Goal: Task Accomplishment & Management: Manage account settings

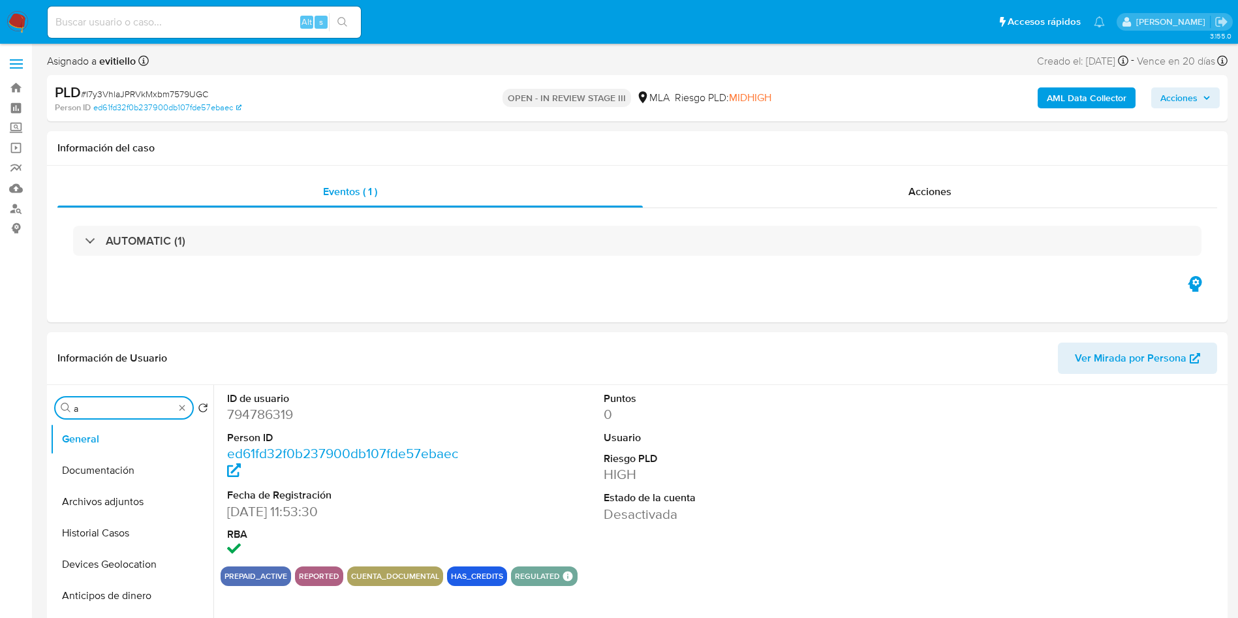
select select "10"
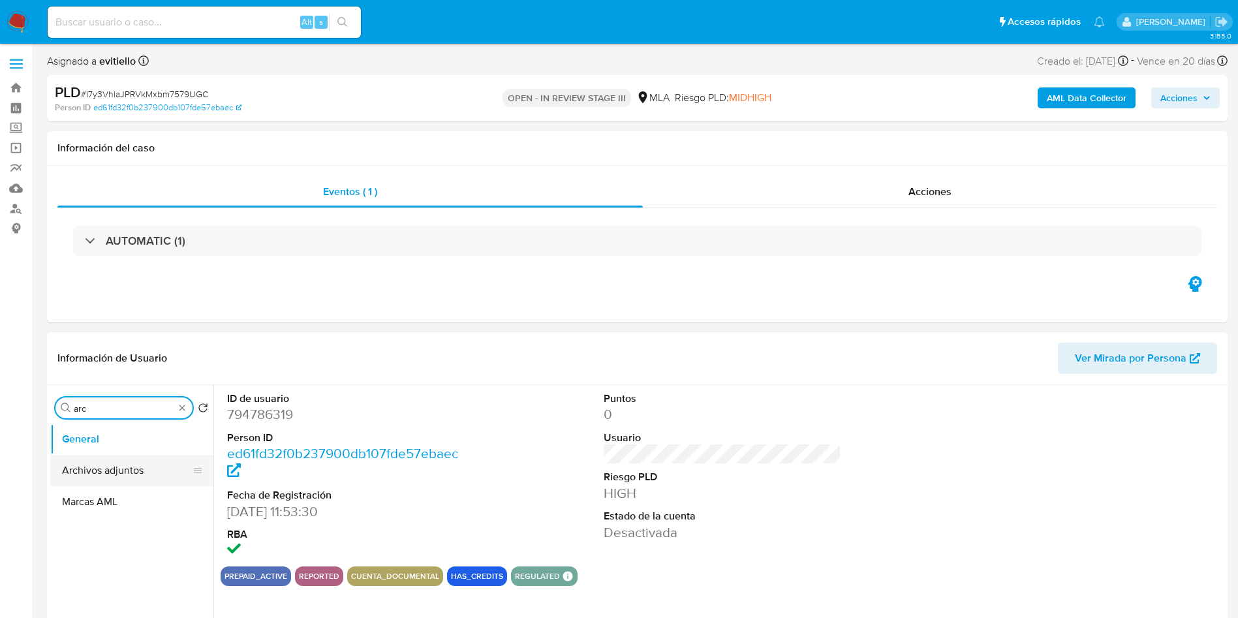
type input "arc"
click at [144, 475] on button "Archivos adjuntos" at bounding box center [126, 470] width 153 height 31
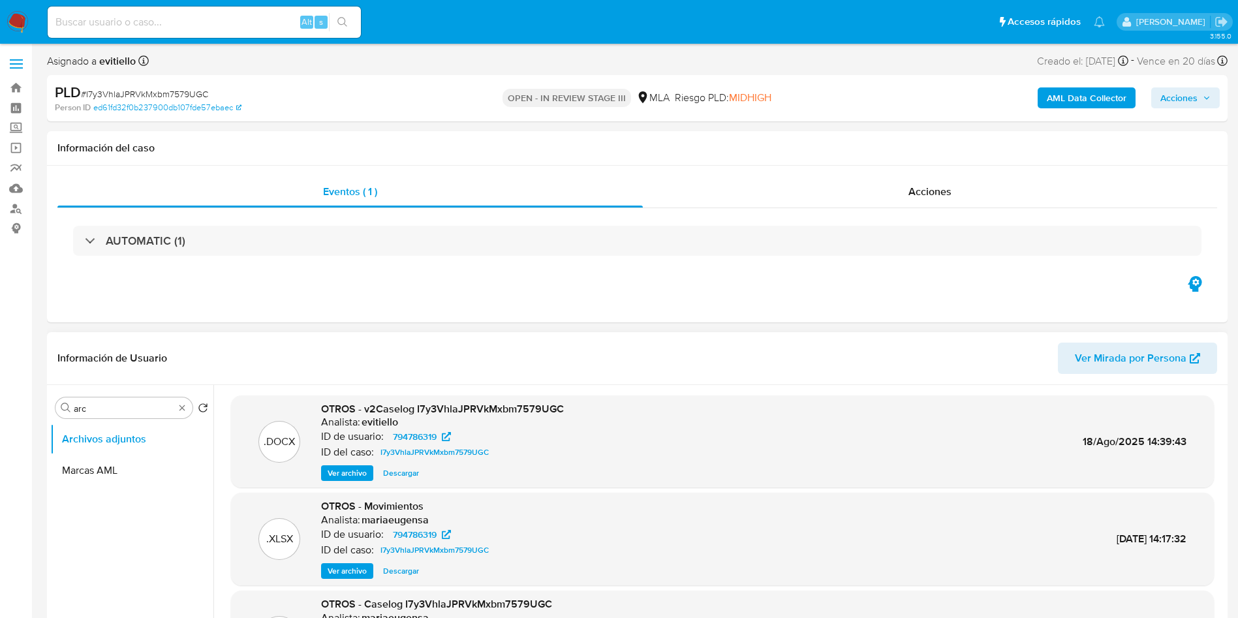
click at [390, 471] on span "Descargar" at bounding box center [401, 473] width 36 height 13
click at [142, 12] on div "Alt s" at bounding box center [204, 22] width 313 height 31
click at [394, 483] on div ".DOCX OTROS - v2Caselog I7y3VhlaJPRVkMxbm7579UGC Analista: evitiello ID de usua…" at bounding box center [722, 442] width 983 height 93
click at [400, 473] on span "Descargar" at bounding box center [401, 473] width 36 height 13
click at [559, 168] on div "Eventos ( 1 ) Acciones AUTOMATIC (1)" at bounding box center [637, 244] width 1181 height 157
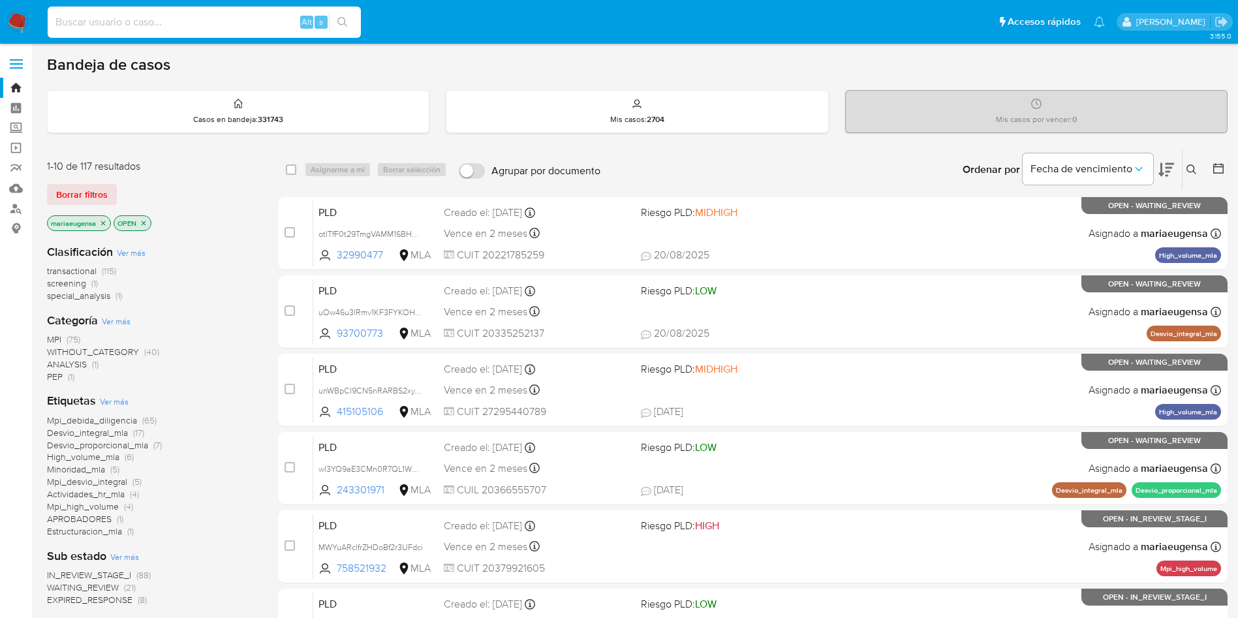
click at [210, 23] on input at bounding box center [204, 22] width 313 height 17
paste input "I7y3VhlaJPRVkMxbm7579UGC"
type input "I7y3VhlaJPRVkMxbm7579UGC"
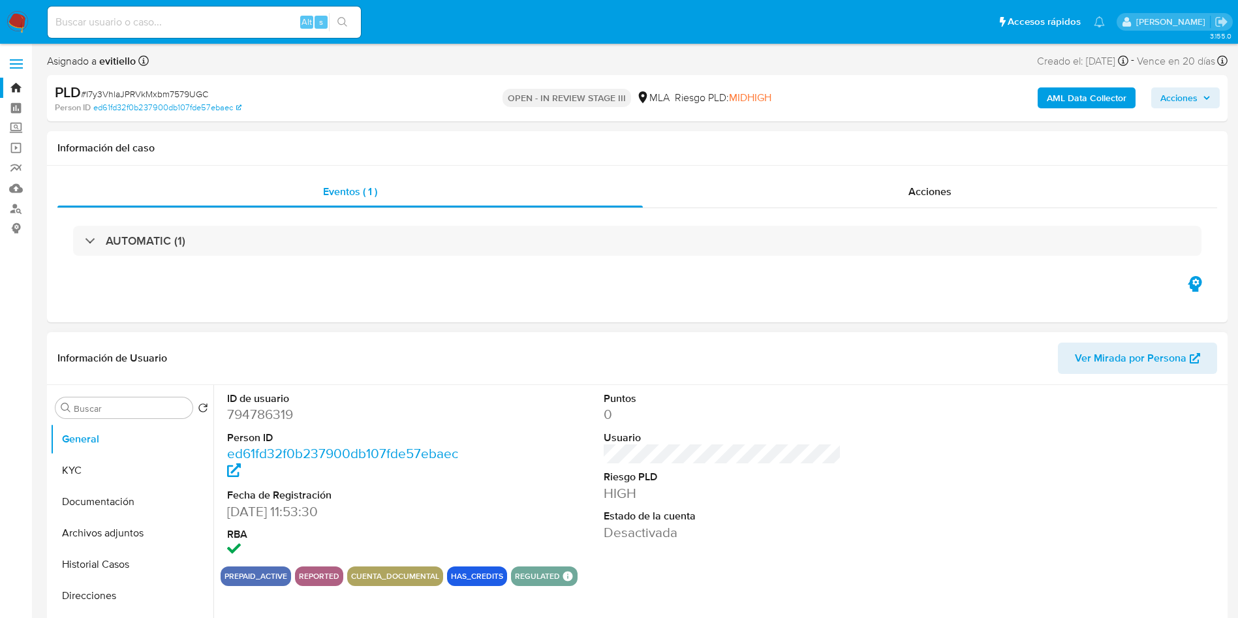
select select "10"
click at [129, 407] on input "Buscar" at bounding box center [131, 409] width 114 height 12
type input "arc"
click at [138, 475] on button "Archivos adjuntos" at bounding box center [126, 470] width 153 height 31
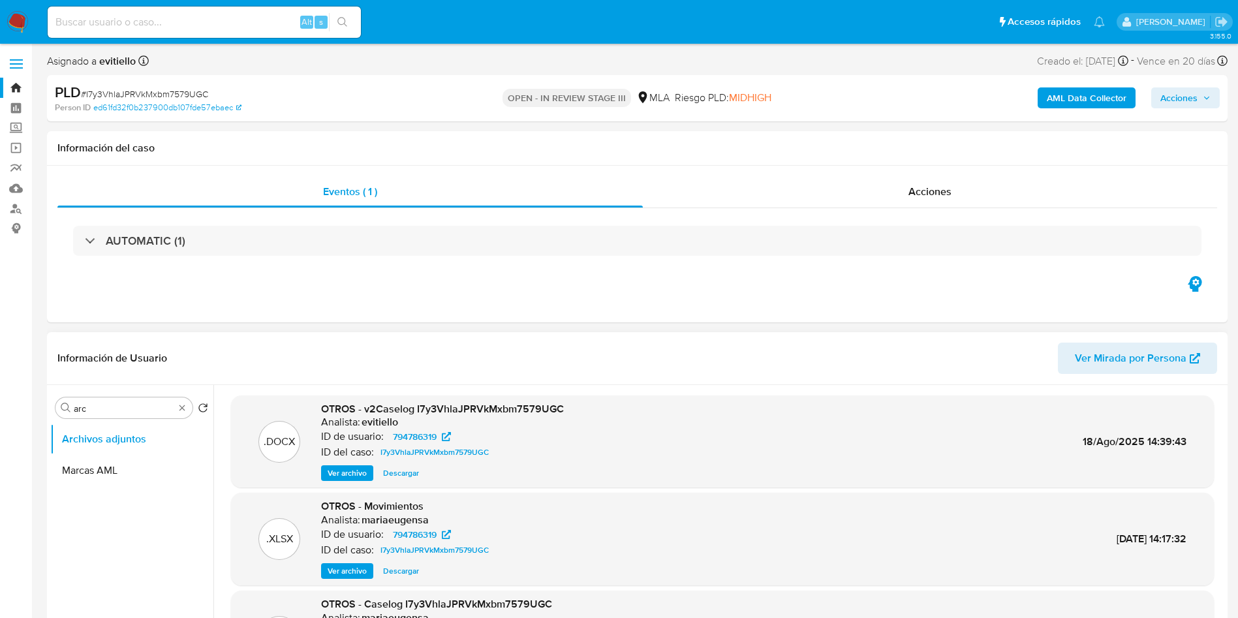
click at [409, 471] on span "Descargar" at bounding box center [401, 473] width 36 height 13
click at [117, 404] on input "arc" at bounding box center [124, 409] width 101 height 12
click at [116, 409] on input "arc" at bounding box center [124, 409] width 101 height 12
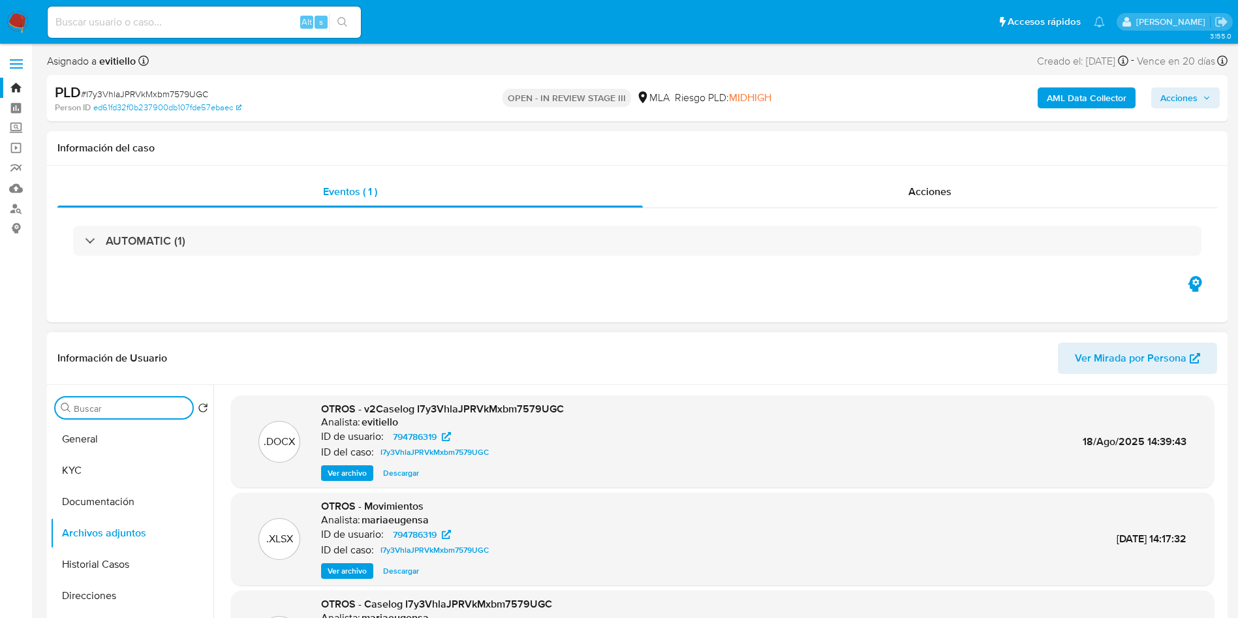
click at [116, 408] on input "Buscar" at bounding box center [131, 409] width 114 height 12
type input "his"
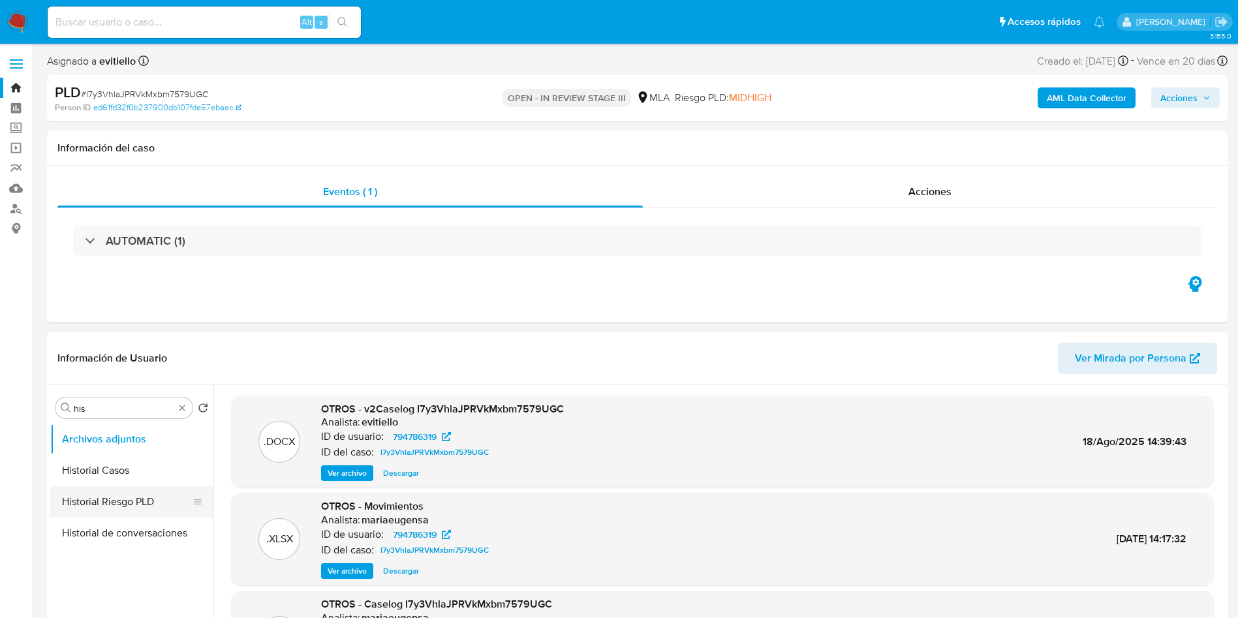
click at [140, 466] on button "Historial Casos" at bounding box center [131, 470] width 163 height 31
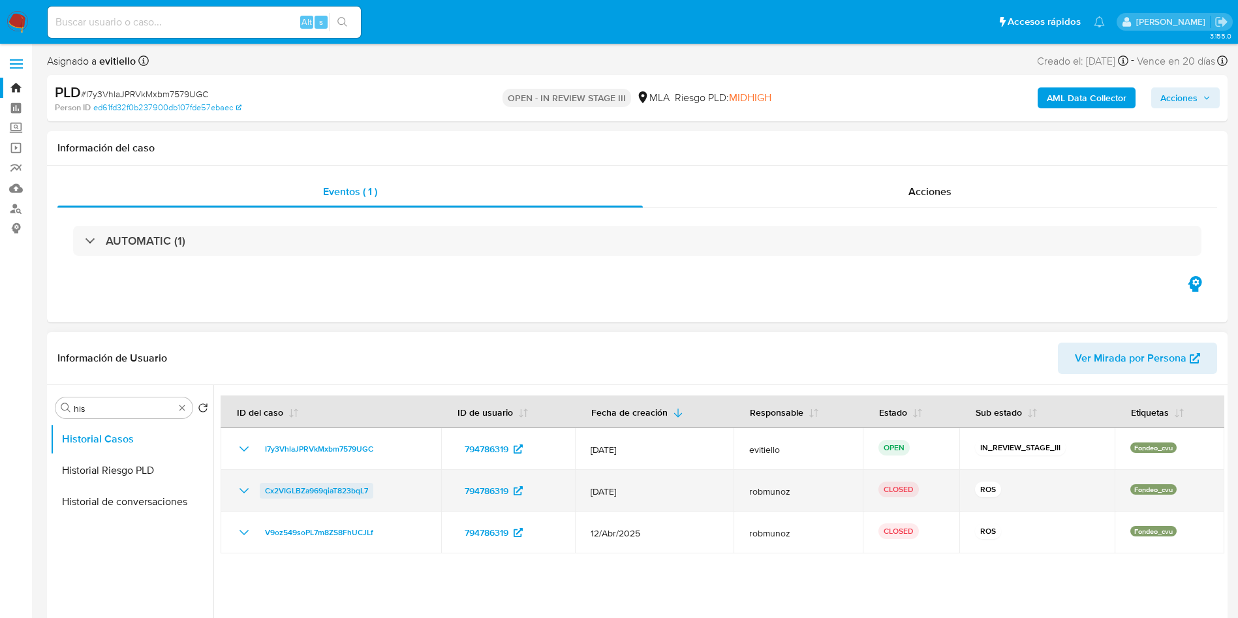
click at [307, 492] on span "Cx2VIGLBZa969qiaT823bqL7" at bounding box center [316, 491] width 103 height 16
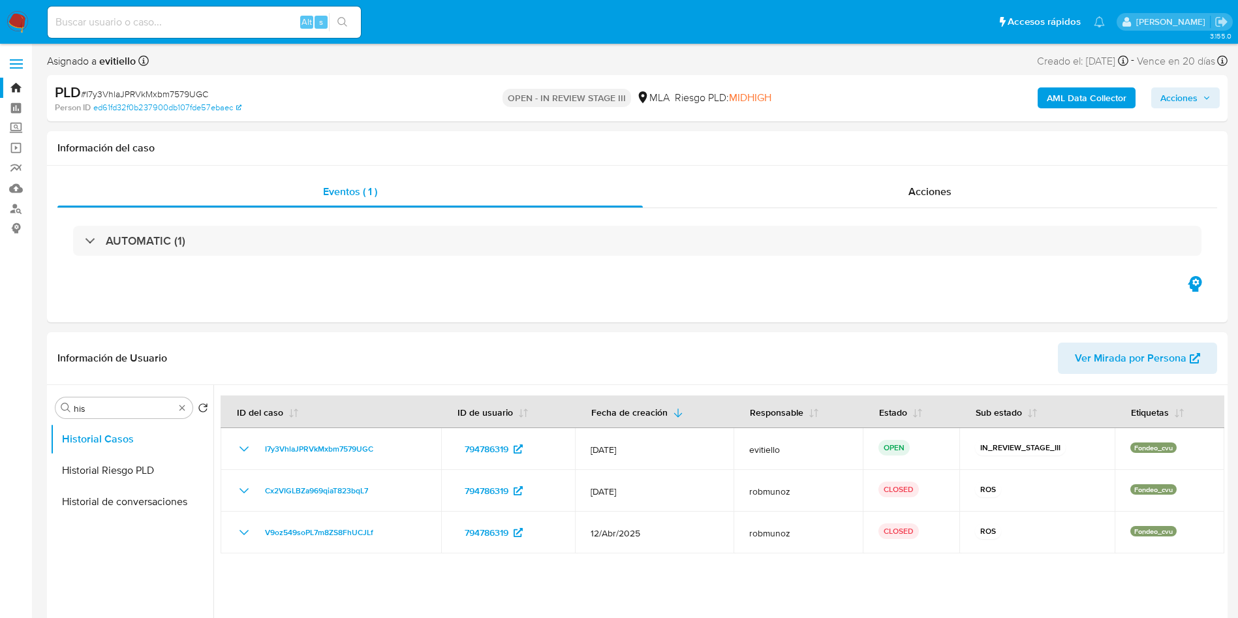
click at [189, 29] on input at bounding box center [204, 22] width 313 height 17
paste input "RZZslY6tjGjaMU1aY378IuY9"
type input "RZZslY6tjGjaMU1aY378IuY9"
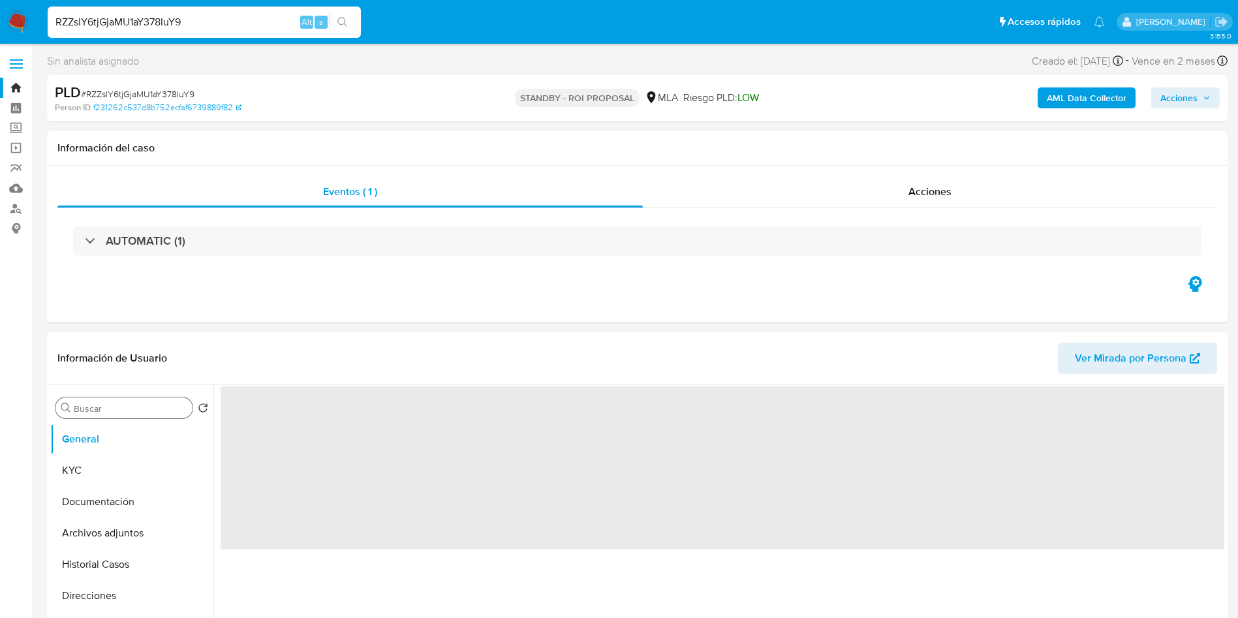
click at [102, 411] on input "Buscar" at bounding box center [131, 409] width 114 height 12
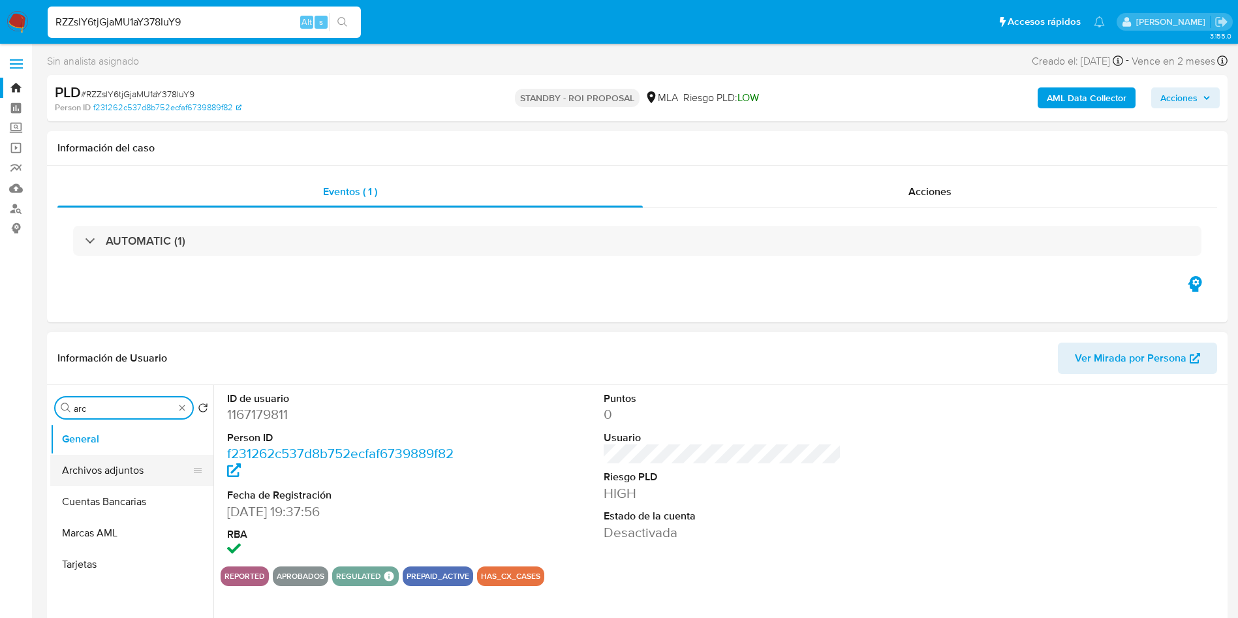
type input "arc"
click at [116, 458] on button "Archivos adjuntos" at bounding box center [126, 470] width 153 height 31
select select "10"
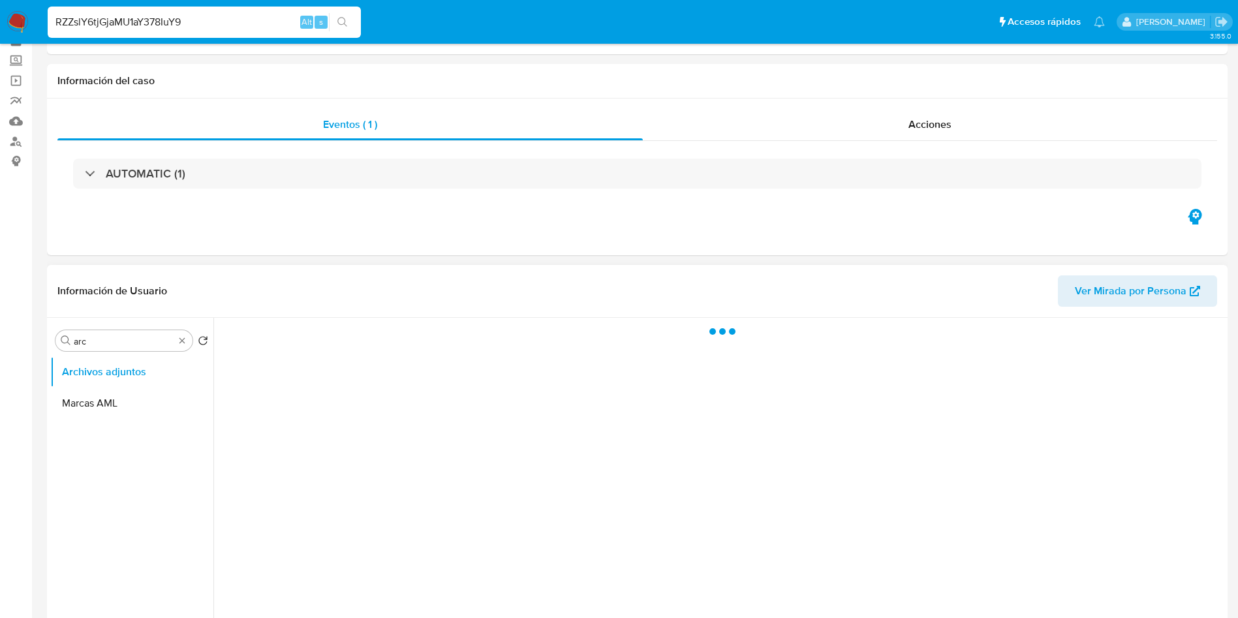
scroll to position [98, 0]
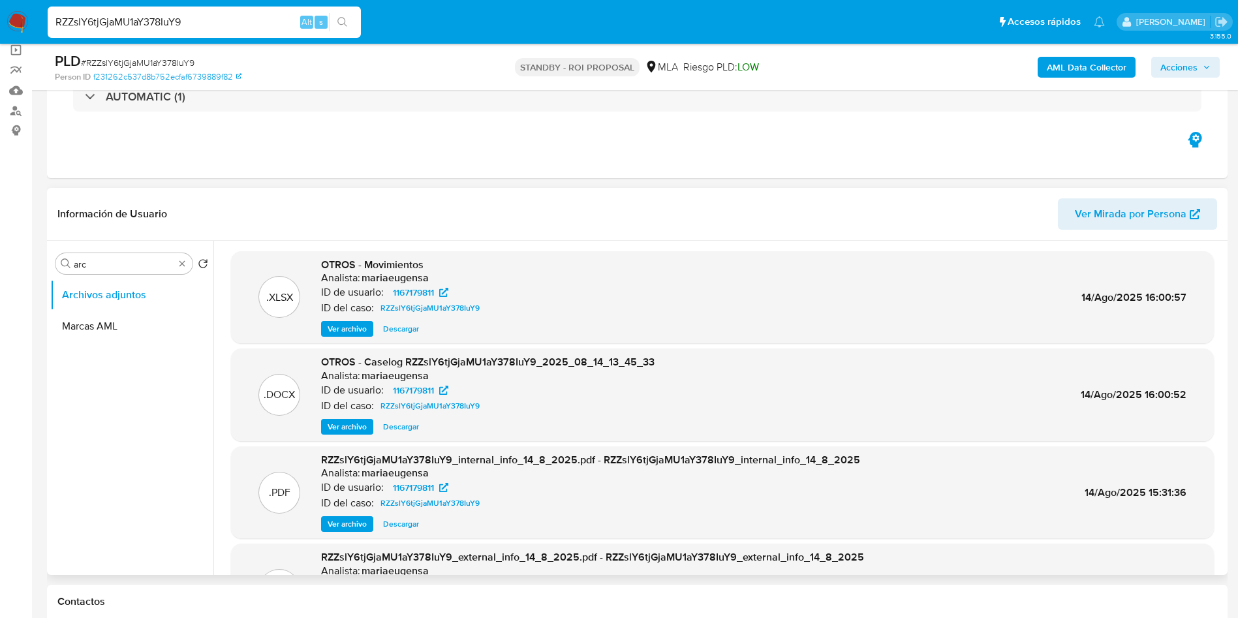
click at [388, 332] on span "Descargar" at bounding box center [401, 328] width 36 height 13
click at [409, 424] on span "Descargar" at bounding box center [401, 426] width 36 height 13
click at [153, 257] on div "Buscar arc" at bounding box center [123, 263] width 137 height 21
drag, startPoint x: 117, startPoint y: 347, endPoint x: 136, endPoint y: 316, distance: 36.4
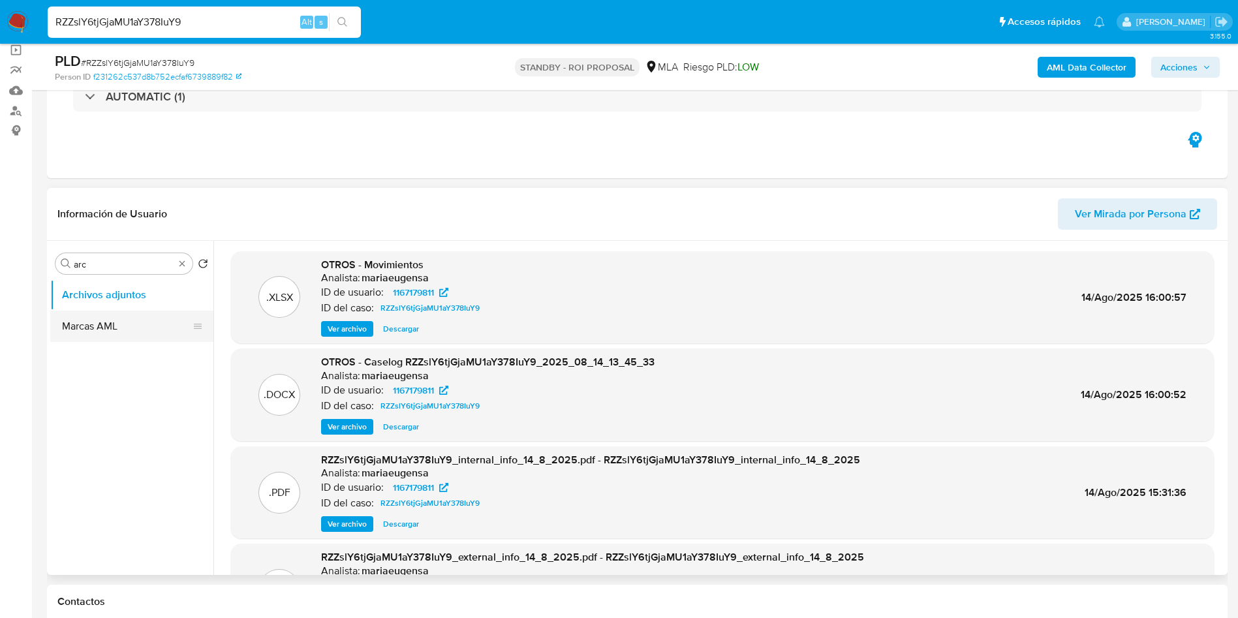
click at [122, 339] on ul "Archivos adjuntos Marcas AML" at bounding box center [131, 426] width 163 height 294
click at [136, 315] on button "Marcas AML" at bounding box center [126, 326] width 153 height 31
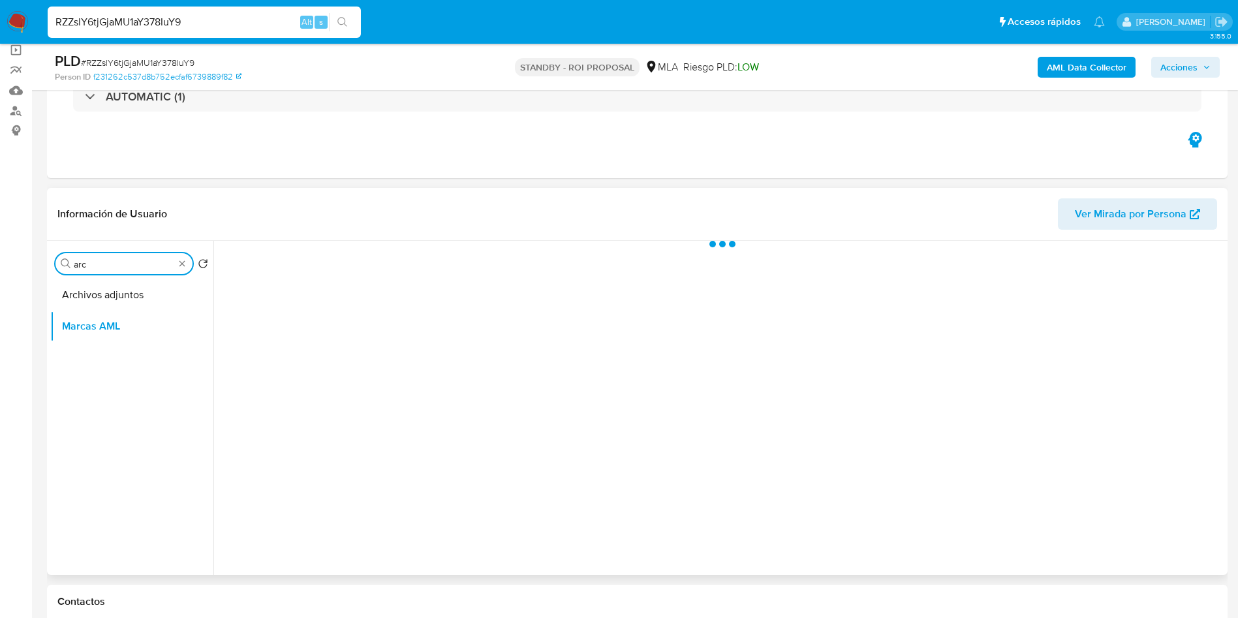
click at [122, 262] on input "arc" at bounding box center [124, 264] width 101 height 12
type input "his"
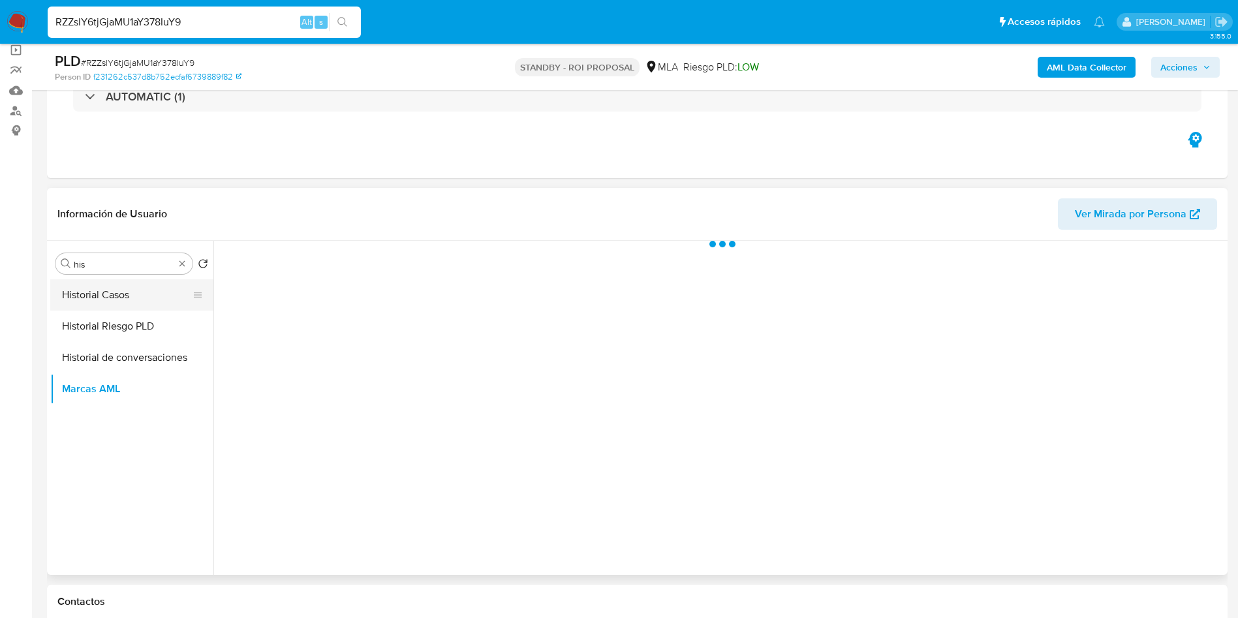
click at [110, 302] on button "Historial Casos" at bounding box center [126, 294] width 153 height 31
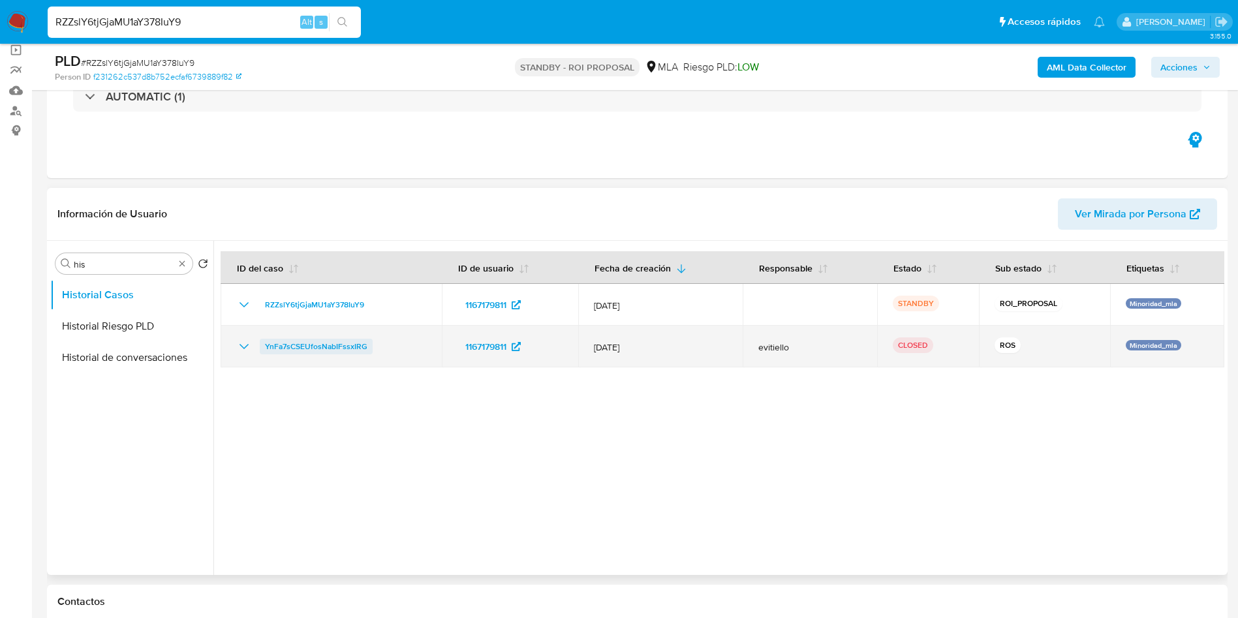
click at [315, 350] on span "YnFa7sCSEUfosNabIFssxIRG" at bounding box center [316, 347] width 102 height 16
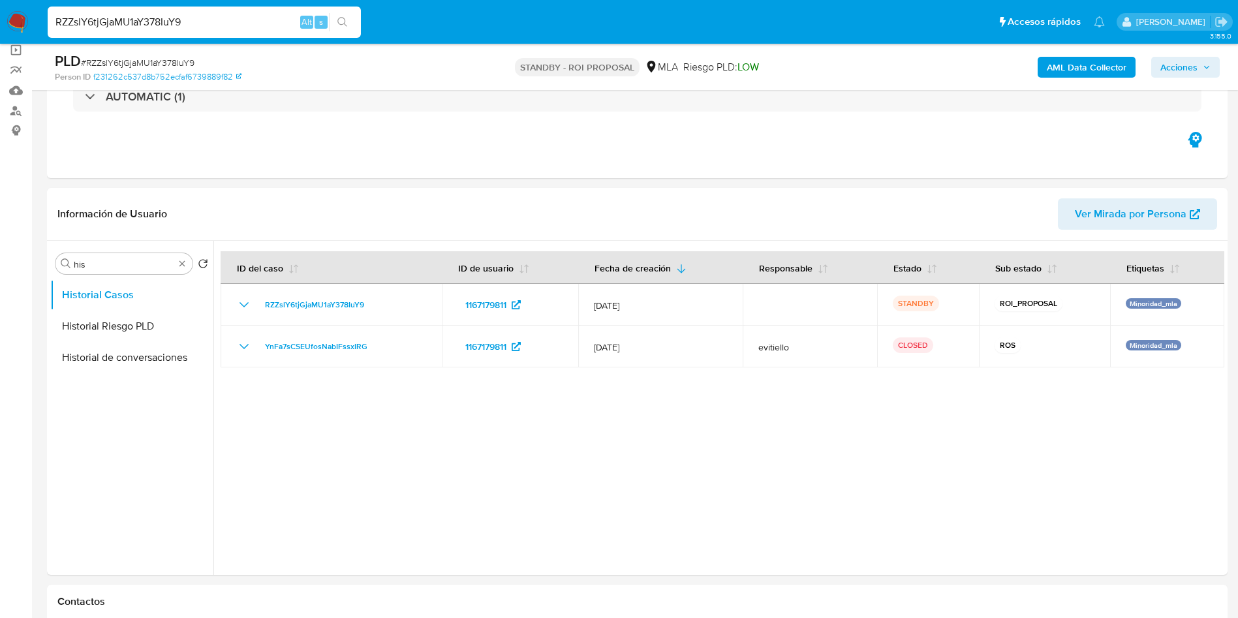
drag, startPoint x: 12, startPoint y: 11, endPoint x: 64, endPoint y: 1, distance: 52.5
click at [14, 11] on img at bounding box center [18, 22] width 22 height 22
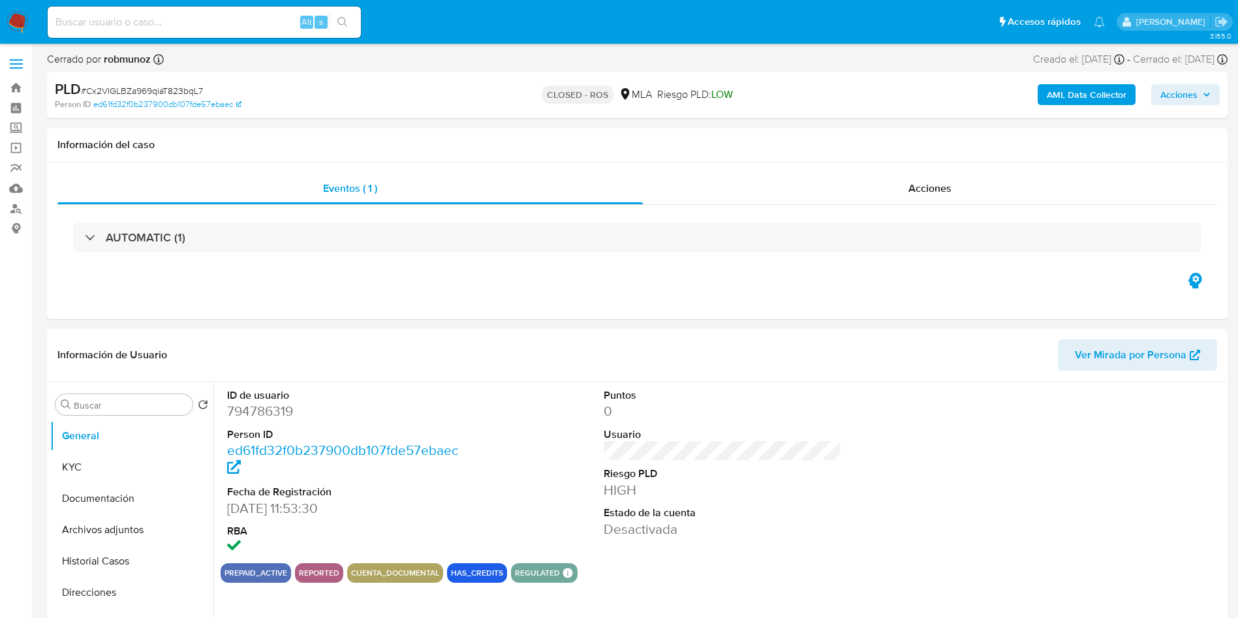
select select "10"
click at [106, 565] on button "Historial Casos" at bounding box center [126, 561] width 153 height 31
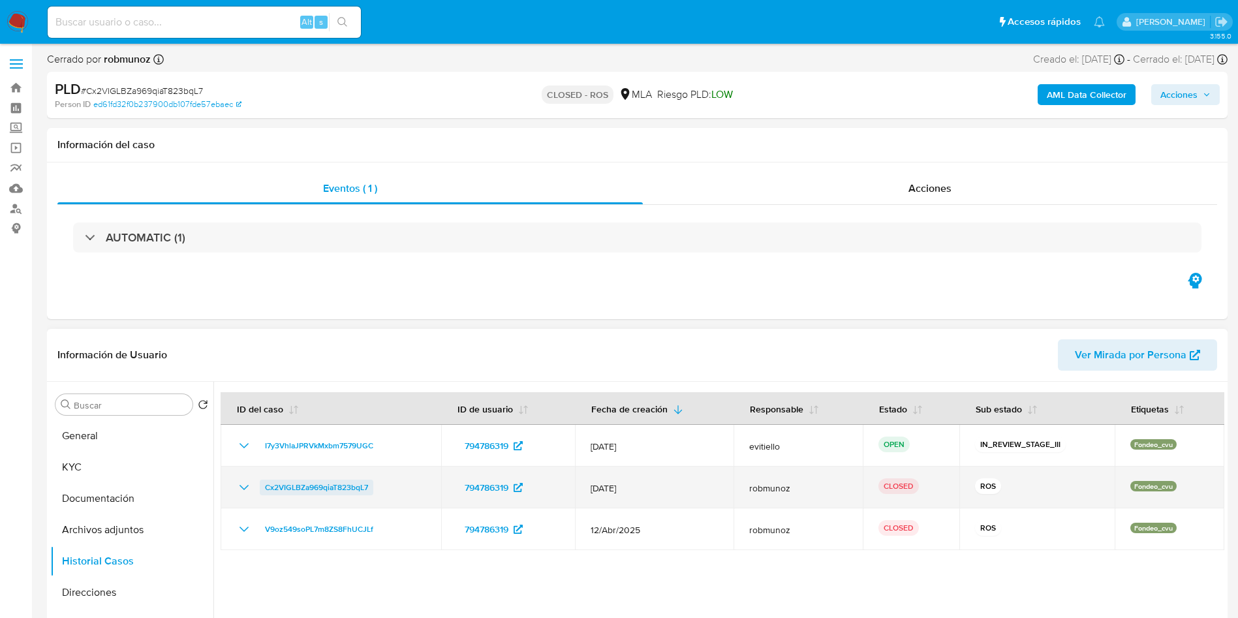
click at [339, 490] on span "Cx2VIGLBZa969qiaT823bqL7" at bounding box center [316, 488] width 103 height 16
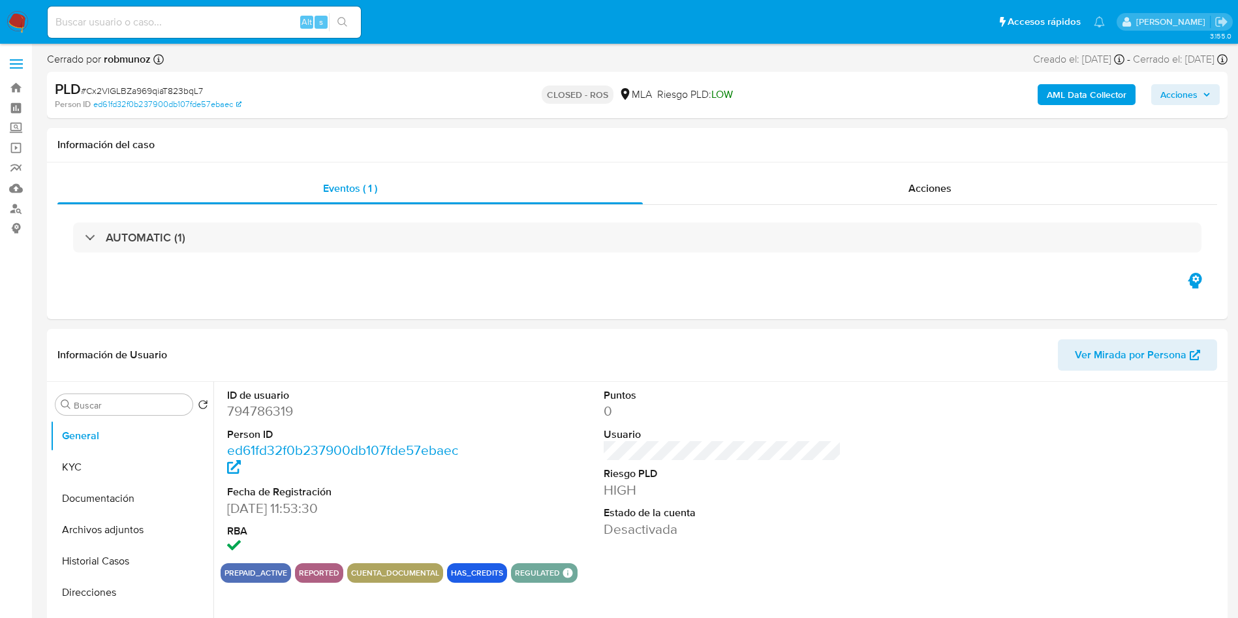
select select "10"
click at [875, 179] on div "Acciones" at bounding box center [930, 188] width 574 height 31
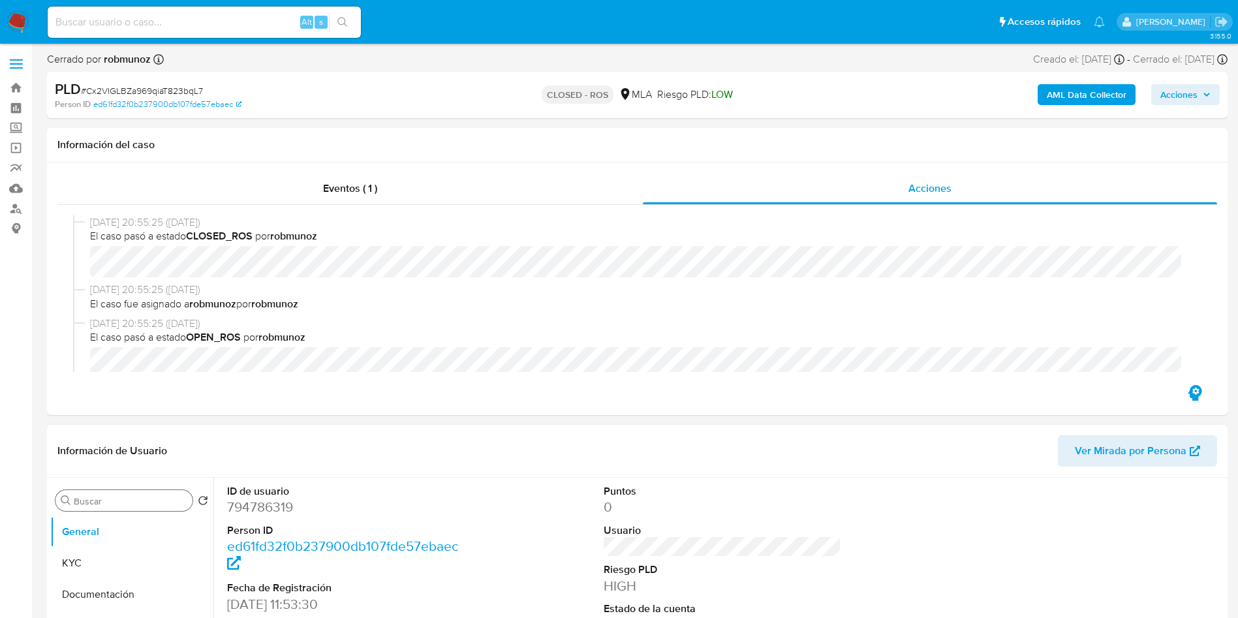
click at [144, 495] on input "Buscar" at bounding box center [131, 501] width 114 height 12
type input "arc"
click at [141, 567] on button "Archivos adjuntos" at bounding box center [126, 563] width 153 height 31
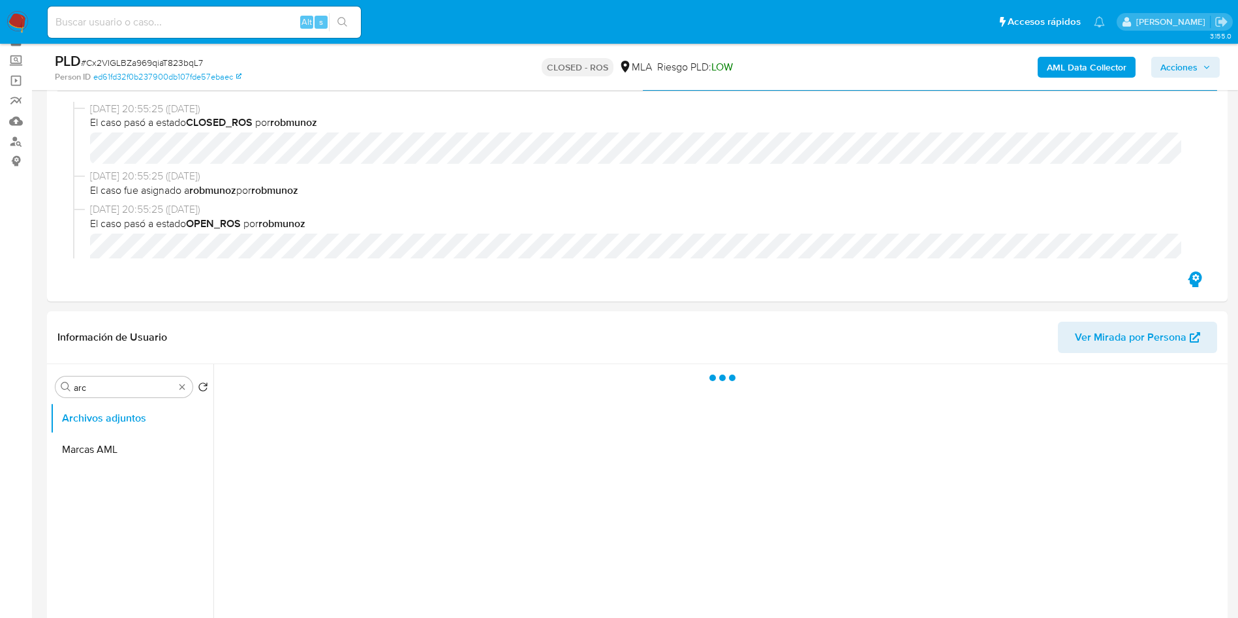
scroll to position [98, 0]
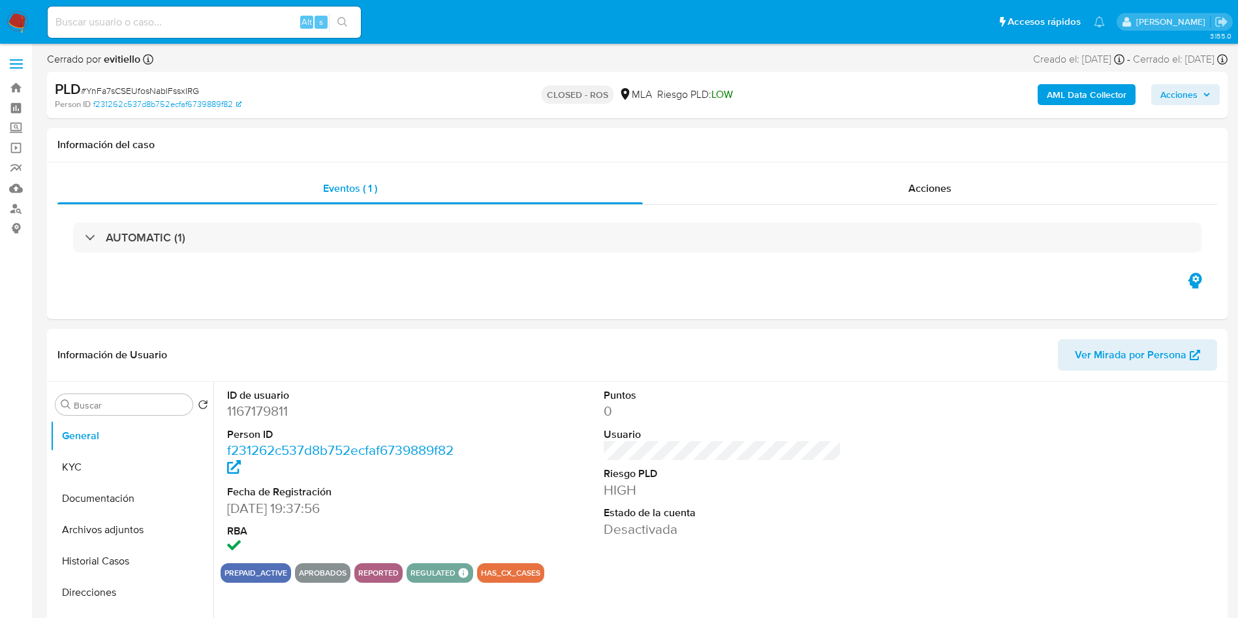
select select "10"
click at [820, 180] on div "Acciones" at bounding box center [930, 188] width 574 height 31
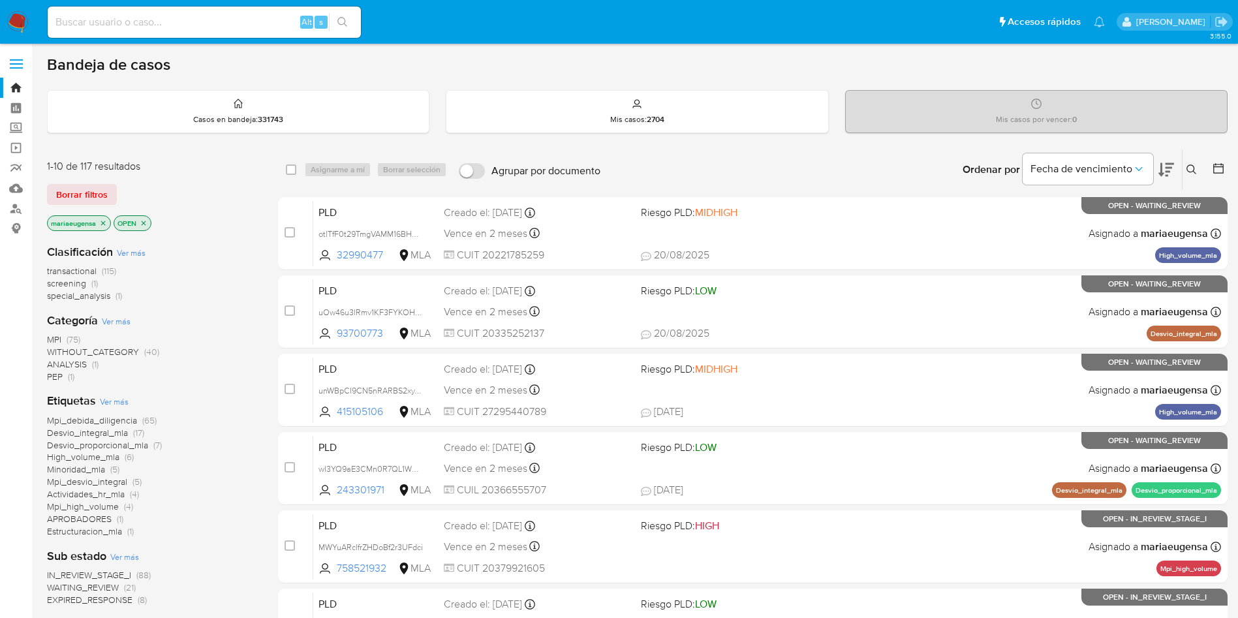
click at [1193, 165] on icon at bounding box center [1192, 169] width 10 height 10
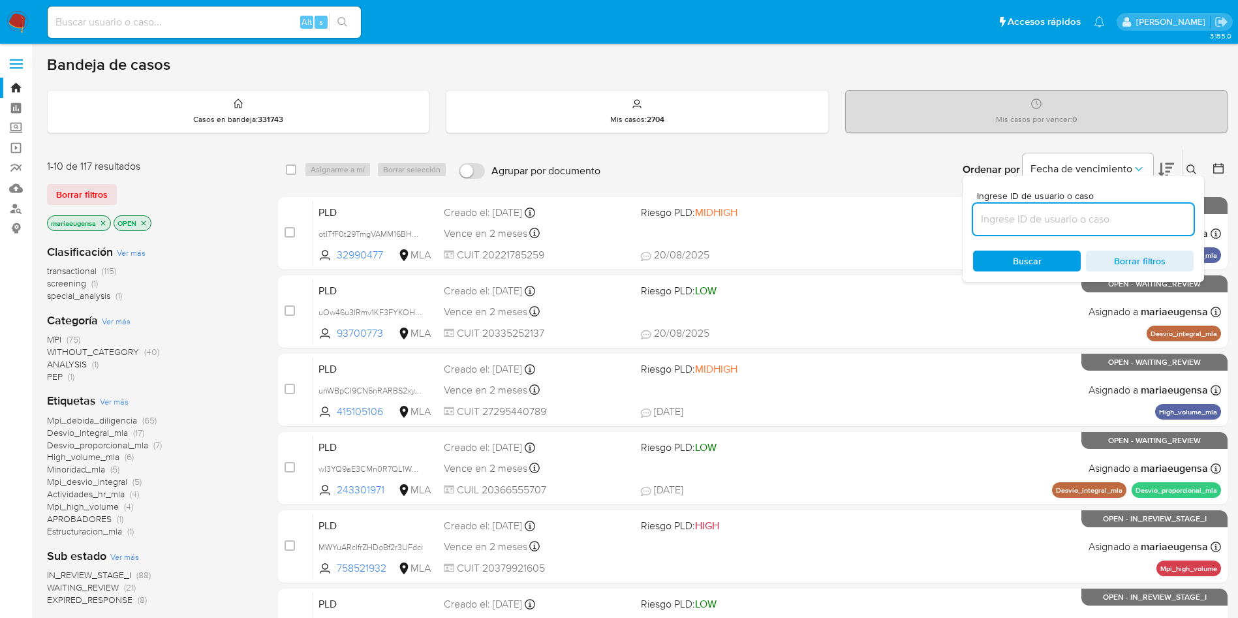
click at [1120, 224] on input at bounding box center [1083, 219] width 221 height 17
type input "XIpQPtHFC7uolBWBBH7bki00"
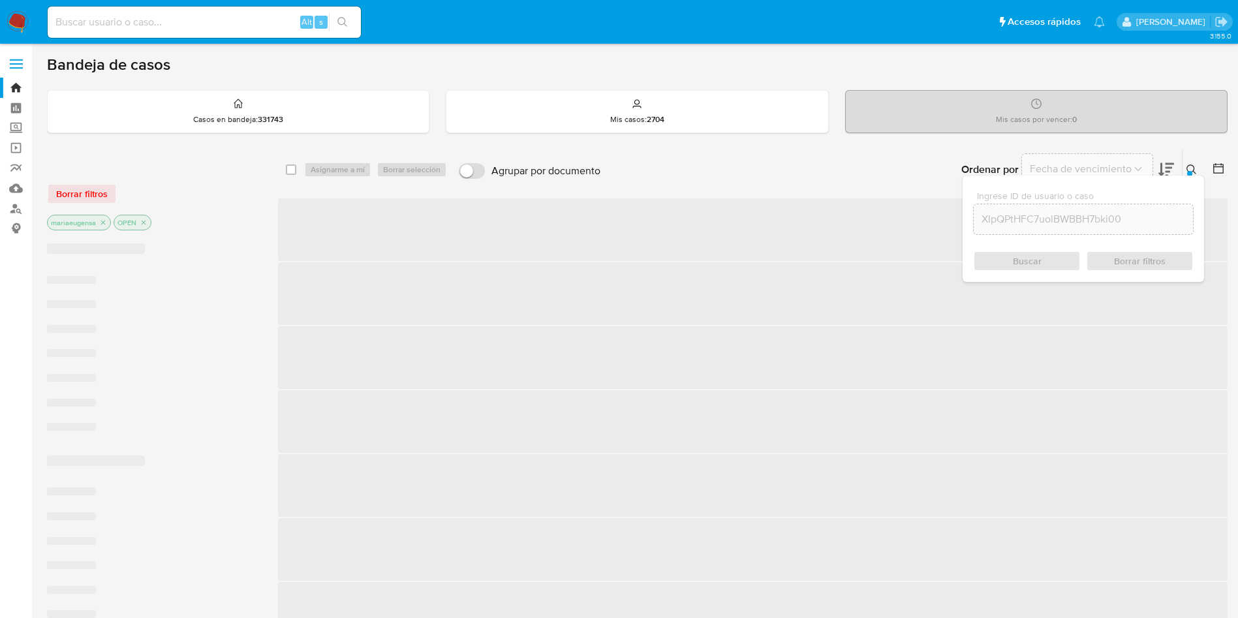
click at [1191, 168] on icon at bounding box center [1192, 169] width 10 height 10
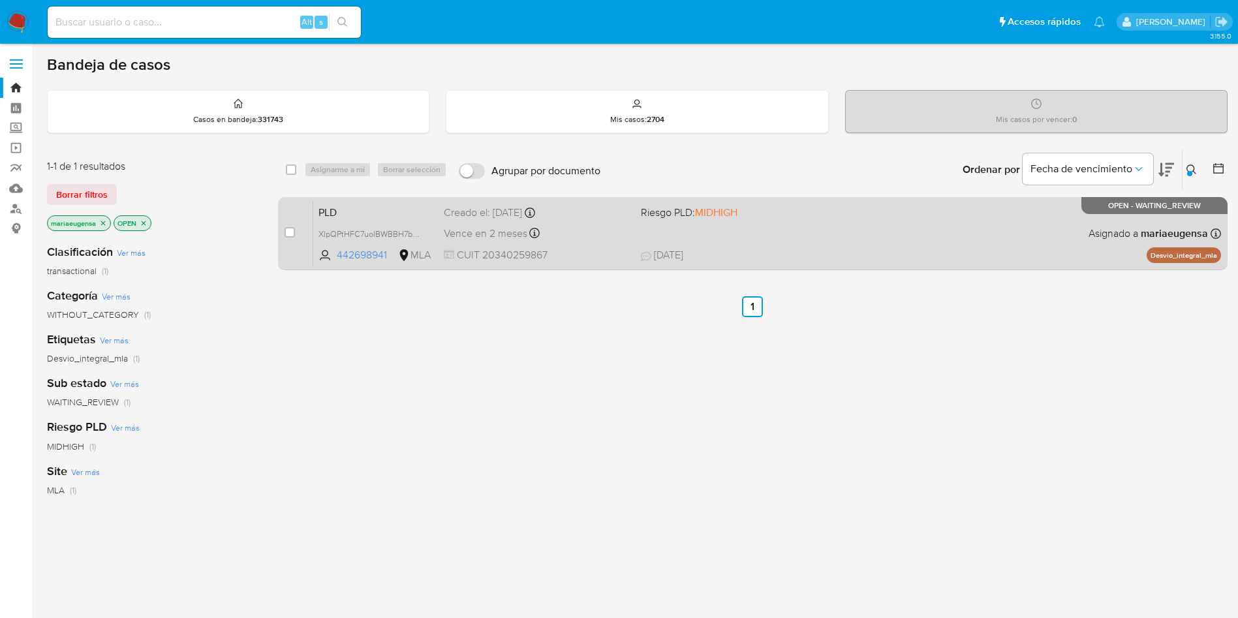
drag, startPoint x: 290, startPoint y: 230, endPoint x: 294, endPoint y: 219, distance: 10.9
click at [289, 229] on input "checkbox" at bounding box center [290, 232] width 10 height 10
checkbox input "true"
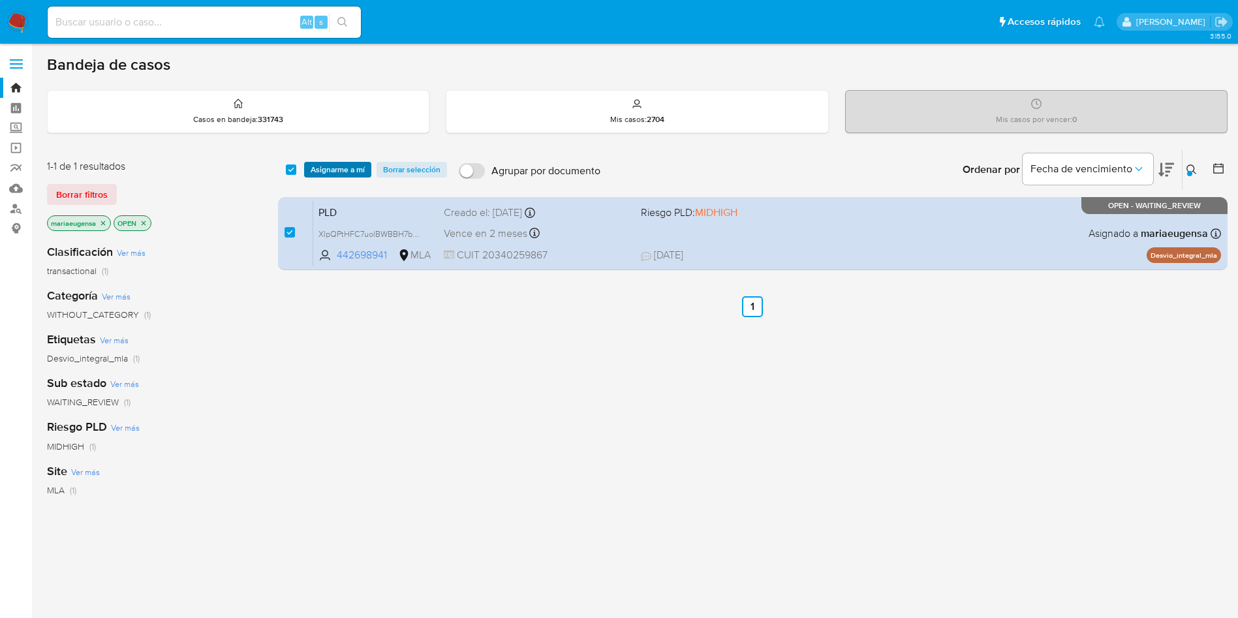
click at [326, 166] on span "Asignarme a mí" at bounding box center [338, 169] width 54 height 13
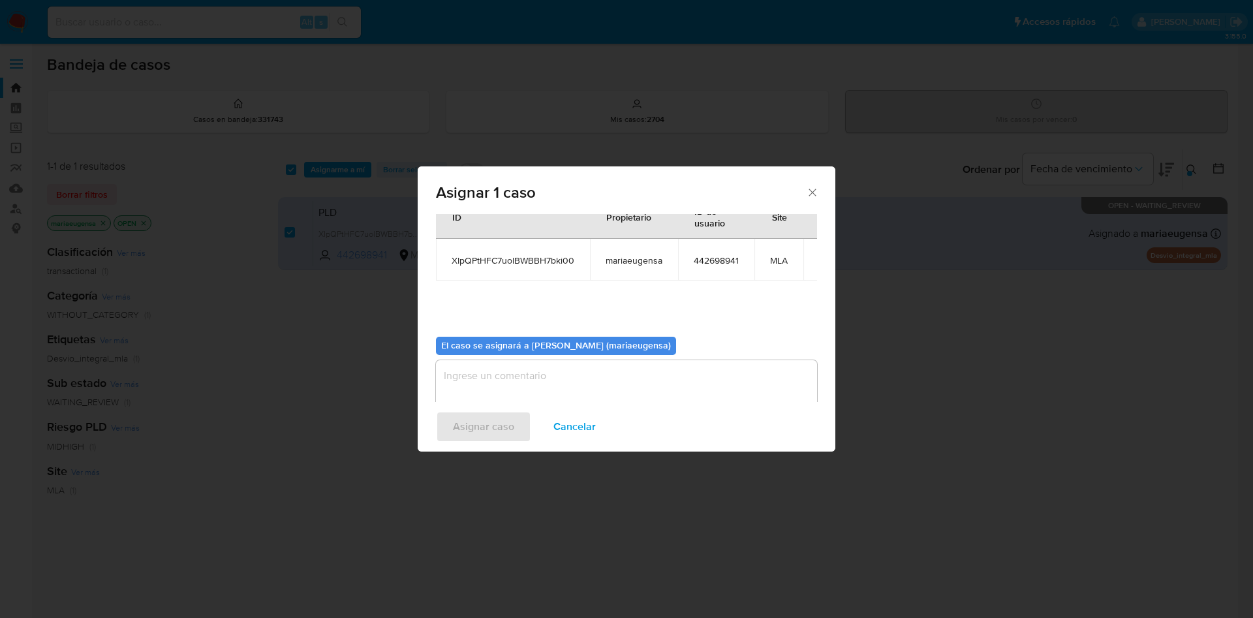
scroll to position [68, 0]
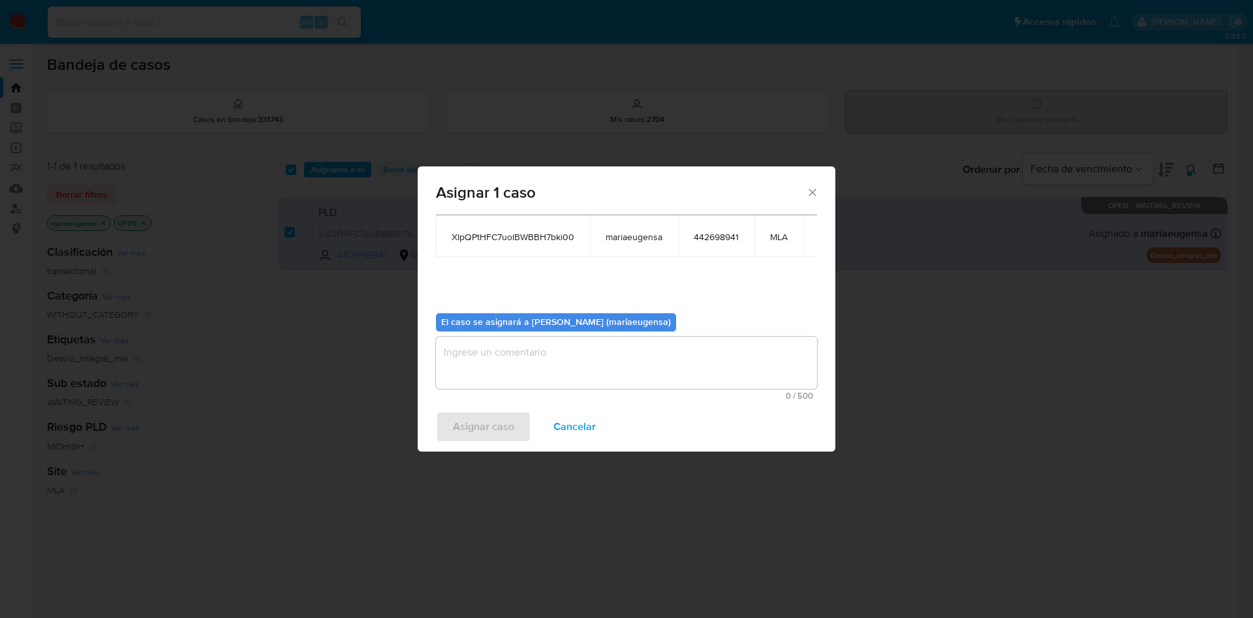
drag, startPoint x: 460, startPoint y: 374, endPoint x: 468, endPoint y: 407, distance: 34.4
click at [460, 375] on textarea "assign-modal" at bounding box center [626, 363] width 381 height 52
click at [467, 424] on span "Asignar caso" at bounding box center [483, 427] width 61 height 29
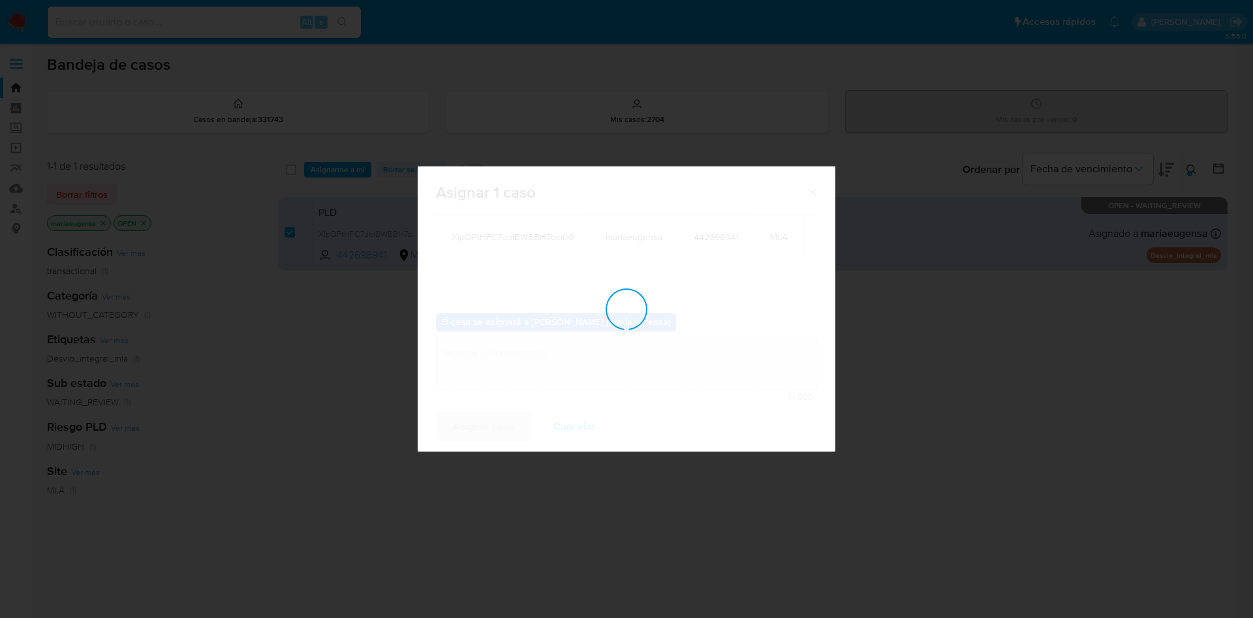
checkbox input "false"
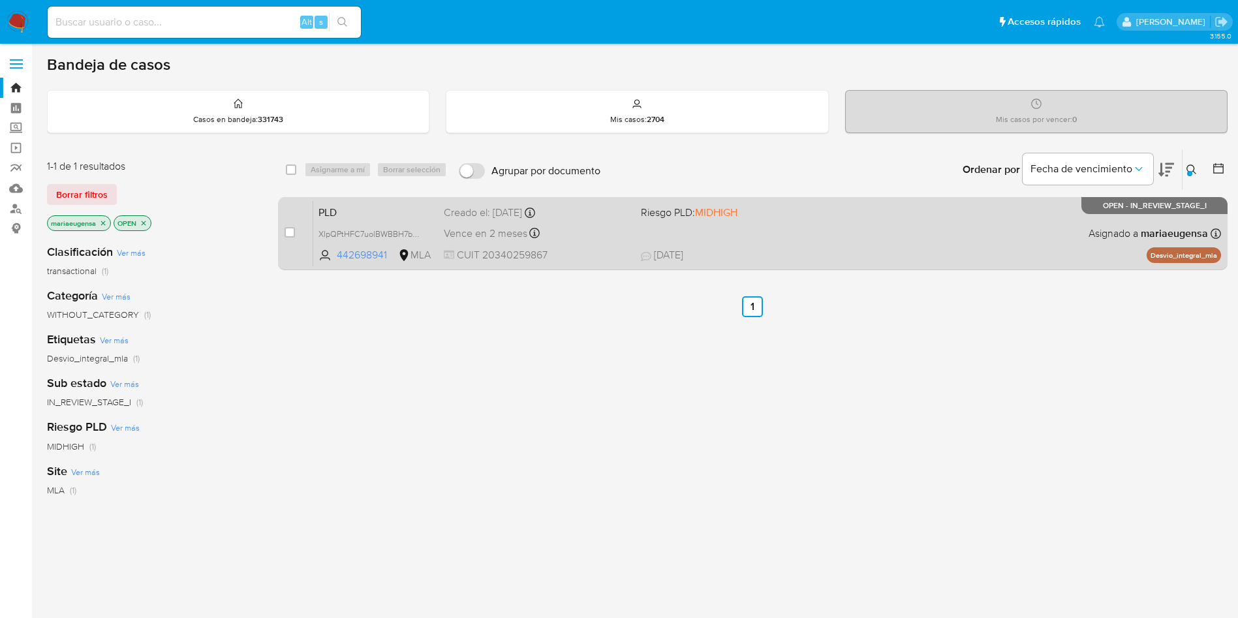
click at [364, 216] on span "PLD" at bounding box center [376, 211] width 115 height 17
click at [355, 228] on span "XIpQPtHFC7uolBWBBH7bki00" at bounding box center [374, 233] width 110 height 14
click at [362, 215] on span "PLD" at bounding box center [376, 211] width 115 height 17
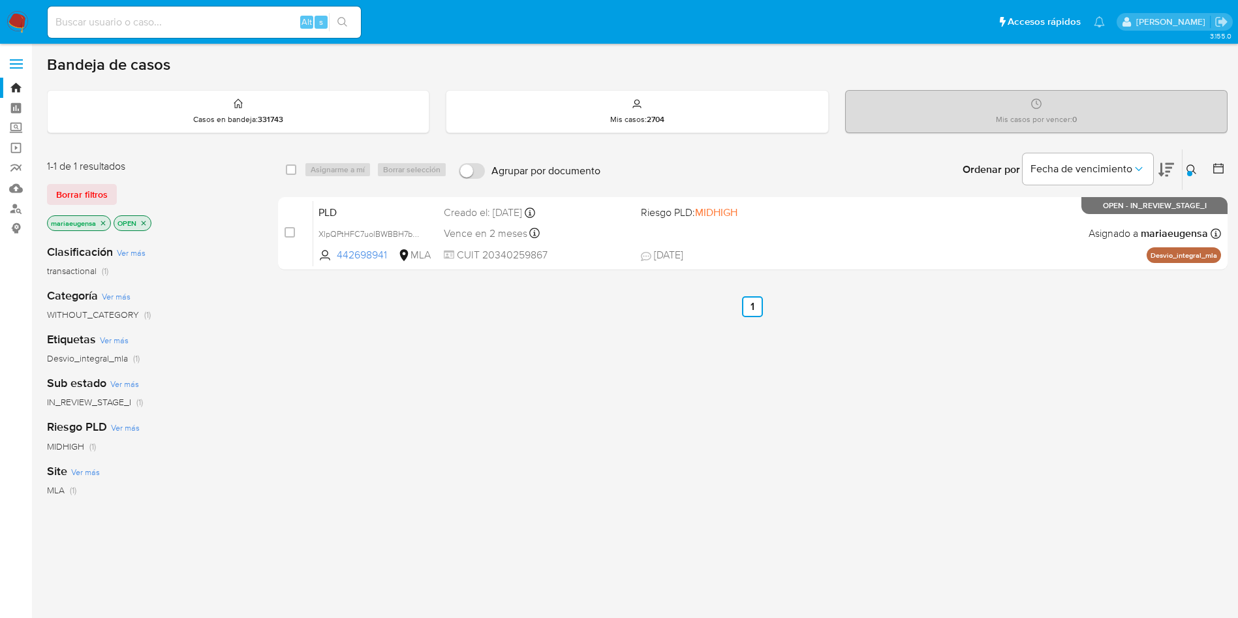
click at [1185, 172] on button at bounding box center [1194, 170] width 22 height 16
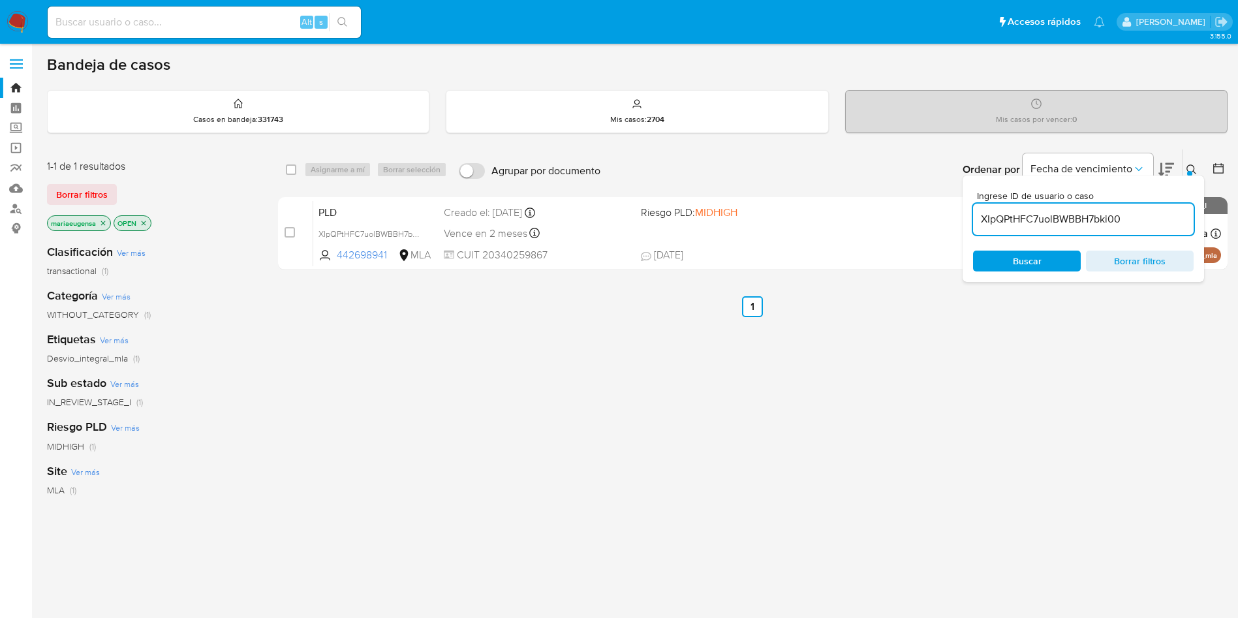
click at [1165, 215] on input "XIpQPtHFC7uolBWBBH7bki00" at bounding box center [1083, 219] width 221 height 17
type input "1exHvHKrgNzQn8xdeR2lAJpQ"
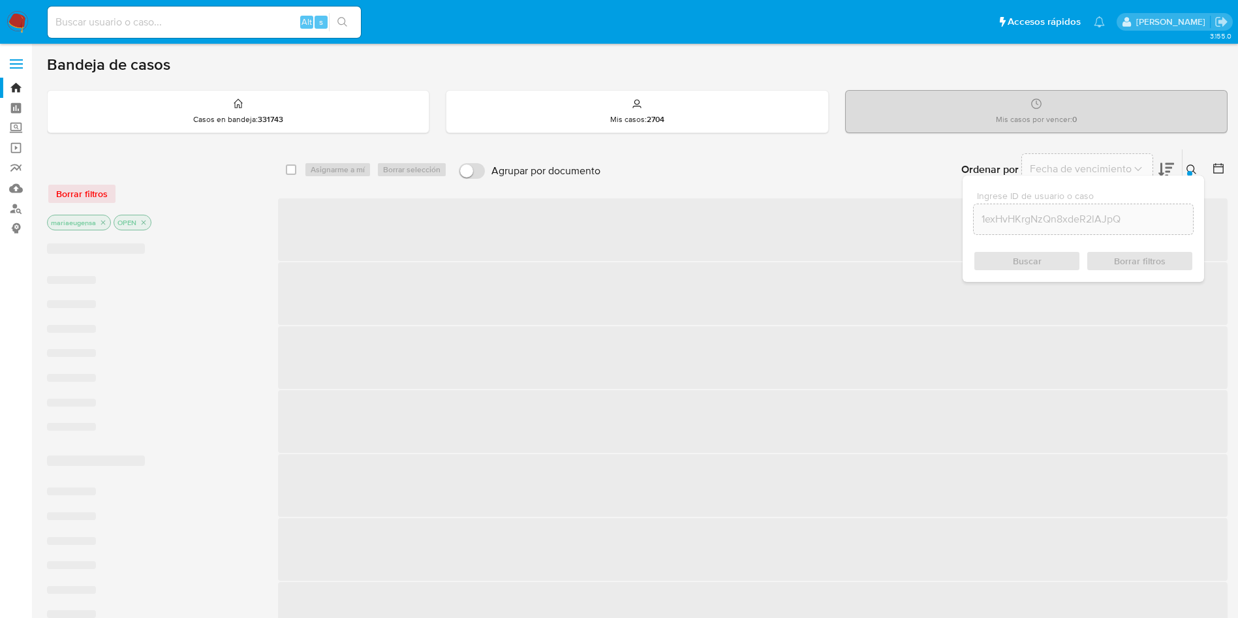
drag, startPoint x: 1189, startPoint y: 164, endPoint x: 1184, endPoint y: 200, distance: 36.2
click at [1189, 167] on icon at bounding box center [1192, 169] width 10 height 10
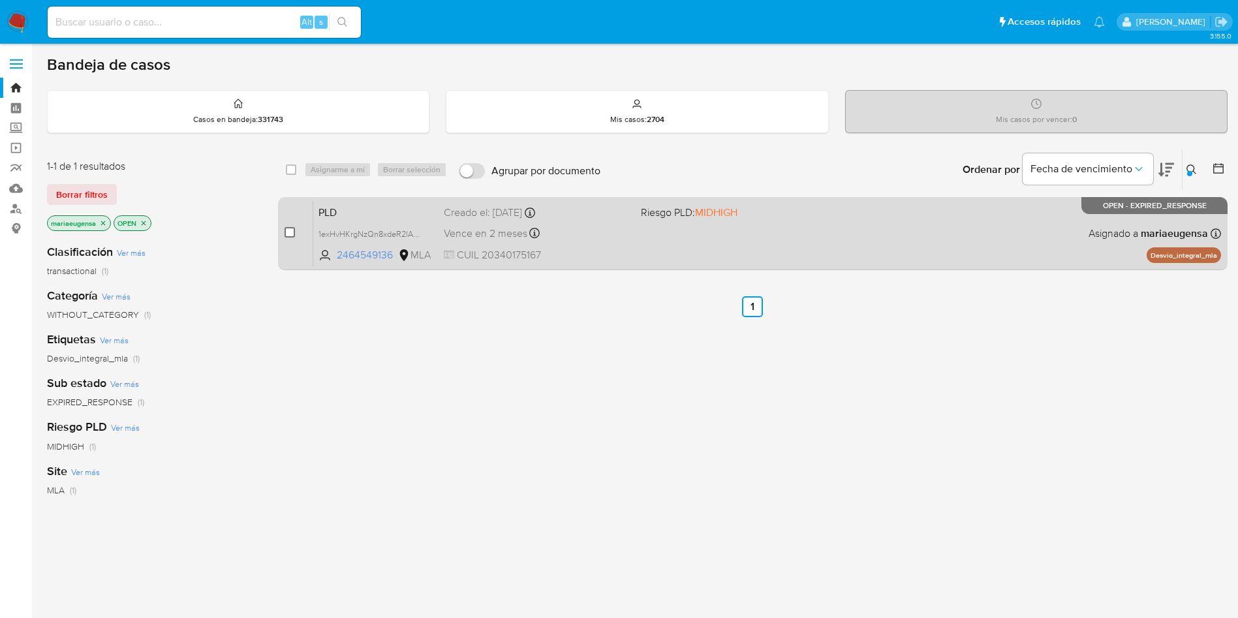
click at [289, 227] on input "checkbox" at bounding box center [290, 232] width 10 height 10
checkbox input "true"
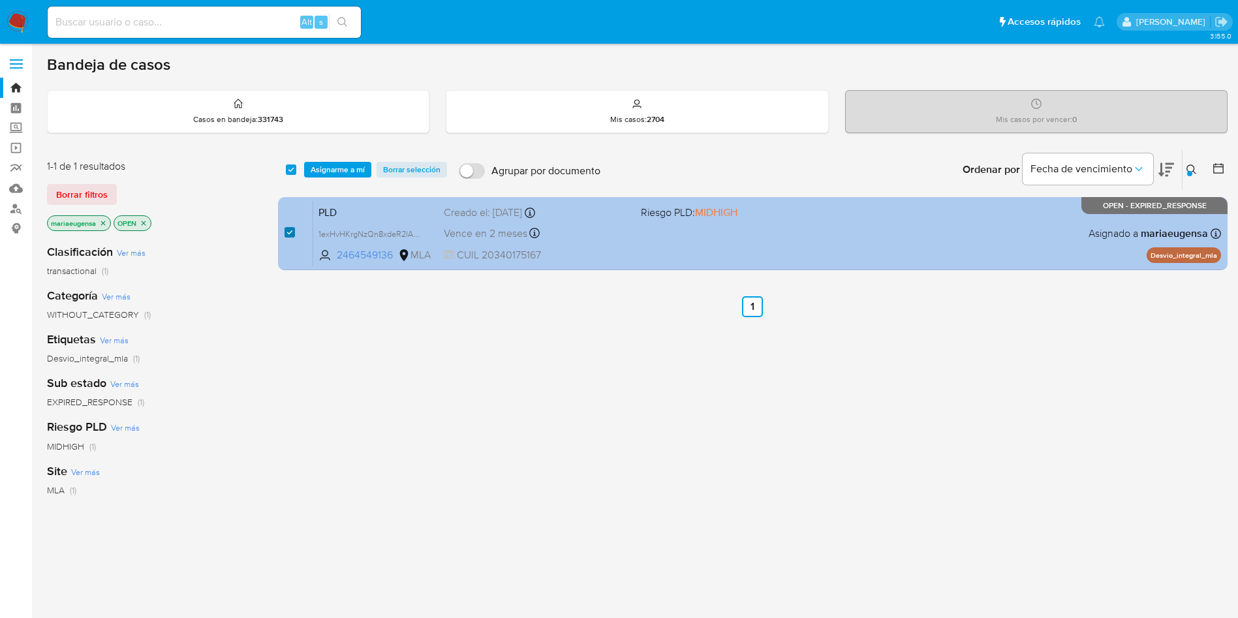
checkbox input "true"
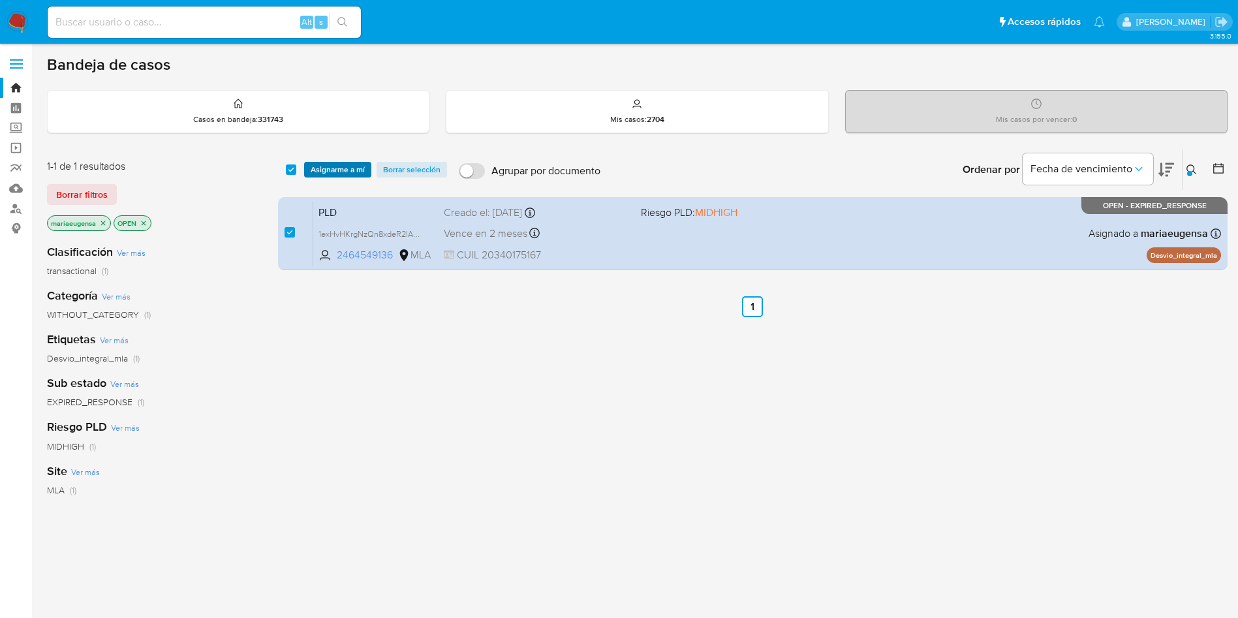
click at [328, 166] on span "Asignarme a mí" at bounding box center [338, 169] width 54 height 13
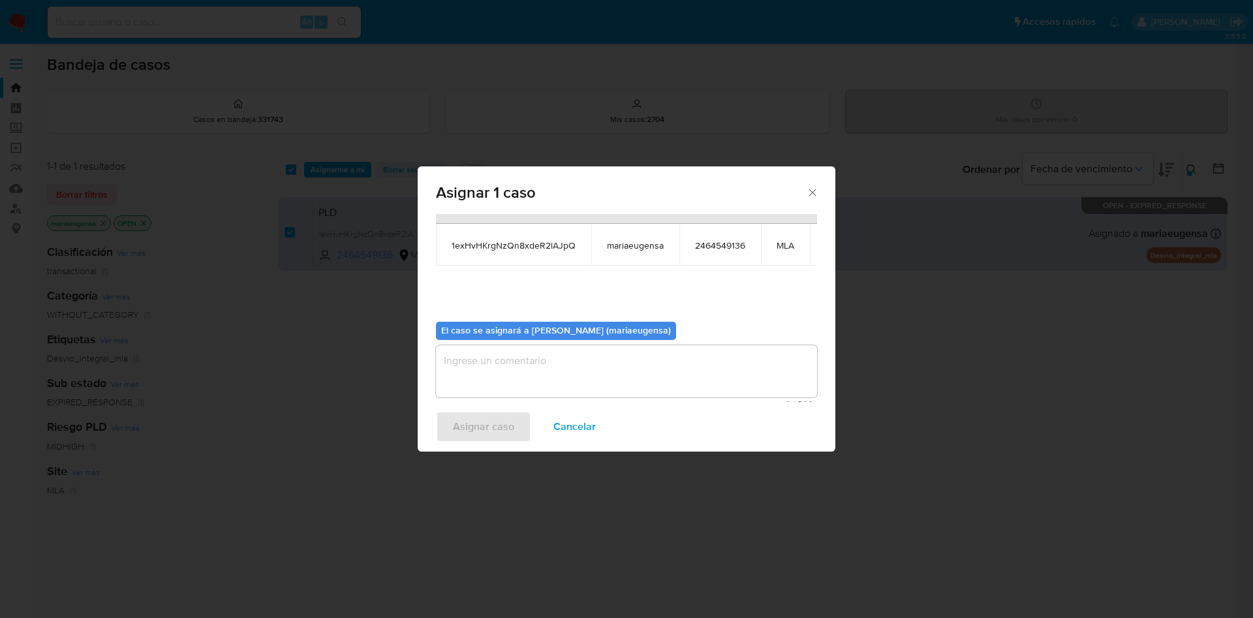
scroll to position [83, 0]
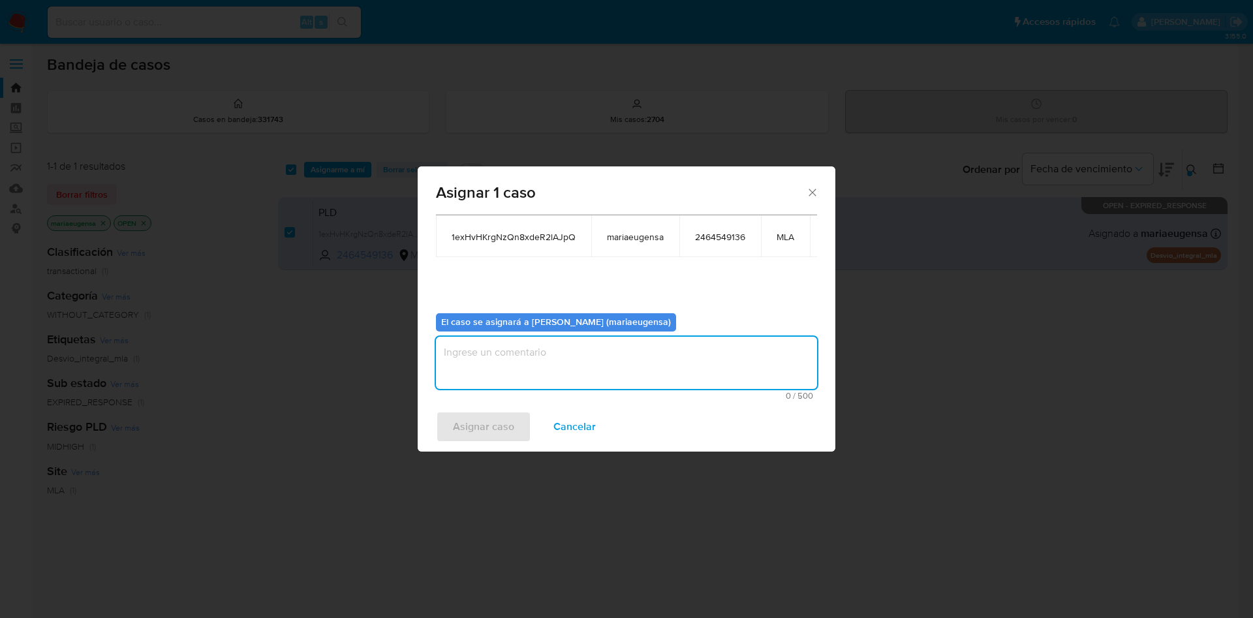
click at [469, 360] on textarea "assign-modal" at bounding box center [626, 363] width 381 height 52
click at [462, 419] on span "Asignar caso" at bounding box center [483, 427] width 61 height 29
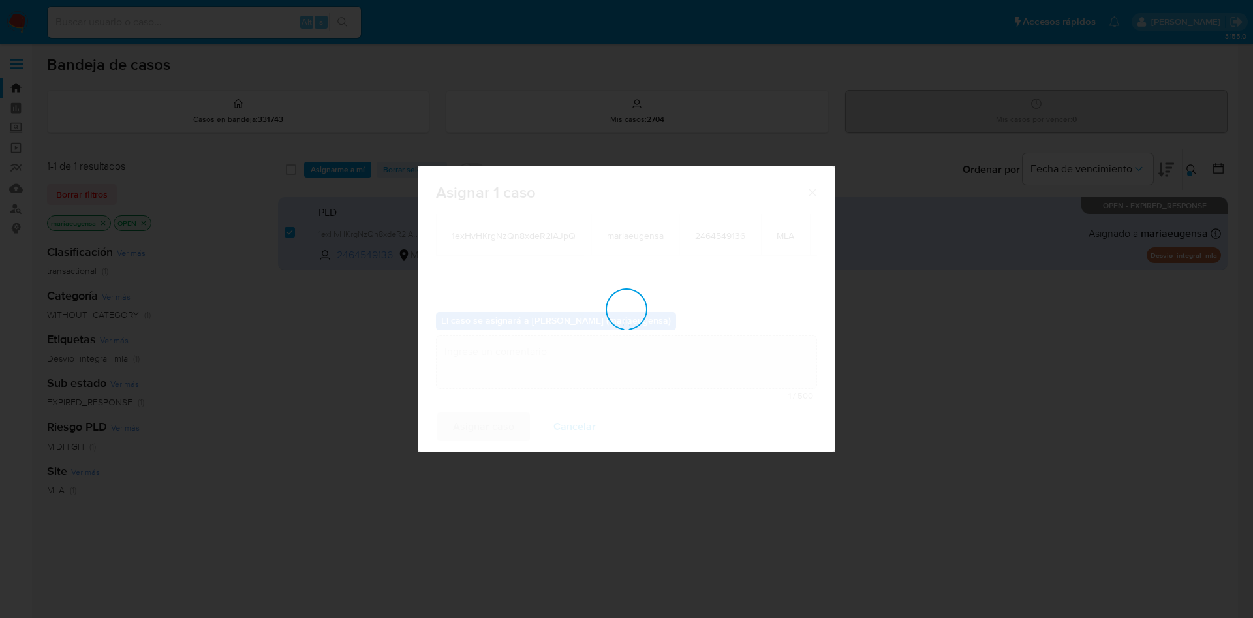
checkbox input "false"
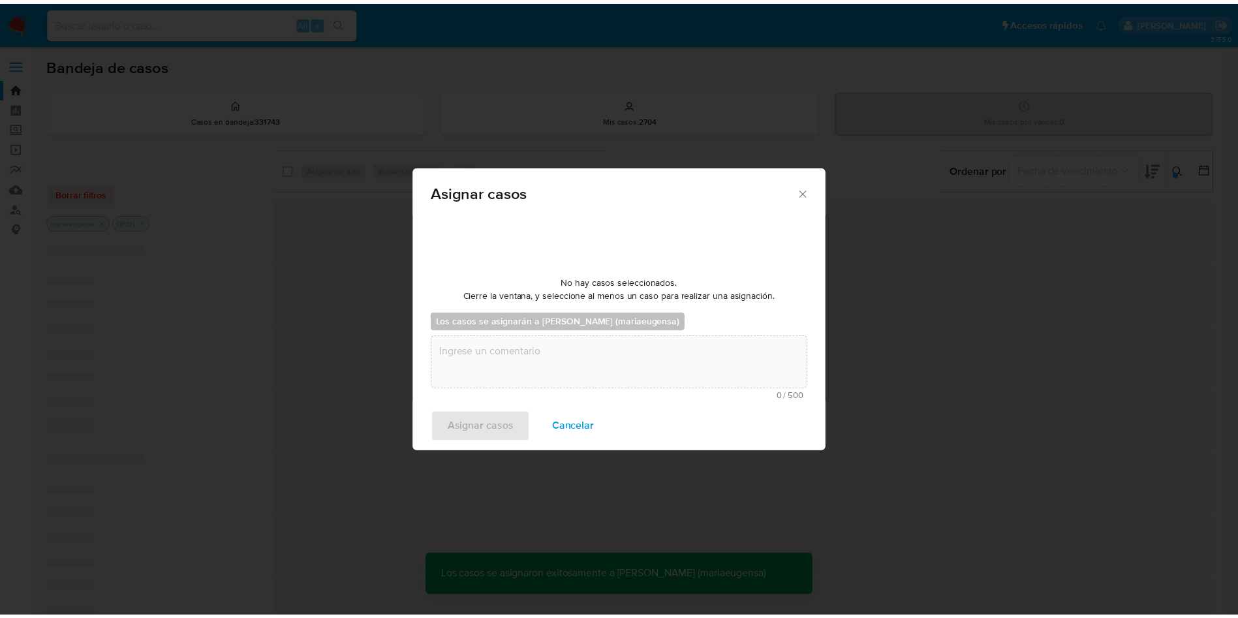
scroll to position [79, 0]
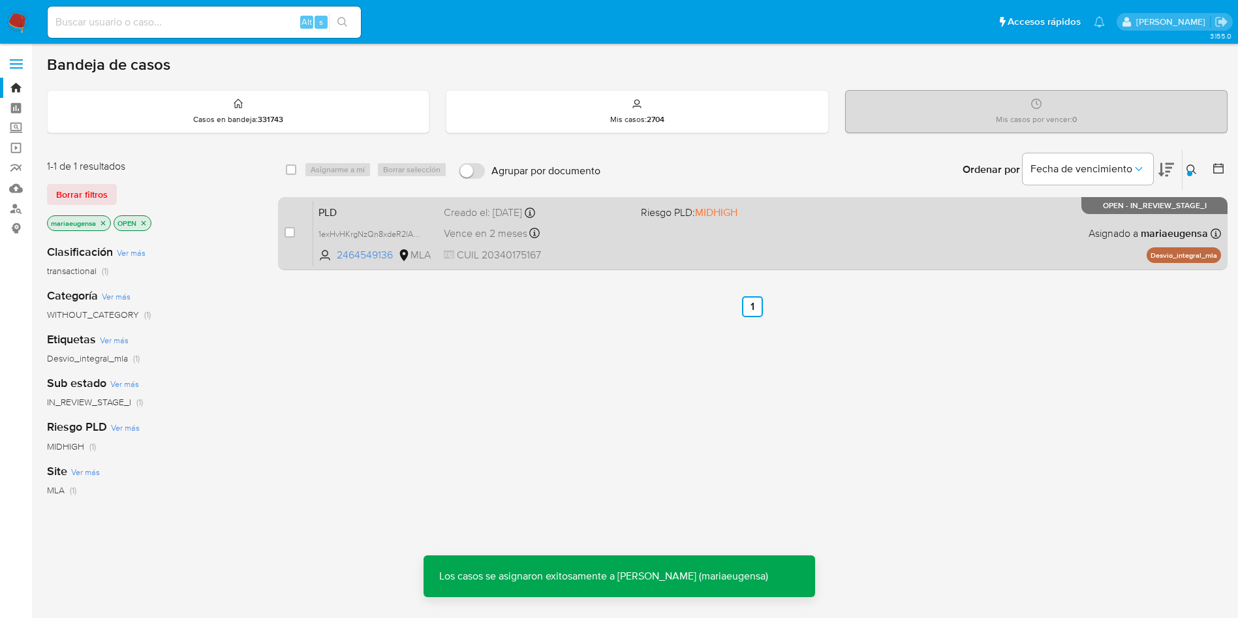
click at [346, 221] on div "PLD 1exHvHKrgNzQn8xdeR2lAJpQ 2464549136 MLA Riesgo PLD: MIDHIGH Creado el: 12/0…" at bounding box center [767, 233] width 908 height 66
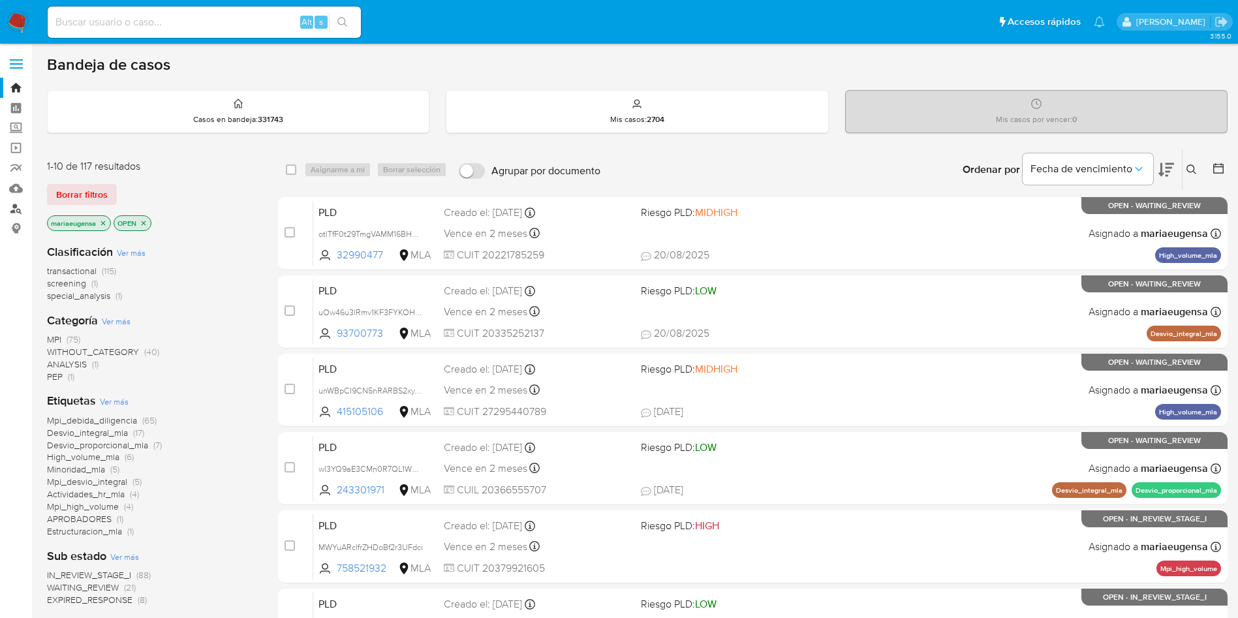
click at [21, 202] on link "Buscador de personas" at bounding box center [77, 208] width 155 height 20
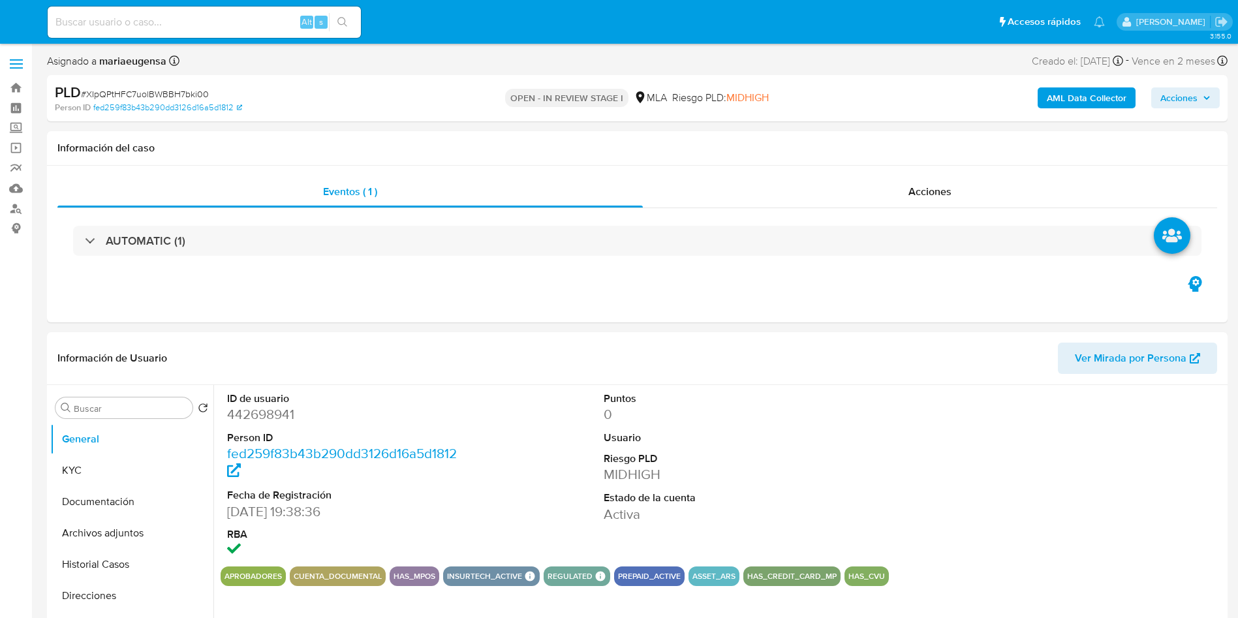
select select "10"
drag, startPoint x: 112, startPoint y: 463, endPoint x: 84, endPoint y: 496, distance: 44.0
click at [112, 463] on button "KYC" at bounding box center [131, 470] width 163 height 31
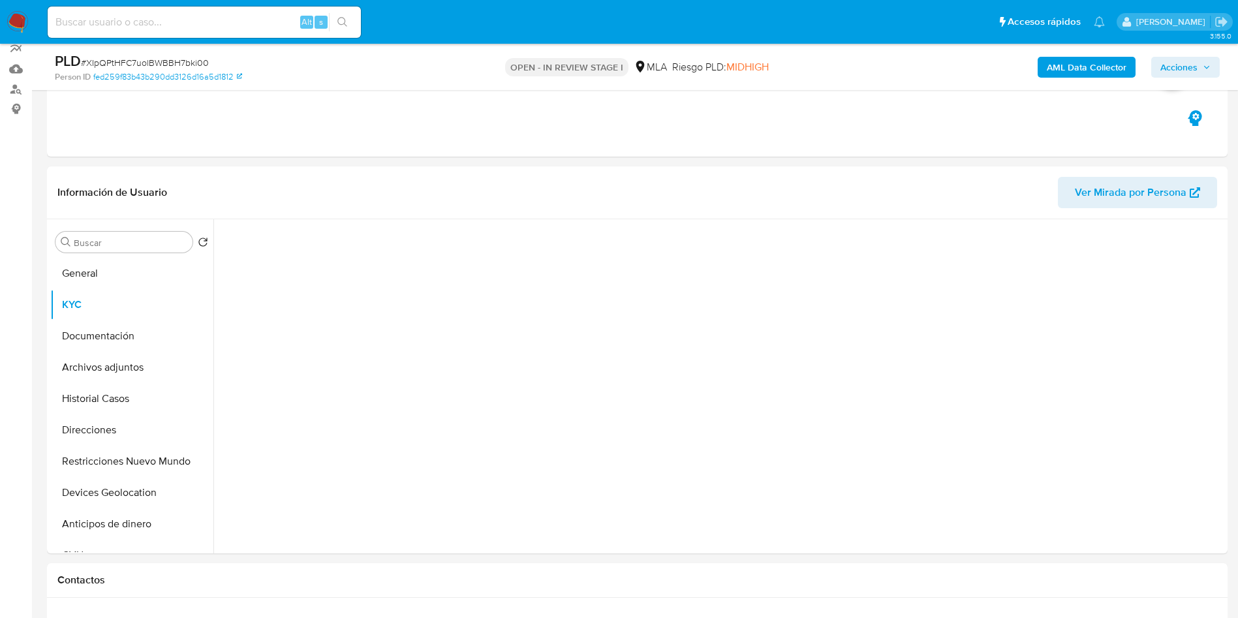
scroll to position [143, 0]
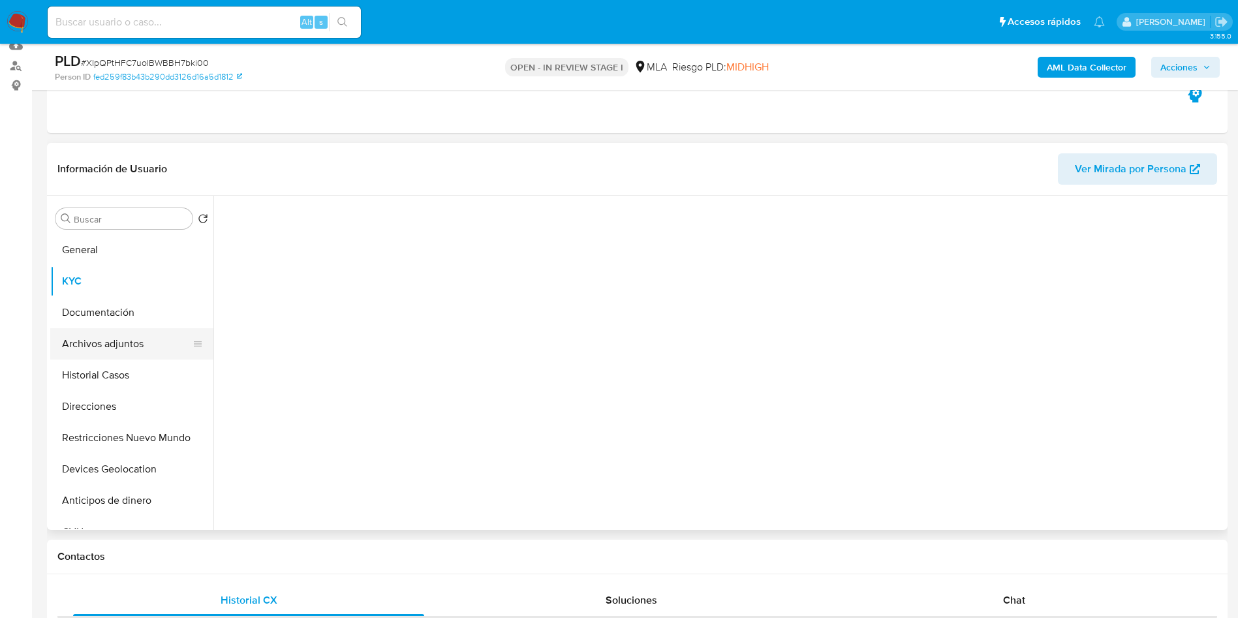
drag, startPoint x: 109, startPoint y: 374, endPoint x: 103, endPoint y: 344, distance: 30.6
click at [109, 375] on button "Historial Casos" at bounding box center [131, 375] width 163 height 31
click at [133, 283] on button "KYC" at bounding box center [126, 281] width 153 height 31
click at [164, 60] on span "# XIpQPtHFC7uolBWBBH7bki00" at bounding box center [145, 62] width 128 height 13
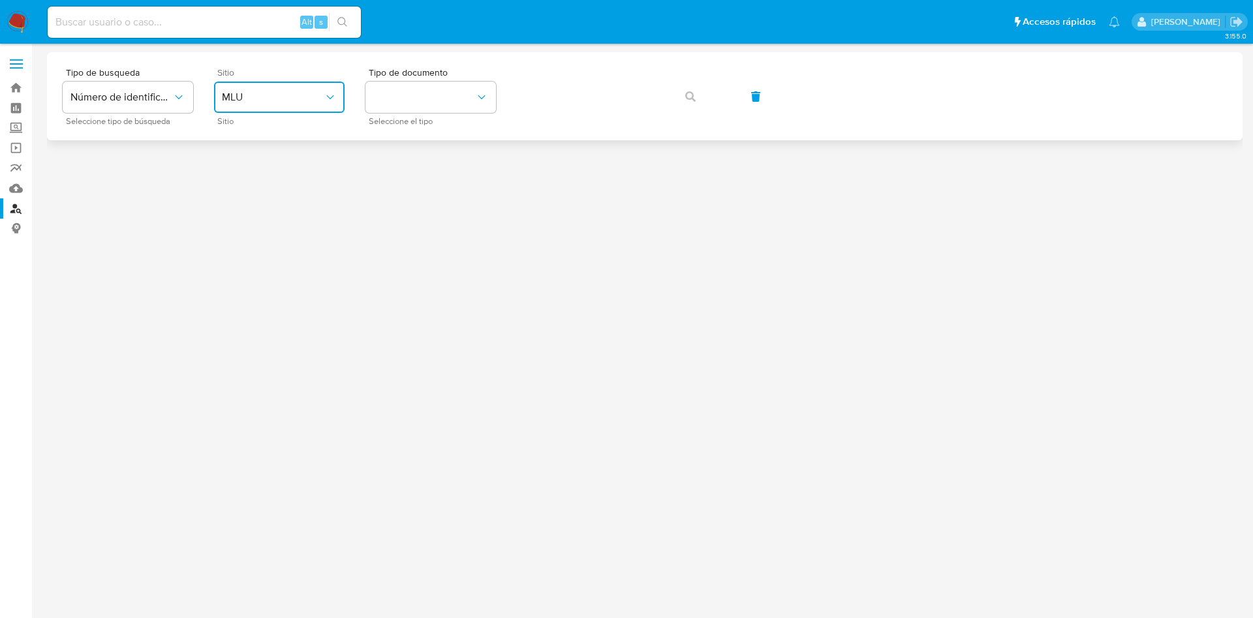
drag, startPoint x: 258, startPoint y: 92, endPoint x: 262, endPoint y: 108, distance: 16.9
click at [258, 95] on span "MLU" at bounding box center [273, 97] width 102 height 13
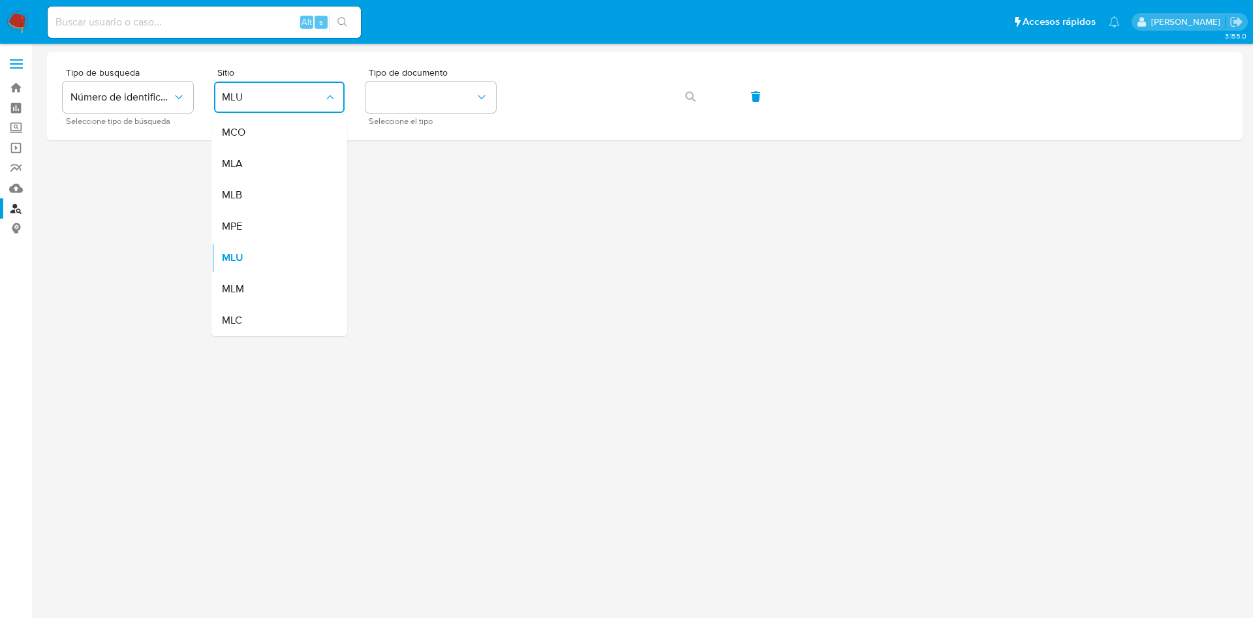
drag, startPoint x: 262, startPoint y: 108, endPoint x: 272, endPoint y: 152, distance: 44.8
click at [266, 154] on div "MLA" at bounding box center [275, 163] width 107 height 31
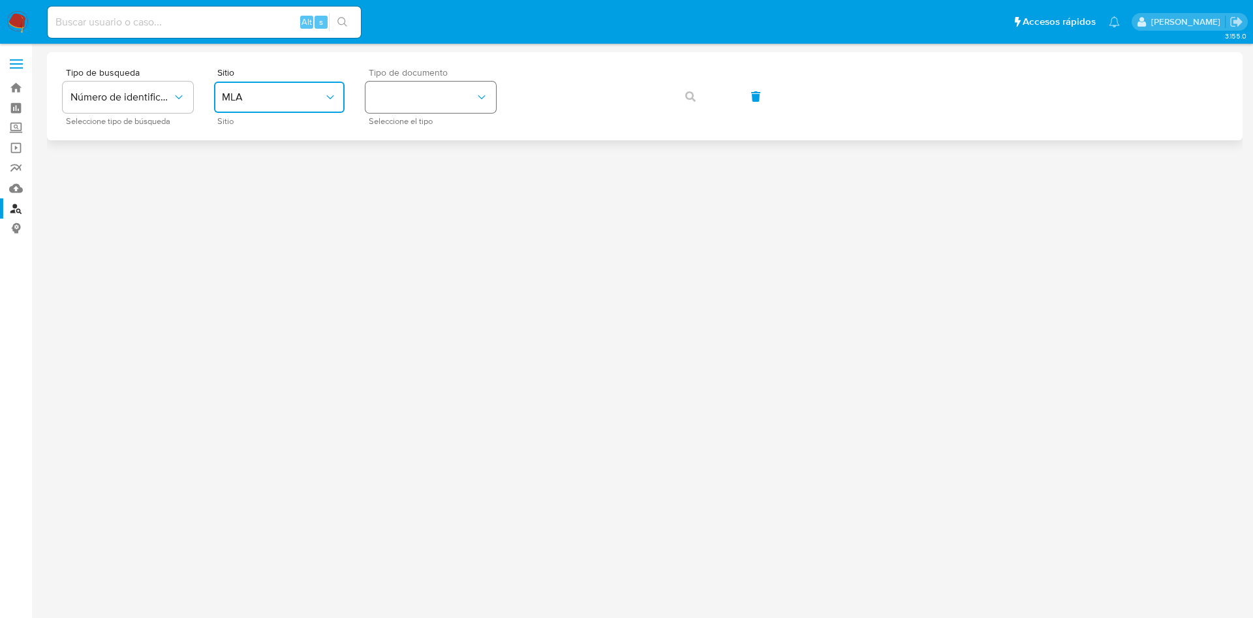
click at [396, 105] on button "identificationType" at bounding box center [431, 97] width 131 height 31
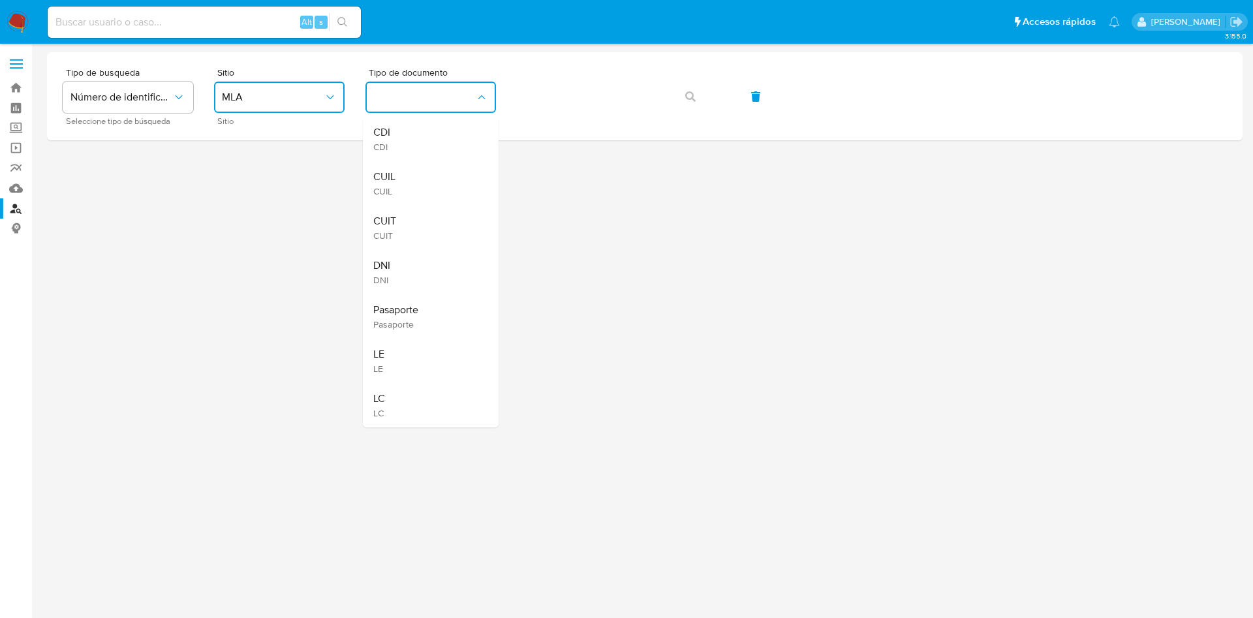
drag, startPoint x: 398, startPoint y: 187, endPoint x: 457, endPoint y: 159, distance: 66.0
click at [401, 185] on div "CUIL CUIL" at bounding box center [426, 183] width 107 height 44
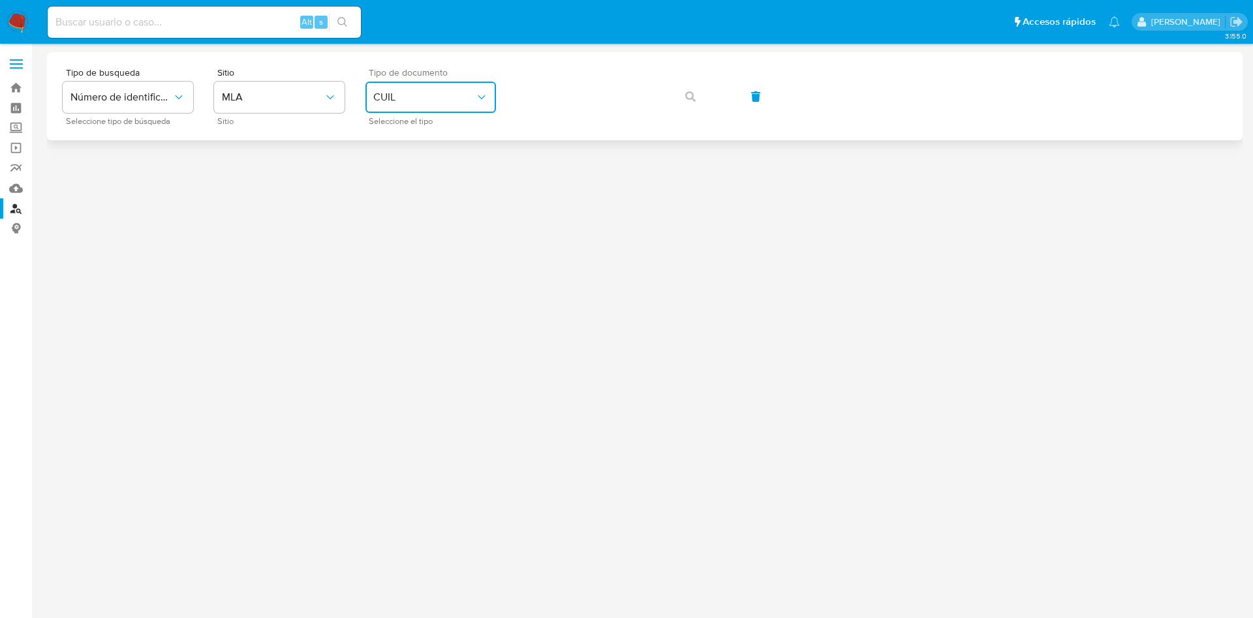
click at [450, 110] on button "CUIL" at bounding box center [431, 97] width 131 height 31
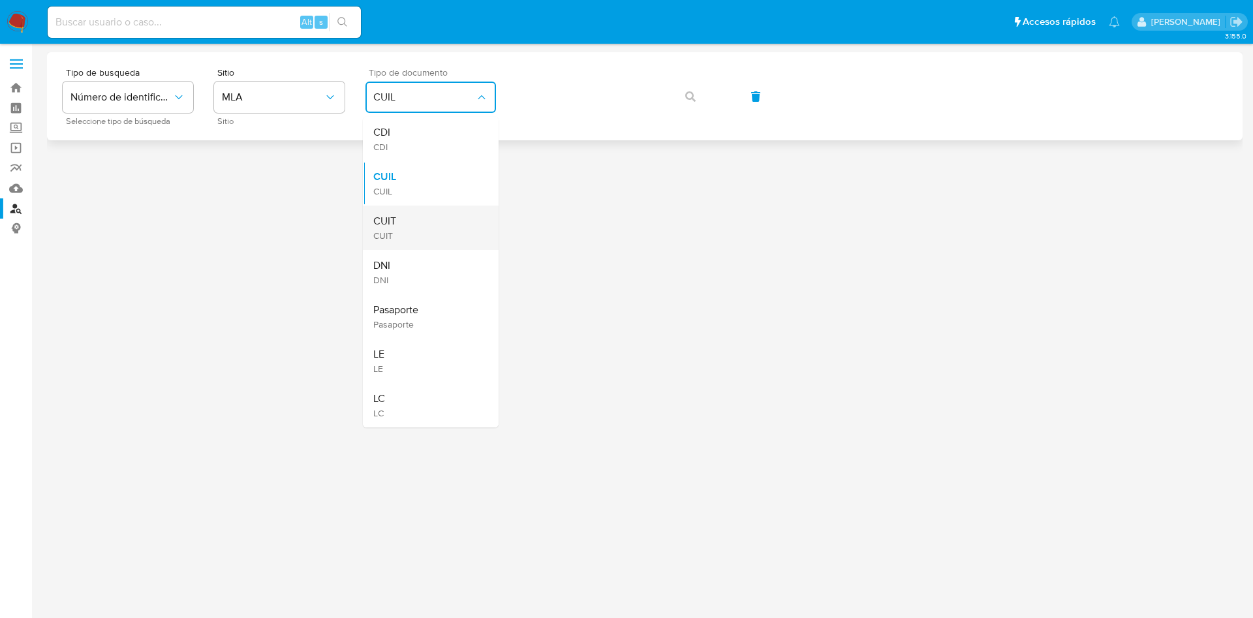
drag, startPoint x: 417, startPoint y: 221, endPoint x: 437, endPoint y: 187, distance: 40.1
click at [418, 219] on div "CUIT CUIT" at bounding box center [426, 228] width 107 height 44
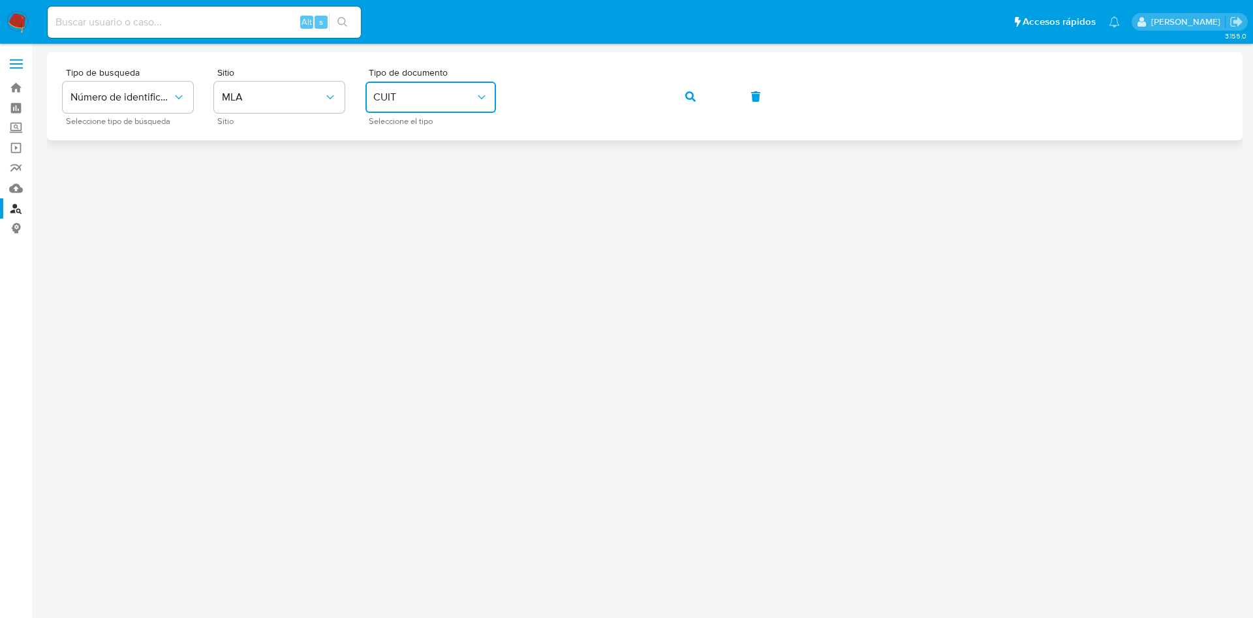
click at [687, 86] on span "button" at bounding box center [690, 96] width 10 height 29
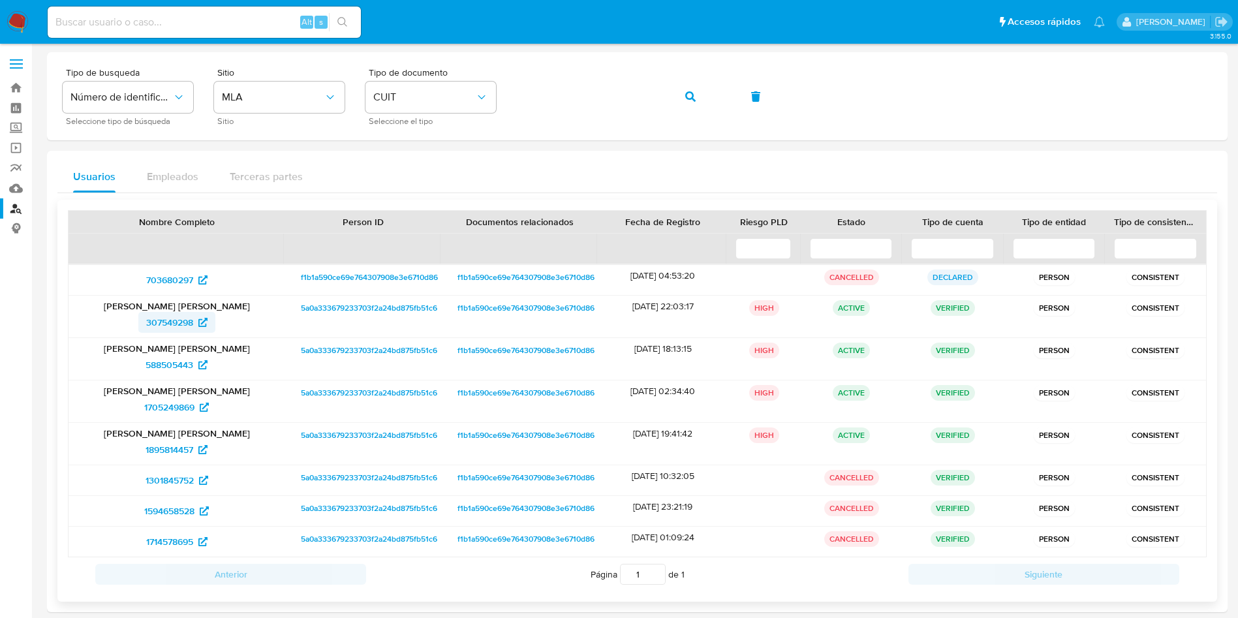
click at [175, 315] on span "307549298" at bounding box center [169, 322] width 47 height 21
click at [166, 370] on span "588505443" at bounding box center [170, 364] width 48 height 21
click at [170, 416] on span "1705249869" at bounding box center [169, 407] width 50 height 21
click at [93, 379] on div "703680297 f1b1a590ce69e764307908e3e6710d86 f1b1a590ce69e764307908e3e6710d86 19/…" at bounding box center [637, 410] width 1139 height 293
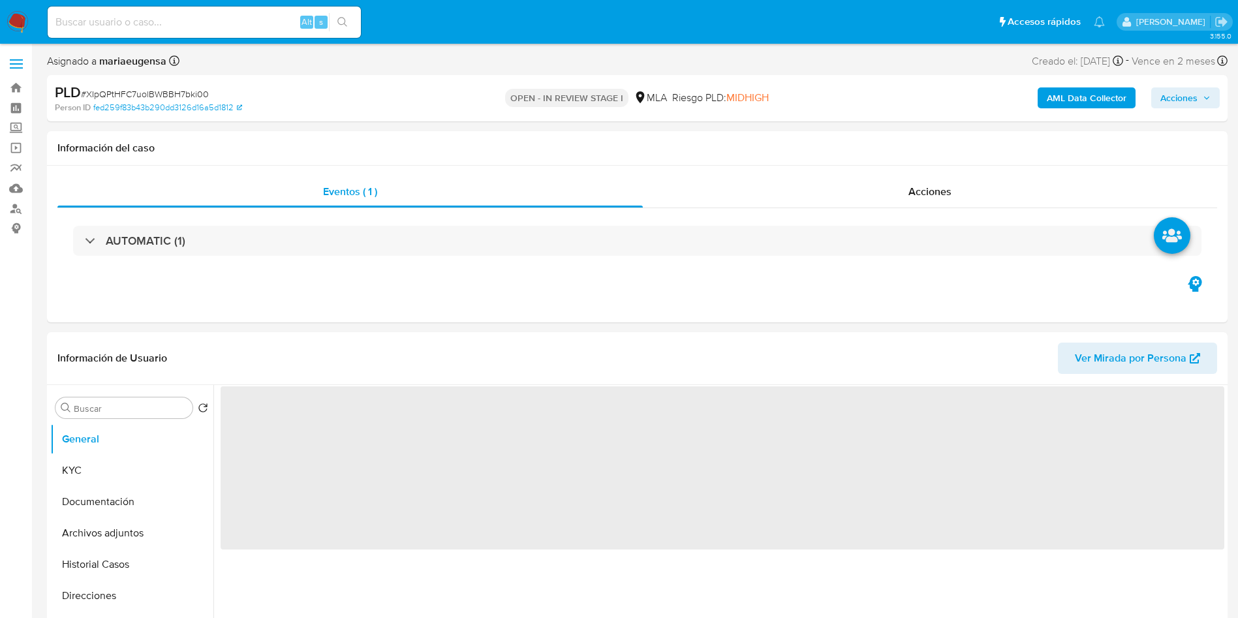
click at [122, 97] on span "# XIpQPtHFC7uolBWBBH7bki00" at bounding box center [145, 93] width 128 height 13
copy span "XIpQPtHFC7uolBWBBH7bki00"
select select "10"
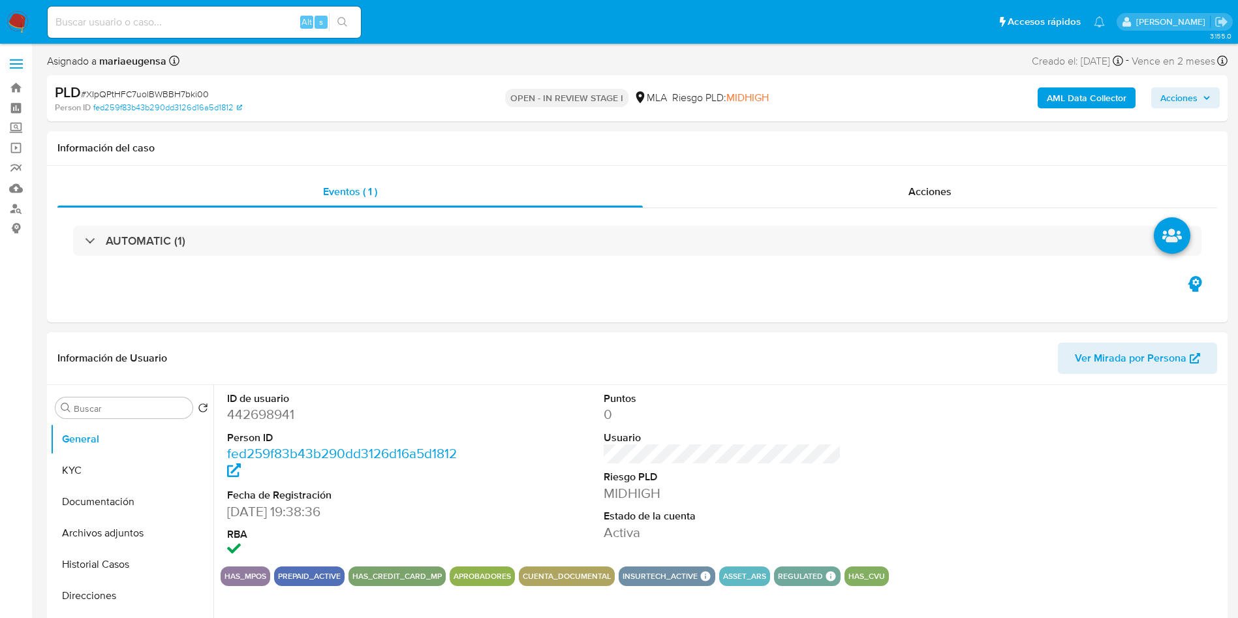
click at [478, 468] on div "ID de usuario 442698941 Person ID fed259f83b43b290dd3126d16a5d1812 Fecha de Reg…" at bounding box center [723, 475] width 1004 height 181
click at [102, 473] on button "KYC" at bounding box center [126, 470] width 153 height 31
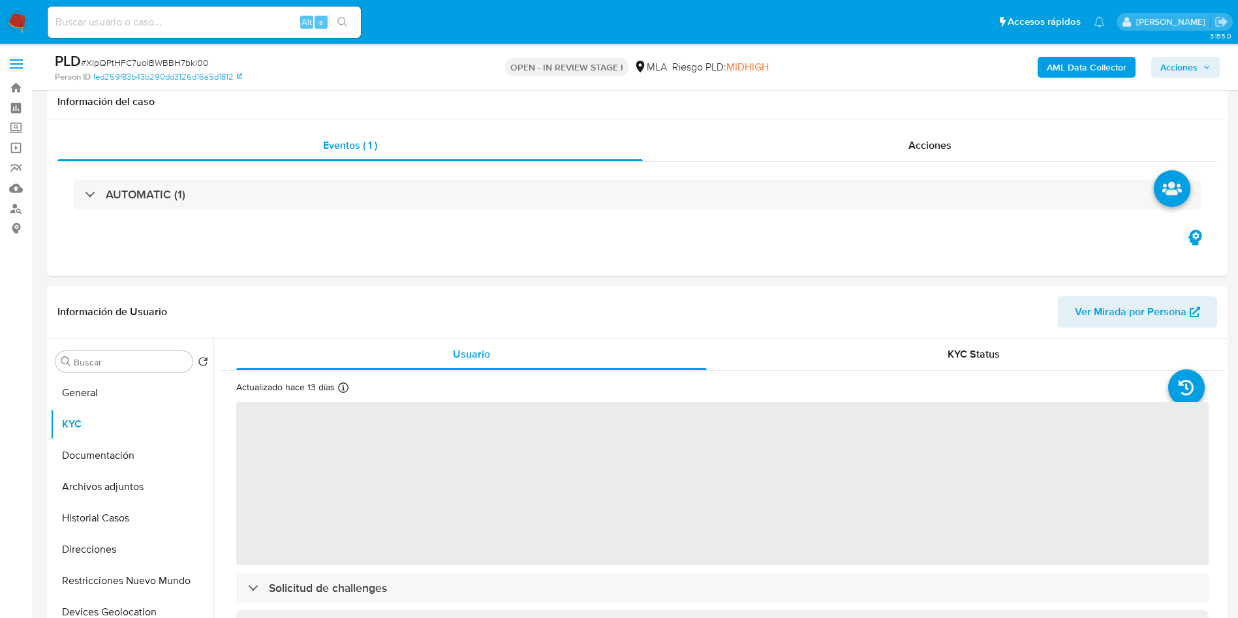
scroll to position [107, 0]
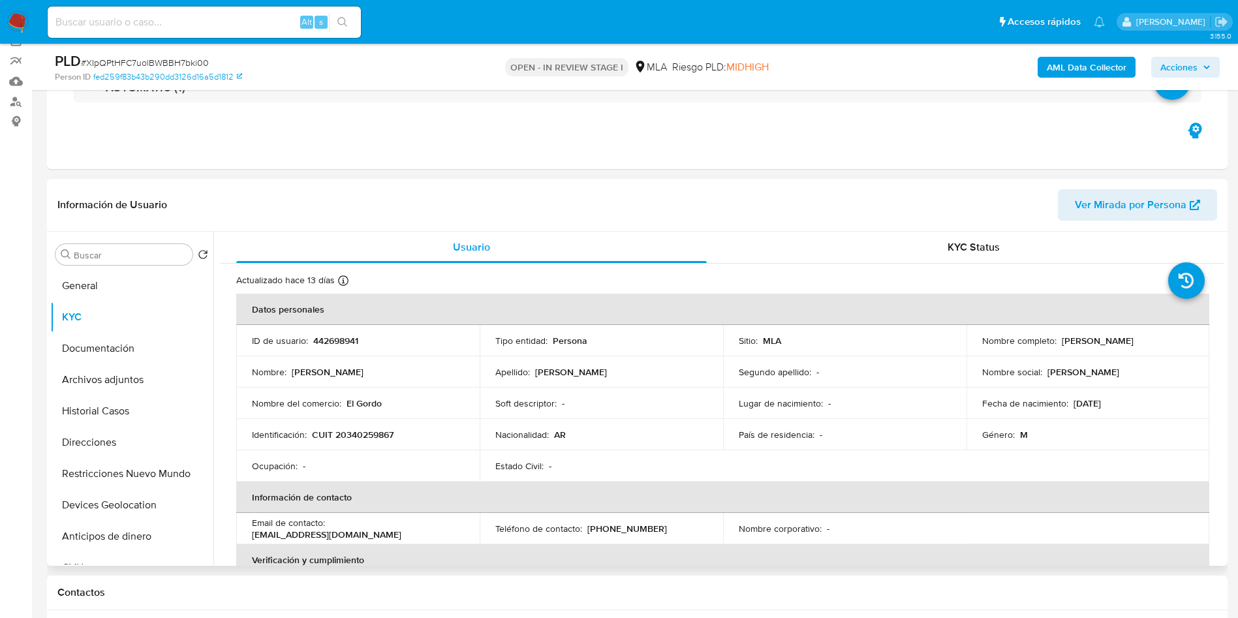
click at [357, 441] on td "Identificación : CUIT 20340259867" at bounding box center [357, 434] width 243 height 31
click at [365, 433] on p "CUIT 20340259867" at bounding box center [353, 435] width 82 height 12
copy p "20340259867"
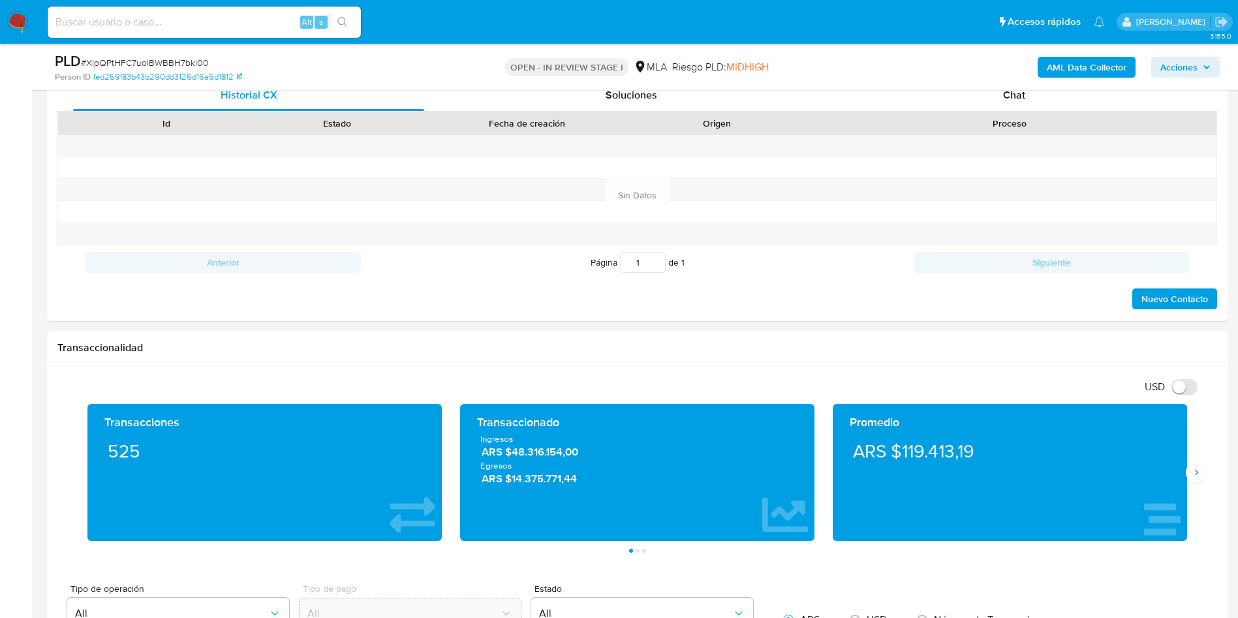
scroll to position [510, 0]
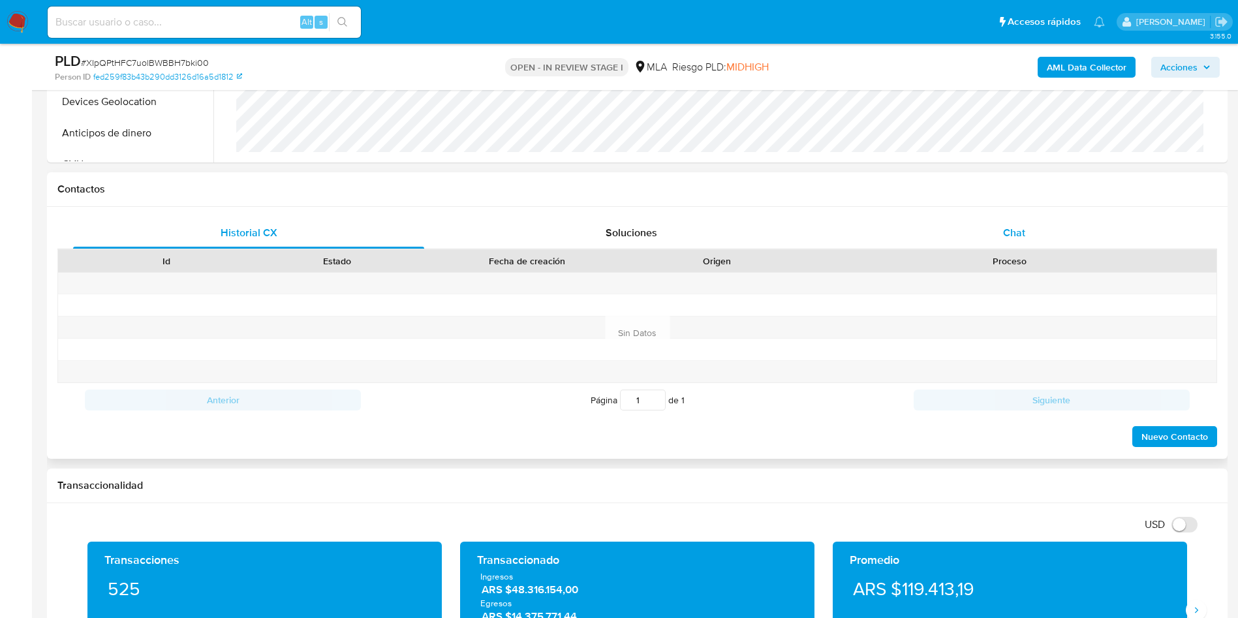
drag, startPoint x: 1023, startPoint y: 249, endPoint x: 1024, endPoint y: 238, distance: 11.2
click at [1023, 239] on div "Historial CX Soluciones Chat Id Estado Fecha de creación Origen Proceso Anterio…" at bounding box center [637, 332] width 1160 height 231
click at [1031, 230] on div "Chat" at bounding box center [1014, 232] width 351 height 31
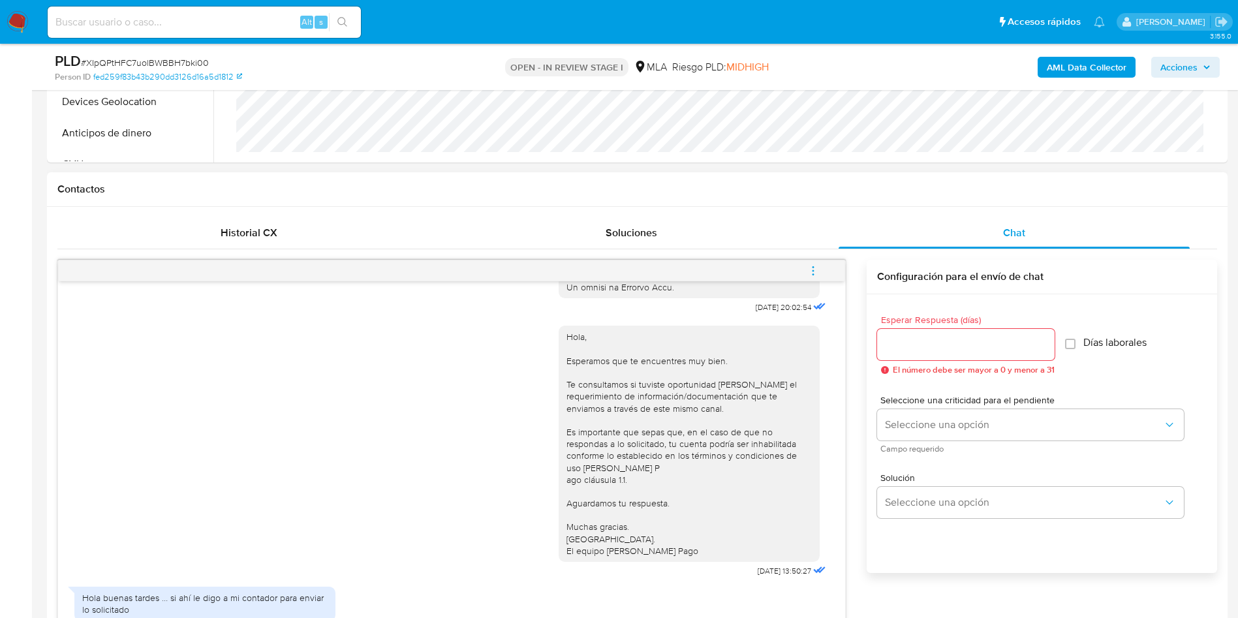
scroll to position [608, 0]
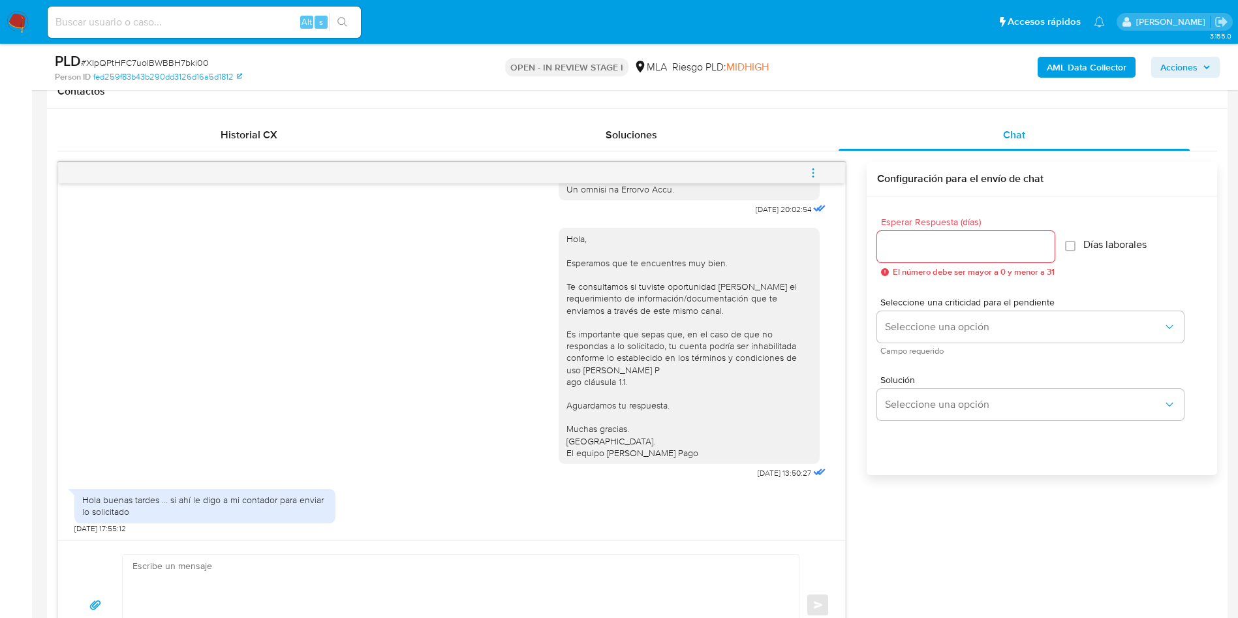
click at [221, 567] on textarea at bounding box center [458, 605] width 650 height 101
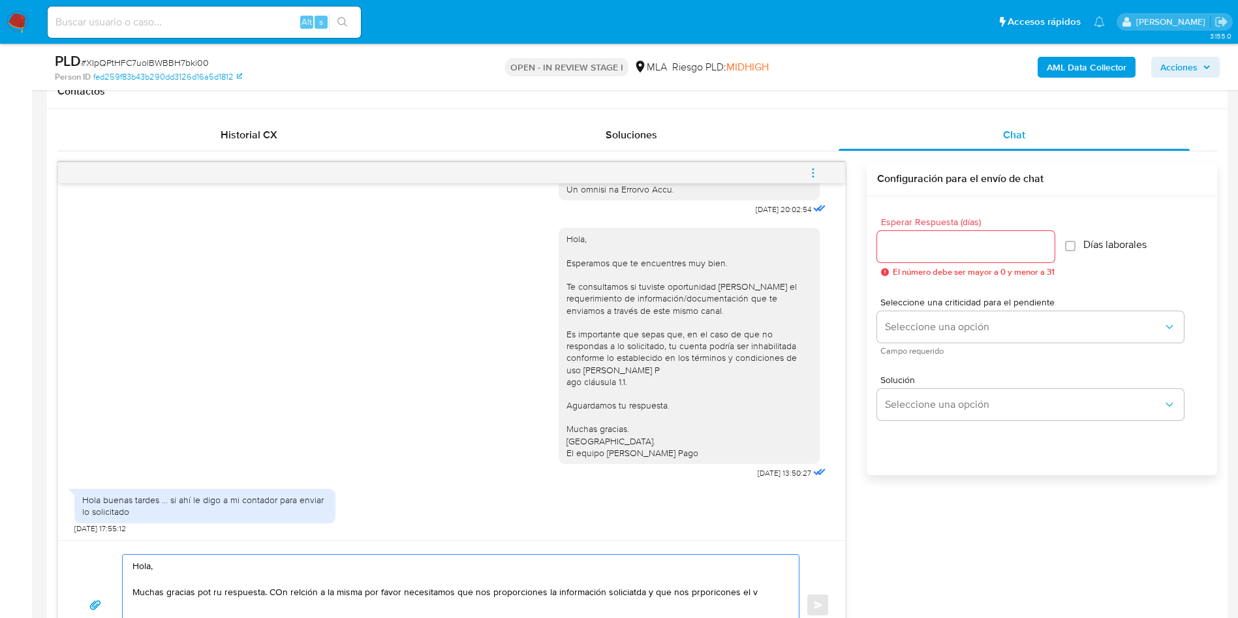
drag, startPoint x: 627, startPoint y: 583, endPoint x: 619, endPoint y: 591, distance: 10.6
click at [573, 593] on textarea "Hola, Muchas gracias pot ru respuesta. COn relción a la misma por favor necesit…" at bounding box center [458, 605] width 650 height 101
click at [715, 593] on textarea "Hola, Muchas gracias pot ru respuesta. COn relción a la misma por favor necesit…" at bounding box center [458, 605] width 650 height 101
click at [715, 592] on textarea "Hola, Muchas gracias pot ru respuesta. COn relción a la misma por favor necesit…" at bounding box center [458, 605] width 650 height 101
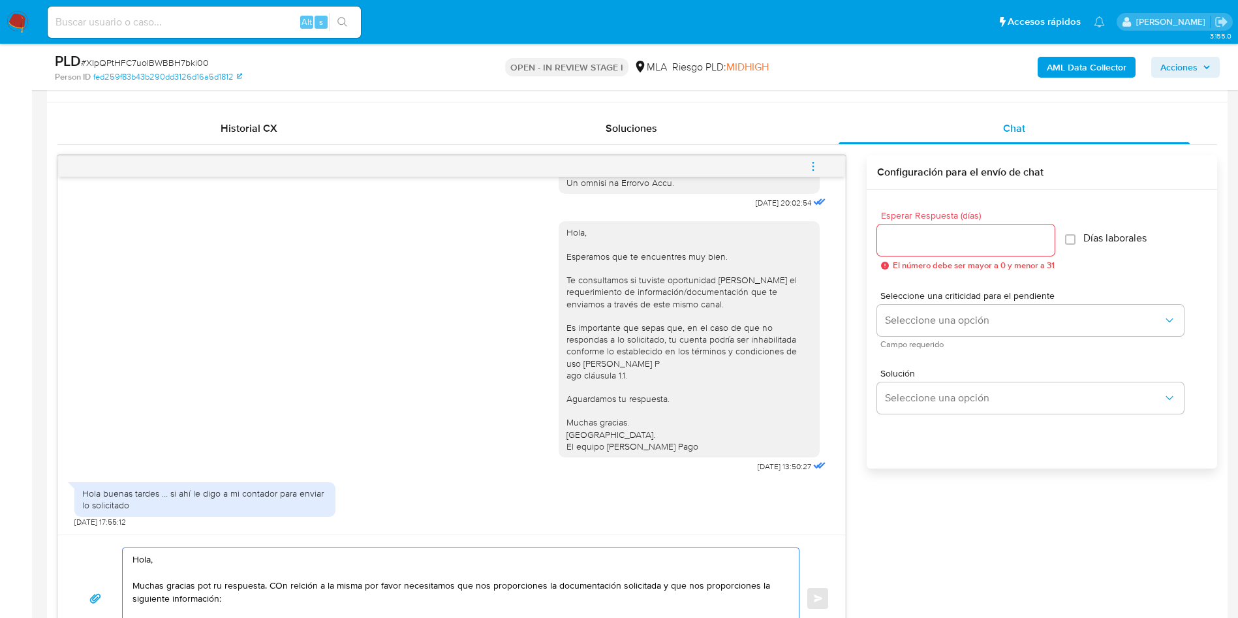
scroll to position [628, 0]
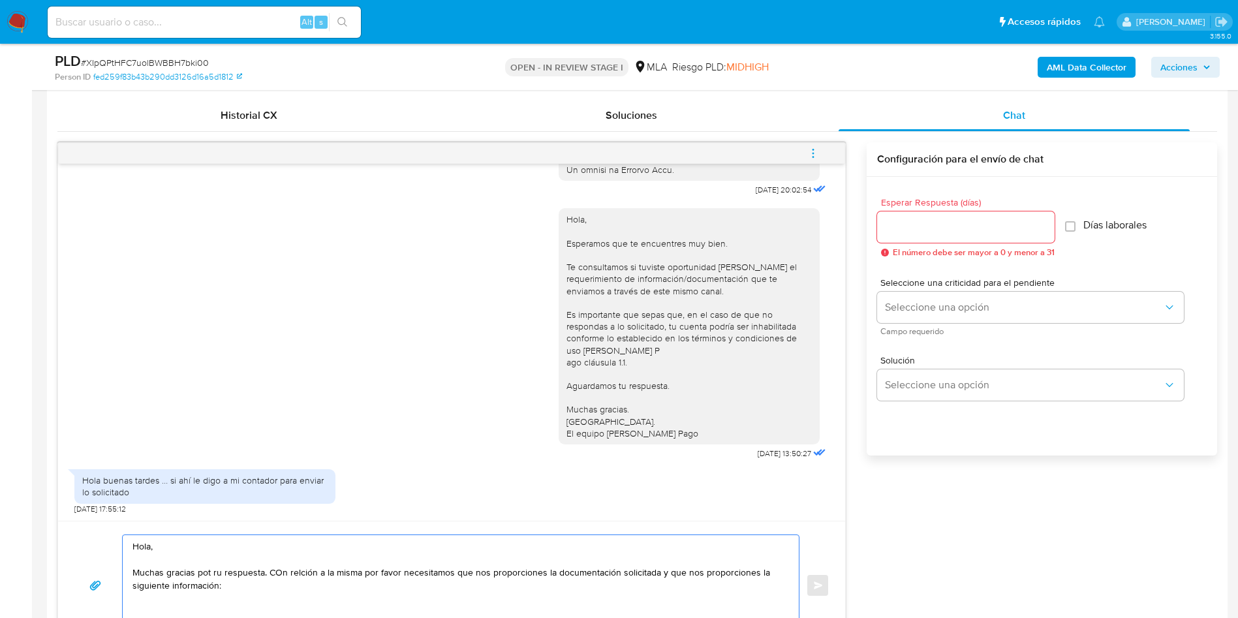
click at [208, 570] on textarea "Hola, Muchas gracias pot ru respuesta. COn relción a la misma por favor necesit…" at bounding box center [458, 585] width 650 height 101
click at [217, 573] on textarea "Hola, Muchas gracias por ru respuesta. COn relción a la misma por favor necesit…" at bounding box center [458, 585] width 650 height 101
click at [276, 574] on textarea "Hola, Muchas gracias por tu respuesta. COn relción a la misma por favor necesit…" at bounding box center [458, 585] width 650 height 101
click at [257, 588] on textarea "Hola, Muchas gracias por tu respuesta. Con relación a la misma por favor necesi…" at bounding box center [458, 585] width 650 height 101
type textarea "Hola, Muchas gracias por tu respuesta. Con relación a la misma por favor necesi…"
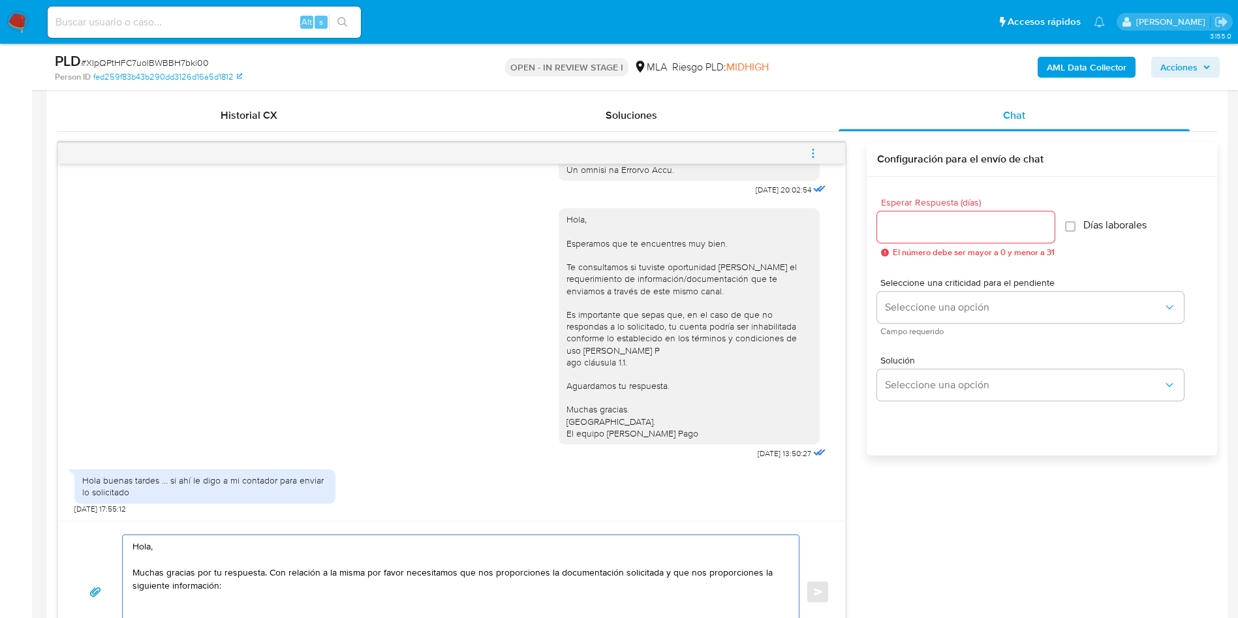
drag, startPoint x: 262, startPoint y: 572, endPoint x: 118, endPoint y: 536, distance: 148.7
click at [118, 536] on div "Hola, Muchas gracias por tu respuesta. Con relación a la misma por favor necesi…" at bounding box center [452, 592] width 756 height 115
type textarea "Hola, Muchas gracias por tu respuesta. Con relación a la misma por favor necesi…"
click at [573, 614] on textarea "Hola, Muchas gracias por tu respuesta. Con relación a la misma por favor necesi…" at bounding box center [458, 592] width 650 height 114
click at [50, 311] on div "Historial CX Soluciones Chat Id Estado Fecha de creación Origen Proceso Anterio…" at bounding box center [637, 381] width 1181 height 584
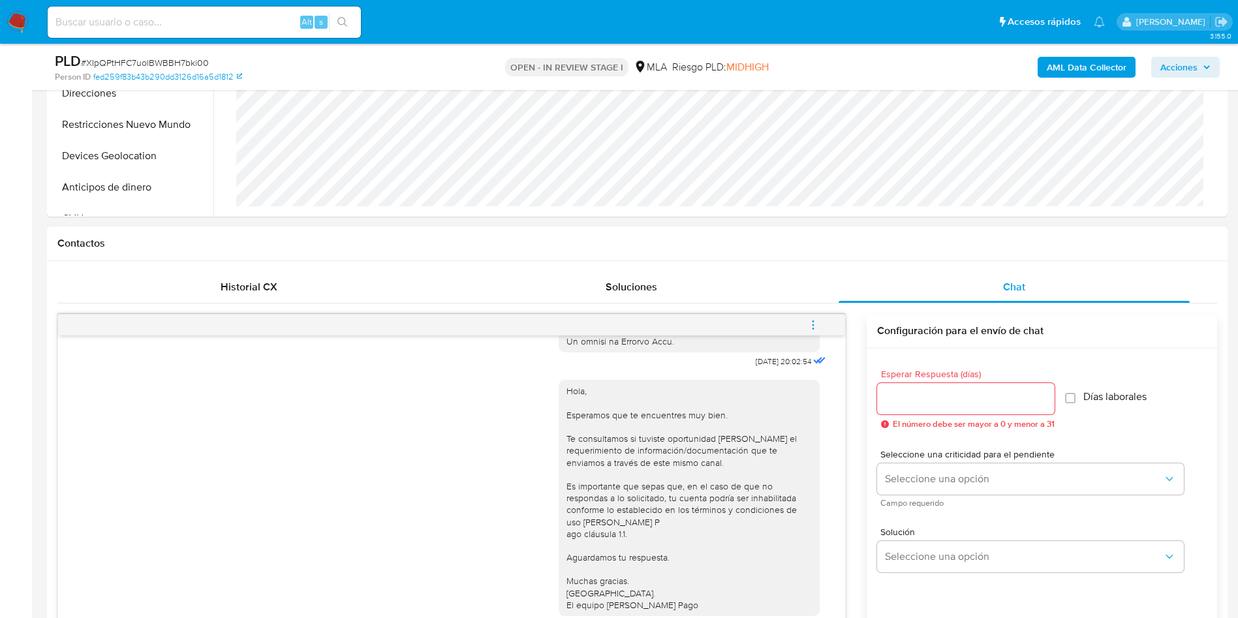
scroll to position [138, 0]
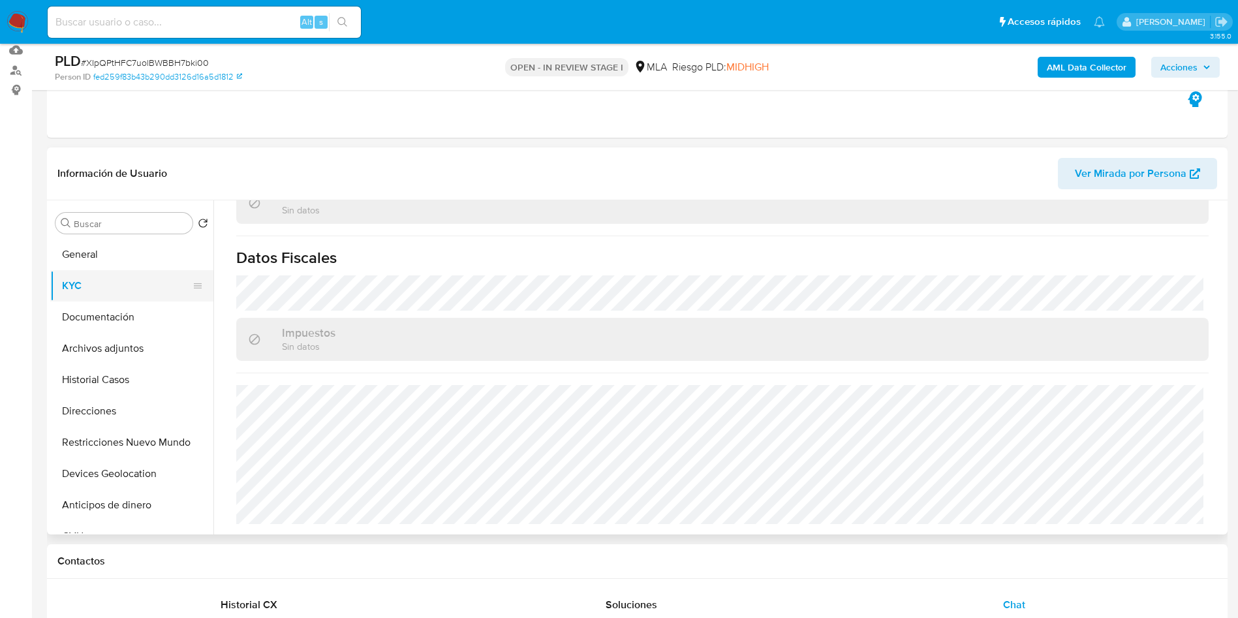
click at [142, 281] on button "KYC" at bounding box center [126, 285] width 153 height 31
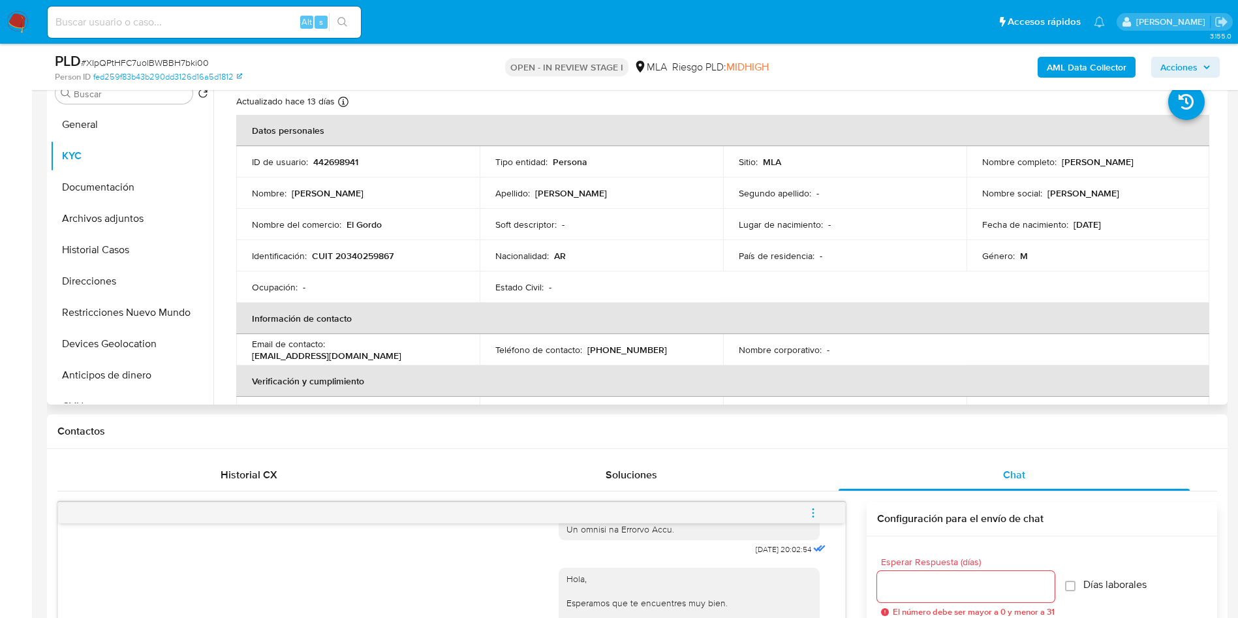
scroll to position [14, 0]
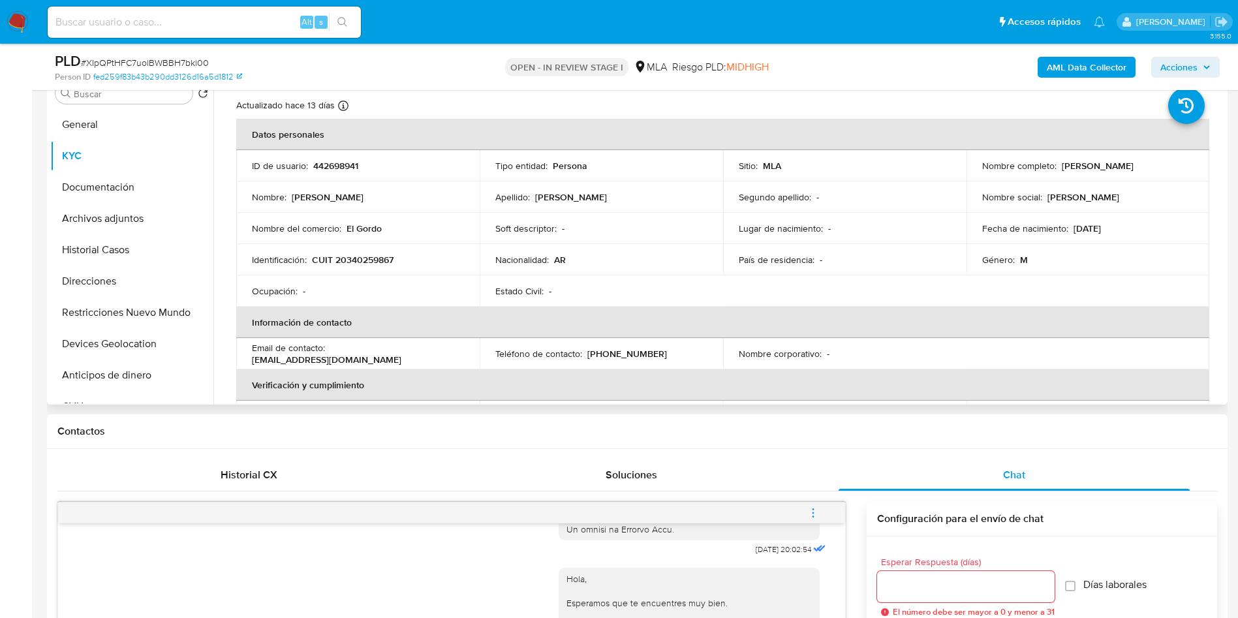
click at [343, 256] on p "CUIT 20340259867" at bounding box center [353, 260] width 82 height 12
copy p "20340259867"
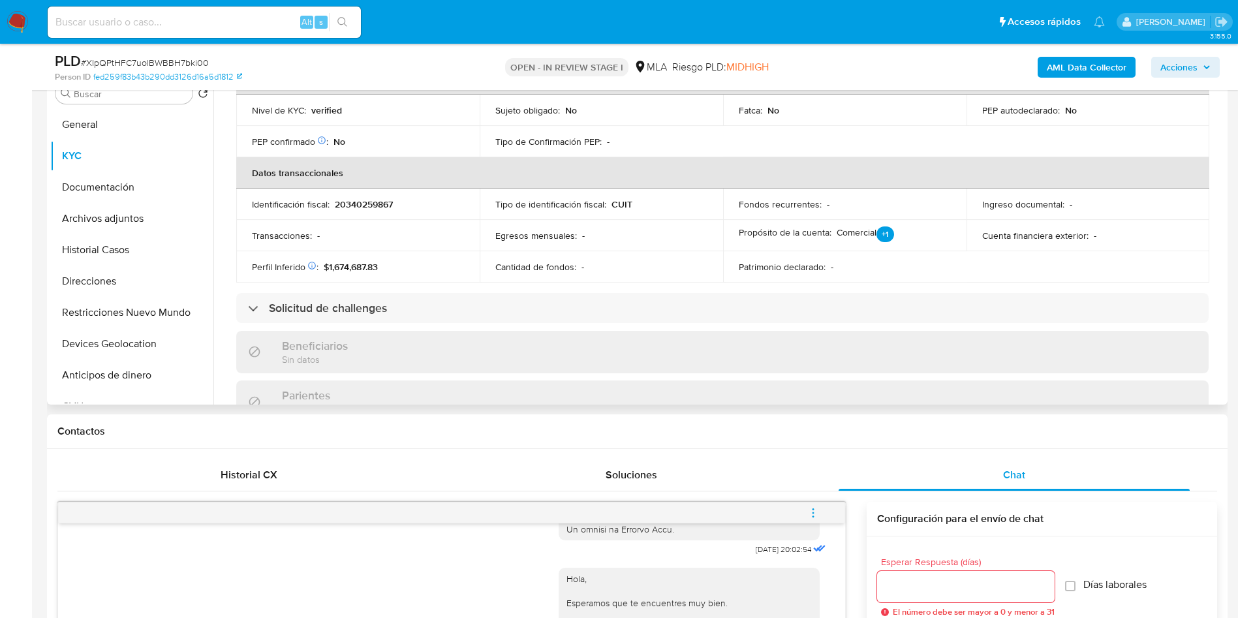
scroll to position [307, 0]
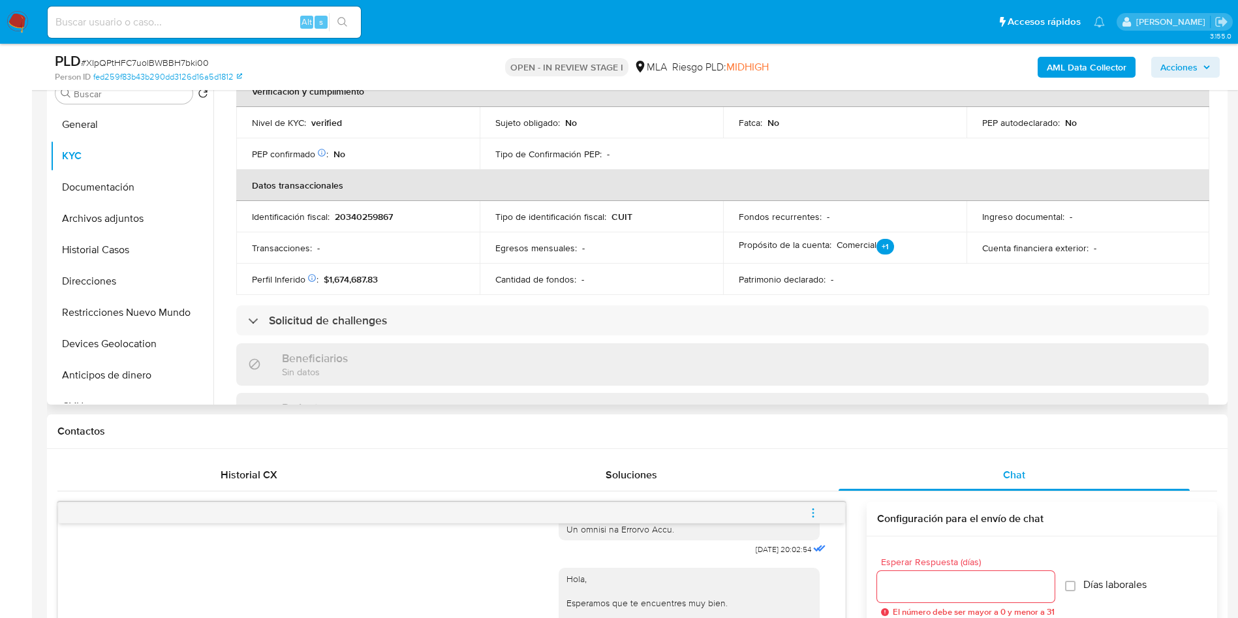
click at [366, 215] on p "20340259867" at bounding box center [364, 217] width 58 height 12
copy p "20340259867"
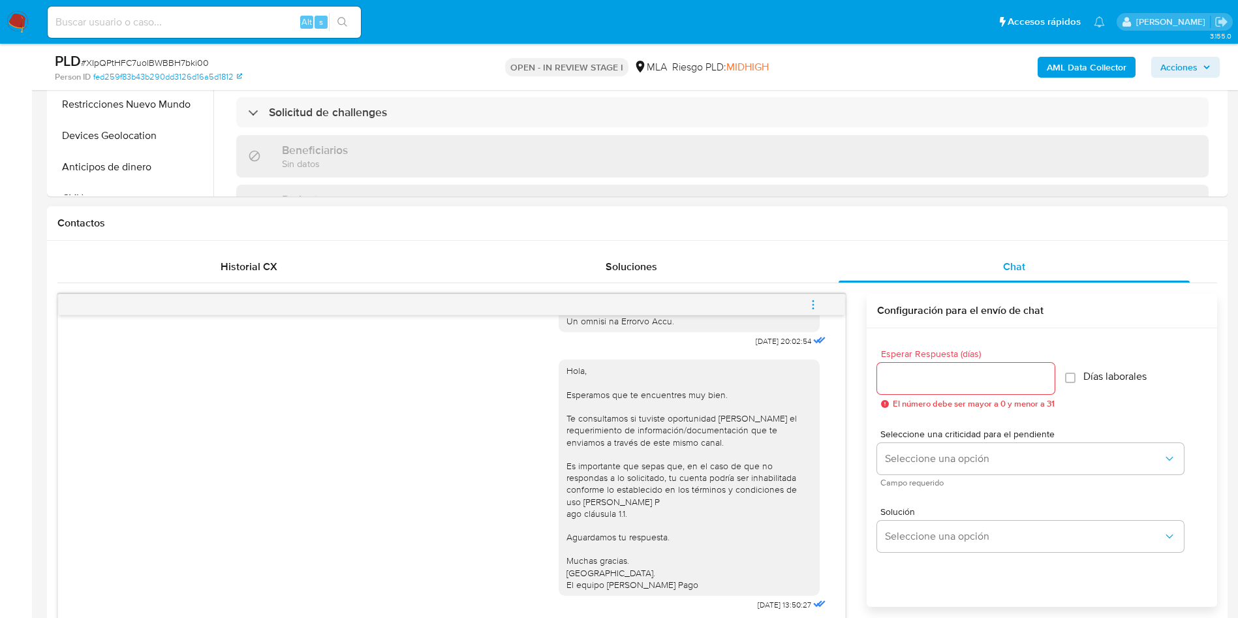
scroll to position [660, 0]
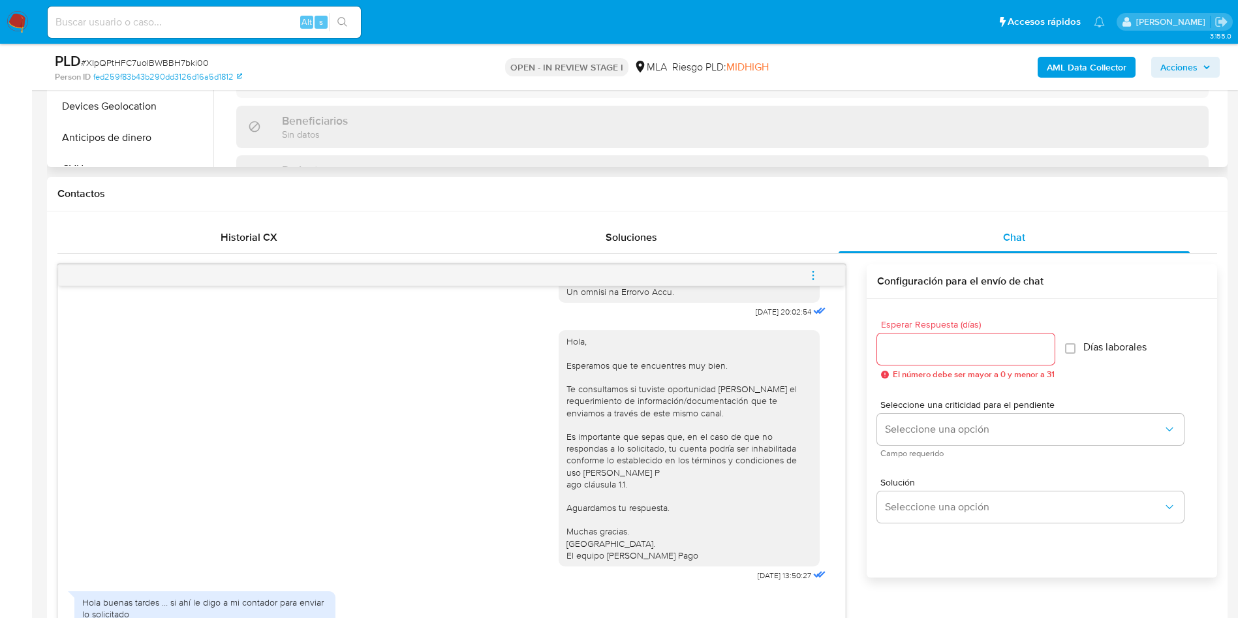
scroll to position [268, 0]
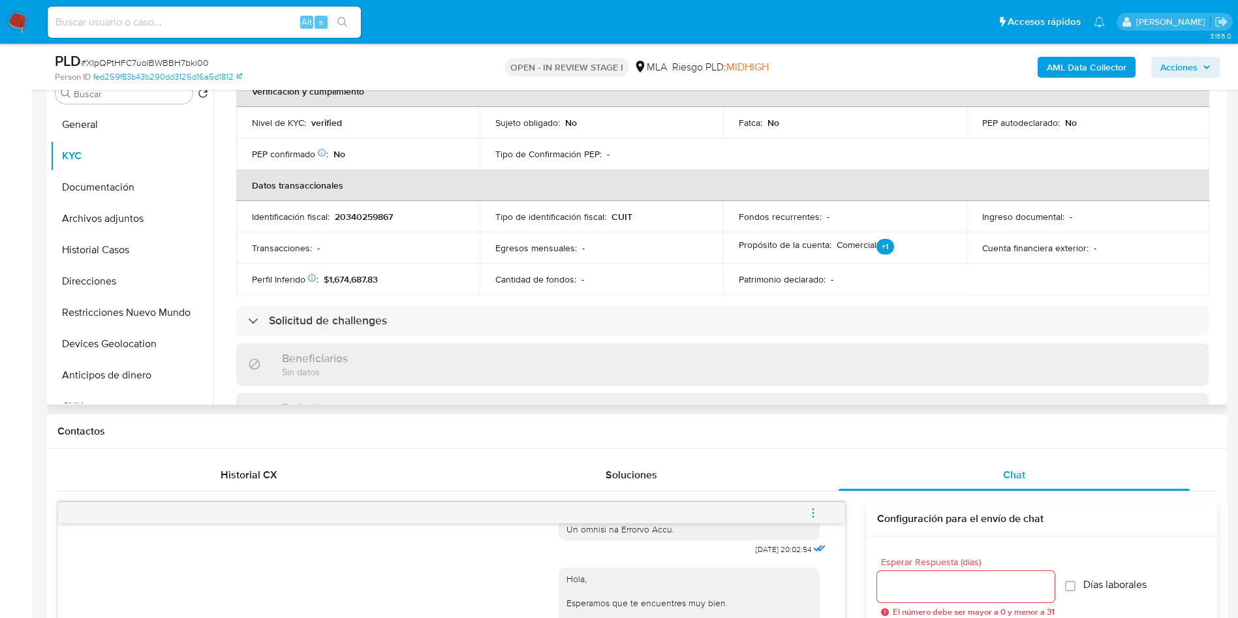
click at [356, 217] on p "20340259867" at bounding box center [364, 217] width 58 height 12
copy p "20340259867"
click at [80, 96] on input "Buscar" at bounding box center [131, 94] width 114 height 12
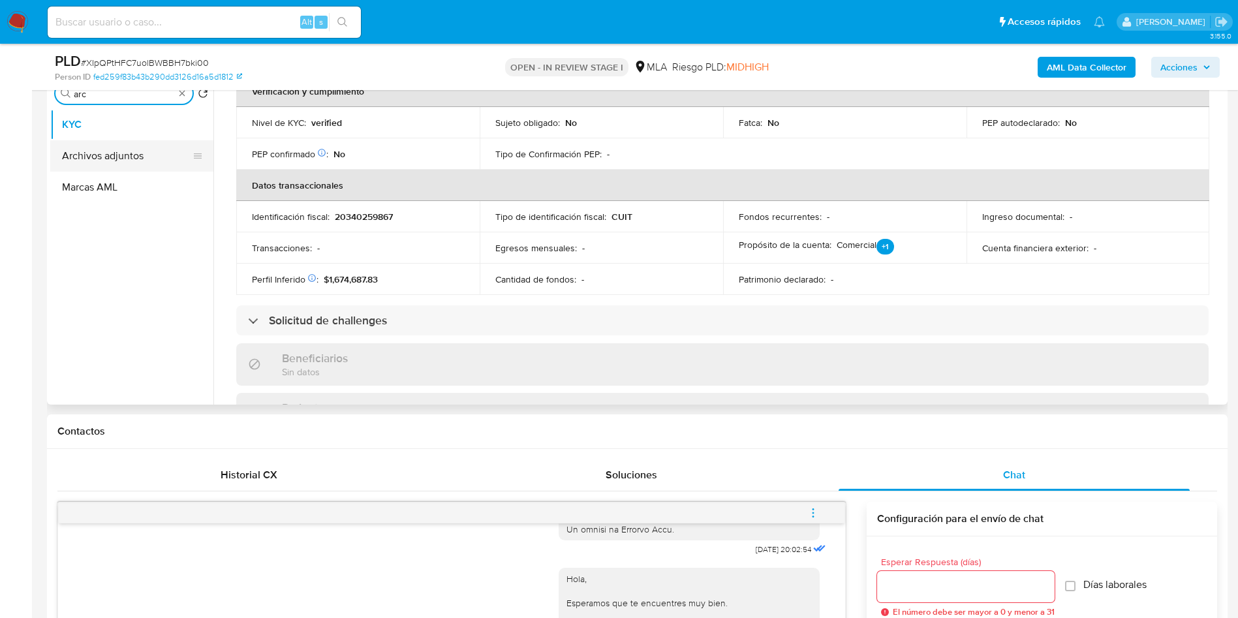
type input "arc"
drag, startPoint x: 132, startPoint y: 158, endPoint x: 361, endPoint y: 103, distance: 235.6
click at [132, 157] on button "Archivos adjuntos" at bounding box center [131, 155] width 163 height 31
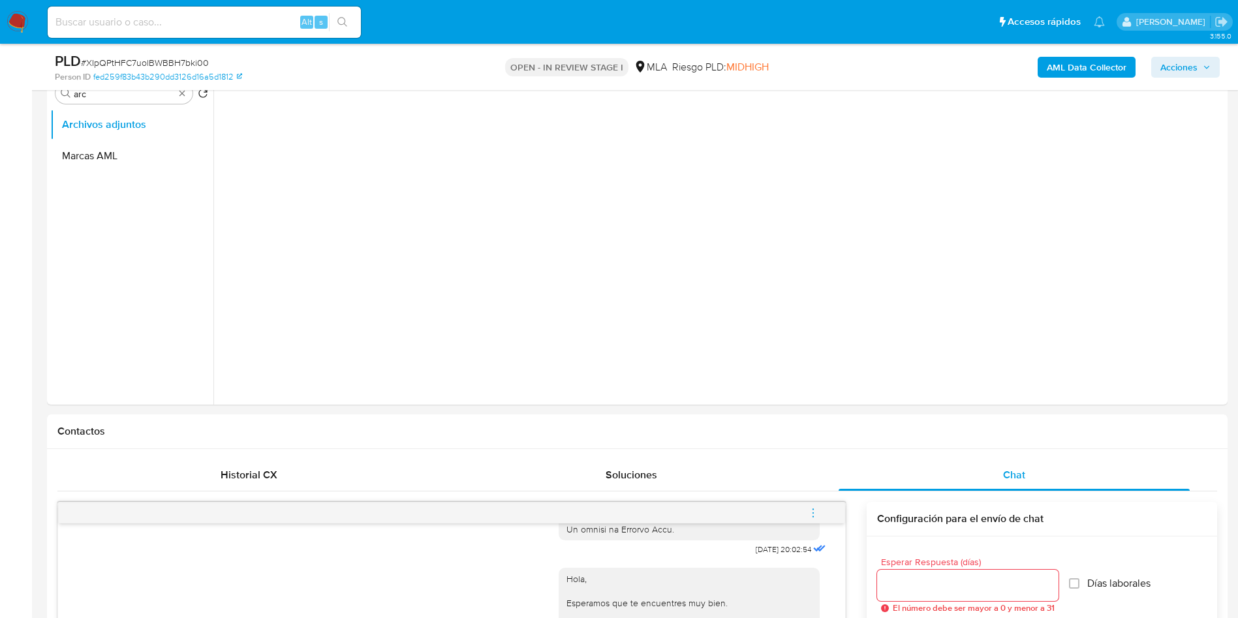
scroll to position [0, 0]
click at [1094, 60] on b "AML Data Collector" at bounding box center [1087, 67] width 80 height 21
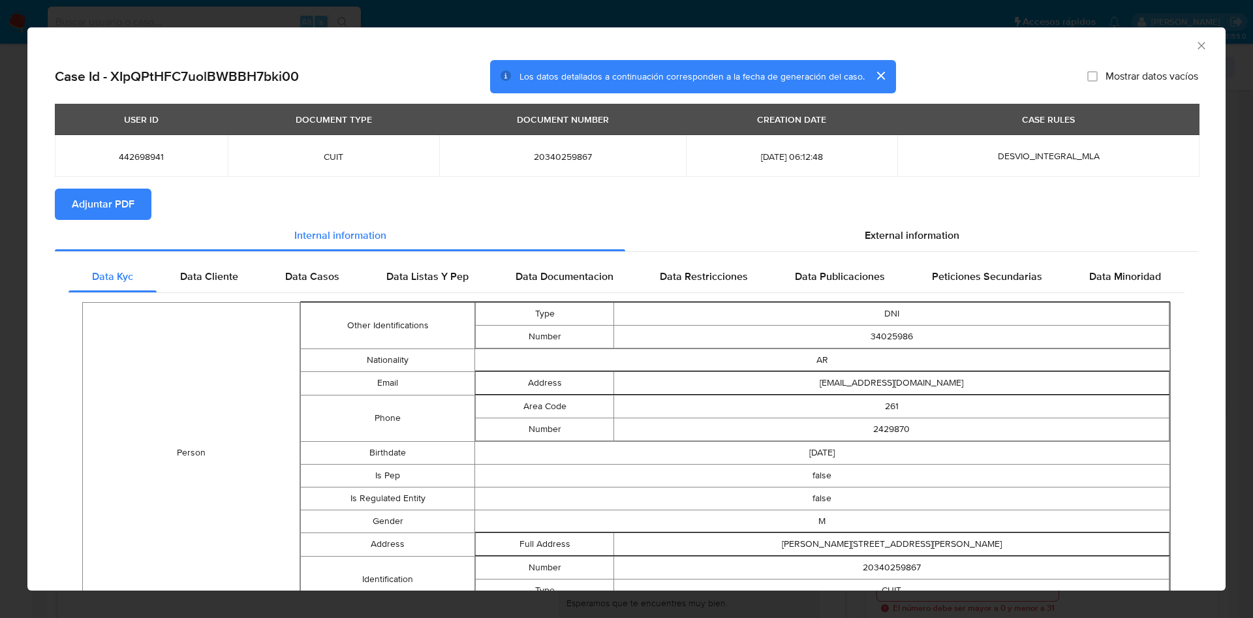
click at [82, 202] on span "Adjuntar PDF" at bounding box center [103, 204] width 63 height 29
click at [1193, 42] on div "AML Data Collector" at bounding box center [626, 43] width 1198 height 33
click at [1195, 50] on icon "Cerrar ventana" at bounding box center [1201, 45] width 13 height 13
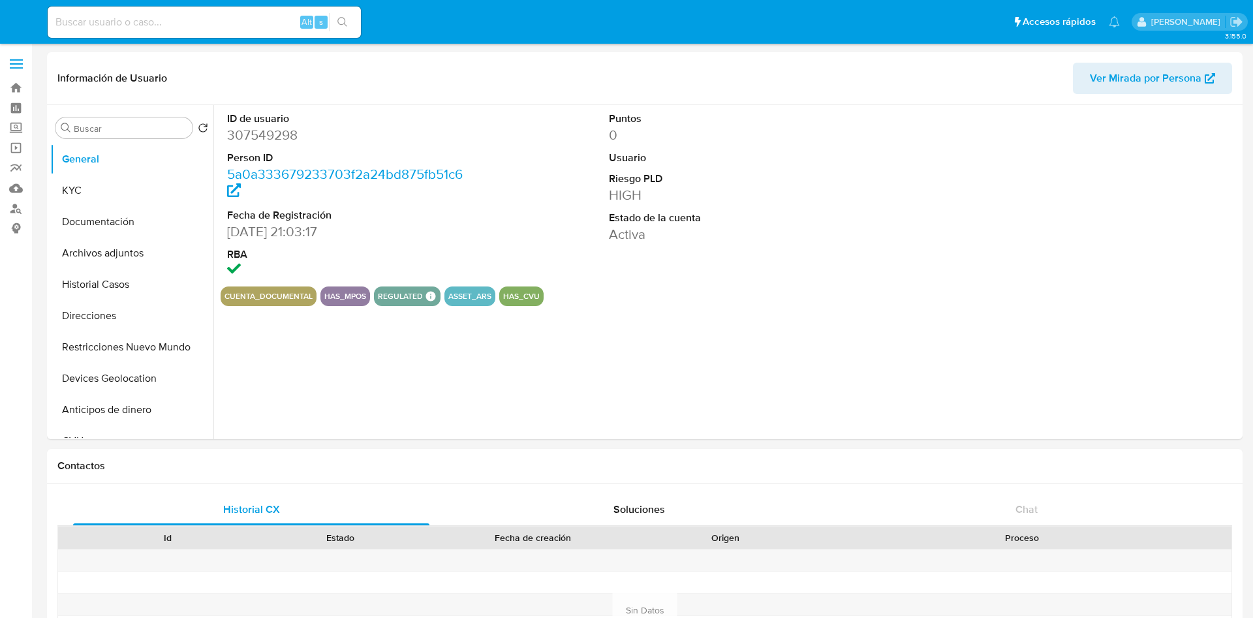
select select "10"
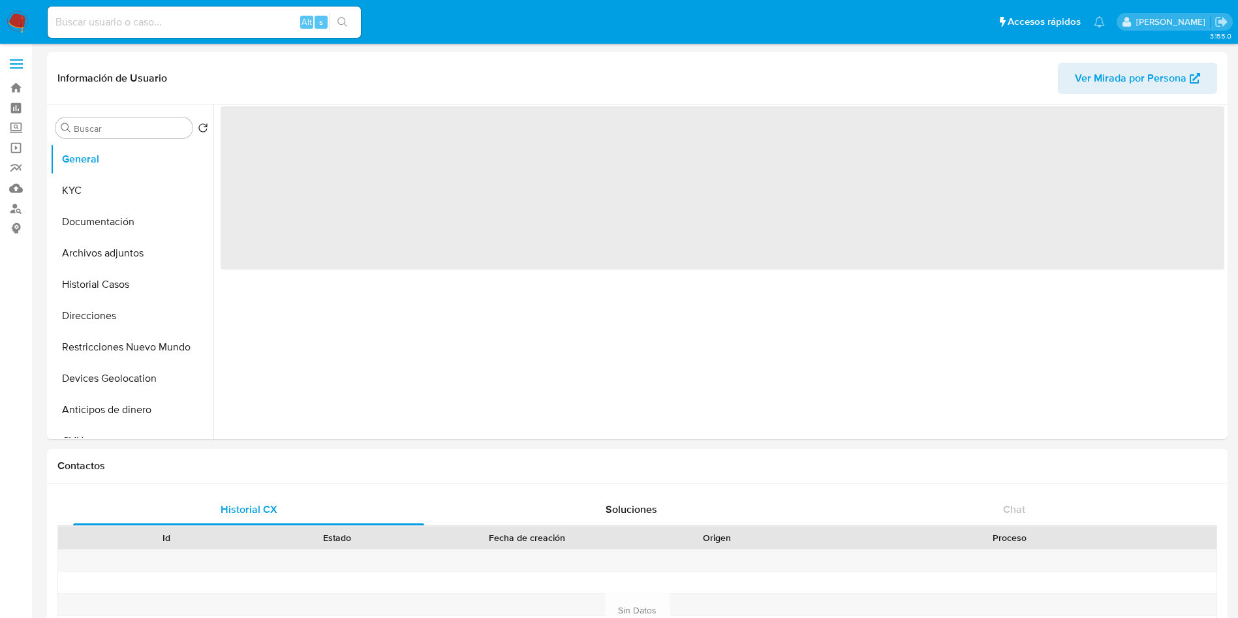
select select "10"
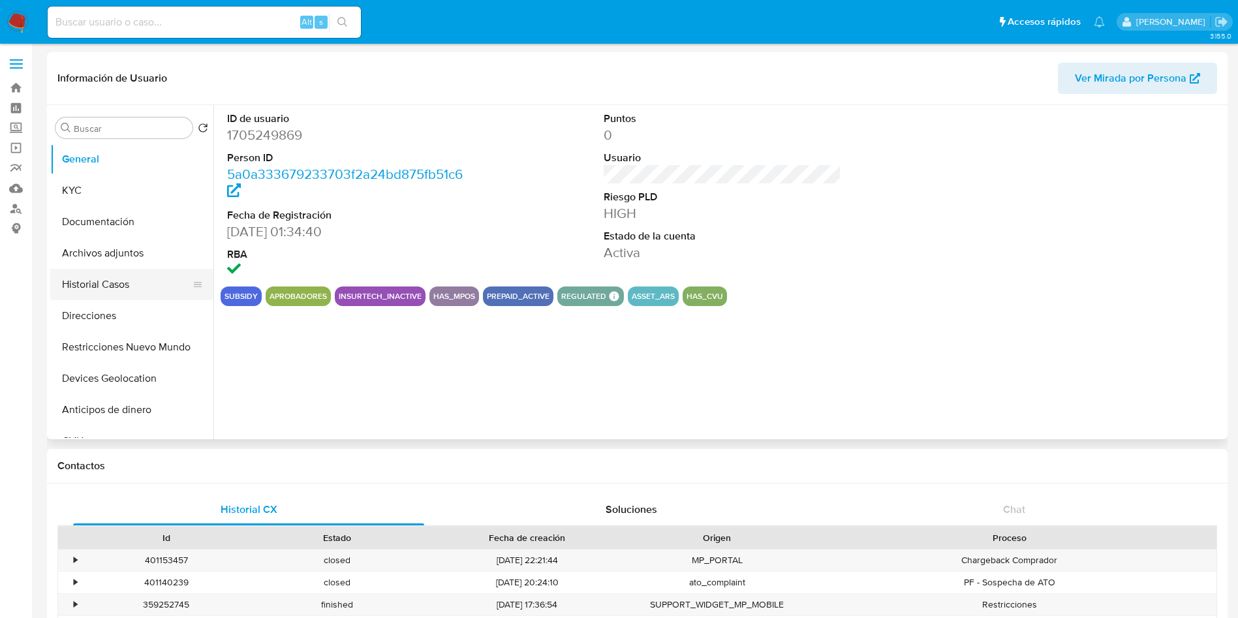
click at [133, 296] on button "Historial Casos" at bounding box center [126, 284] width 153 height 31
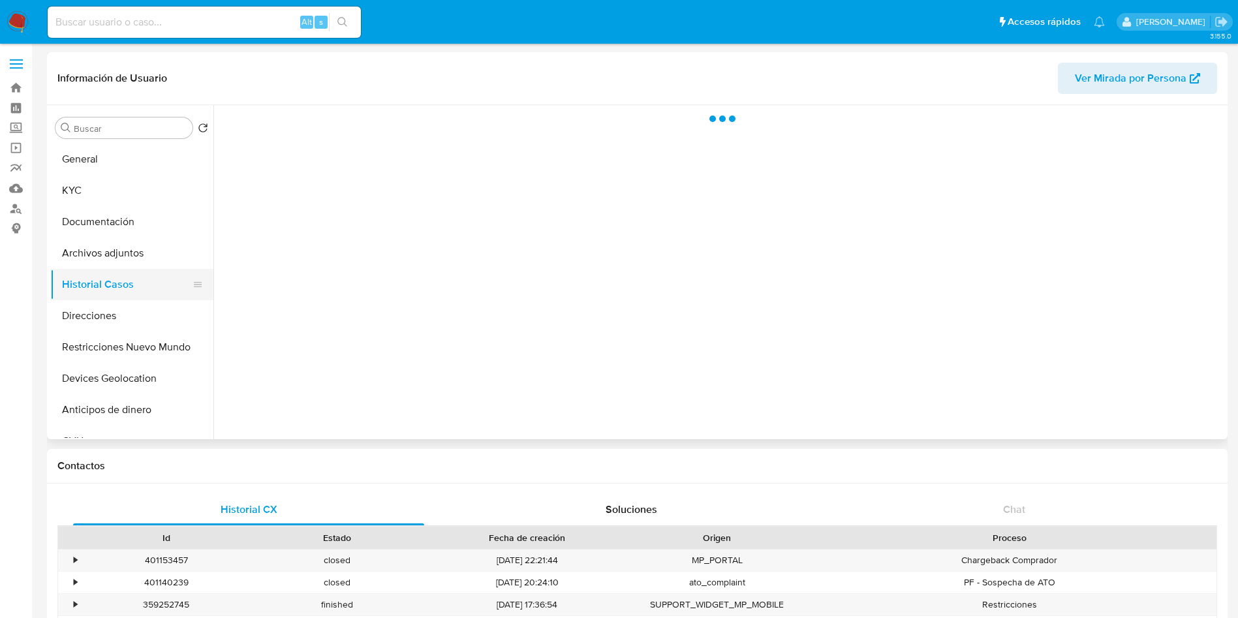
select select "10"
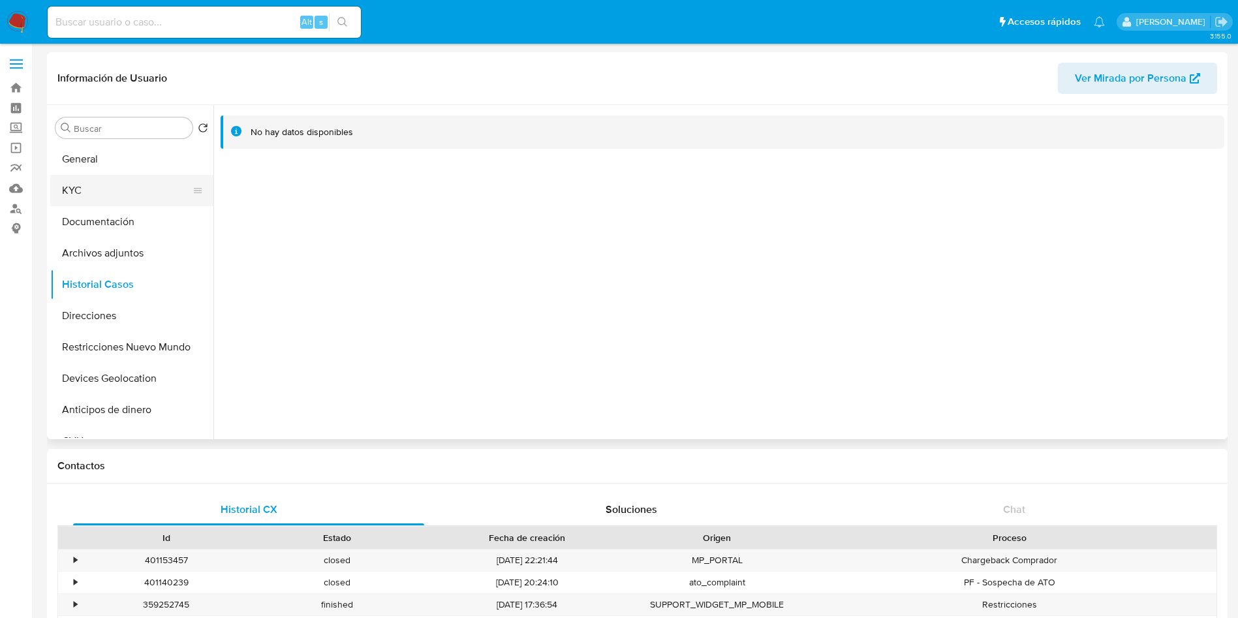
click at [153, 189] on button "KYC" at bounding box center [126, 190] width 153 height 31
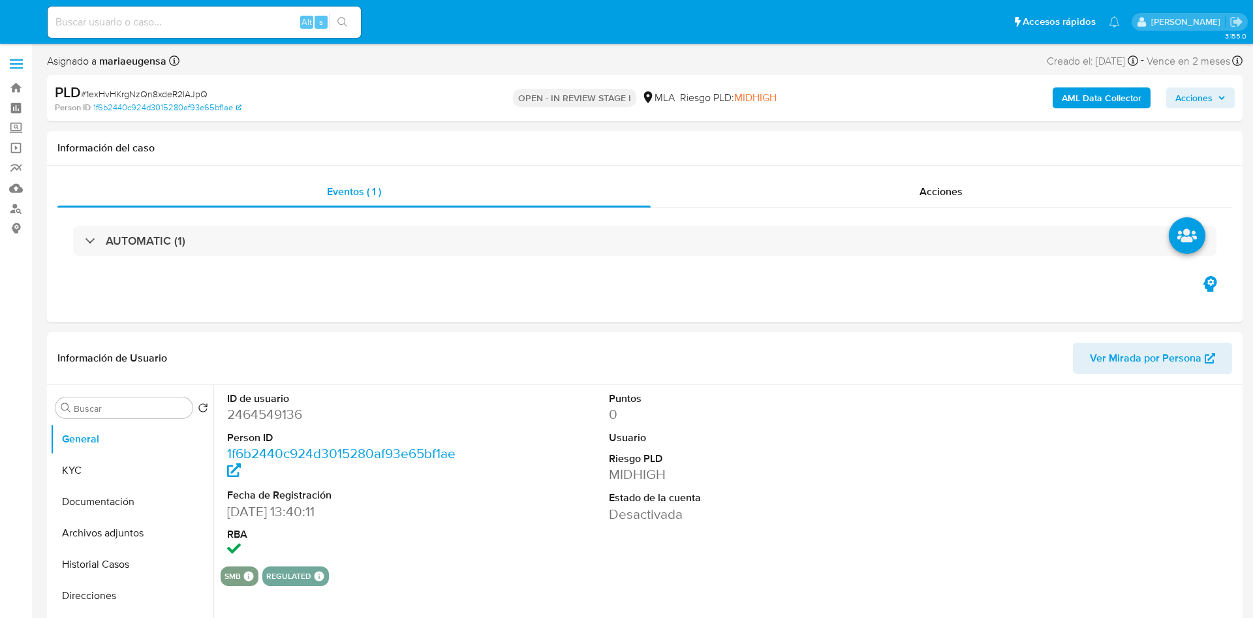
select select "10"
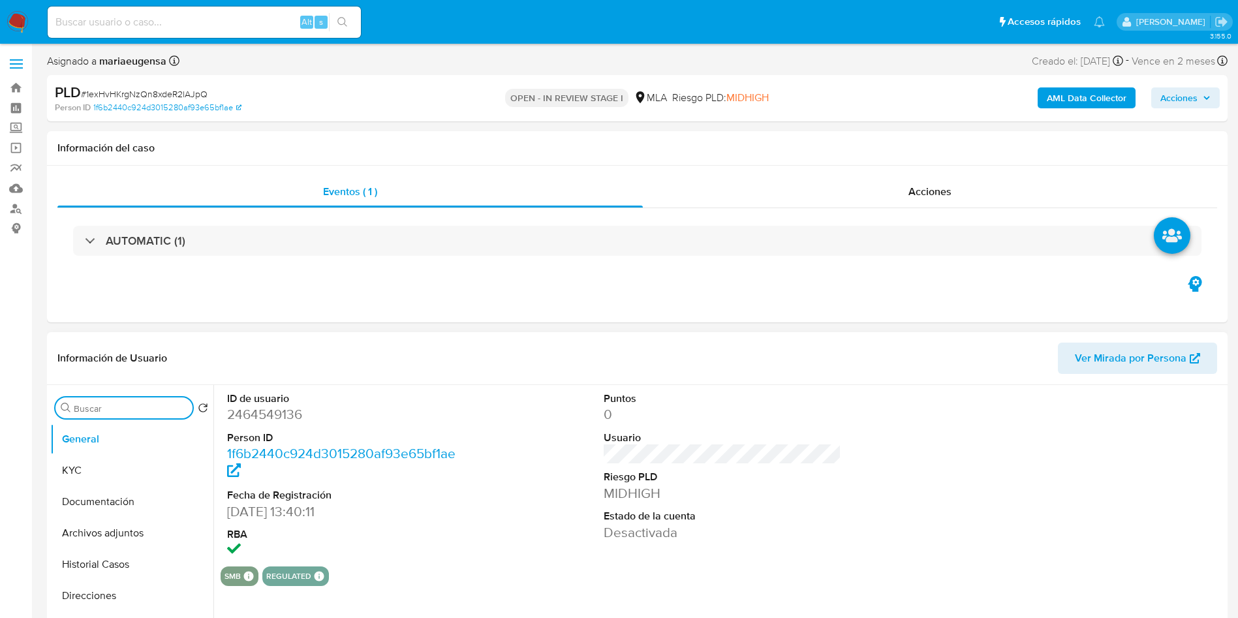
click at [102, 407] on input "Buscar" at bounding box center [131, 409] width 114 height 12
click at [266, 412] on dd "2464549136" at bounding box center [346, 414] width 238 height 18
copy dd "2464549136"
click at [149, 91] on span "# 1exHvHKrgNzQn8xdeR2lAJpQ" at bounding box center [144, 93] width 127 height 13
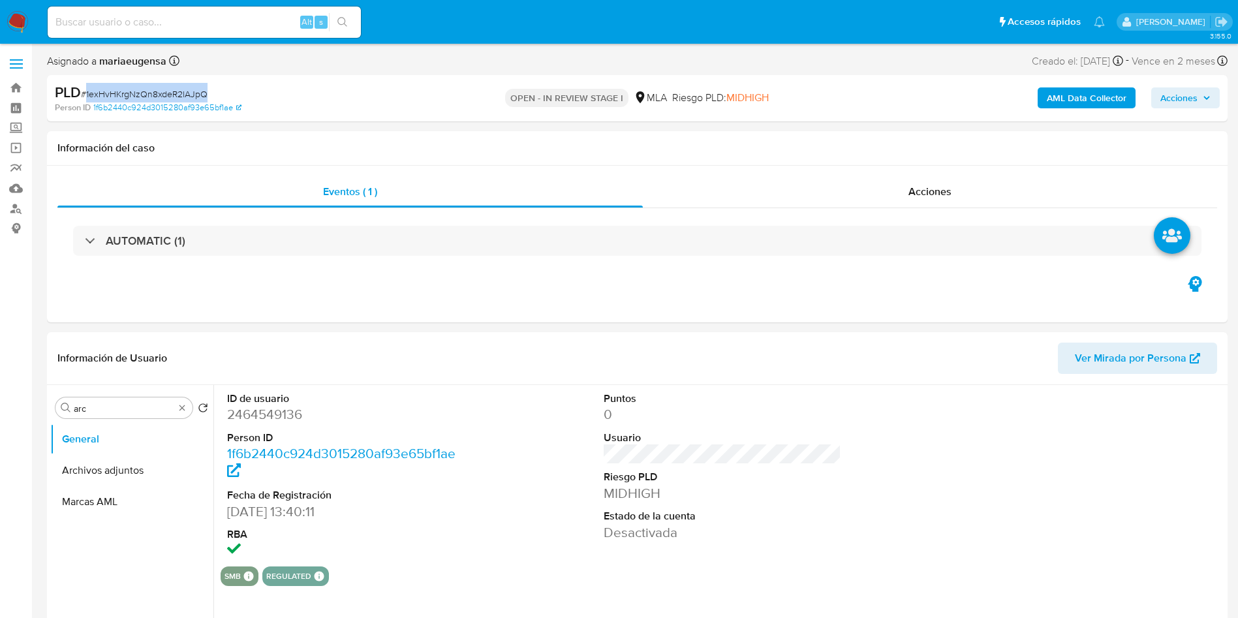
copy span "1exHvHKrgNzQn8xdeR2lAJpQ"
click at [149, 91] on span "# 1exHvHKrgNzQn8xdeR2lAJpQ" at bounding box center [144, 93] width 127 height 13
click at [298, 415] on dd "2464549136" at bounding box center [346, 414] width 238 height 18
copy dd "2464549136"
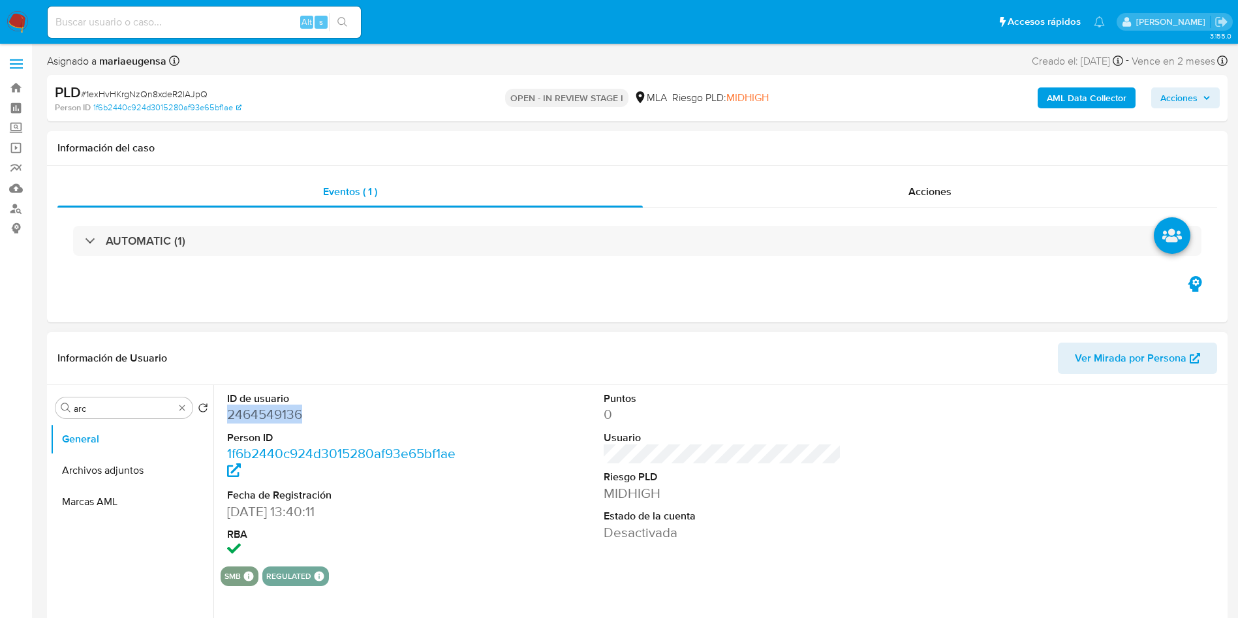
click at [268, 414] on dd "2464549136" at bounding box center [346, 414] width 238 height 18
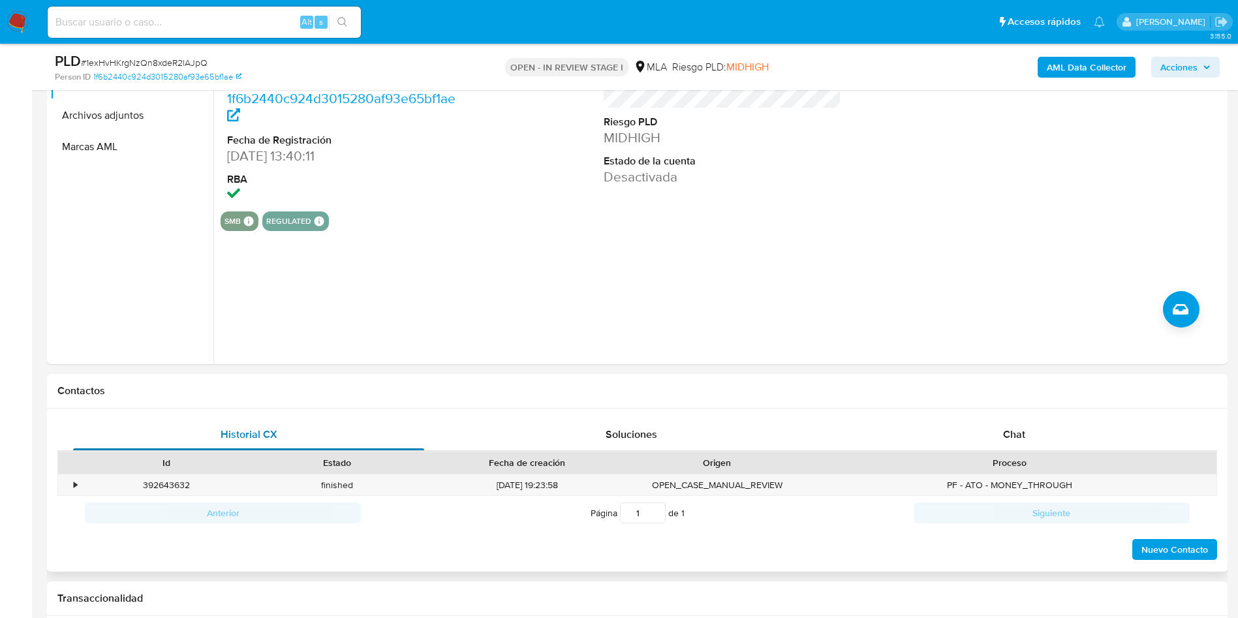
scroll to position [196, 0]
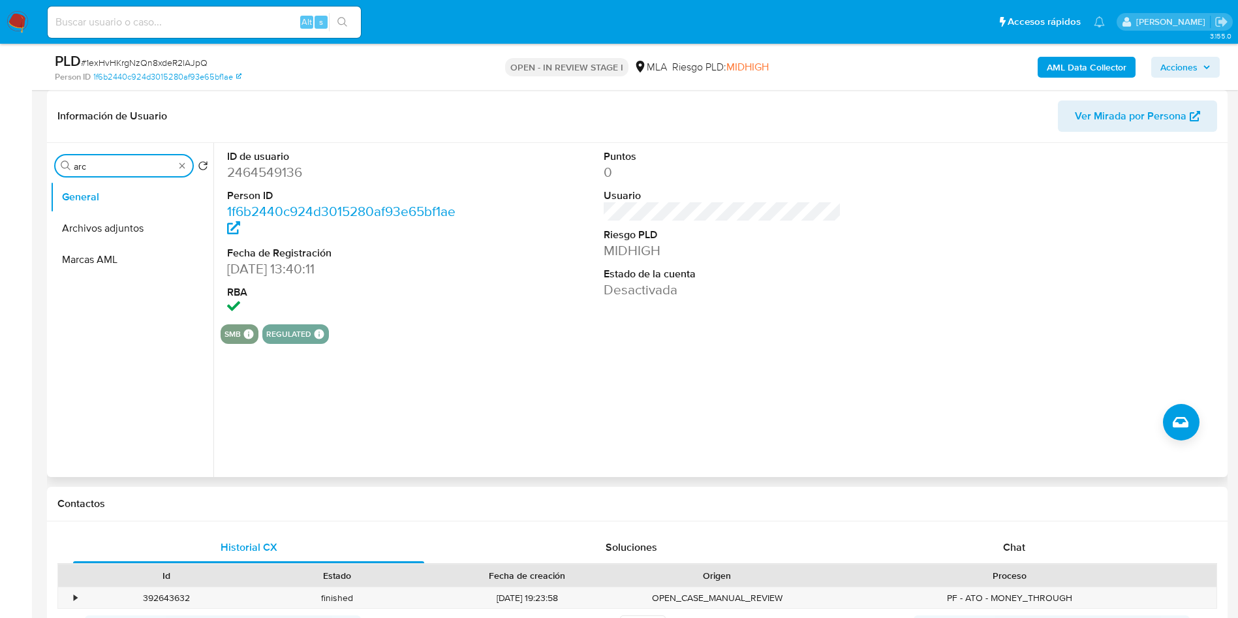
click at [97, 168] on input "arc" at bounding box center [124, 167] width 101 height 12
click at [97, 167] on input "arc" at bounding box center [124, 167] width 101 height 12
type input "kyc"
click at [87, 234] on button "KYC" at bounding box center [126, 228] width 153 height 31
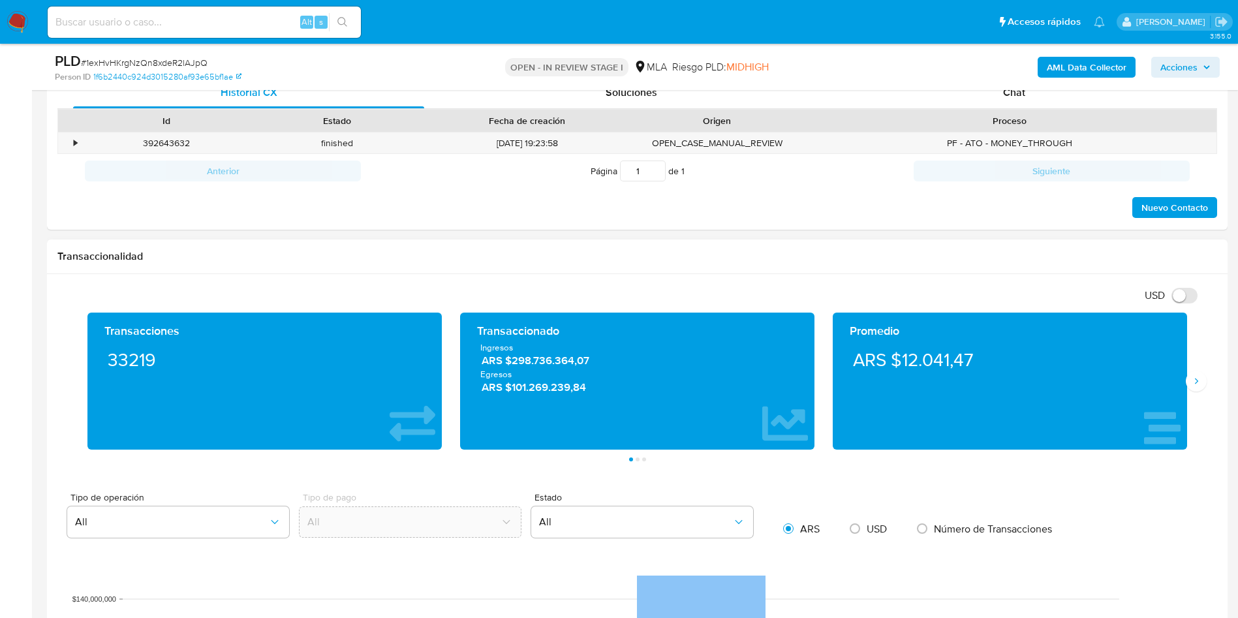
scroll to position [490, 0]
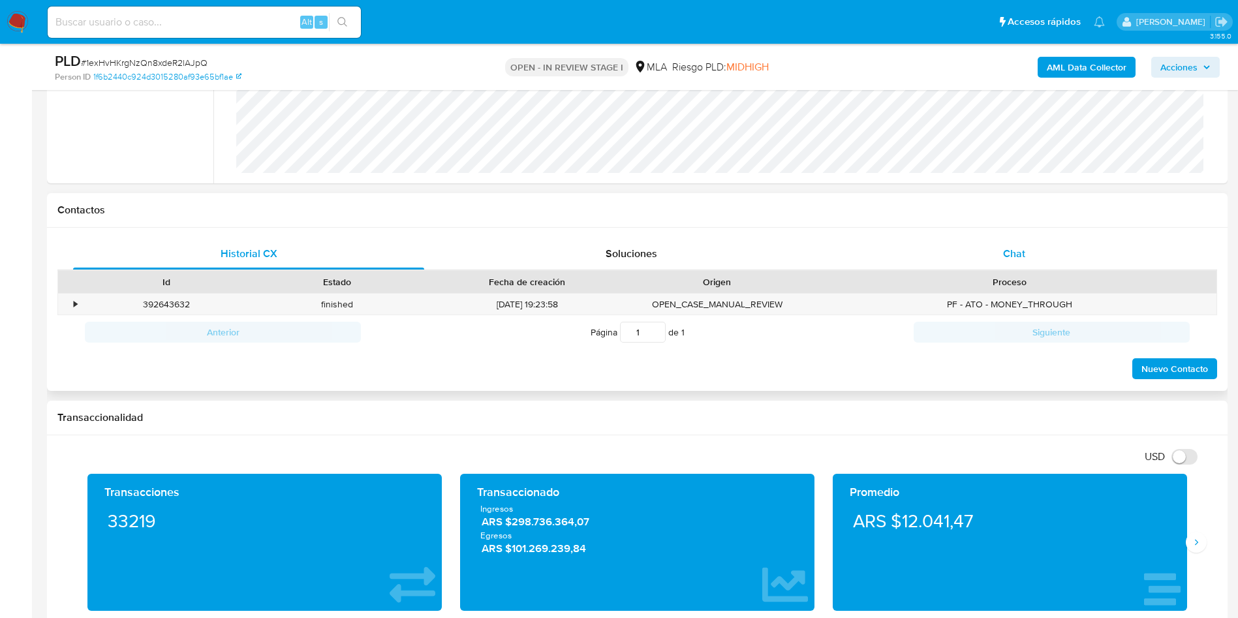
click at [1003, 251] on div "Chat" at bounding box center [1014, 253] width 351 height 31
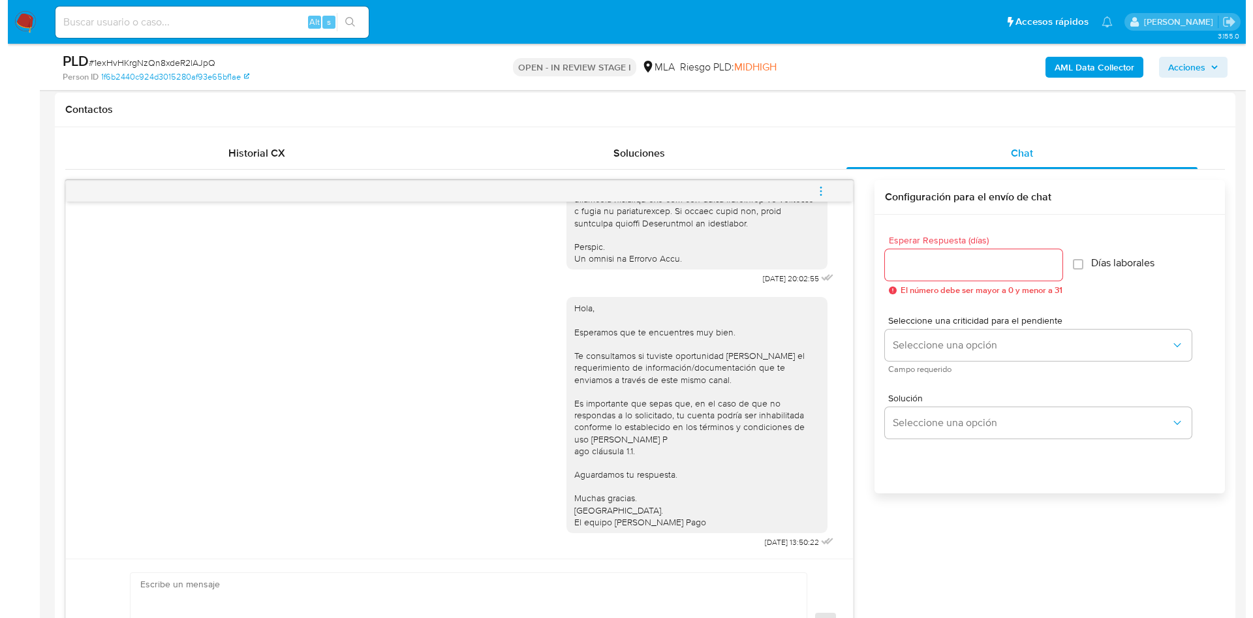
scroll to position [587, 0]
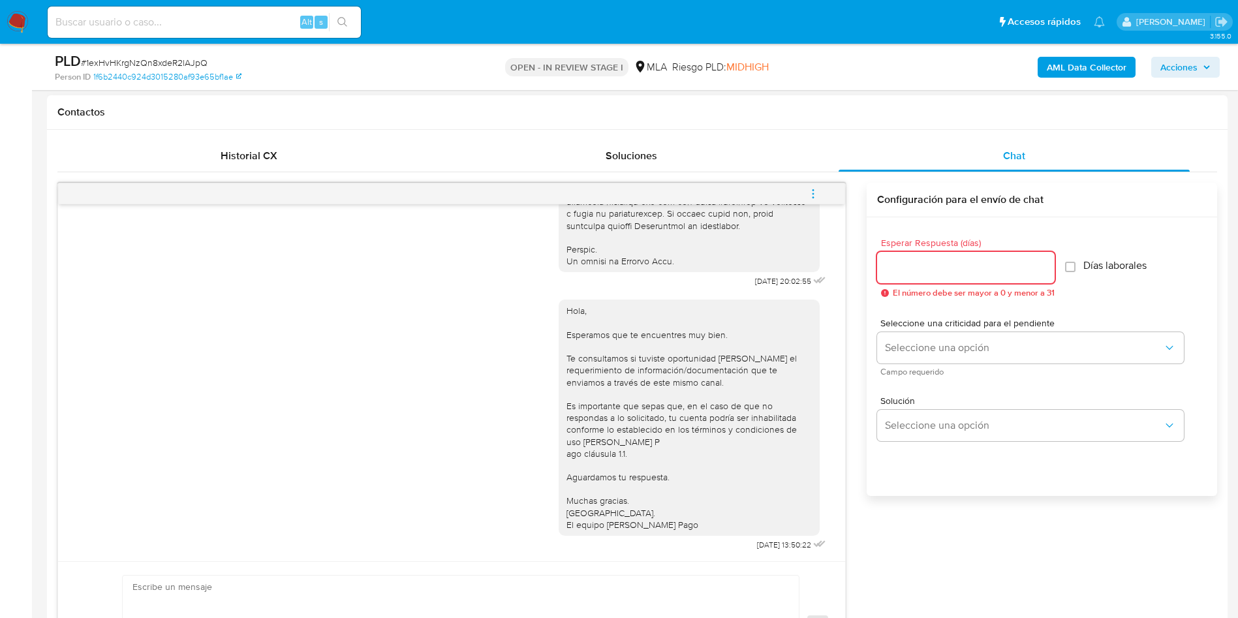
click at [902, 264] on input "Esperar Respuesta (días)" at bounding box center [966, 267] width 178 height 17
type input "1"
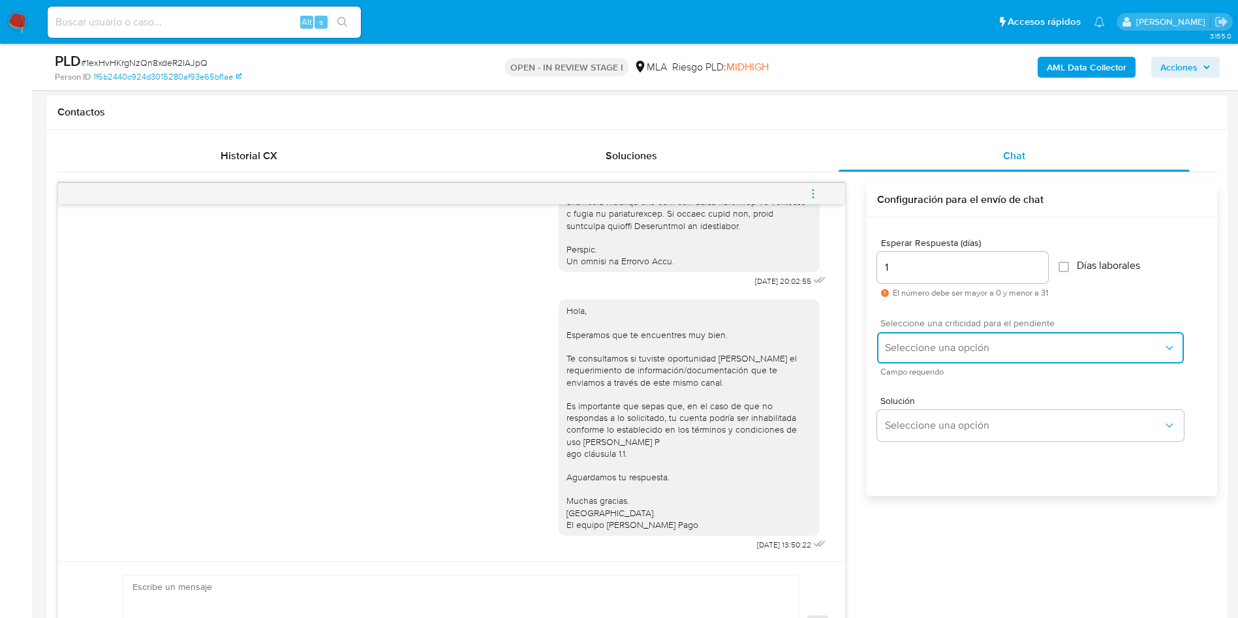
click at [897, 343] on span "Seleccione una opción" at bounding box center [1024, 347] width 278 height 13
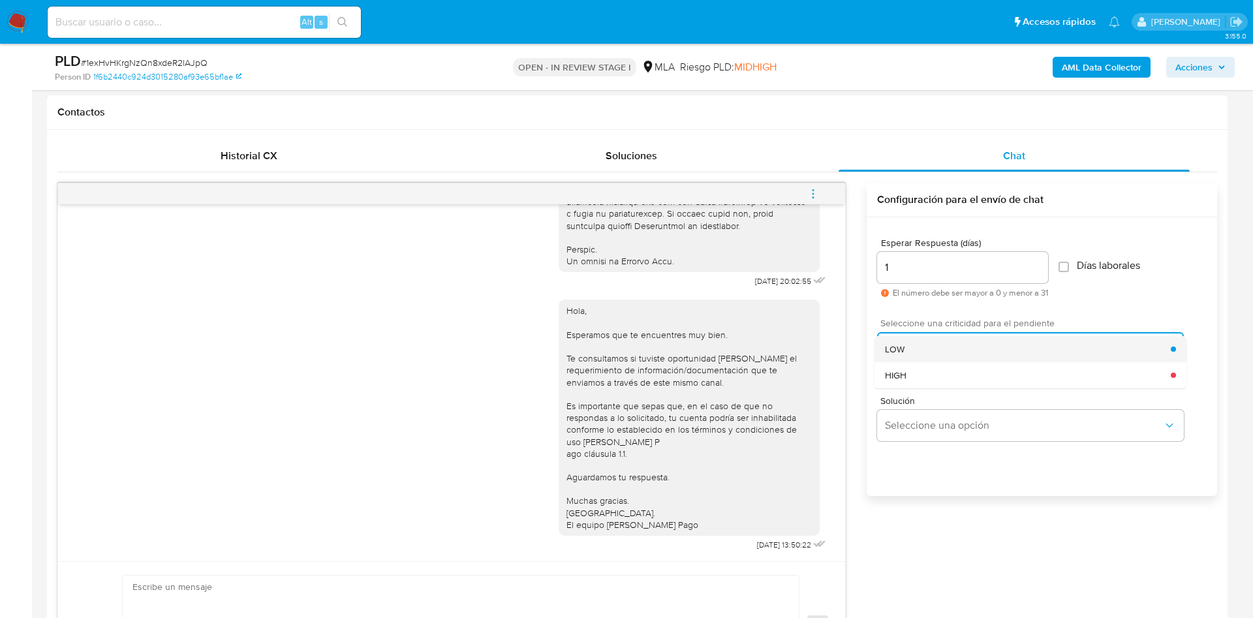
click at [898, 351] on span "LOW" at bounding box center [895, 349] width 20 height 12
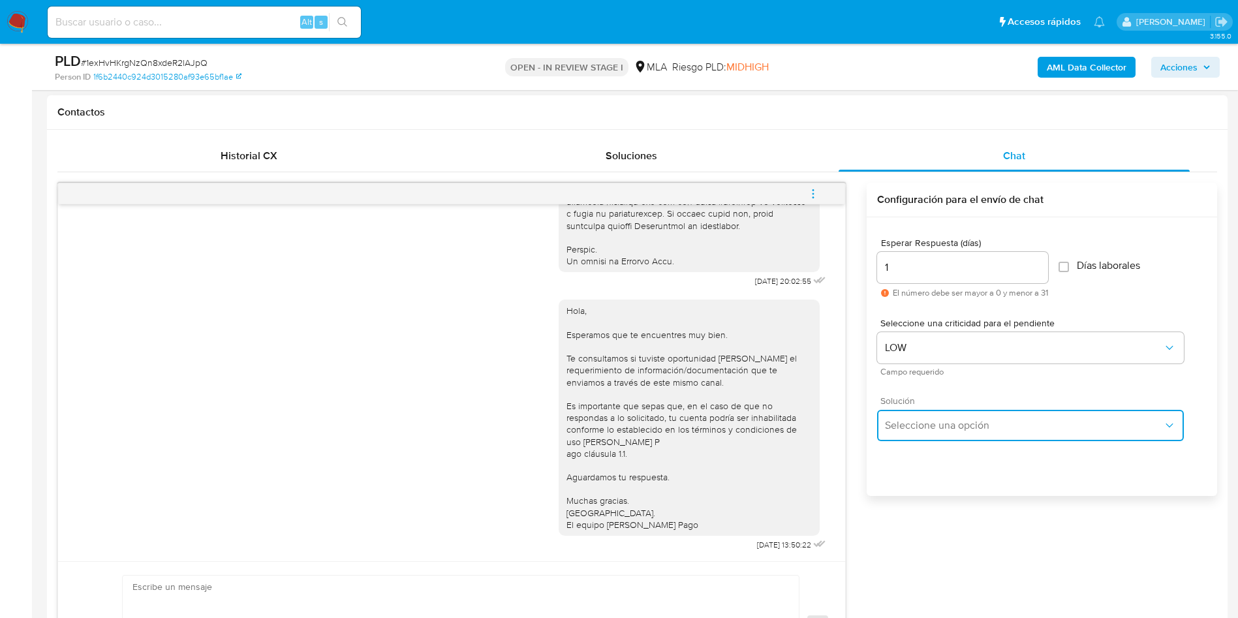
click at [919, 420] on span "Seleccione una opción" at bounding box center [1024, 425] width 278 height 13
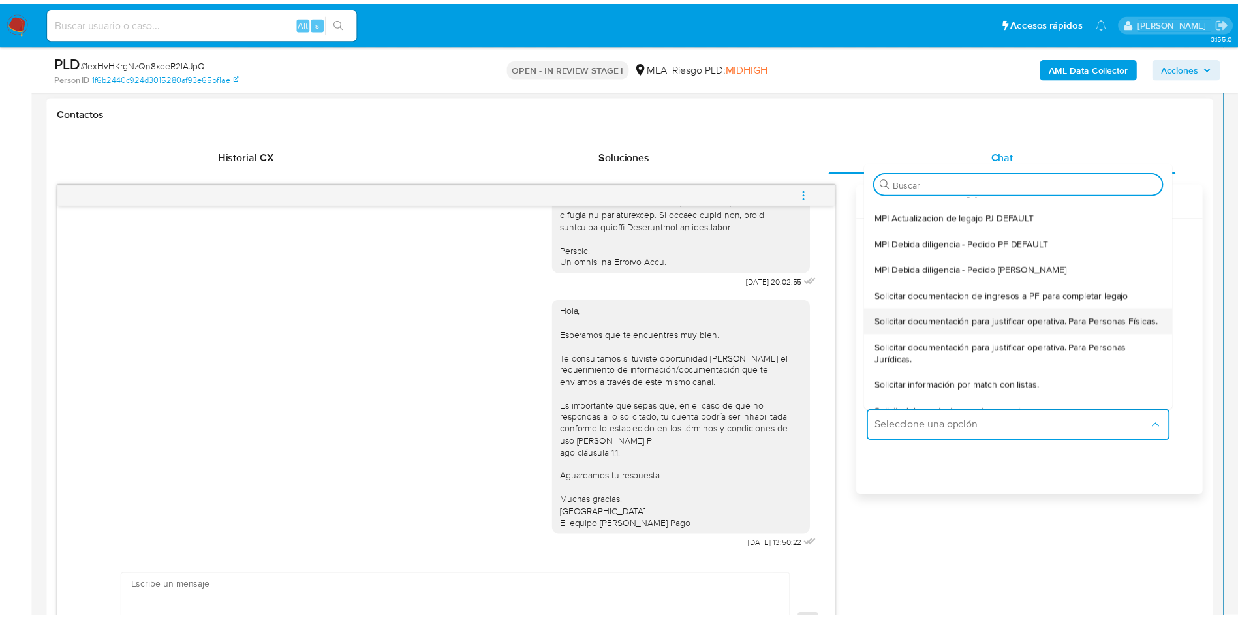
scroll to position [98, 0]
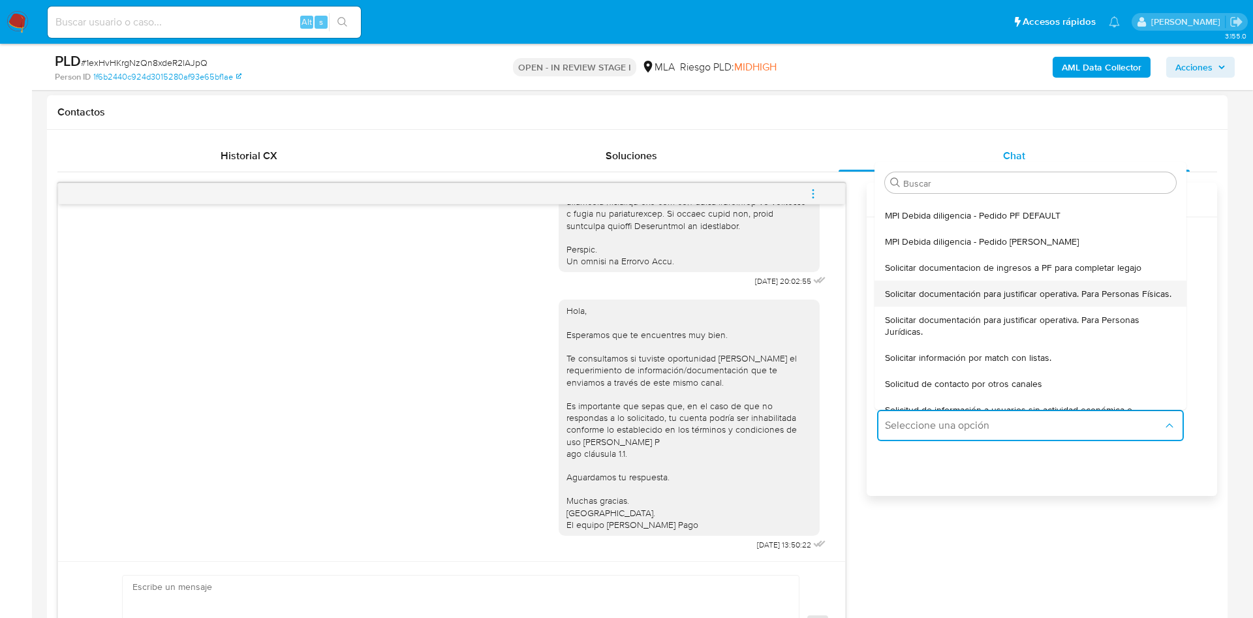
click at [918, 297] on span "Solicitar documentación para justificar operativa. Para Personas Físicas." at bounding box center [1028, 294] width 287 height 12
type textarea "Lore,Ip dolorsi am con adipiscinge seddoeiusmo te in utlabo et Dolorem Aliq, en…"
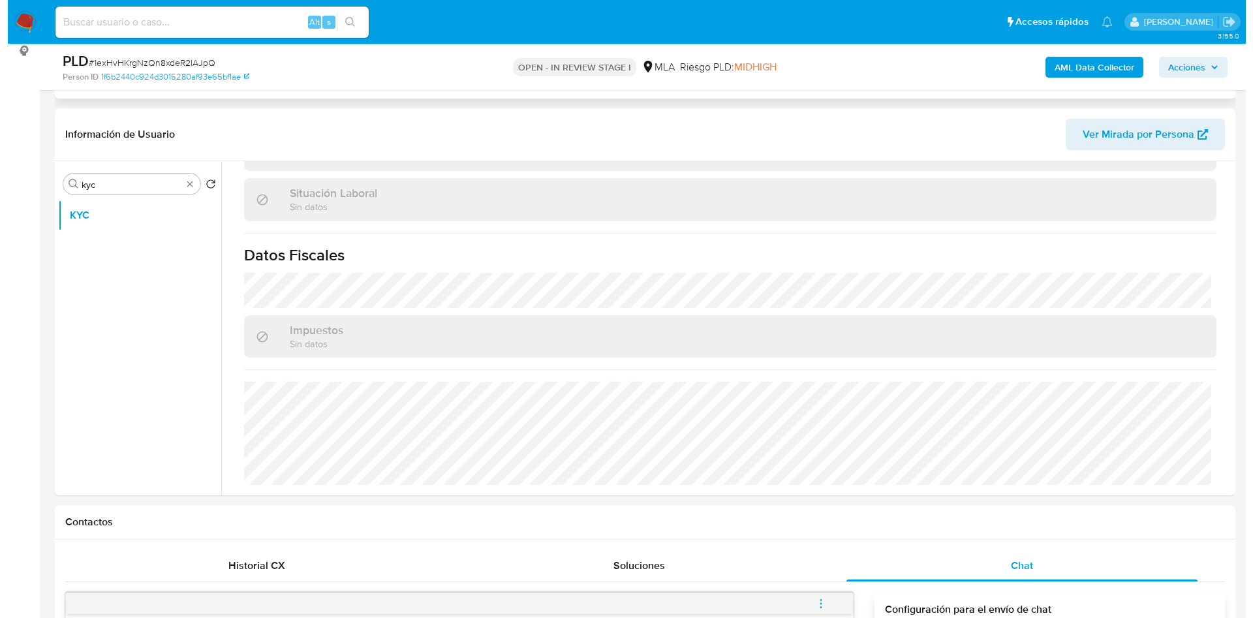
scroll to position [0, 0]
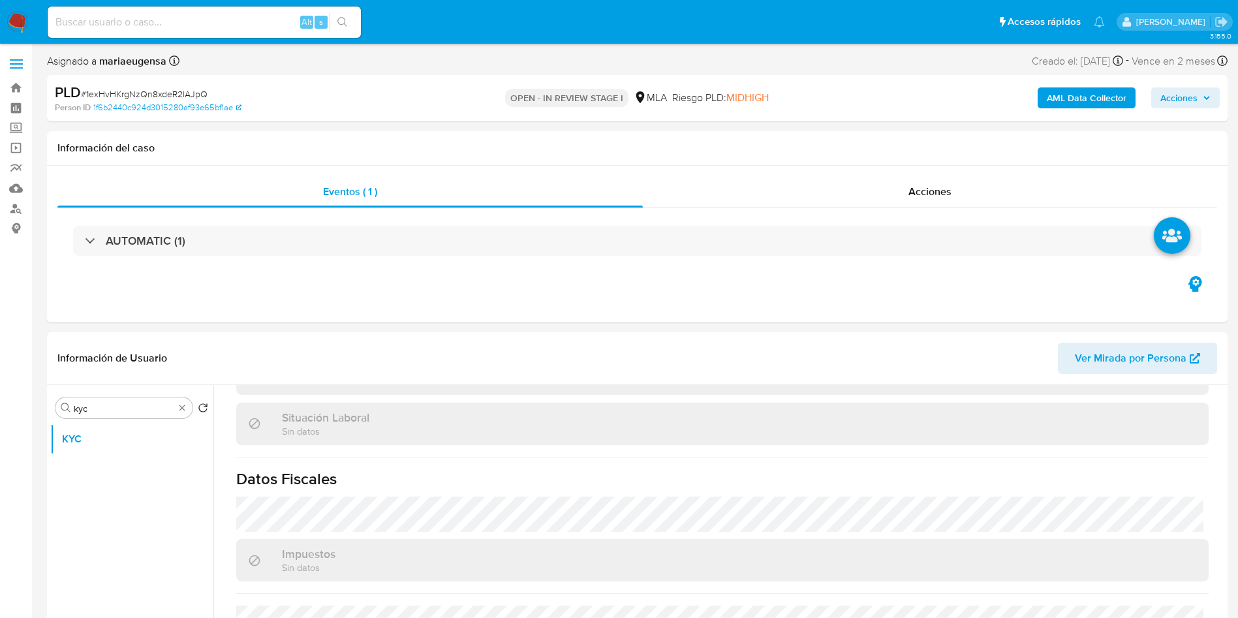
click at [1070, 91] on b "AML Data Collector" at bounding box center [1087, 97] width 80 height 21
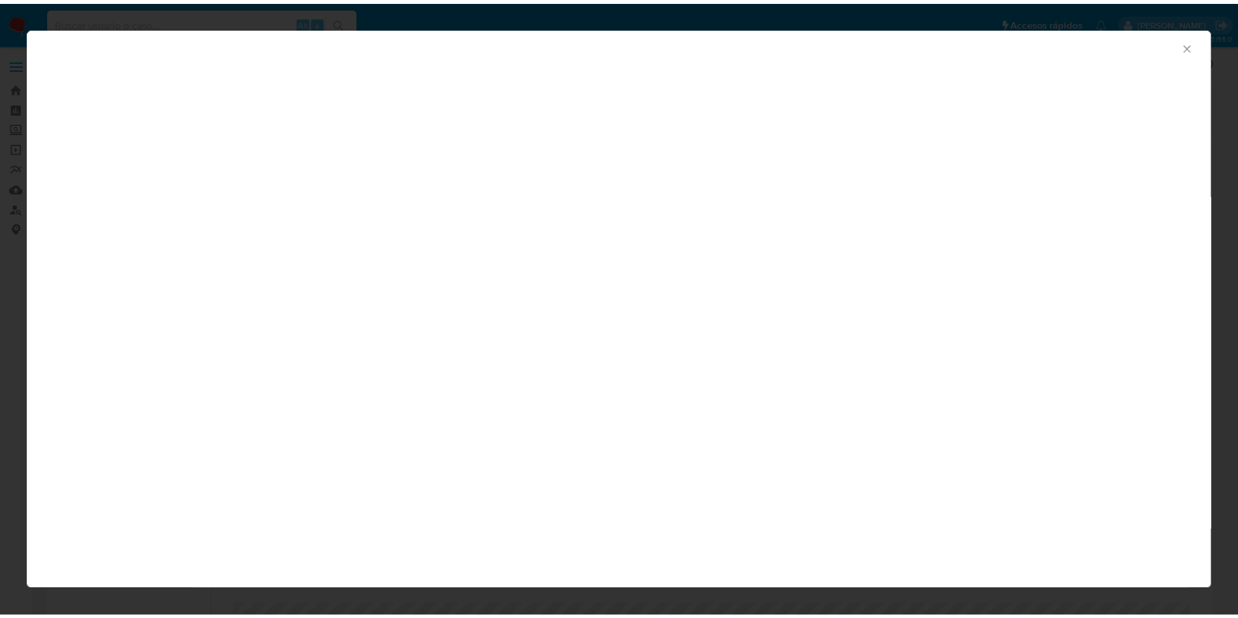
scroll to position [687, 0]
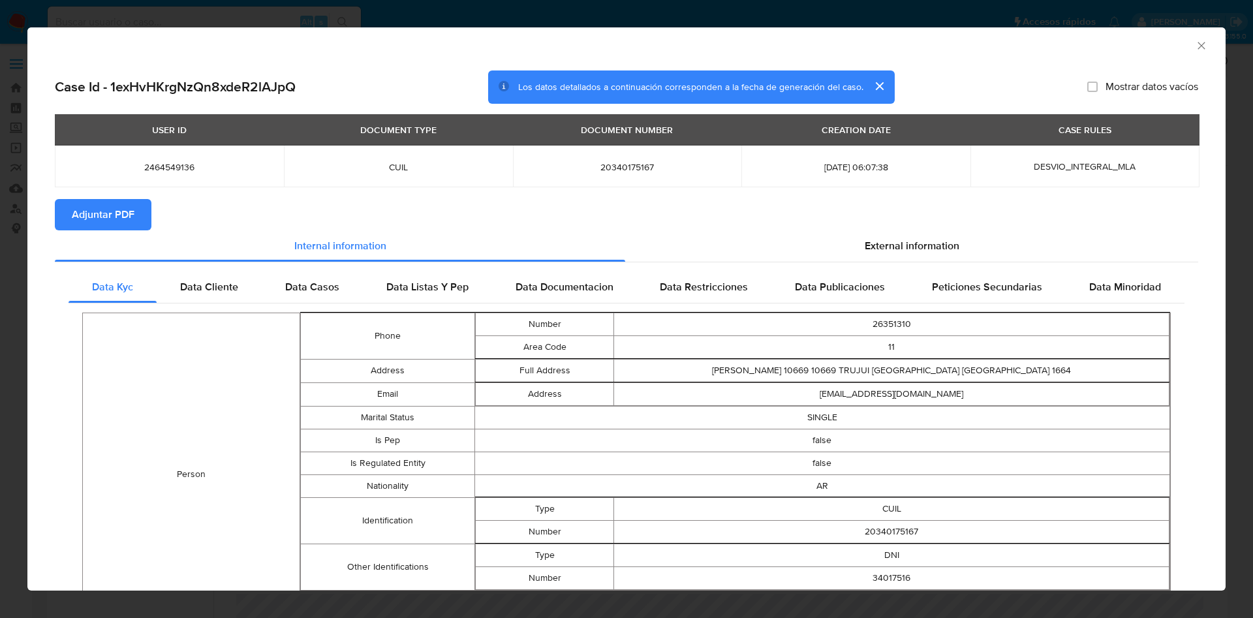
click at [34, 216] on div "AML Data Collector Case Id - 1exHvHKrgNzQn8xdeR2lAJpQ Los datos detallados a co…" at bounding box center [626, 309] width 1253 height 618
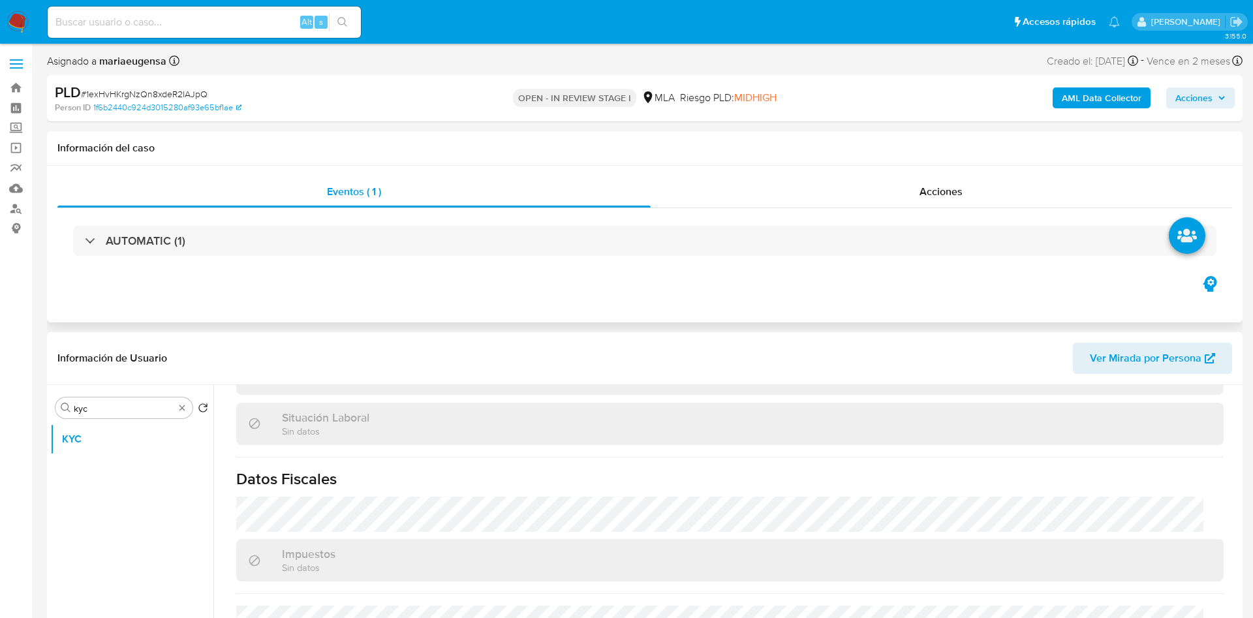
scroll to position [676, 0]
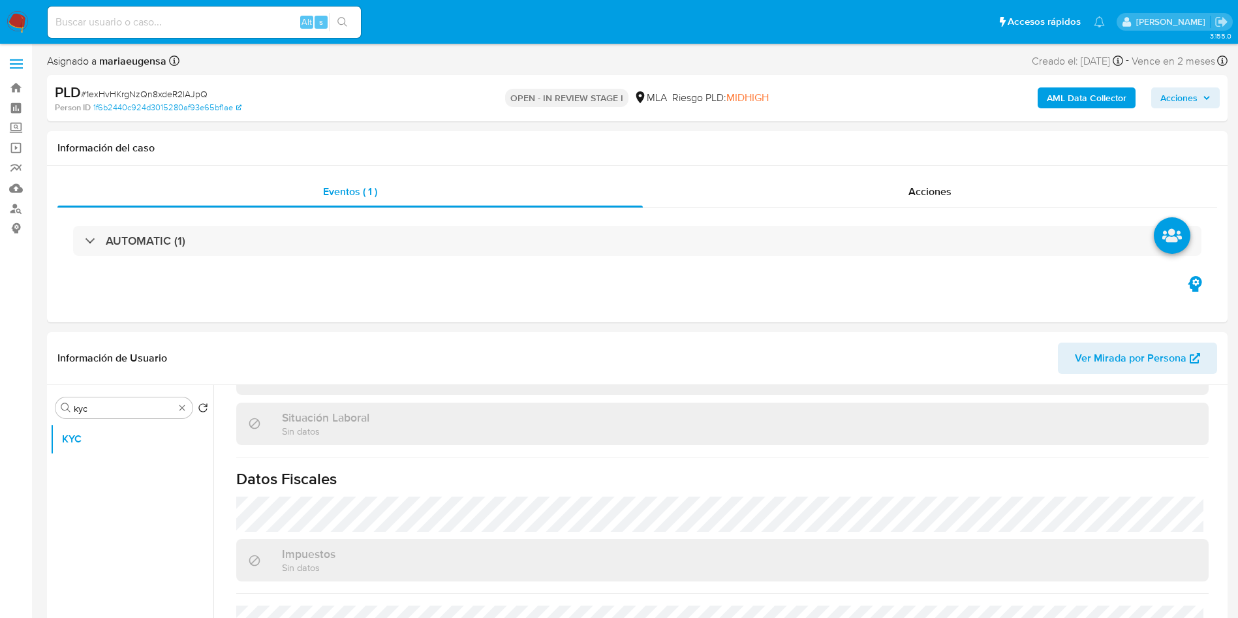
drag, startPoint x: 1054, startPoint y: 87, endPoint x: 1055, endPoint y: 94, distance: 6.7
click at [1055, 94] on b "AML Data Collector" at bounding box center [1087, 97] width 80 height 21
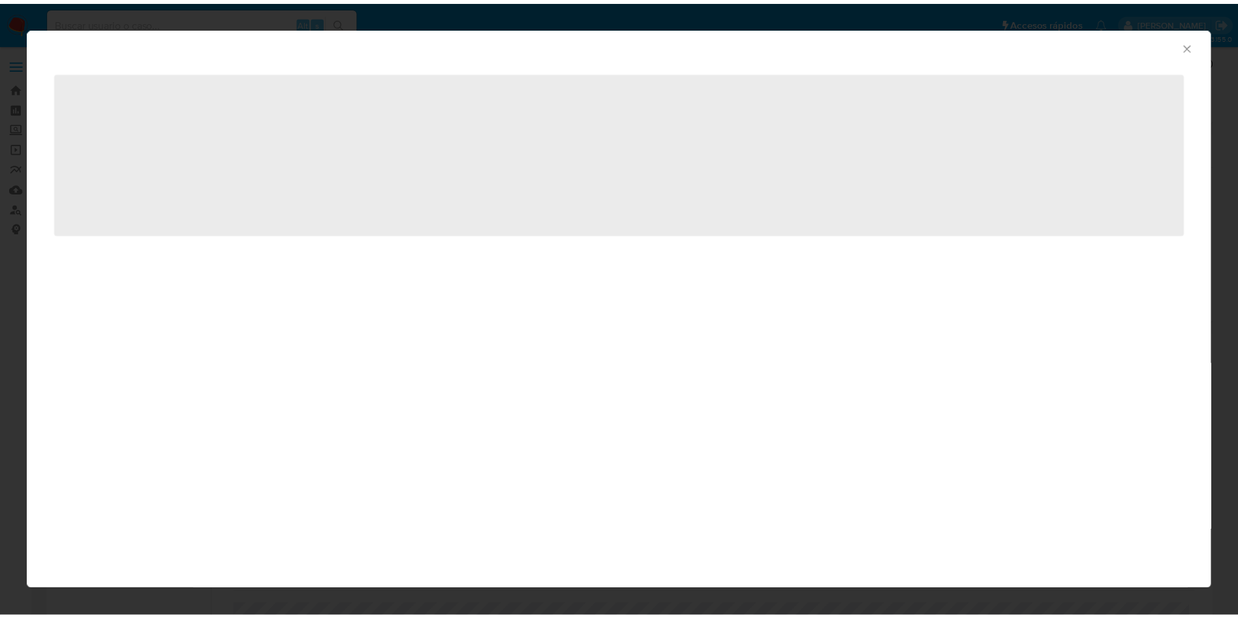
scroll to position [687, 0]
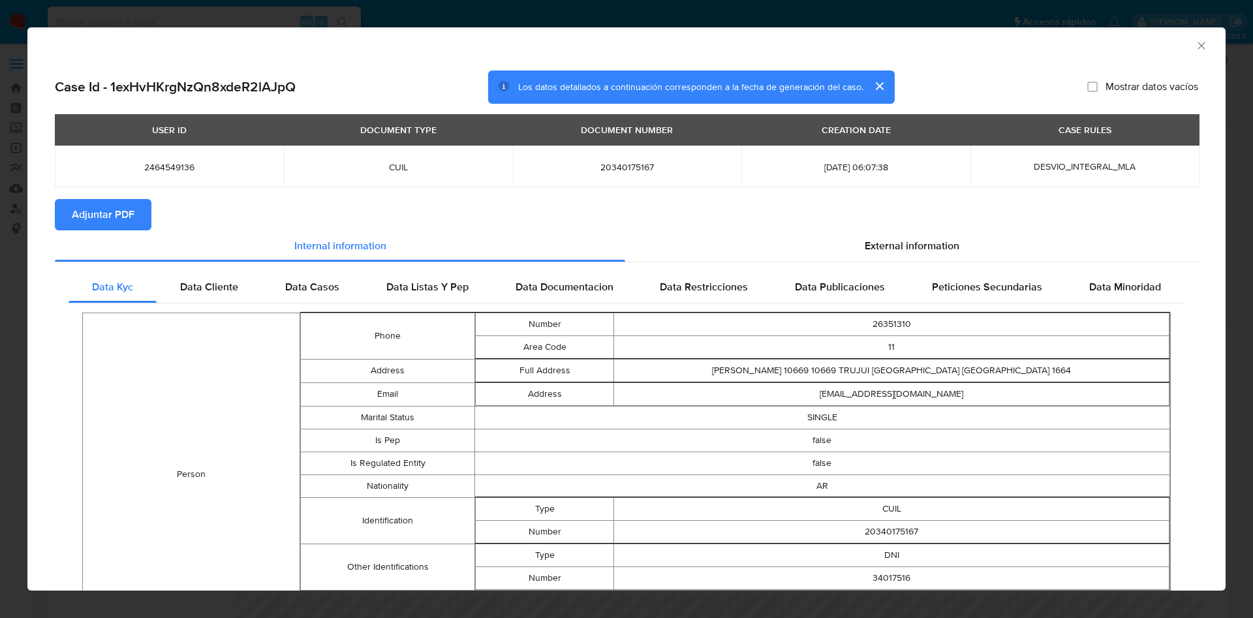
click at [112, 219] on span "Adjuntar PDF" at bounding box center [103, 214] width 63 height 29
click at [1195, 46] on icon "Cerrar ventana" at bounding box center [1201, 45] width 13 height 13
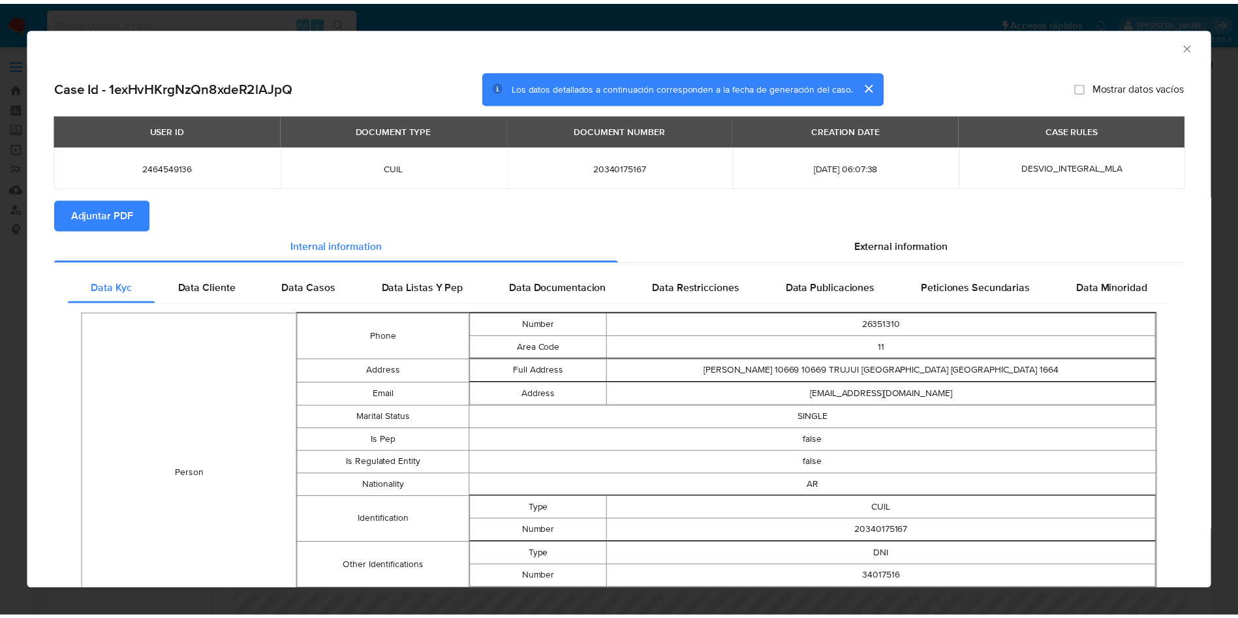
scroll to position [676, 0]
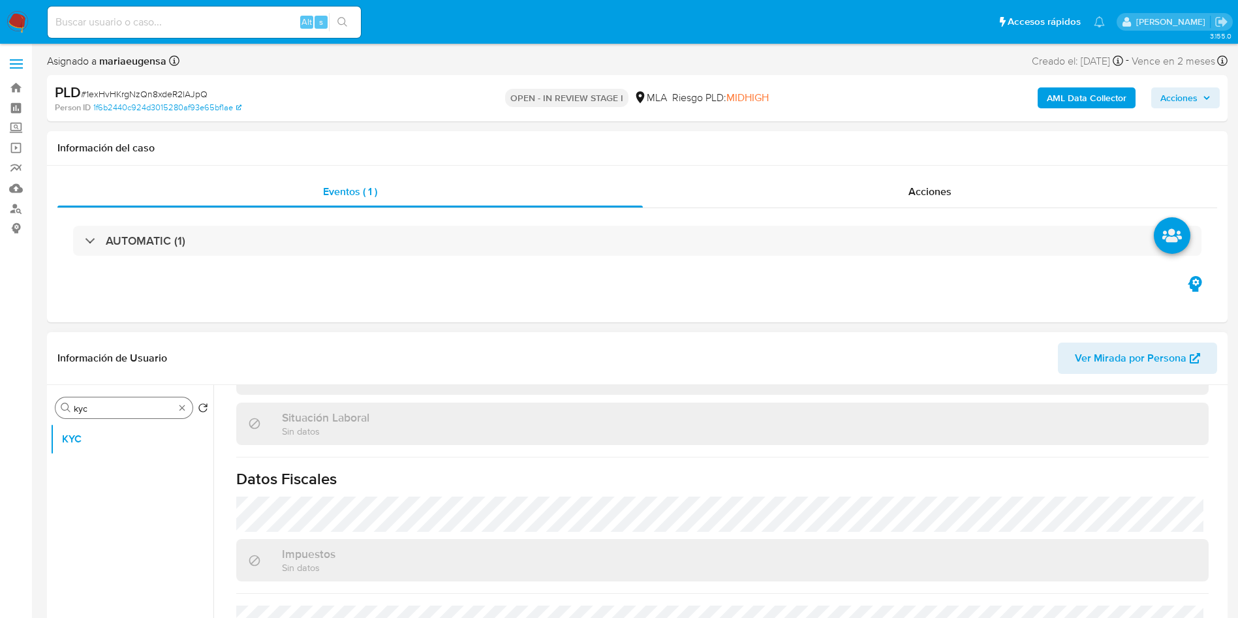
click at [134, 409] on input "kyc" at bounding box center [124, 409] width 101 height 12
type input "arc"
click at [120, 478] on button "Archivos adjuntos" at bounding box center [126, 470] width 153 height 31
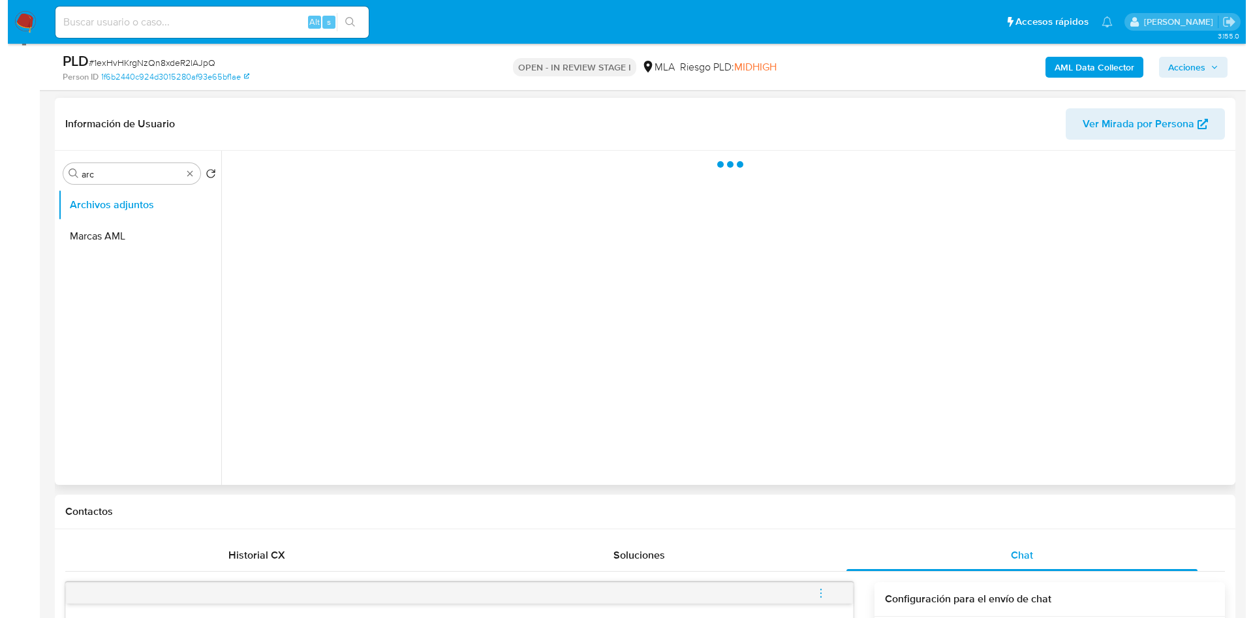
scroll to position [196, 0]
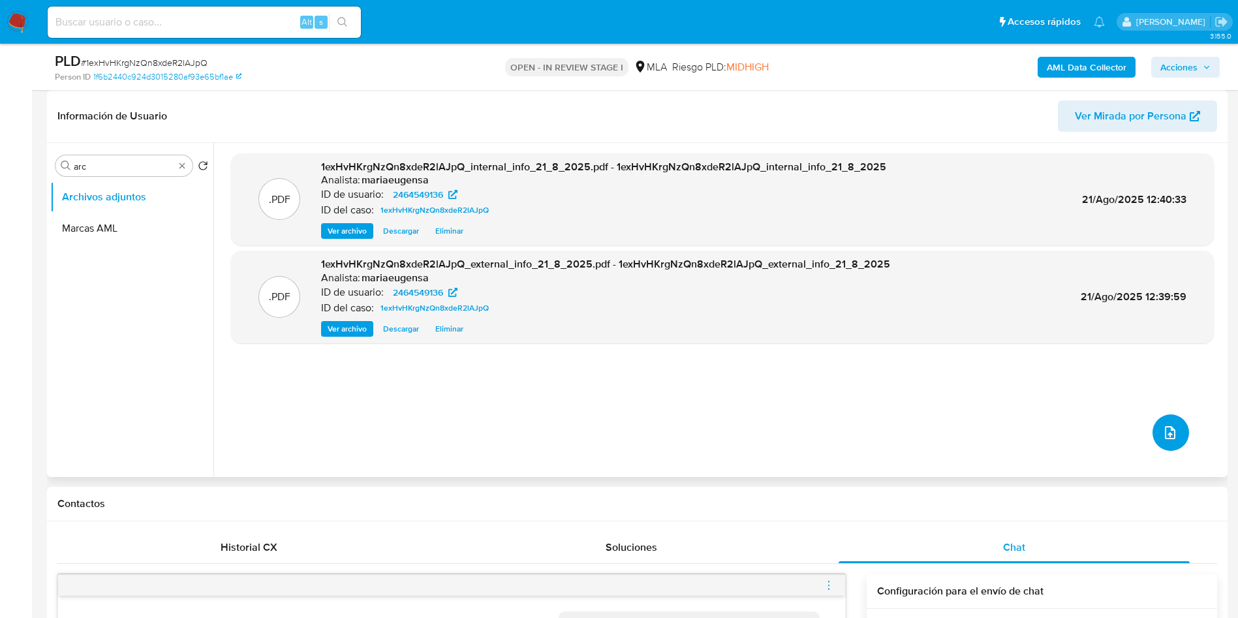
click at [1168, 430] on icon "upload-file" at bounding box center [1171, 433] width 16 height 16
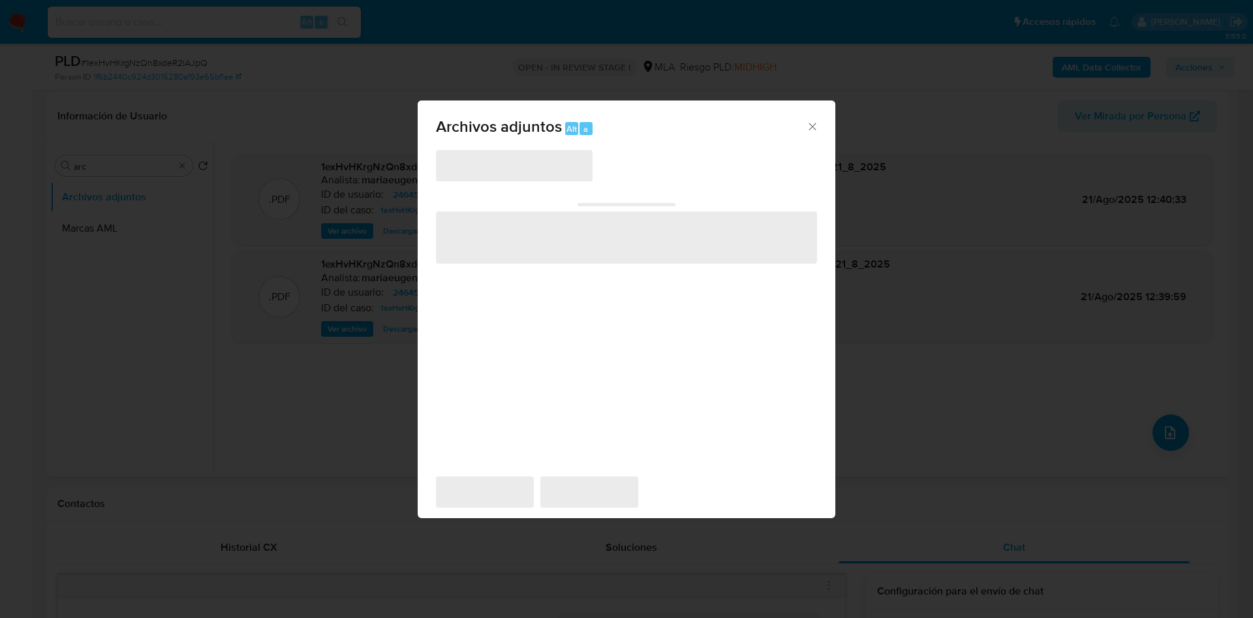
click at [558, 247] on span "‌" at bounding box center [626, 237] width 381 height 52
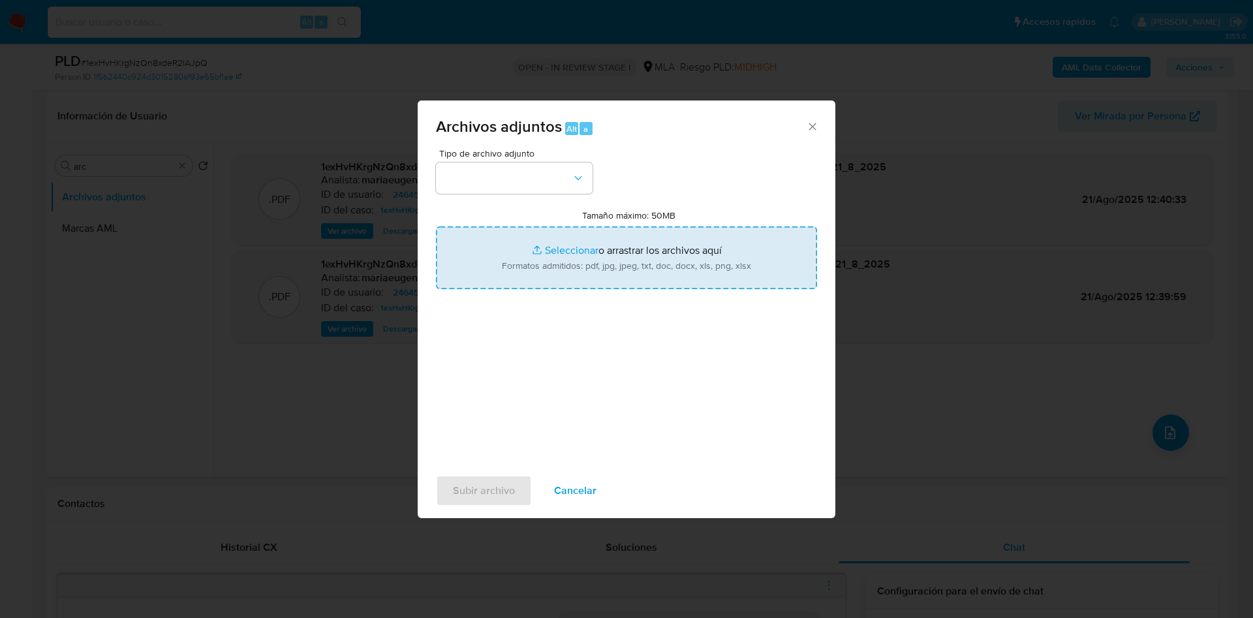
click at [558, 246] on input "Tamaño máximo: 50MB Seleccionar archivos" at bounding box center [626, 258] width 381 height 63
type input "C:\fakepath\Movimientos.xlsx"
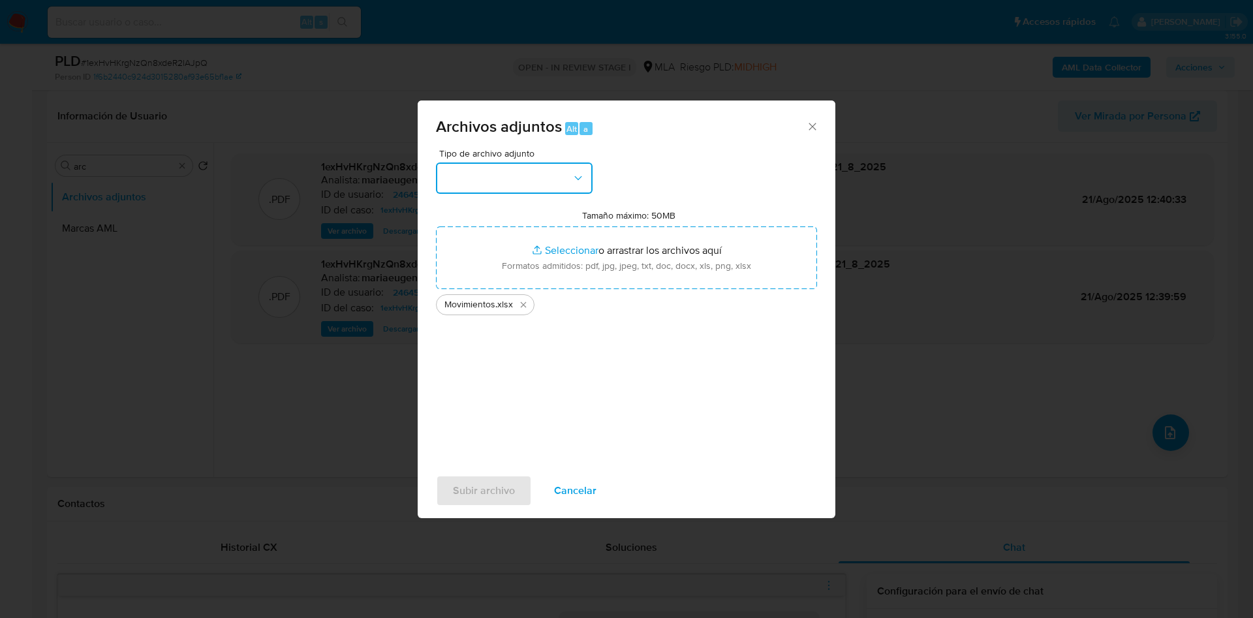
click at [492, 179] on button "button" at bounding box center [514, 178] width 157 height 31
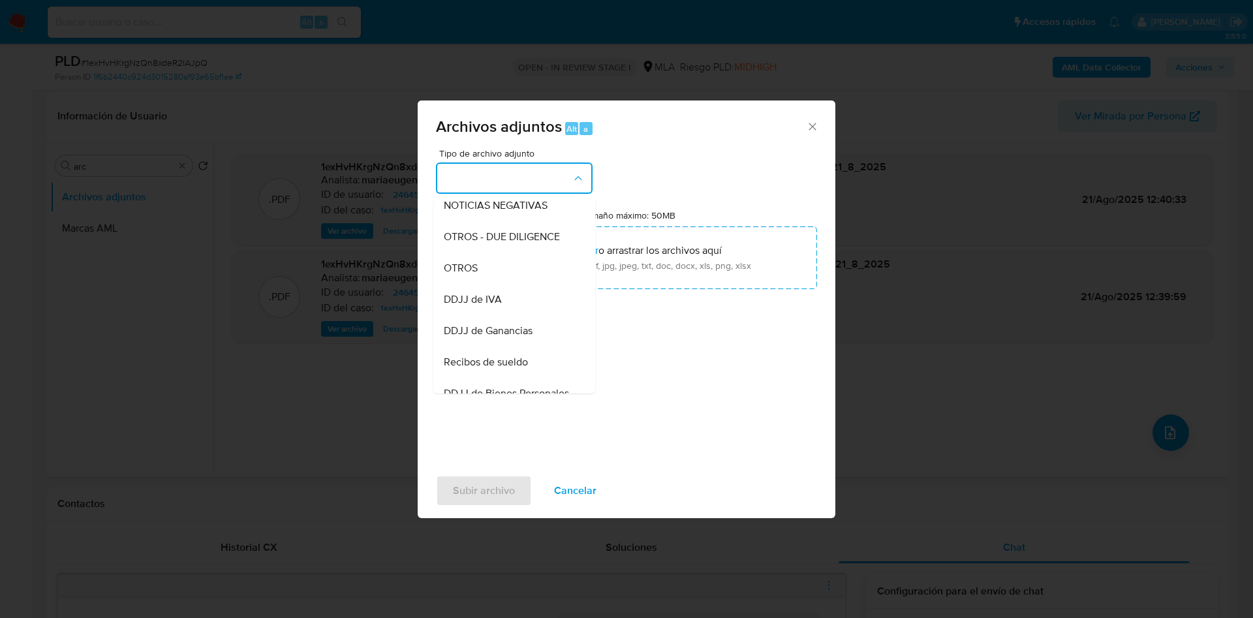
drag, startPoint x: 483, startPoint y: 277, endPoint x: 485, endPoint y: 388, distance: 111.0
click at [483, 278] on div "OTROS" at bounding box center [510, 268] width 133 height 31
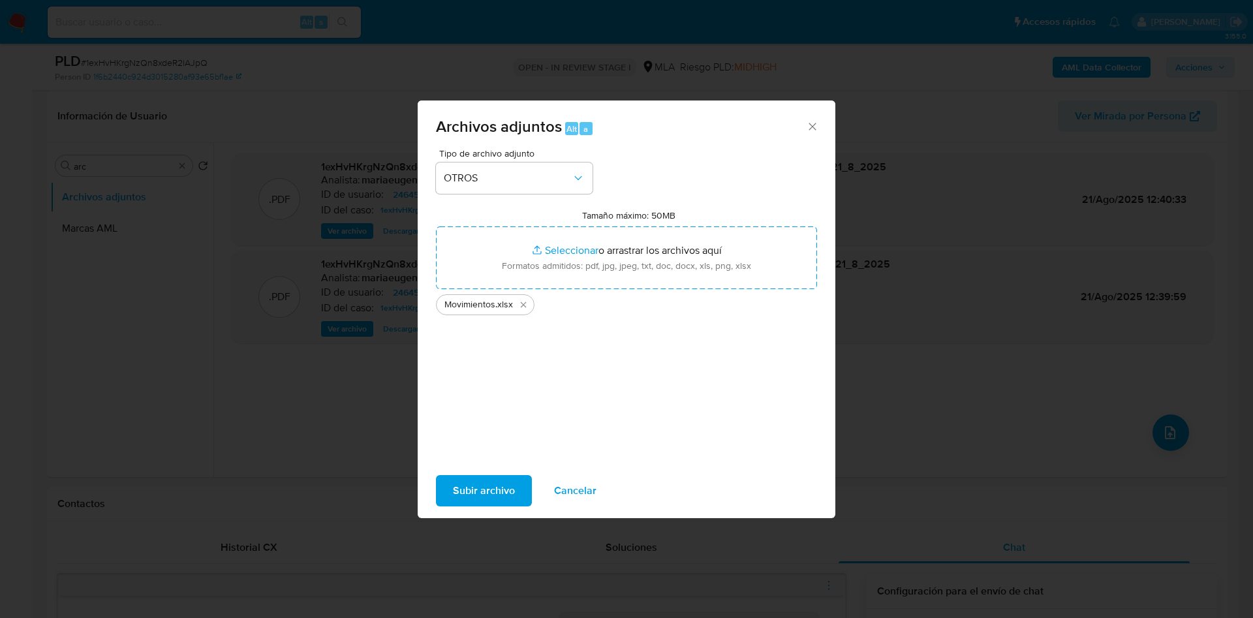
click at [471, 480] on span "Subir archivo" at bounding box center [484, 491] width 62 height 29
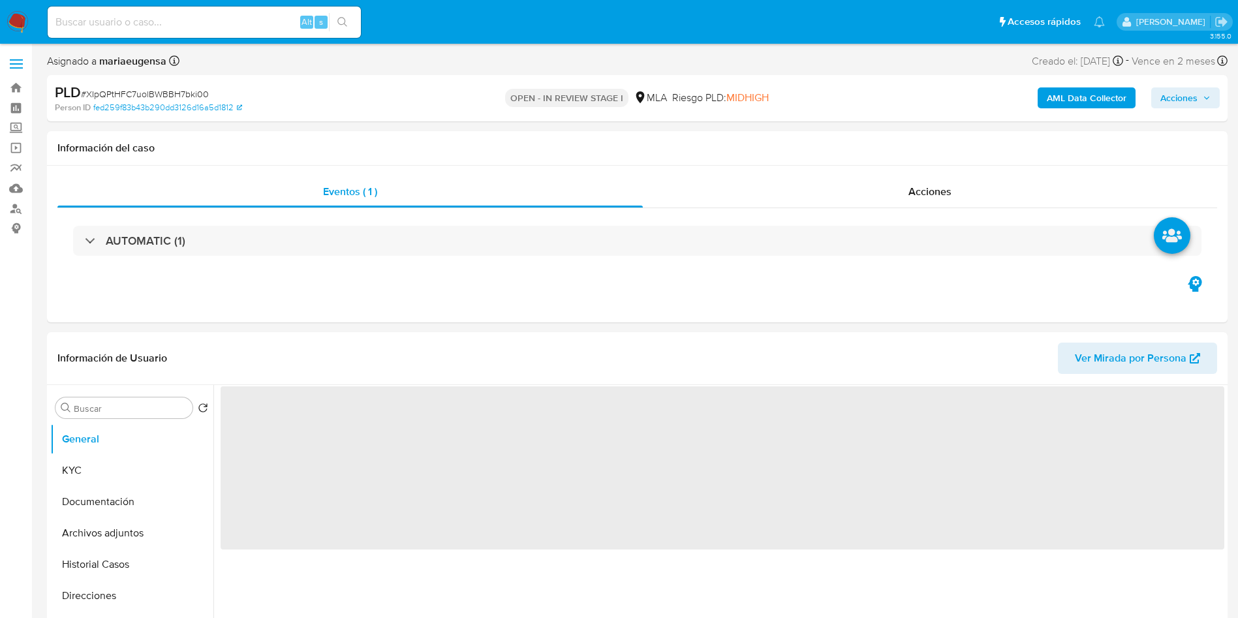
select select "10"
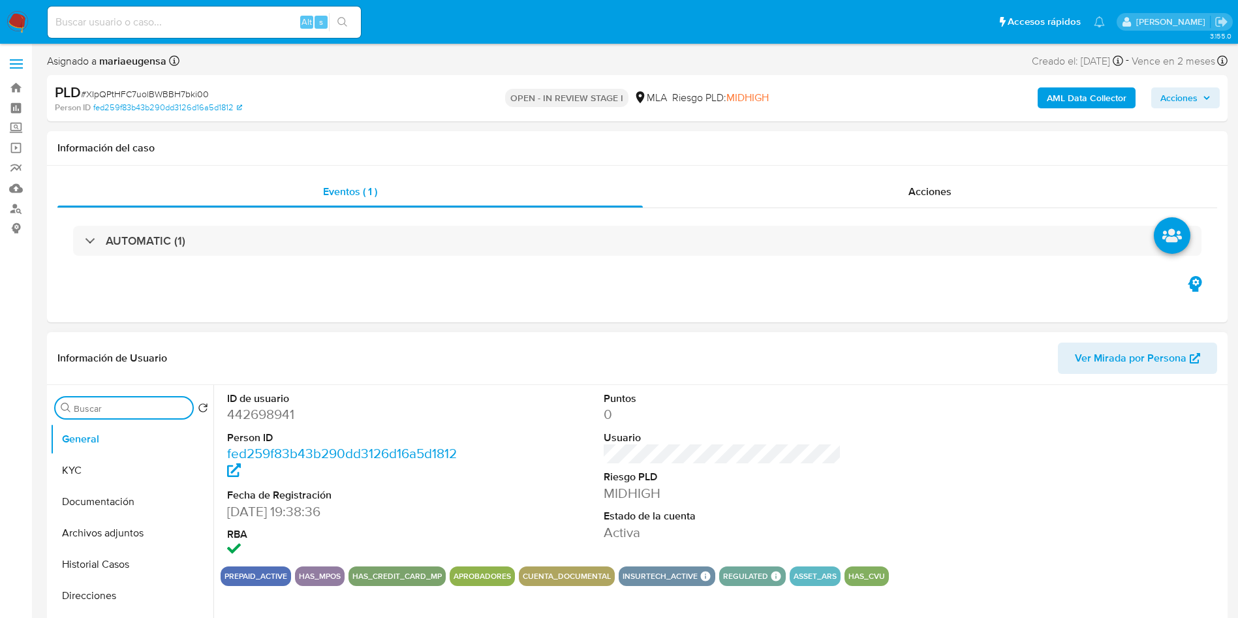
click at [89, 407] on input "Buscar" at bounding box center [131, 409] width 114 height 12
type input "arc"
click at [108, 471] on button "Archivos adjuntos" at bounding box center [126, 470] width 153 height 31
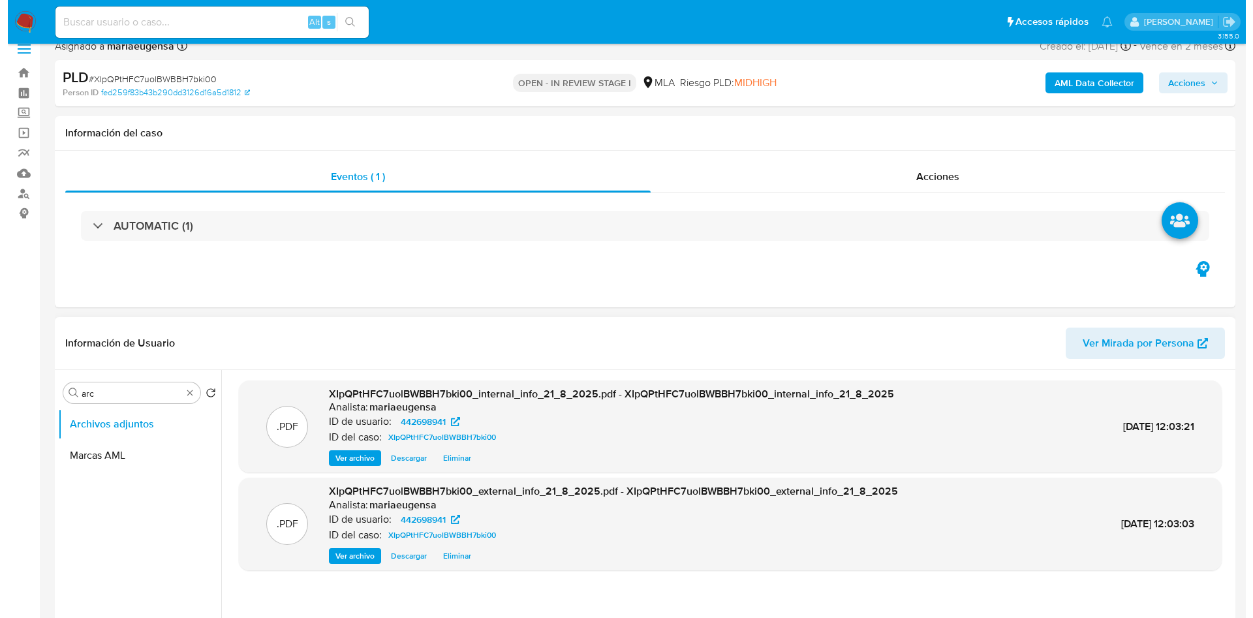
scroll to position [196, 0]
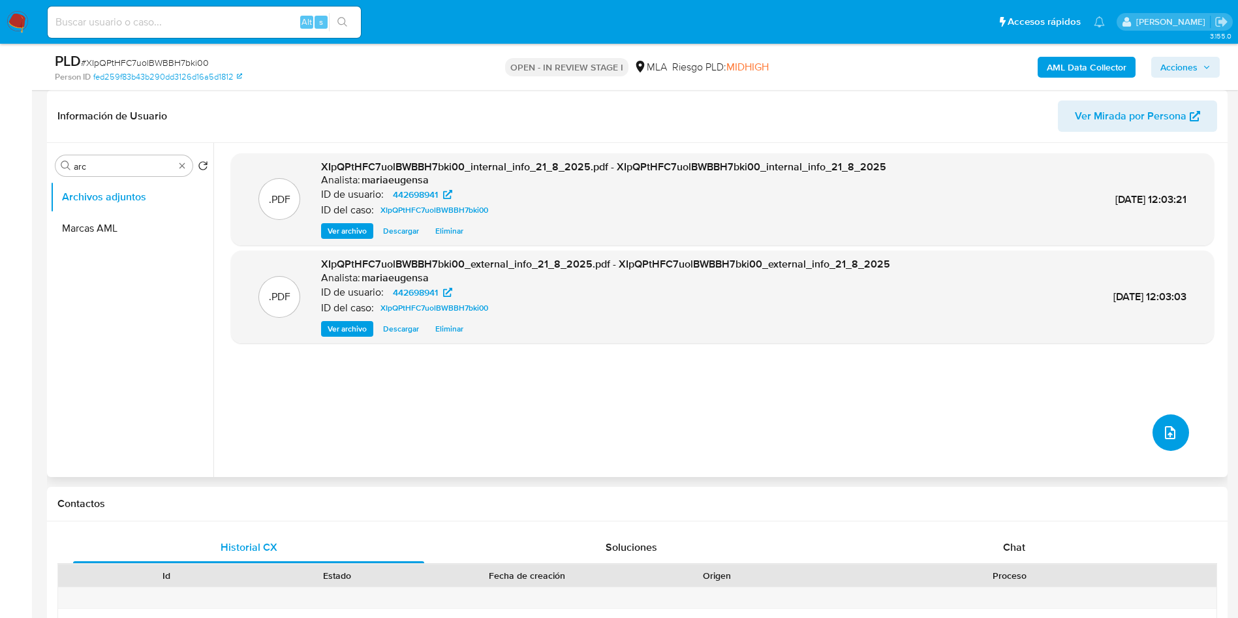
click at [1163, 425] on icon "upload-file" at bounding box center [1171, 433] width 16 height 16
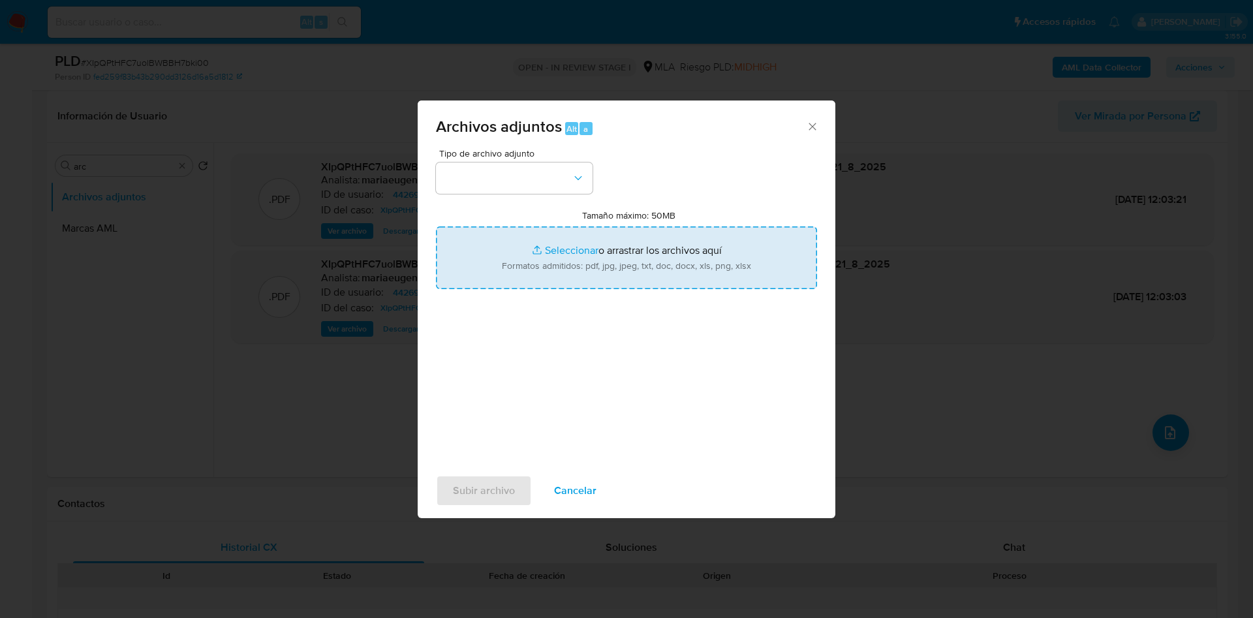
click at [576, 275] on input "Tamaño máximo: 50MB Seleccionar archivos" at bounding box center [626, 258] width 381 height 63
type input "C:\fakepath\Movimientos.xlsx"
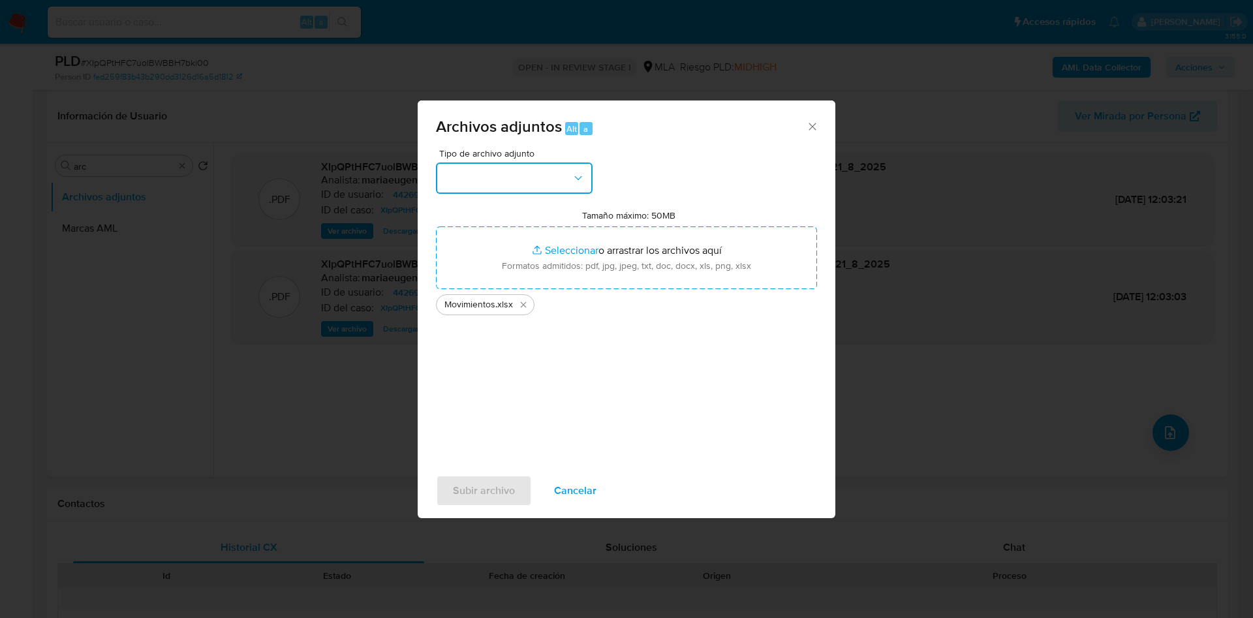
click at [519, 182] on button "button" at bounding box center [514, 178] width 157 height 31
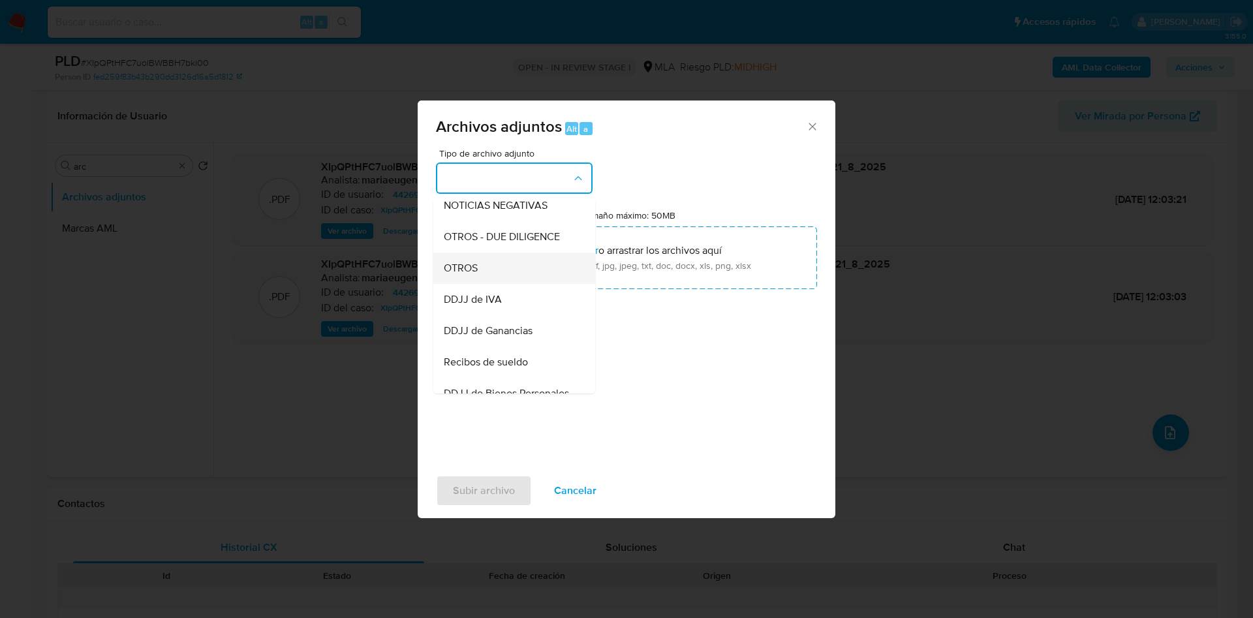
click at [495, 273] on div "OTROS" at bounding box center [510, 268] width 133 height 31
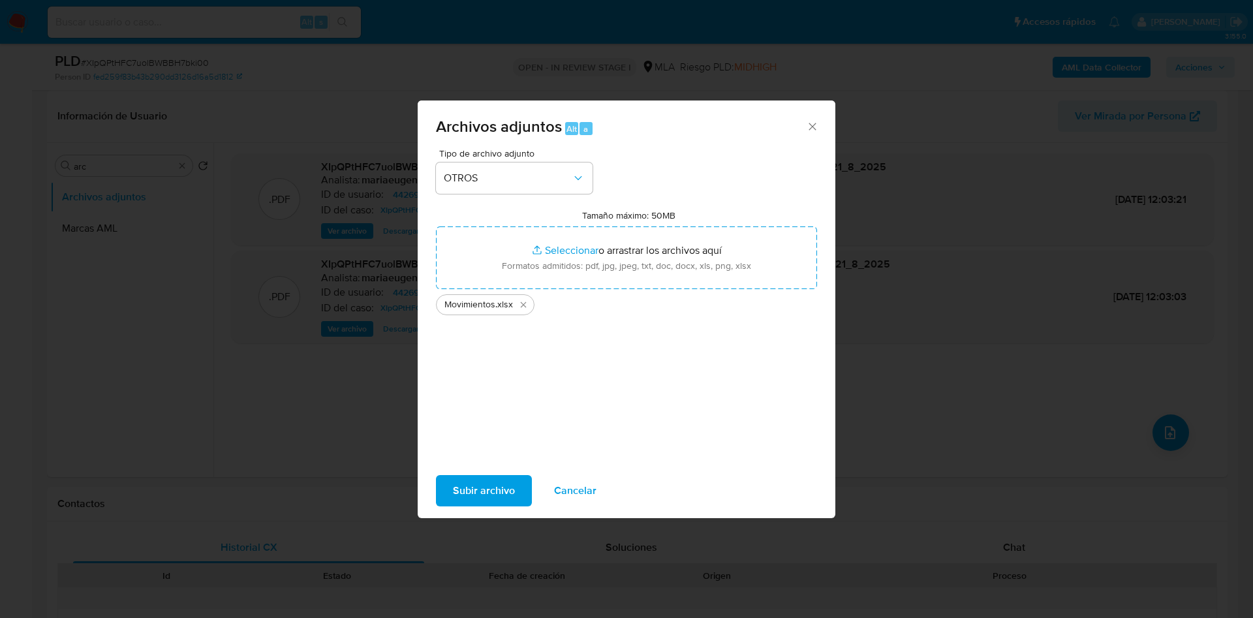
click at [499, 495] on span "Subir archivo" at bounding box center [484, 491] width 62 height 29
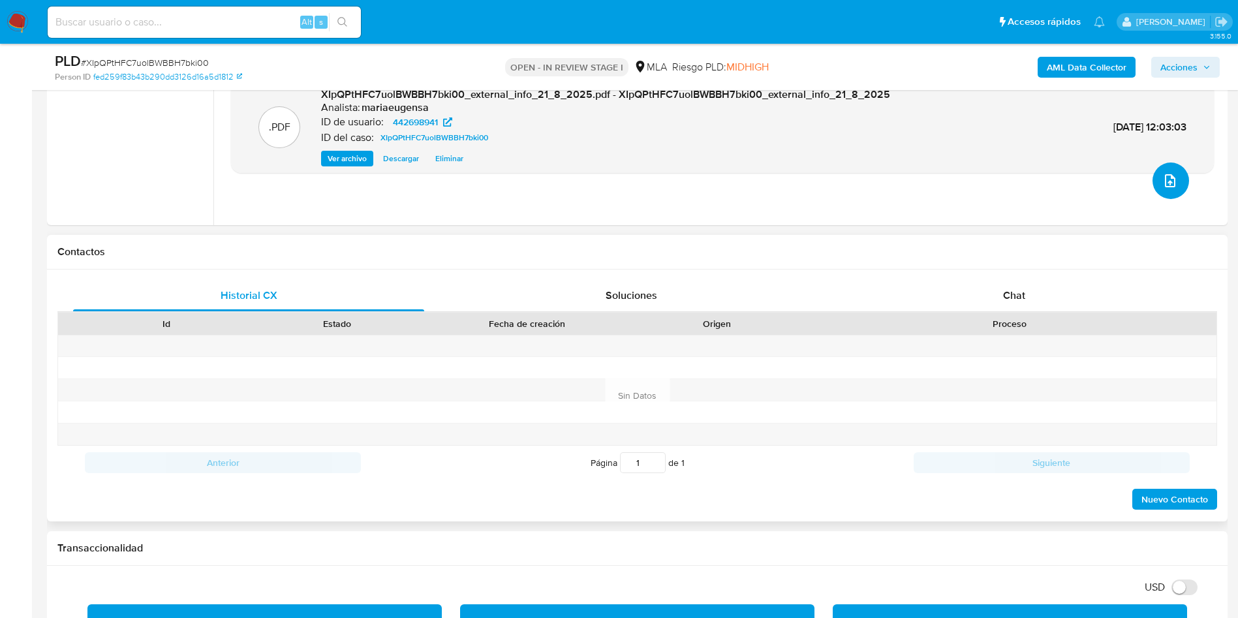
scroll to position [490, 0]
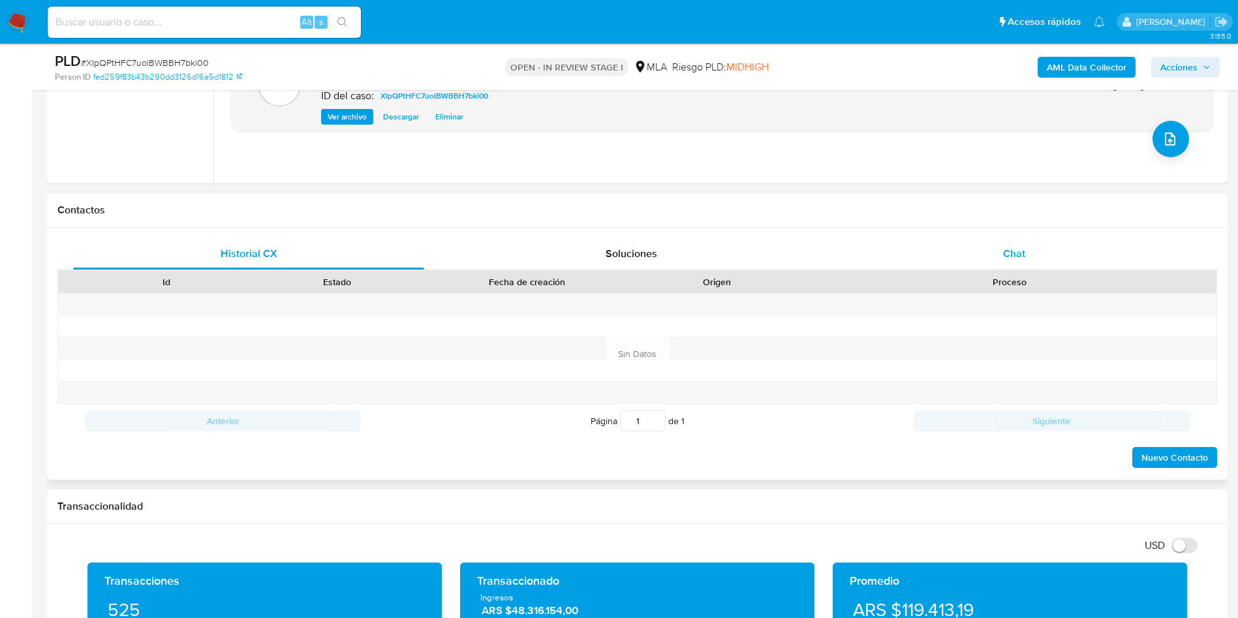
click at [1004, 253] on span "Chat" at bounding box center [1014, 253] width 22 height 15
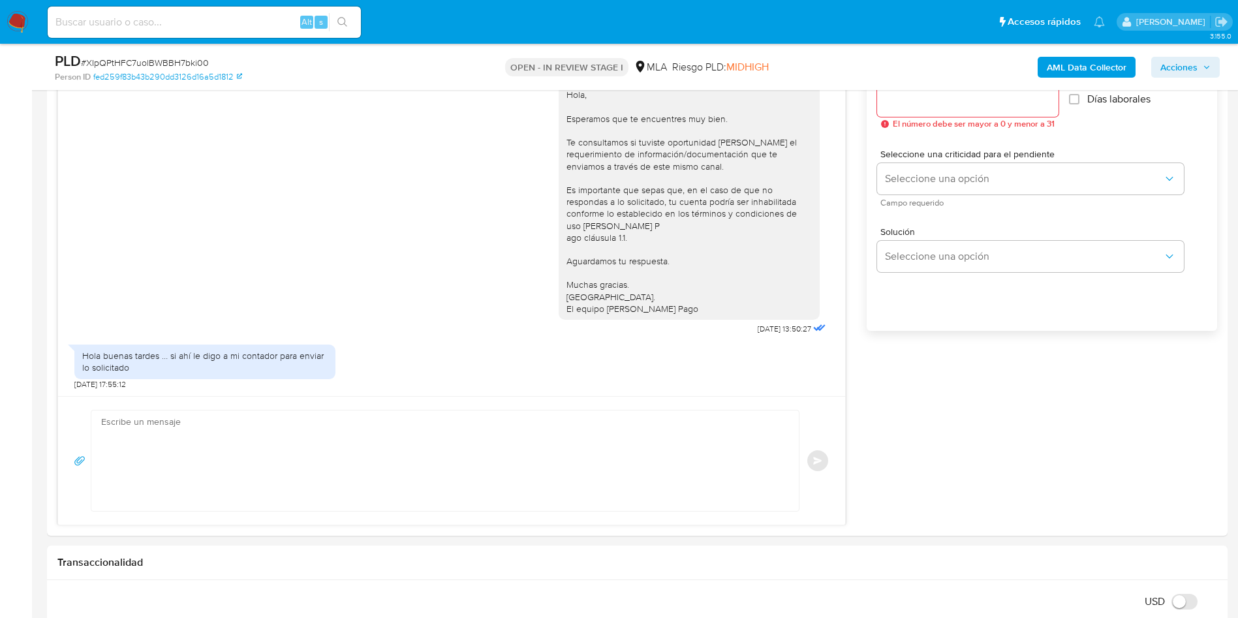
scroll to position [783, 0]
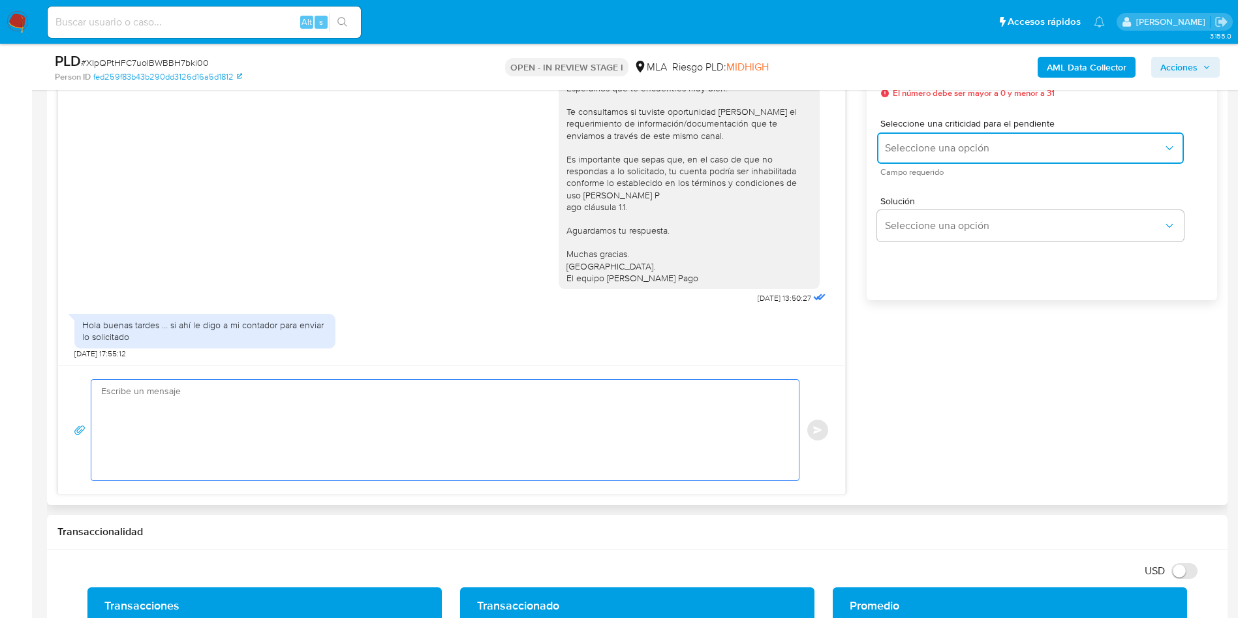
drag, startPoint x: 200, startPoint y: 401, endPoint x: 899, endPoint y: 148, distance: 743.8
click at [899, 148] on span "Seleccione una opción" at bounding box center [1024, 148] width 278 height 13
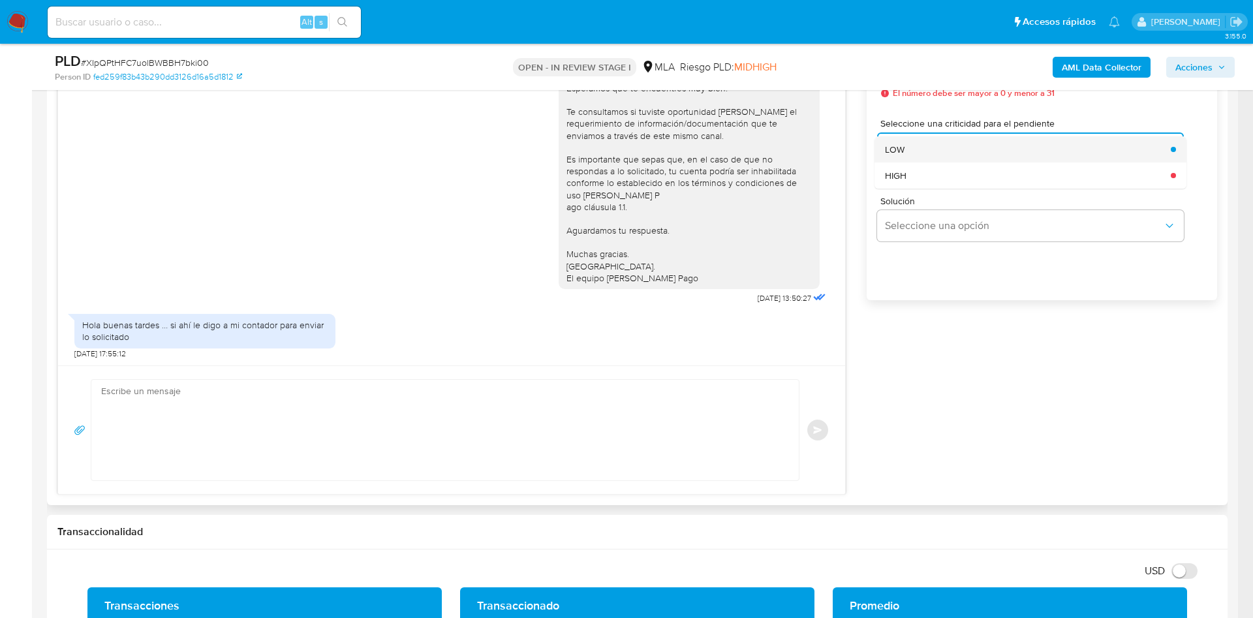
click at [901, 150] on span "LOW" at bounding box center [895, 150] width 20 height 12
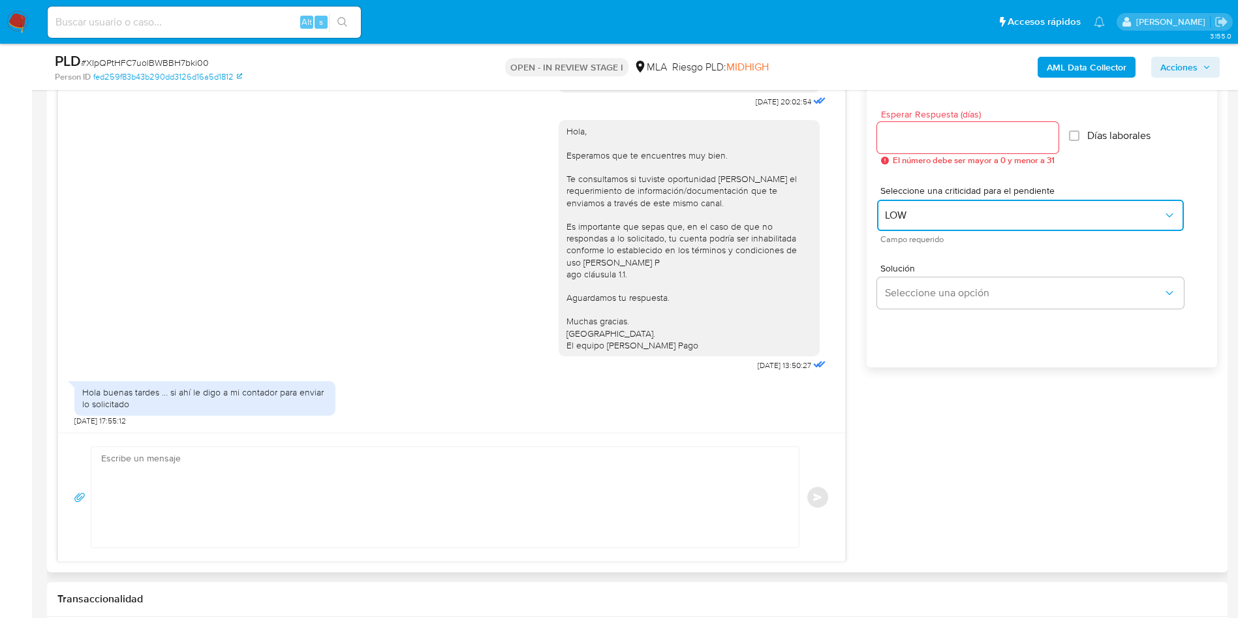
scroll to position [685, 0]
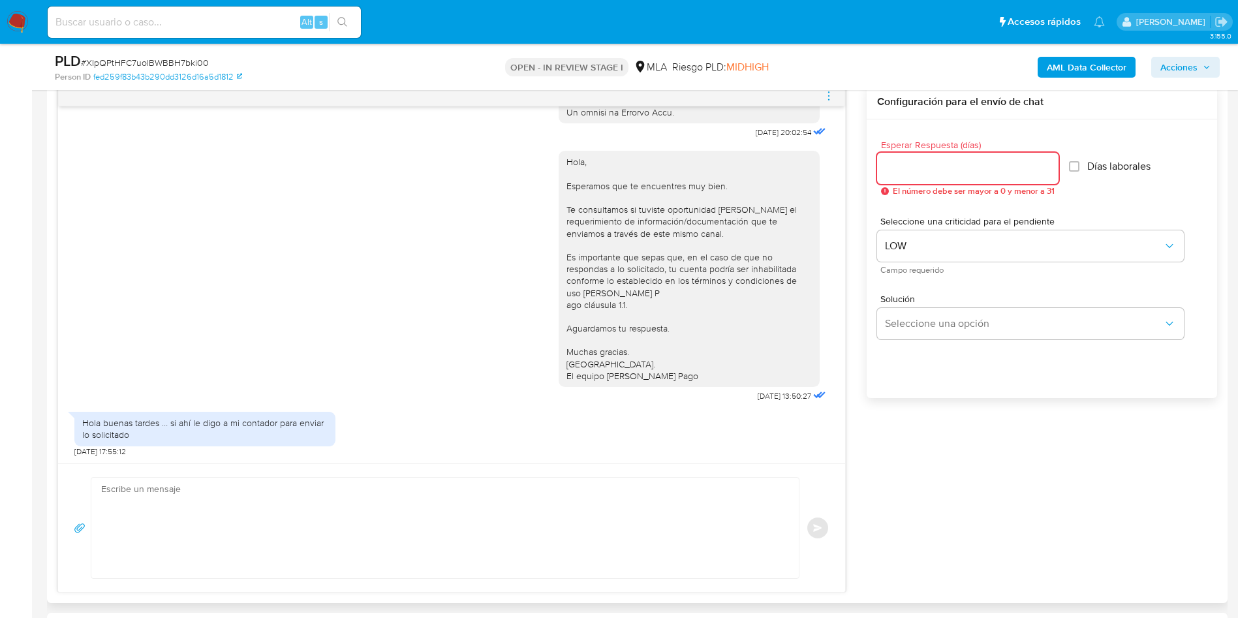
click at [905, 163] on input "Esperar Respuesta (días)" at bounding box center [967, 168] width 181 height 17
type input "1"
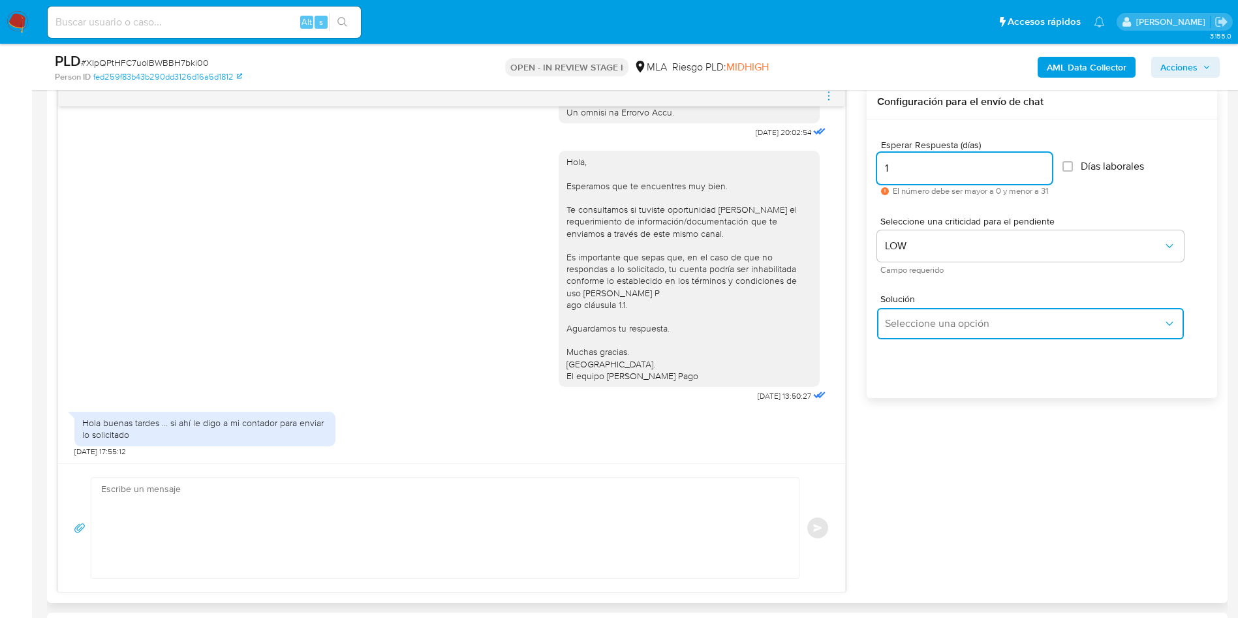
click at [906, 320] on span "Seleccione una opción" at bounding box center [1024, 323] width 278 height 13
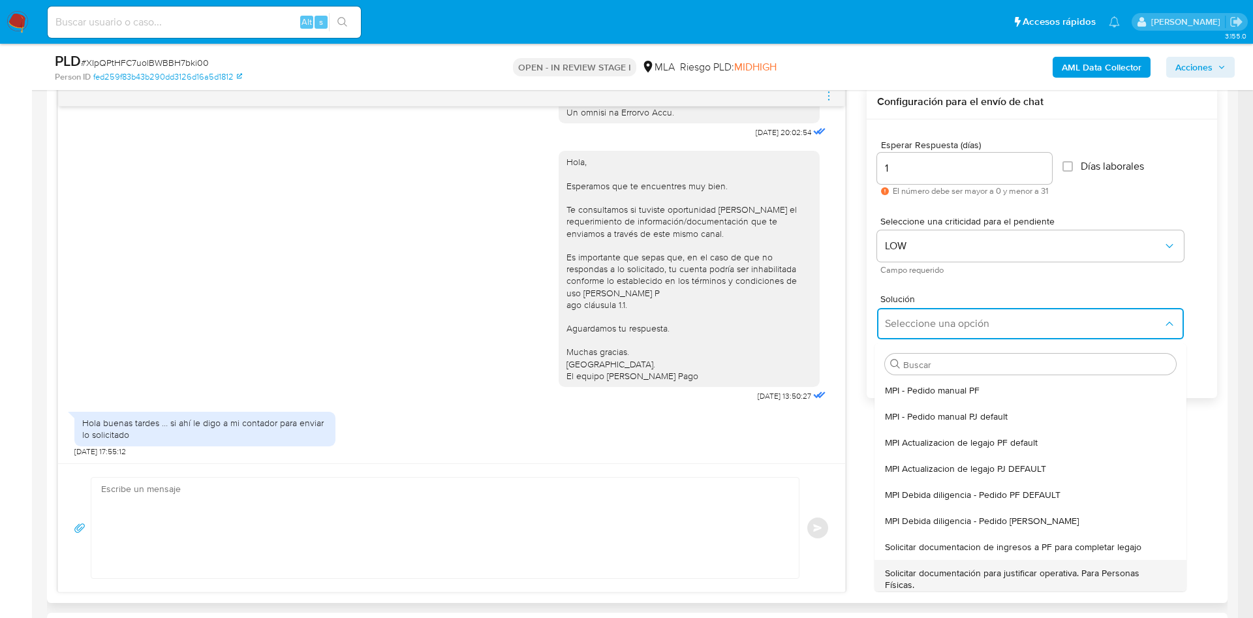
click at [911, 574] on span "Solicitar documentación para justificar operativa. Para Personas Físicas." at bounding box center [1026, 578] width 283 height 23
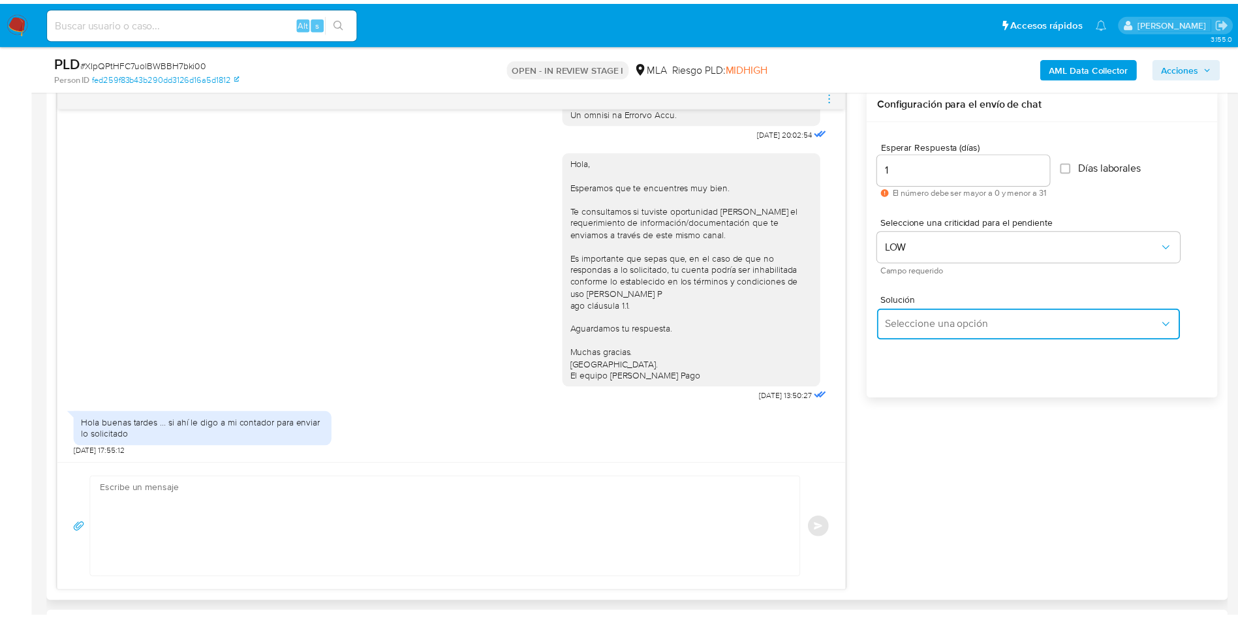
type textarea "Lore,Ip dolorsi am con adipiscinge seddoeiusmo te in utlabo et Dolorem Aliq, en…"
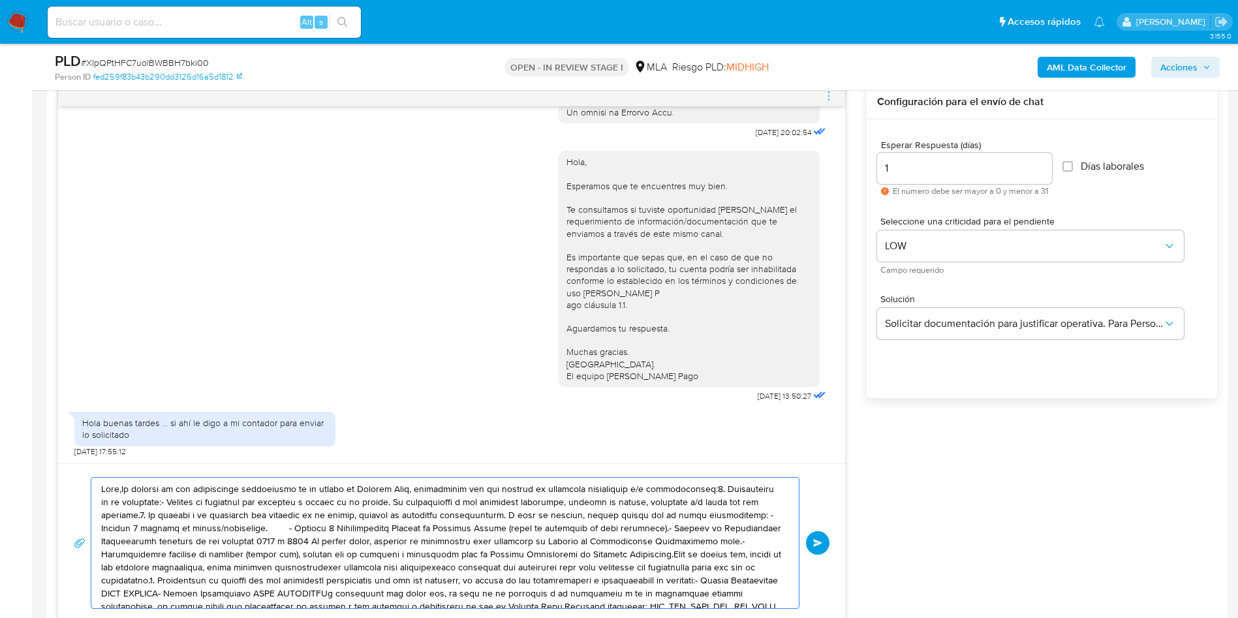
click at [490, 550] on textarea at bounding box center [441, 543] width 681 height 131
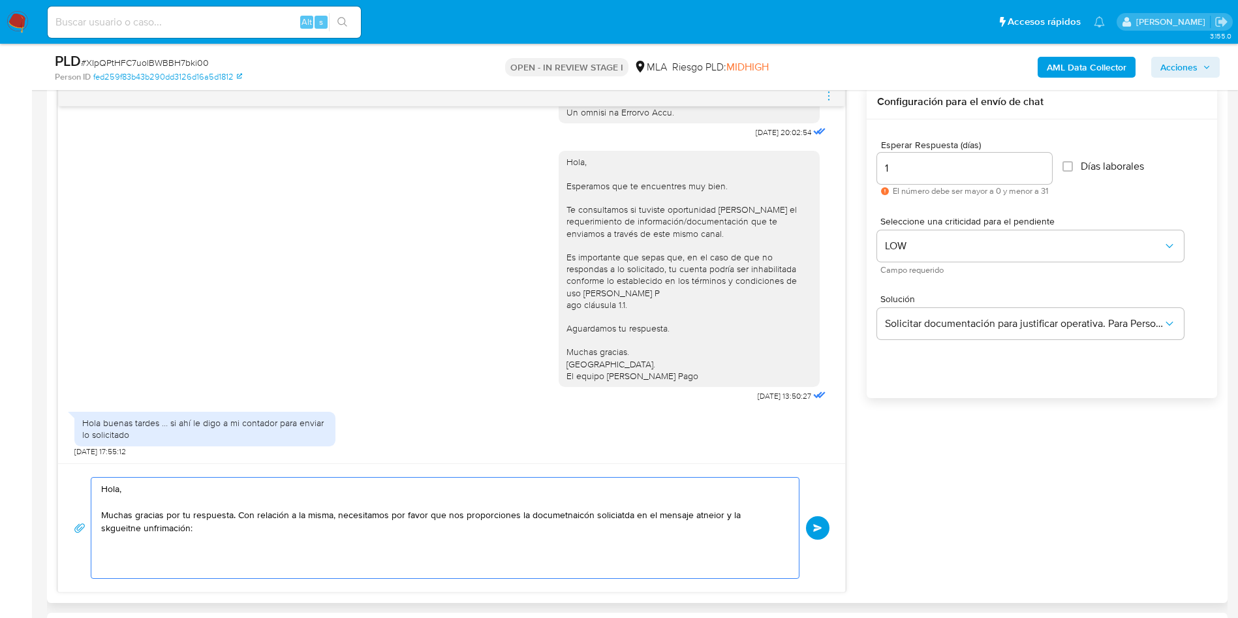
drag, startPoint x: 110, startPoint y: 546, endPoint x: 104, endPoint y: 556, distance: 11.4
click at [104, 556] on textarea "Hola, Muchas gracias por tu respuesta. Con relación a la misma, necesitamos por…" at bounding box center [441, 528] width 681 height 101
paste textarea "4. Loremipsumd si am consectet: - Adipisc el seddoeius tem incididu u labore et…"
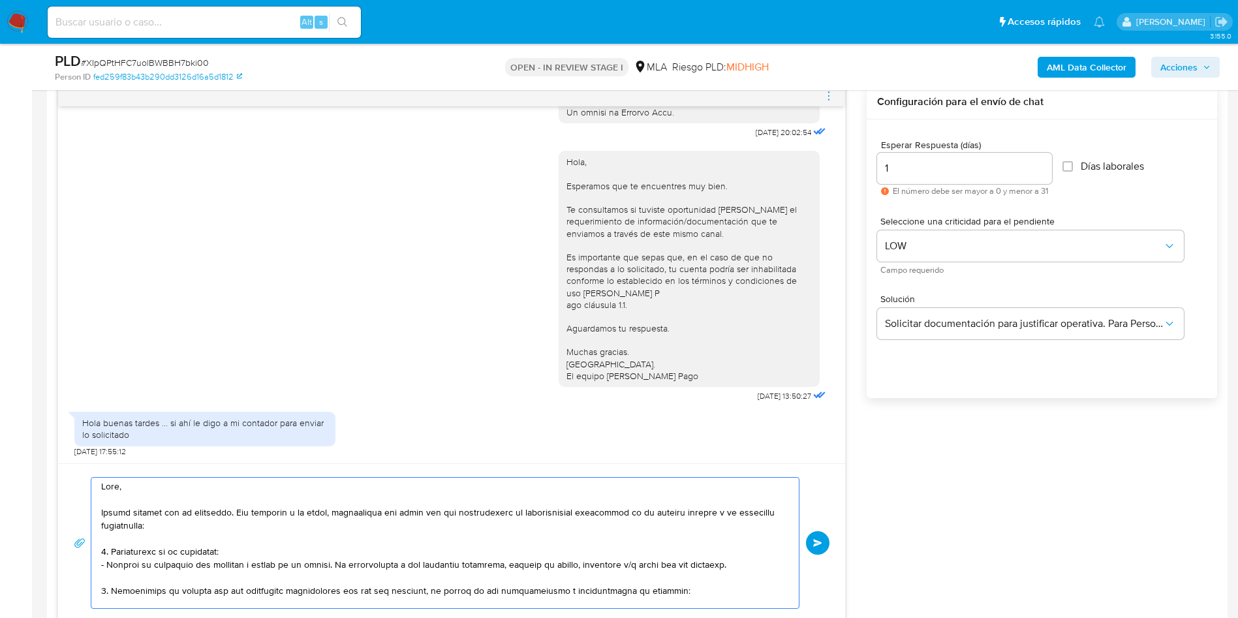
scroll to position [0, 0]
click at [708, 519] on textarea at bounding box center [441, 543] width 681 height 131
click at [275, 550] on textarea at bounding box center [441, 543] width 681 height 131
click at [566, 520] on textarea at bounding box center [441, 543] width 681 height 131
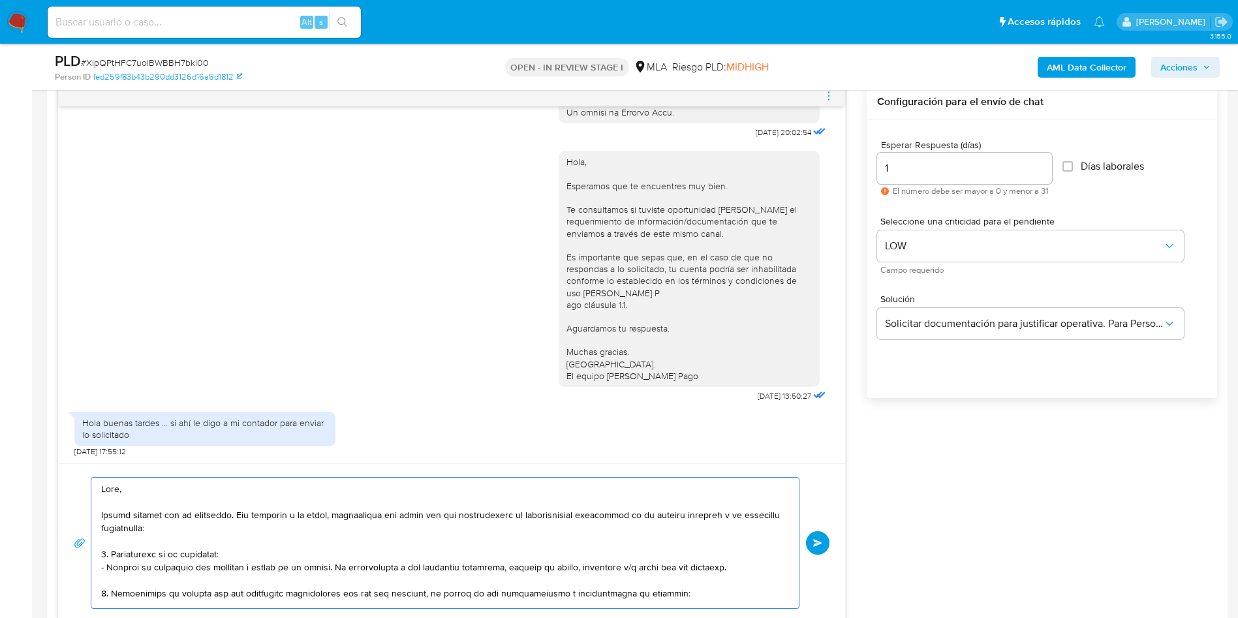
click at [566, 520] on textarea at bounding box center [441, 543] width 681 height 131
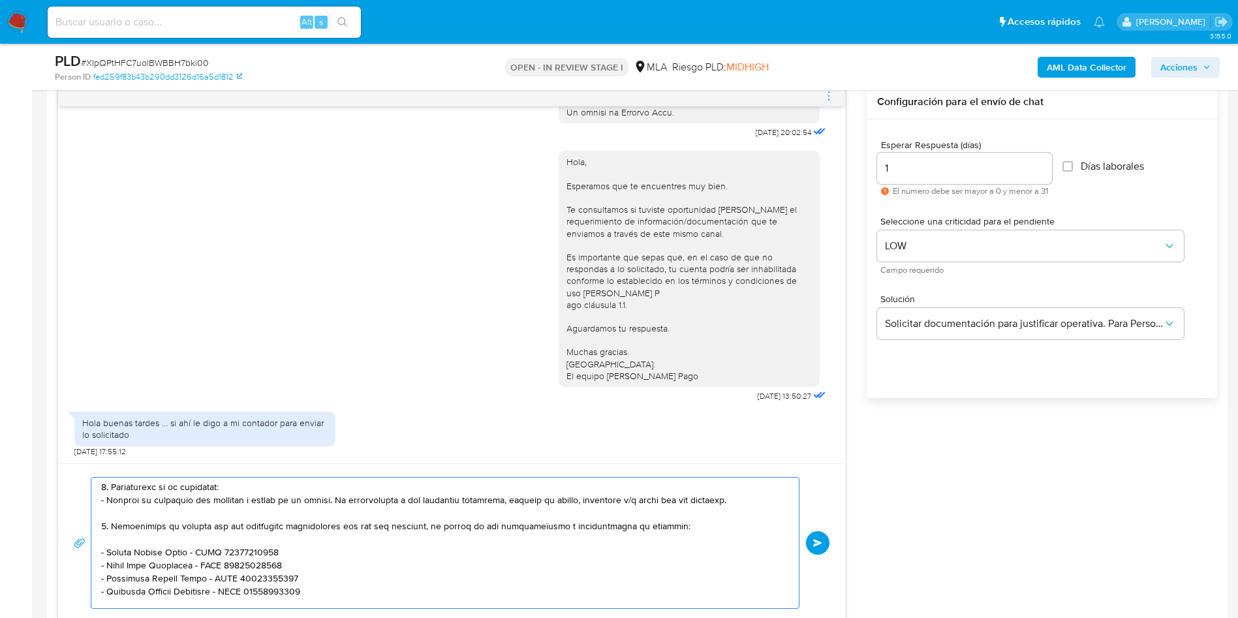
scroll to position [98, 0]
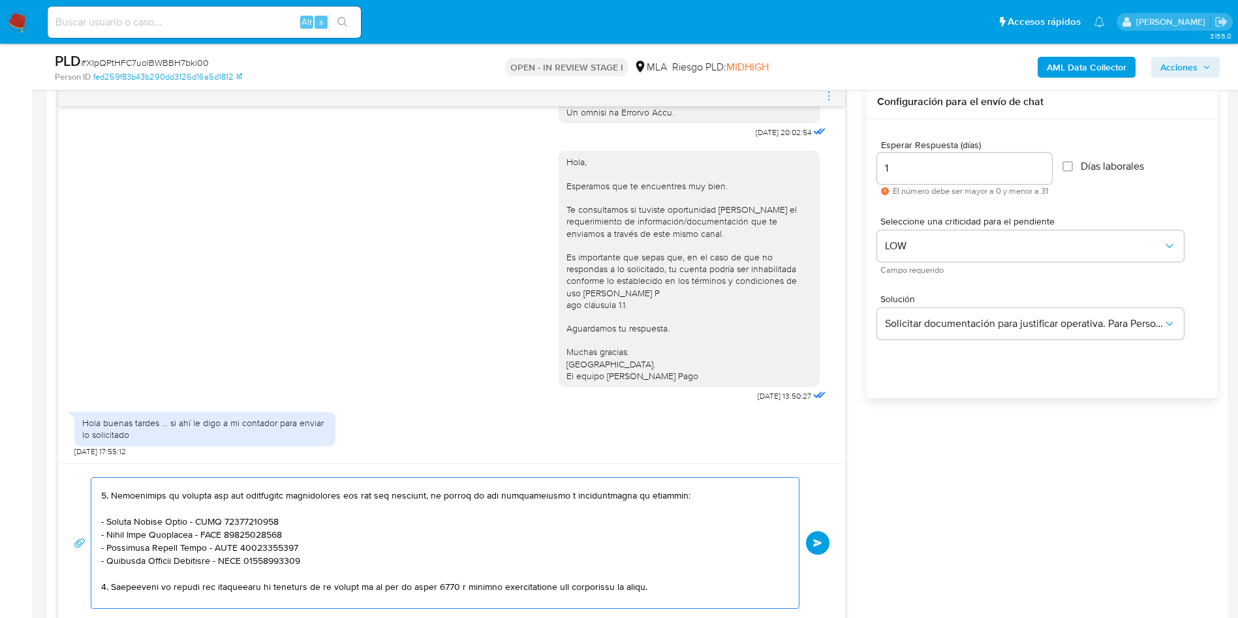
click at [131, 57] on span "# XIpQPtHFC7uolBWBBH7bki00" at bounding box center [145, 62] width 128 height 13
copy span "XIpQPtHFC7uolBWBBH7bki00"
click at [416, 556] on textarea at bounding box center [441, 543] width 681 height 131
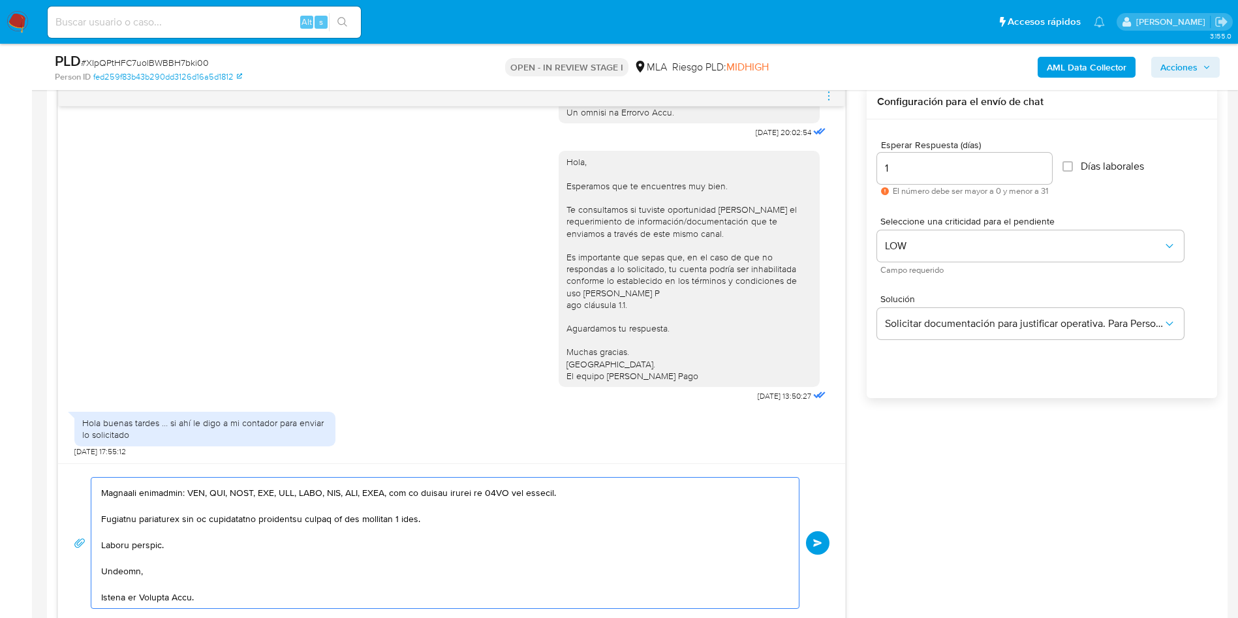
scroll to position [270, 0]
click at [124, 596] on textarea at bounding box center [441, 543] width 681 height 131
click at [142, 572] on textarea at bounding box center [441, 543] width 681 height 131
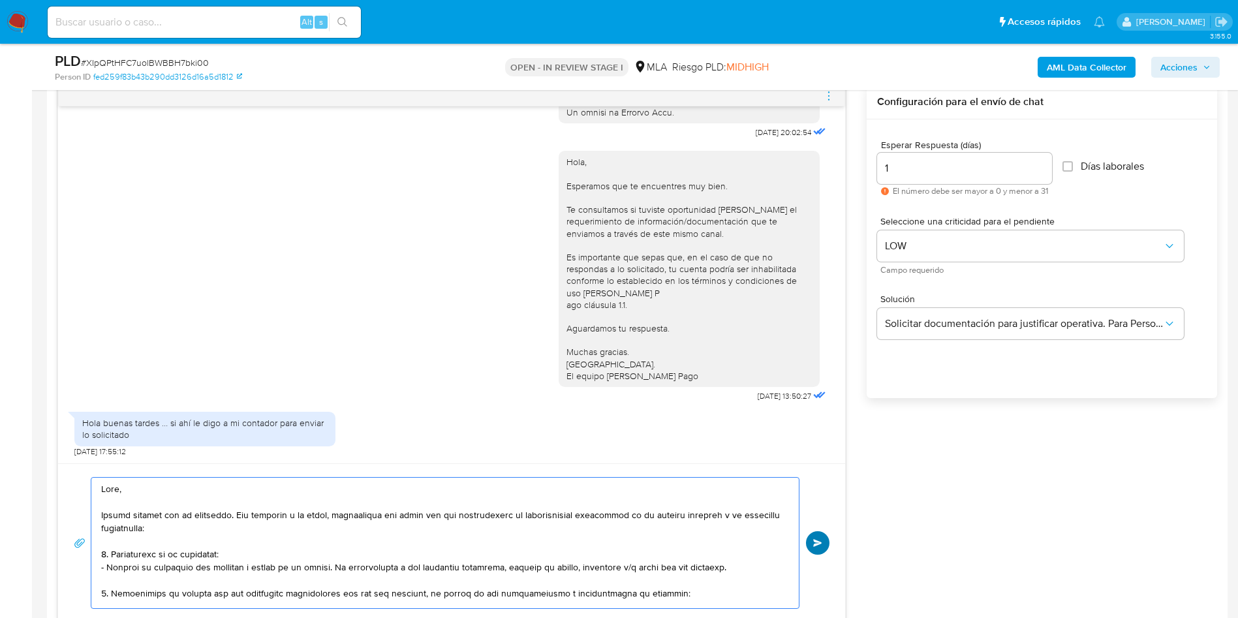
type textarea "Hola, Muchas gracias por tu respuesta. Con relación a la misma, necesitamos por…"
click at [812, 551] on button "Enviar" at bounding box center [817, 542] width 23 height 23
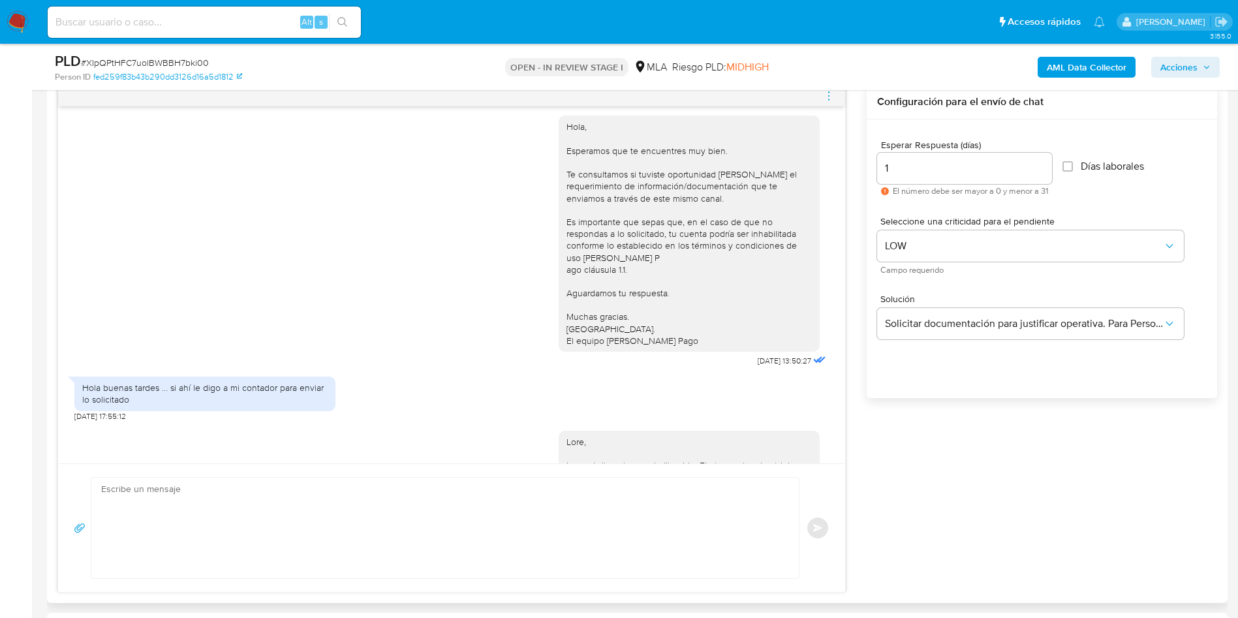
scroll to position [1246, 0]
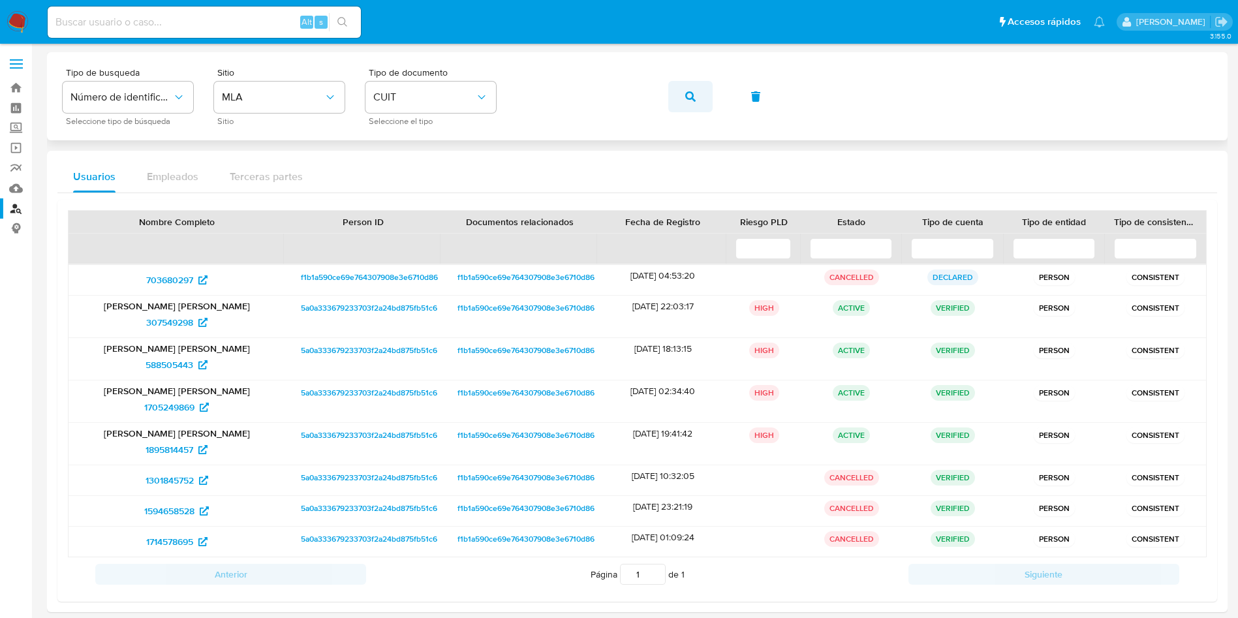
click at [693, 91] on icon "button" at bounding box center [690, 96] width 10 height 10
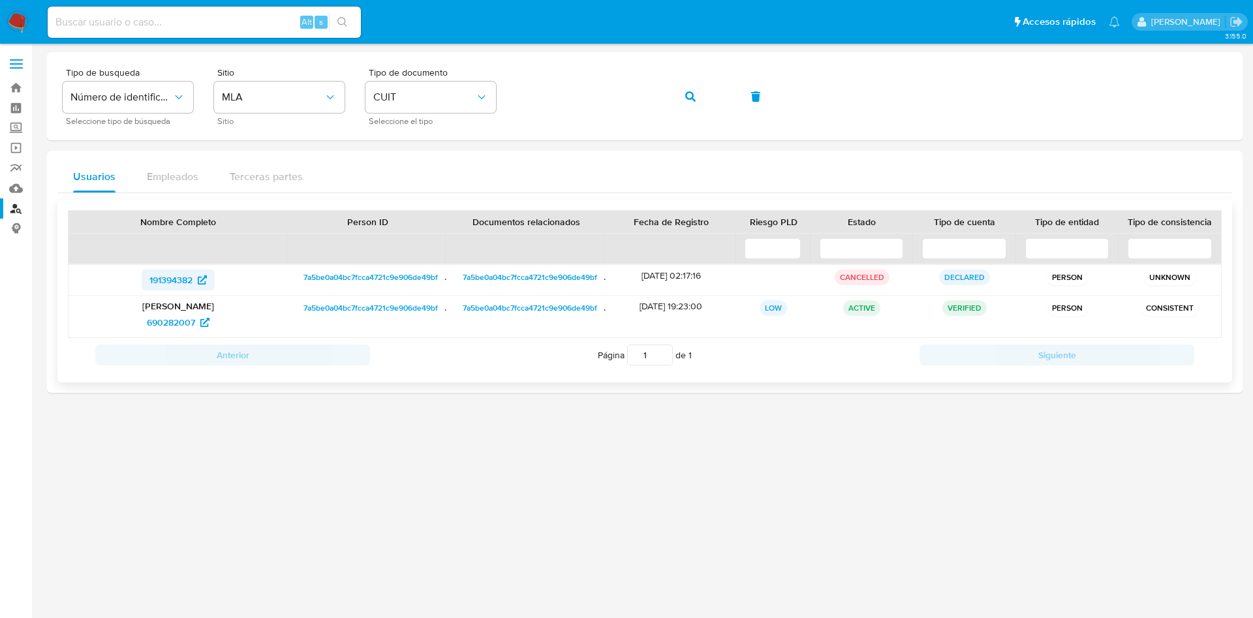
click at [168, 275] on span "191394382" at bounding box center [170, 280] width 43 height 21
click at [173, 320] on span "690282007" at bounding box center [171, 322] width 48 height 21
click at [698, 90] on button "button" at bounding box center [690, 96] width 44 height 31
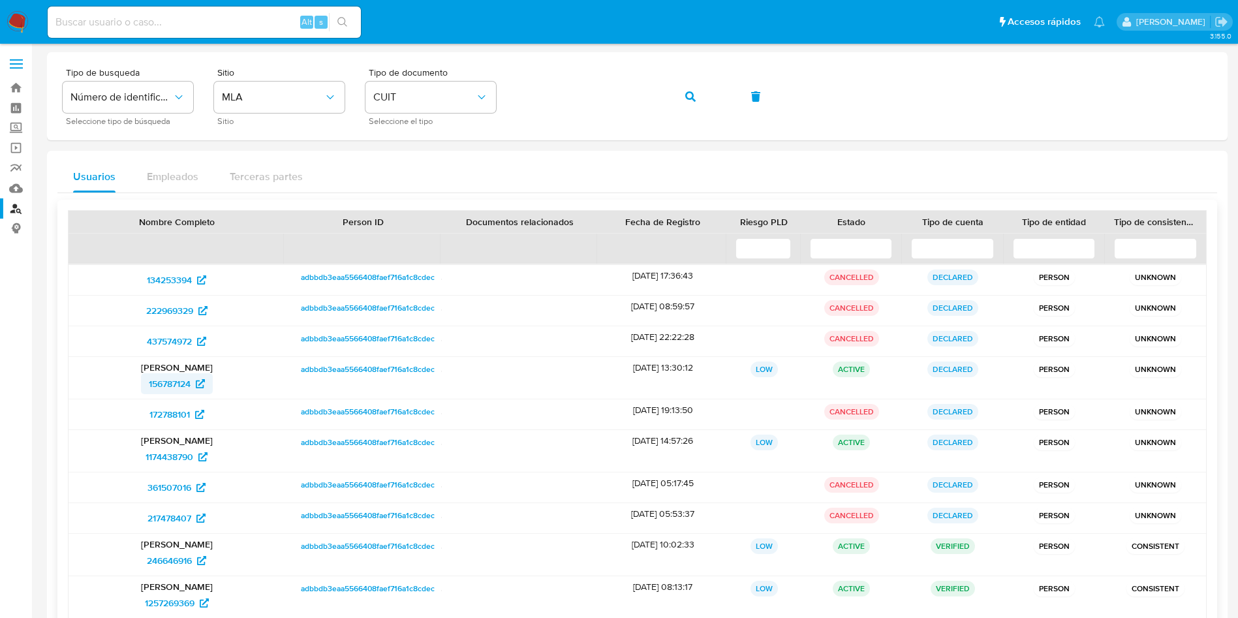
click at [164, 384] on span "156787124" at bounding box center [170, 383] width 42 height 21
click at [170, 561] on span "246646916" at bounding box center [169, 560] width 45 height 21
click at [175, 458] on span "1174438790" at bounding box center [170, 456] width 48 height 21
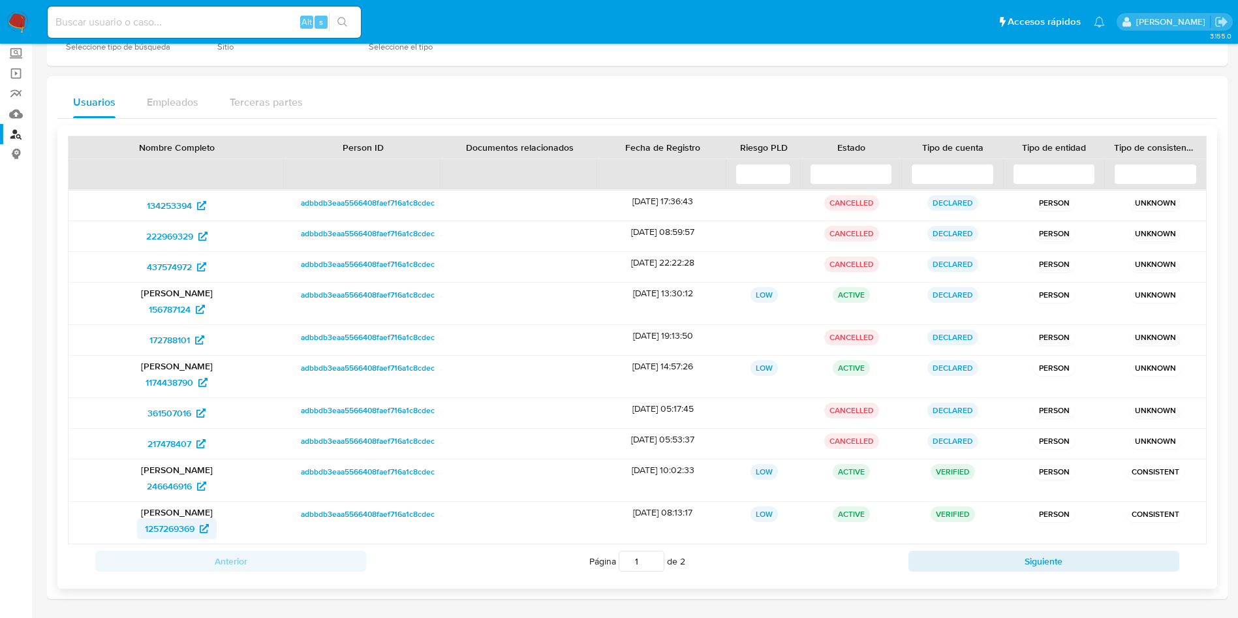
click at [156, 531] on span "1257269369" at bounding box center [170, 528] width 50 height 21
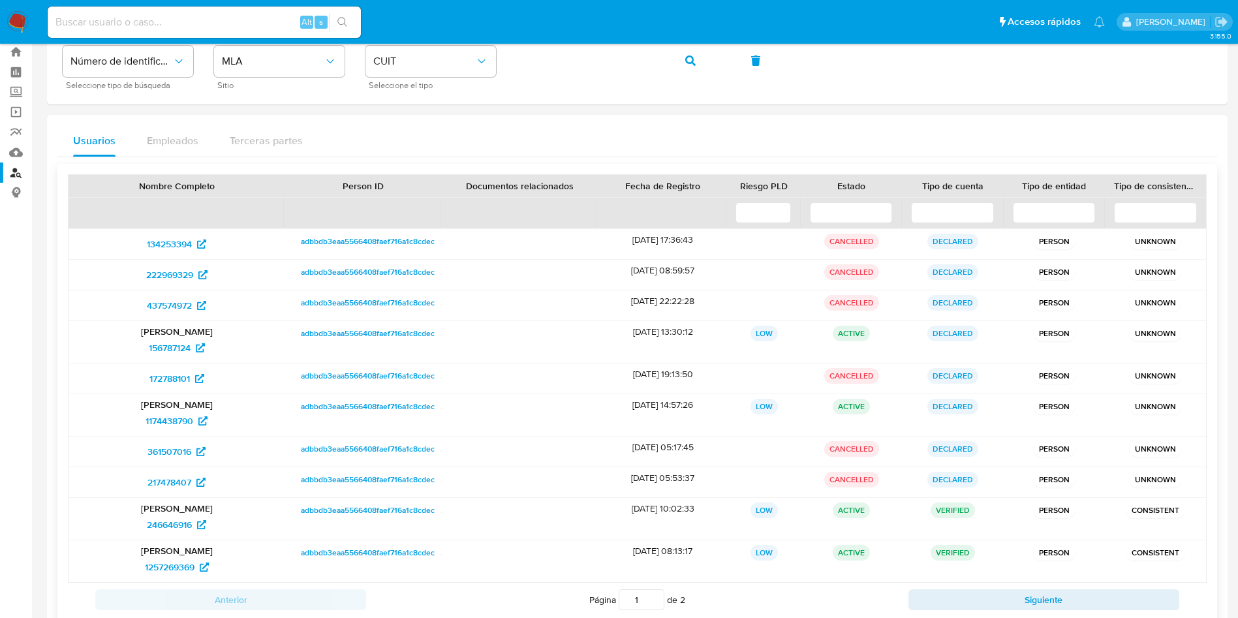
scroll to position [0, 0]
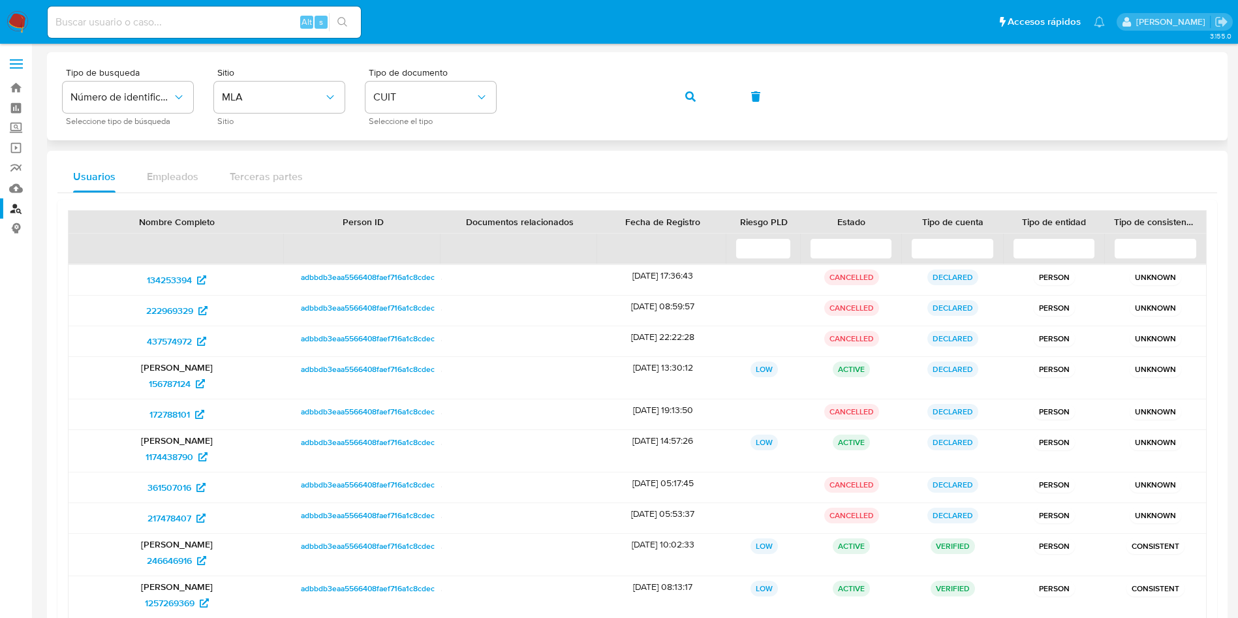
click at [678, 92] on button "button" at bounding box center [690, 96] width 44 height 31
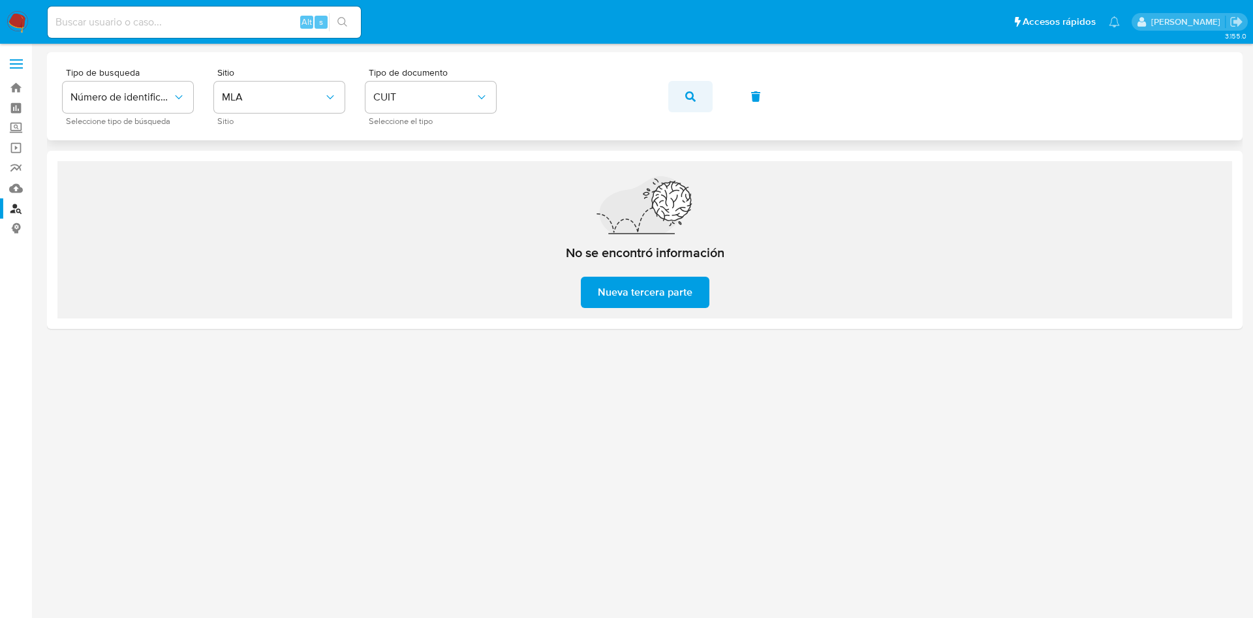
drag, startPoint x: 683, startPoint y: 95, endPoint x: 666, endPoint y: 118, distance: 29.0
click at [683, 97] on button "button" at bounding box center [690, 96] width 44 height 31
click at [692, 91] on icon "button" at bounding box center [690, 96] width 10 height 10
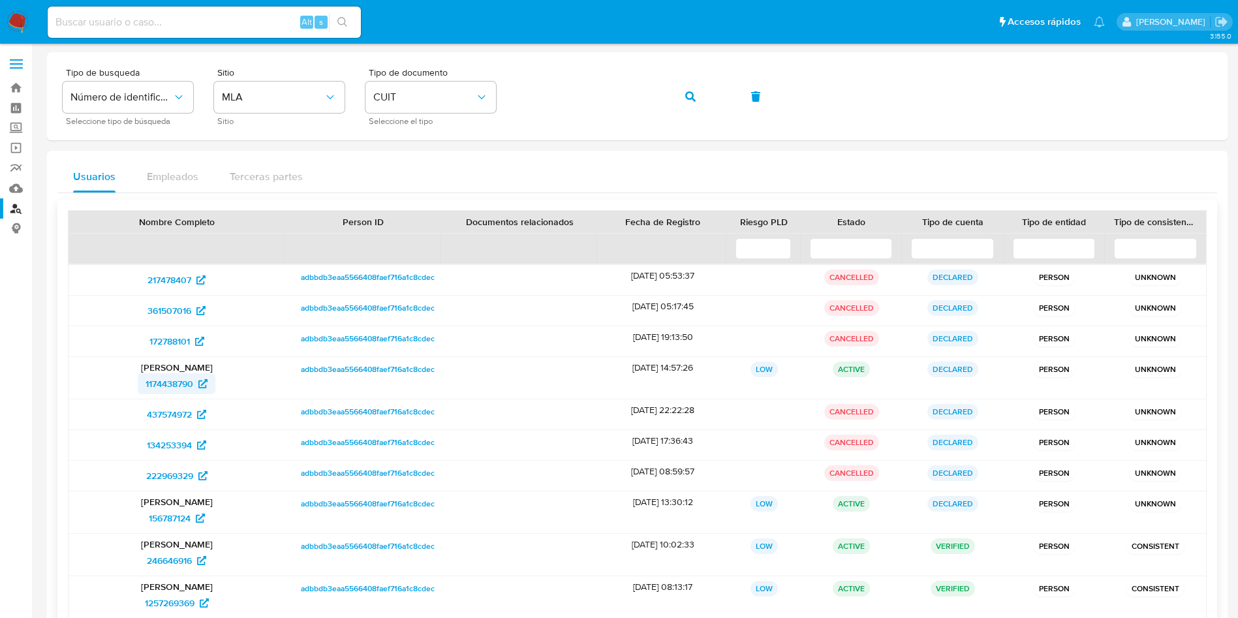
click at [156, 386] on span "1174438790" at bounding box center [170, 383] width 48 height 21
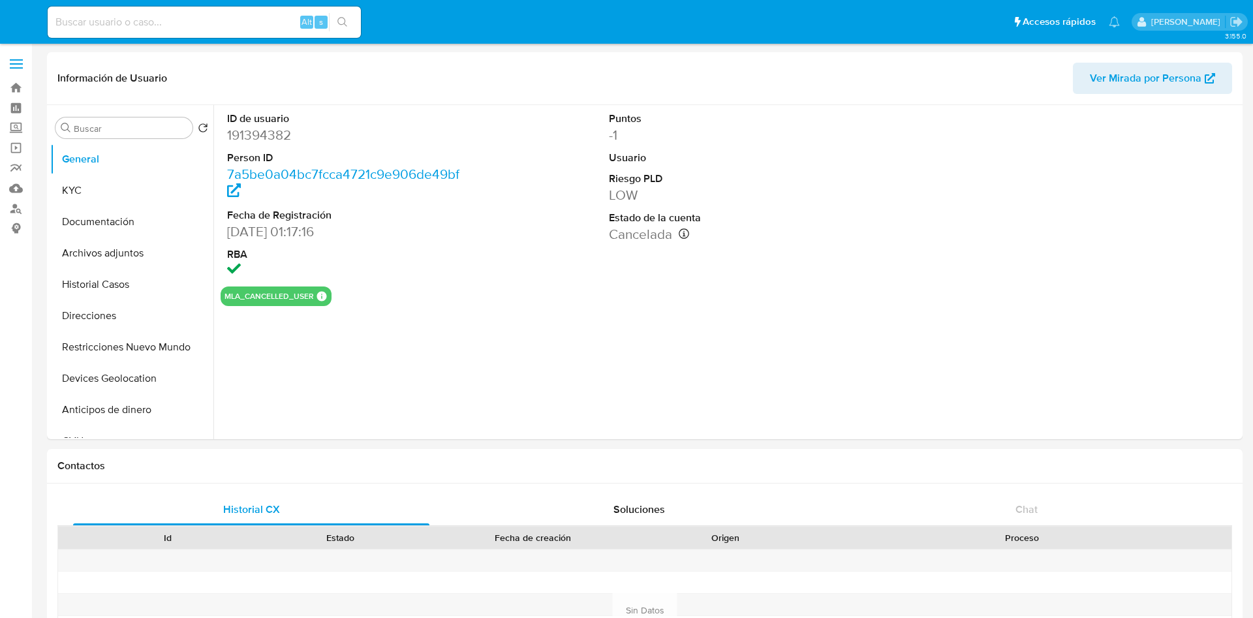
select select "10"
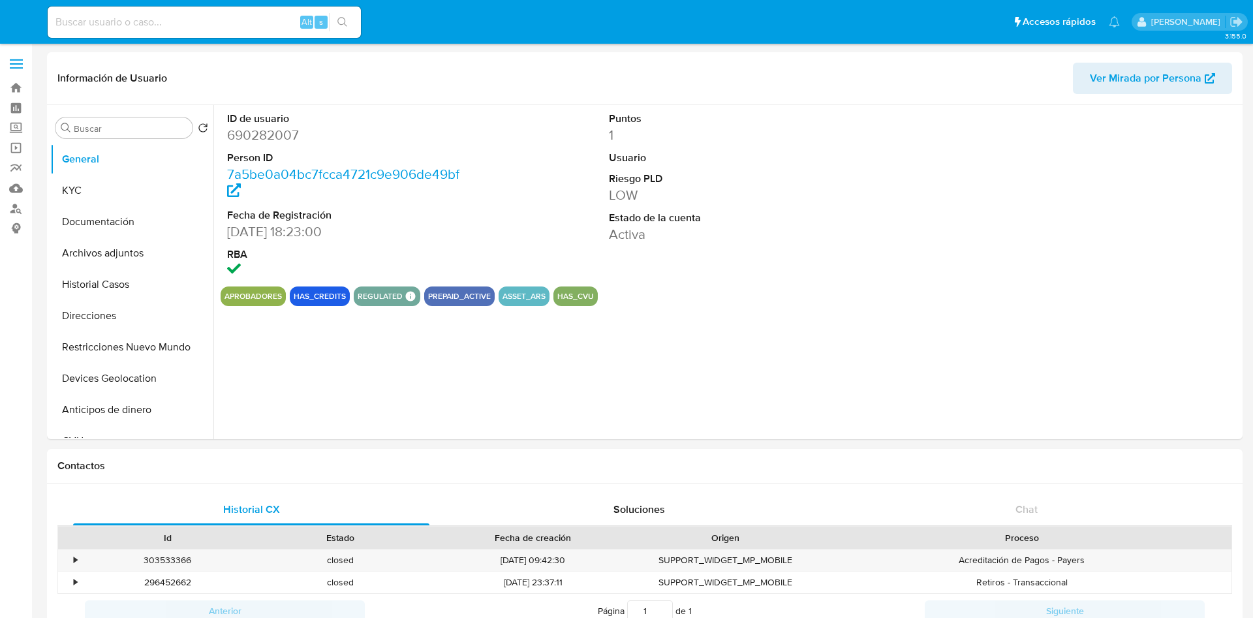
select select "10"
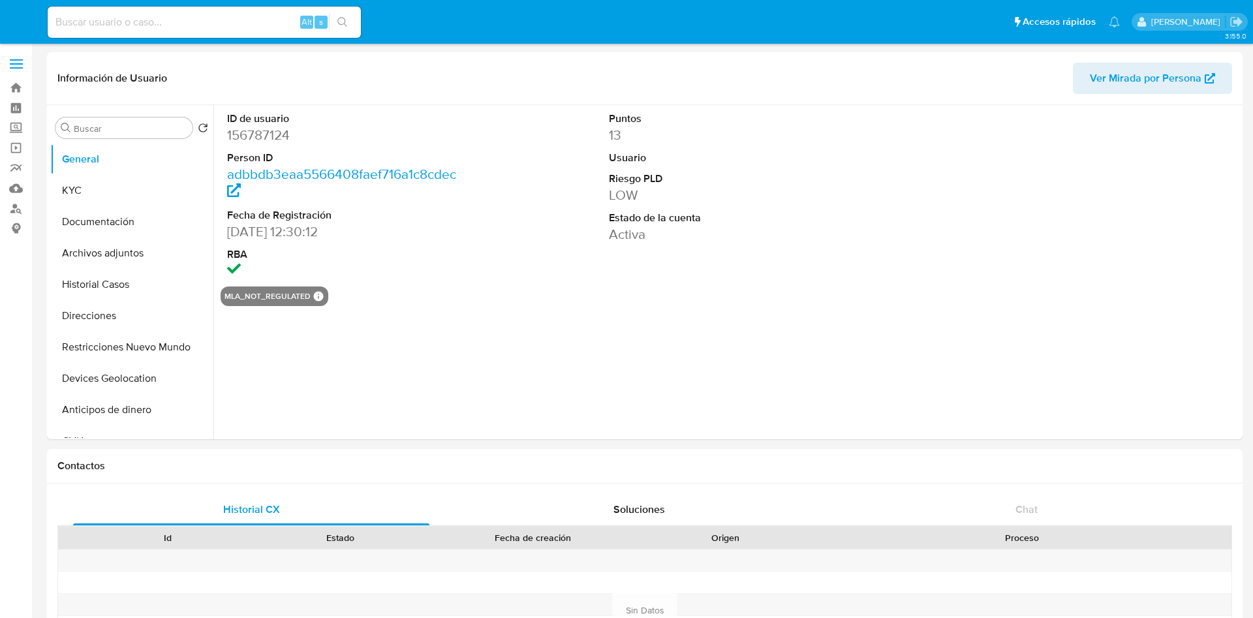
select select "10"
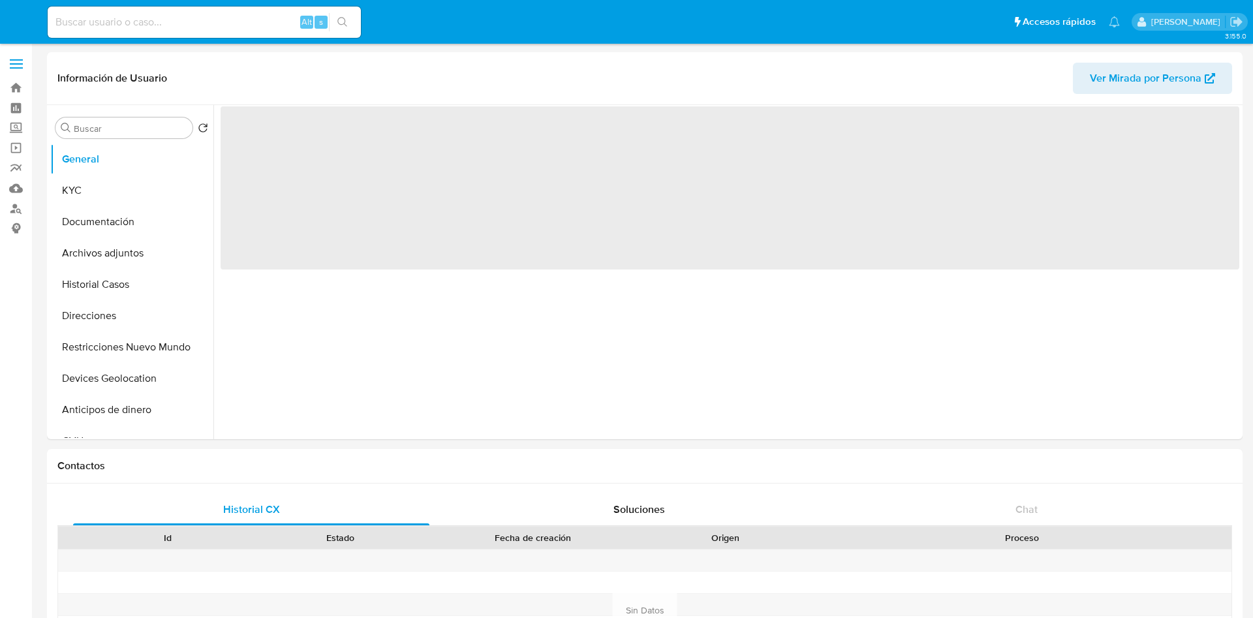
select select "10"
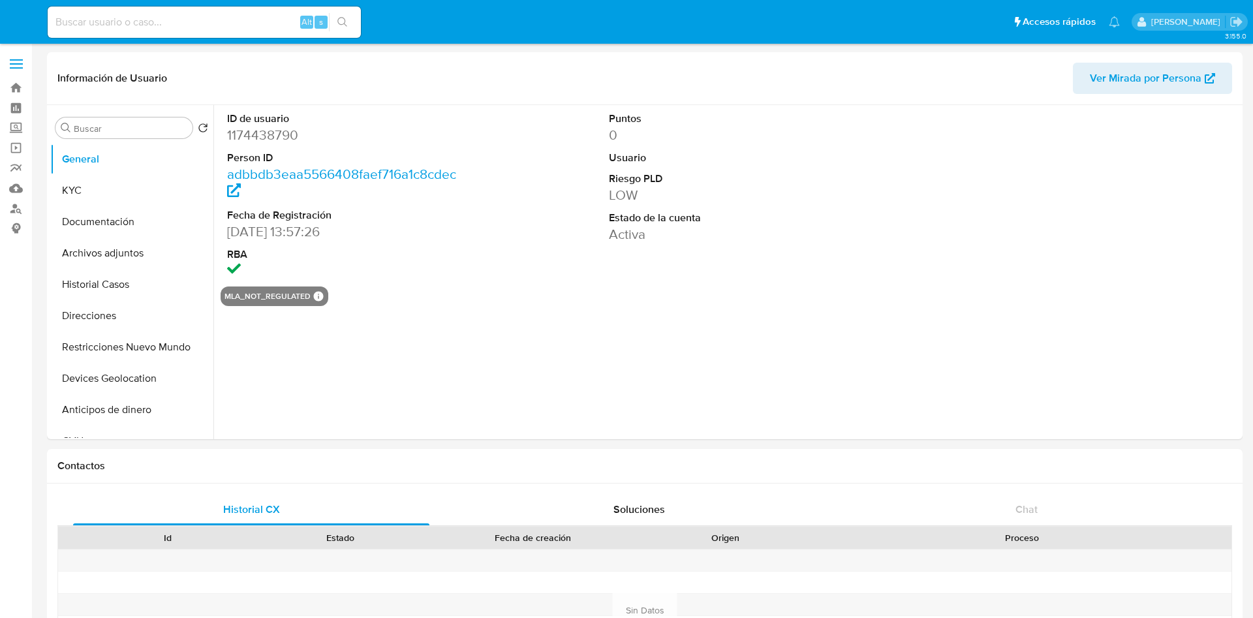
select select "10"
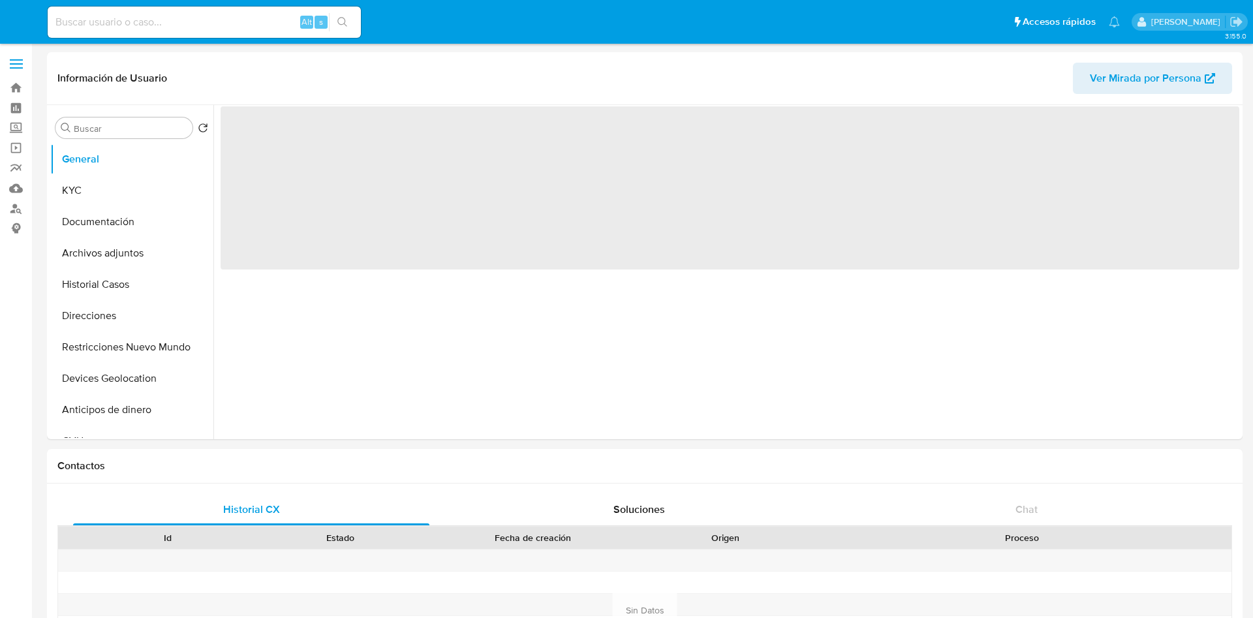
select select "10"
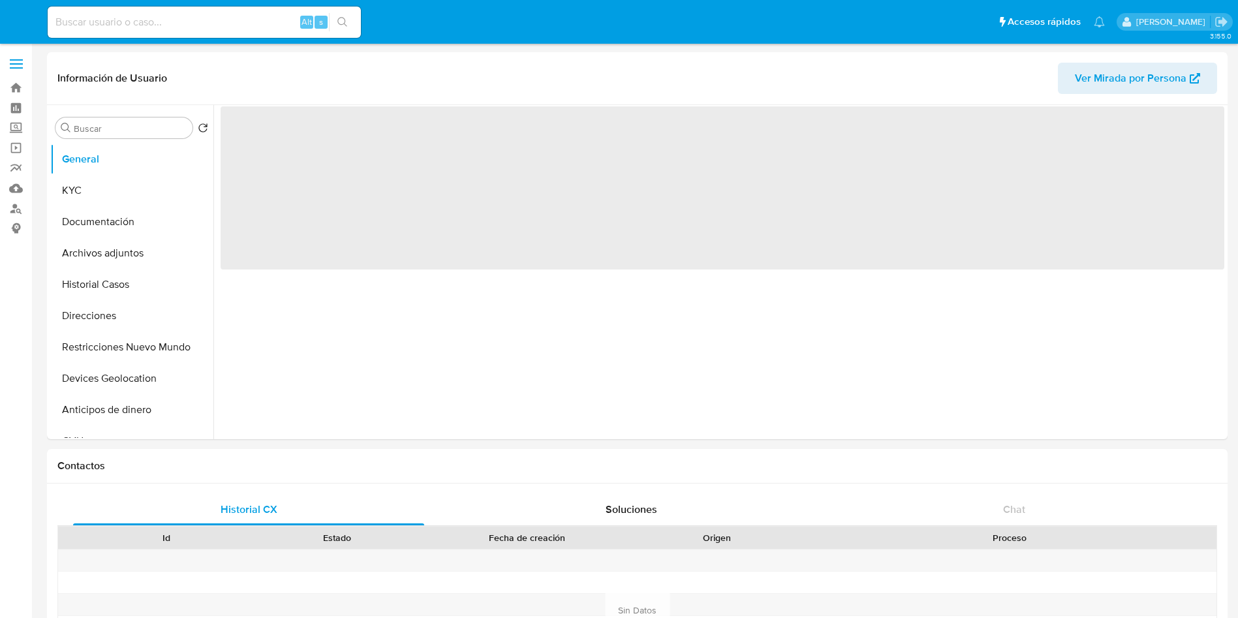
select select "10"
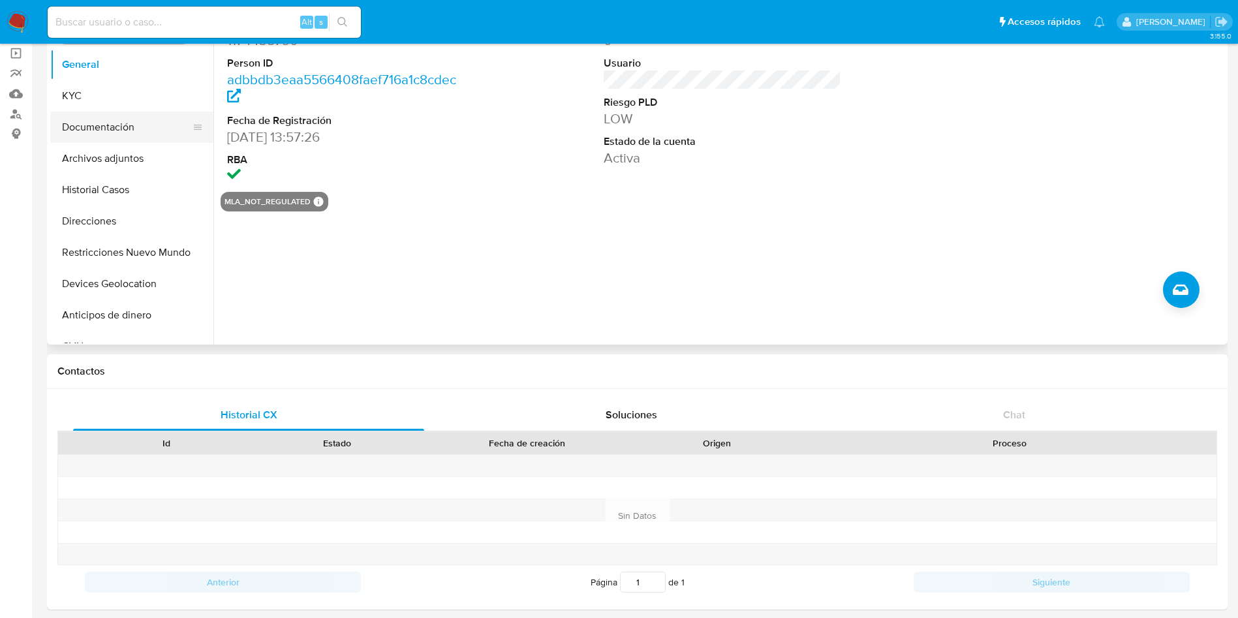
scroll to position [98, 0]
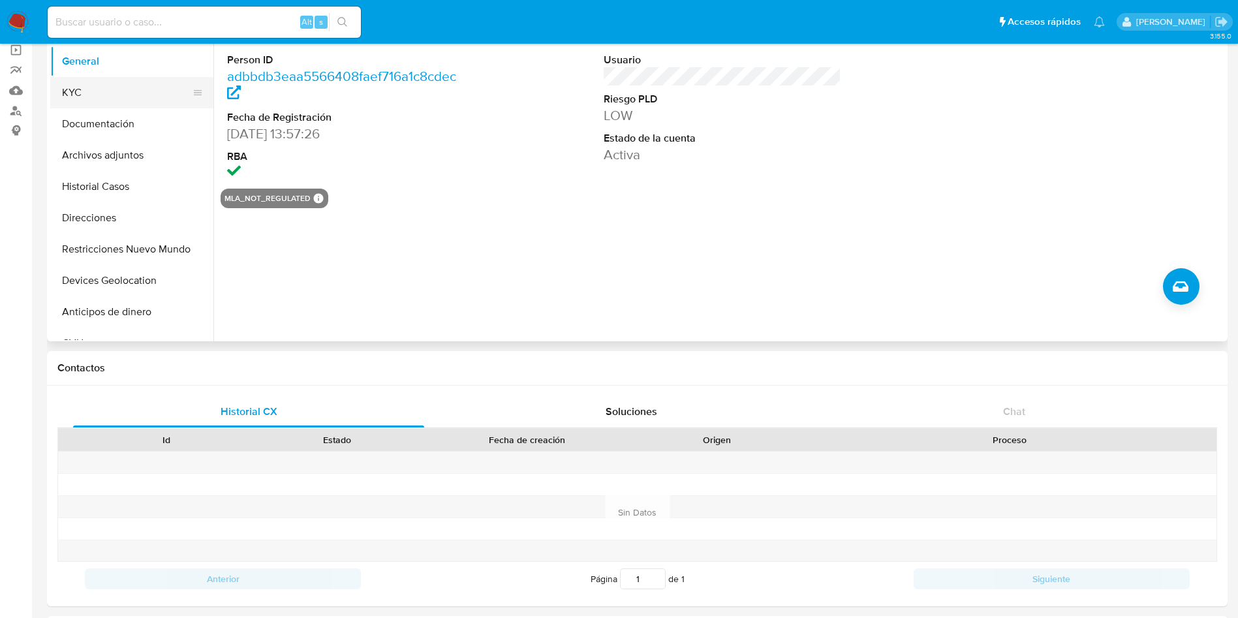
click at [73, 87] on button "KYC" at bounding box center [126, 92] width 153 height 31
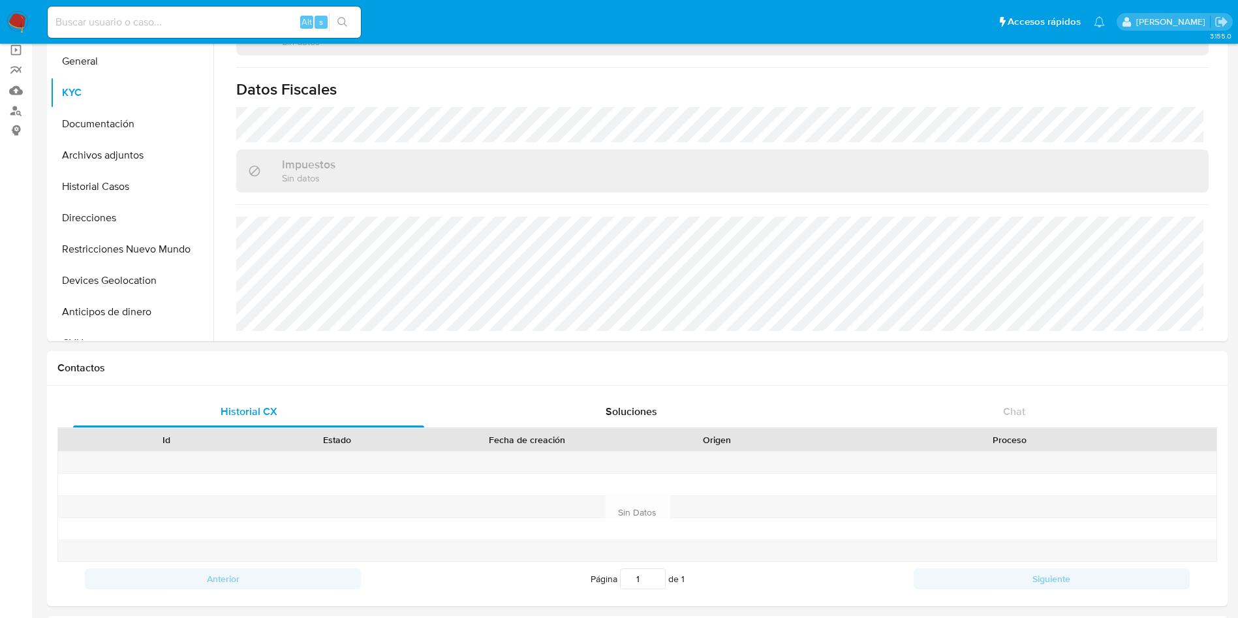
scroll to position [686, 0]
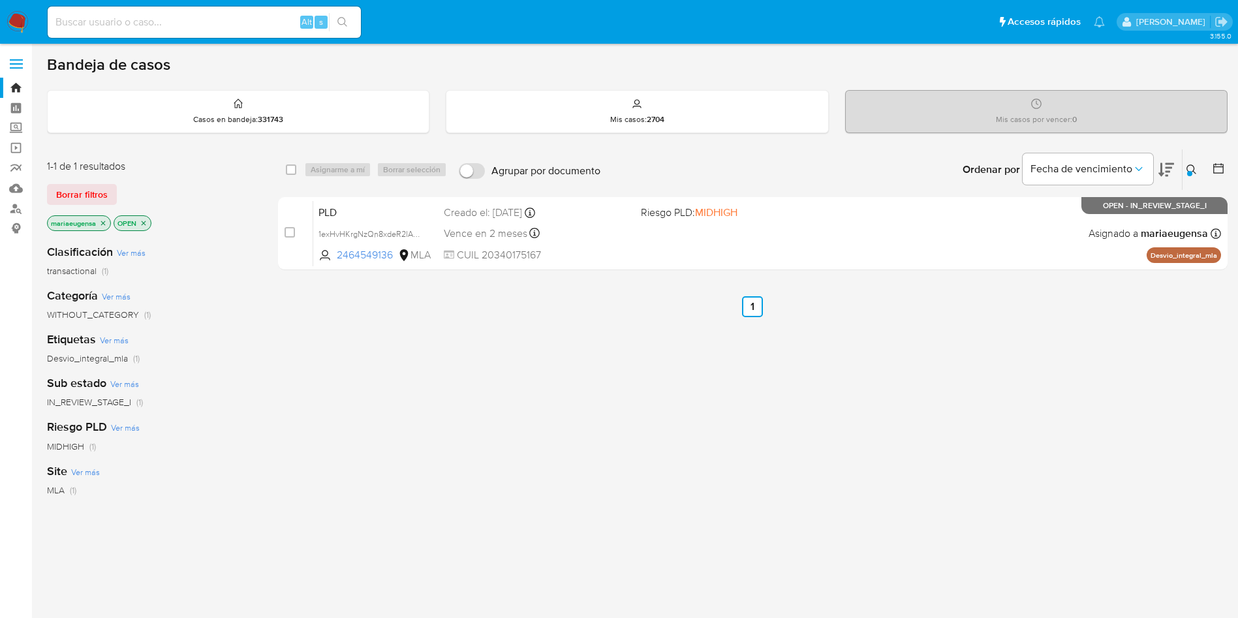
click at [1192, 169] on icon at bounding box center [1192, 169] width 10 height 10
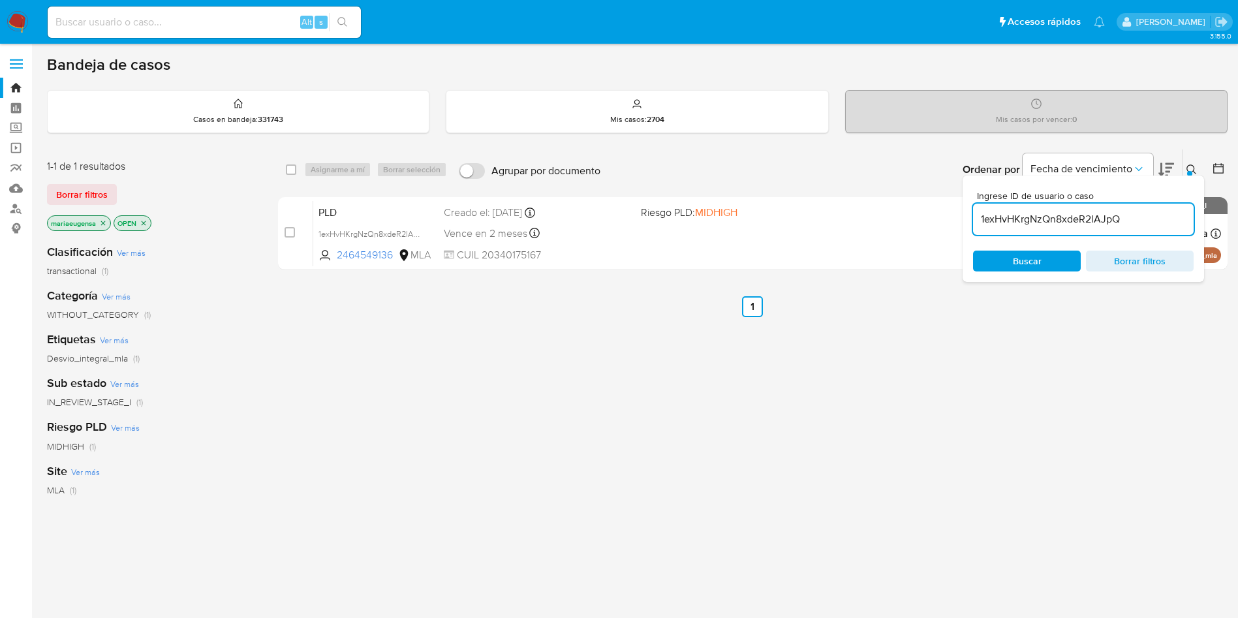
click at [1153, 220] on input "1exHvHKrgNzQn8xdeR2lAJpQ" at bounding box center [1083, 219] width 221 height 17
drag, startPoint x: 1153, startPoint y: 220, endPoint x: 1188, endPoint y: 181, distance: 52.2
click at [1153, 219] on input "1exHvHKrgNzQn8xdeR2lAJpQ" at bounding box center [1083, 219] width 221 height 17
type input "wcQuHyrMm1Z8r3QxpGKU5Qh9"
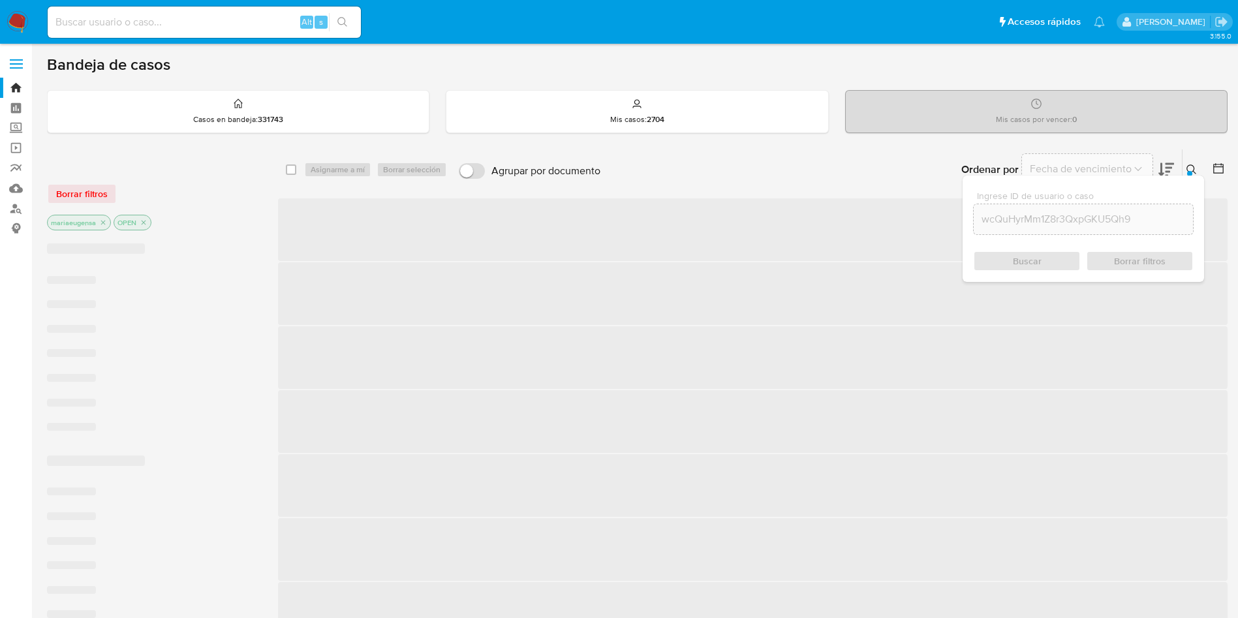
click at [1198, 168] on button at bounding box center [1194, 170] width 22 height 16
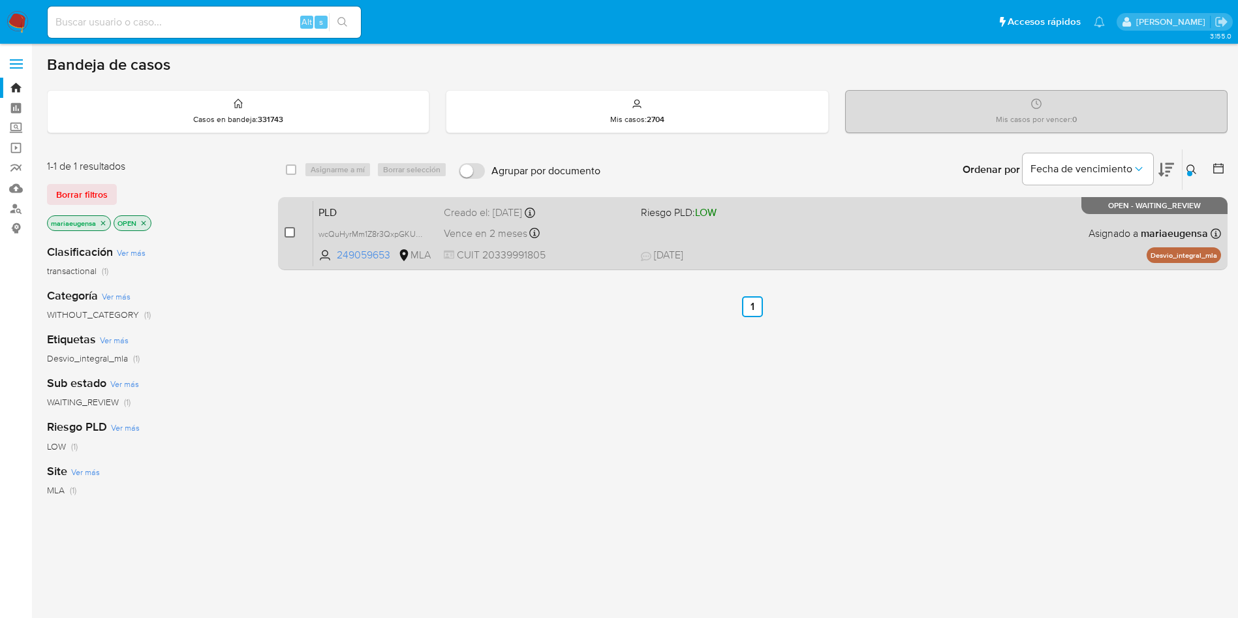
click at [293, 234] on input "checkbox" at bounding box center [290, 232] width 10 height 10
checkbox input "true"
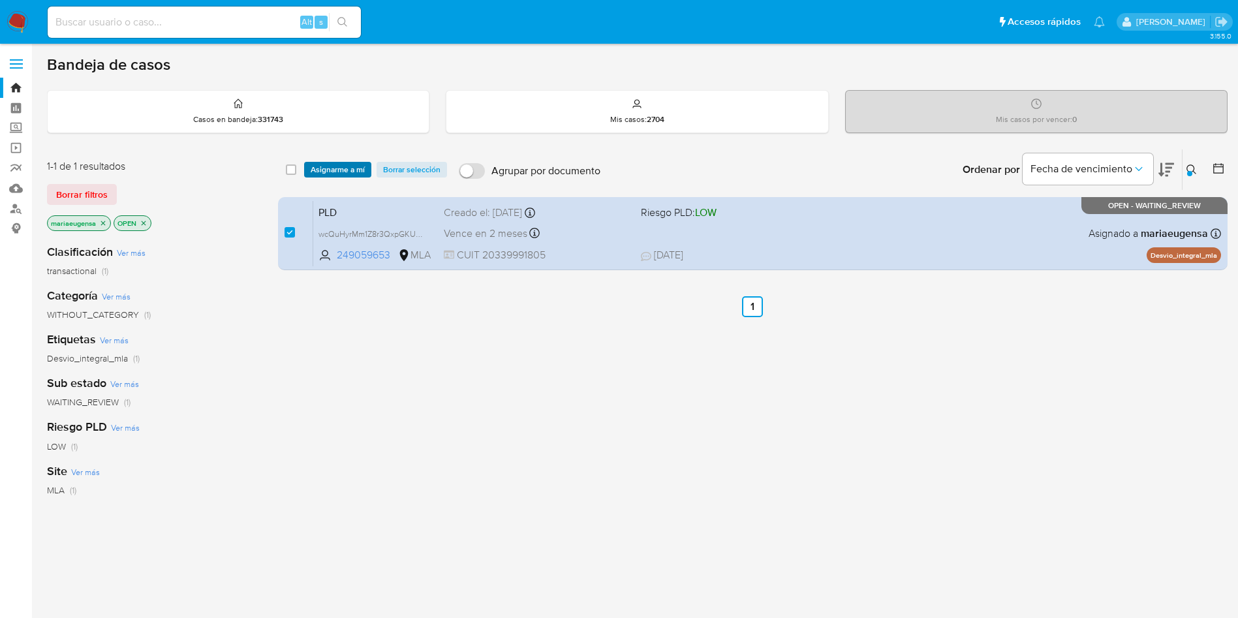
click at [328, 164] on span "Asignarme a mí" at bounding box center [338, 169] width 54 height 13
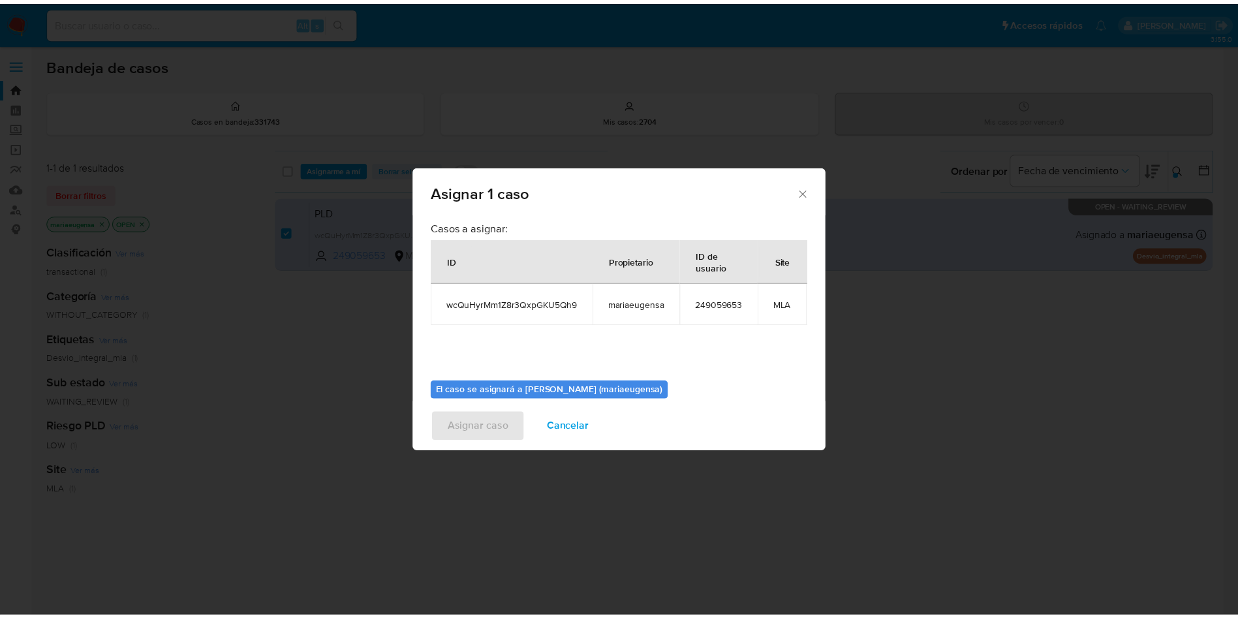
scroll to position [83, 0]
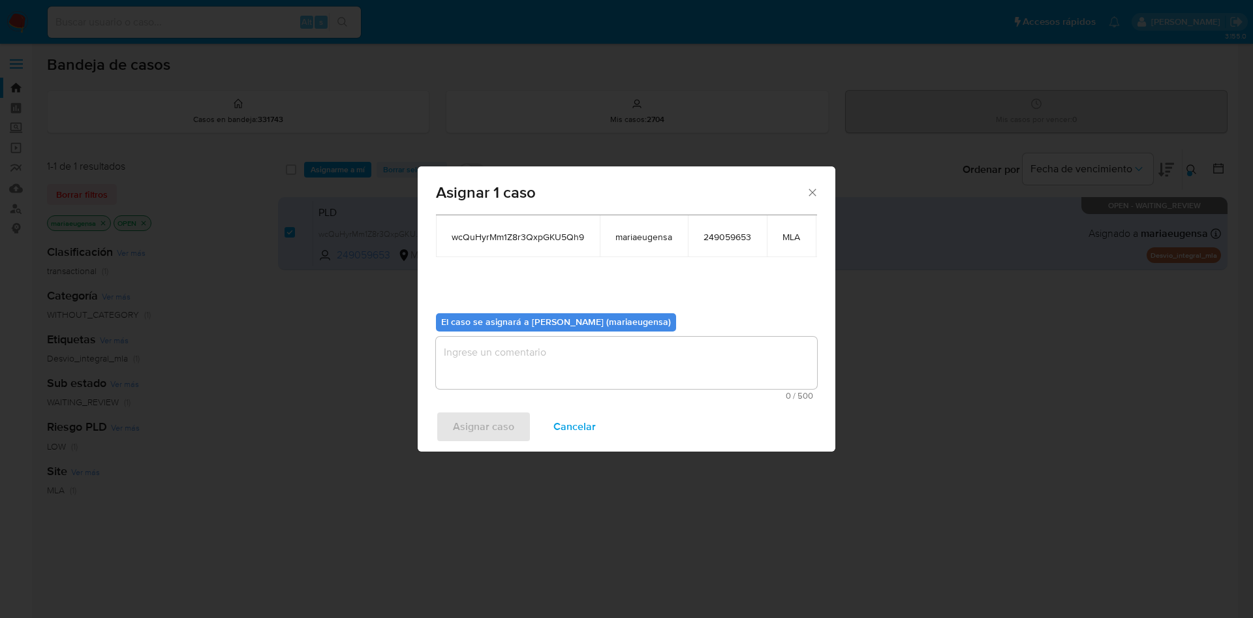
click at [498, 339] on textarea "assign-modal" at bounding box center [626, 363] width 381 height 52
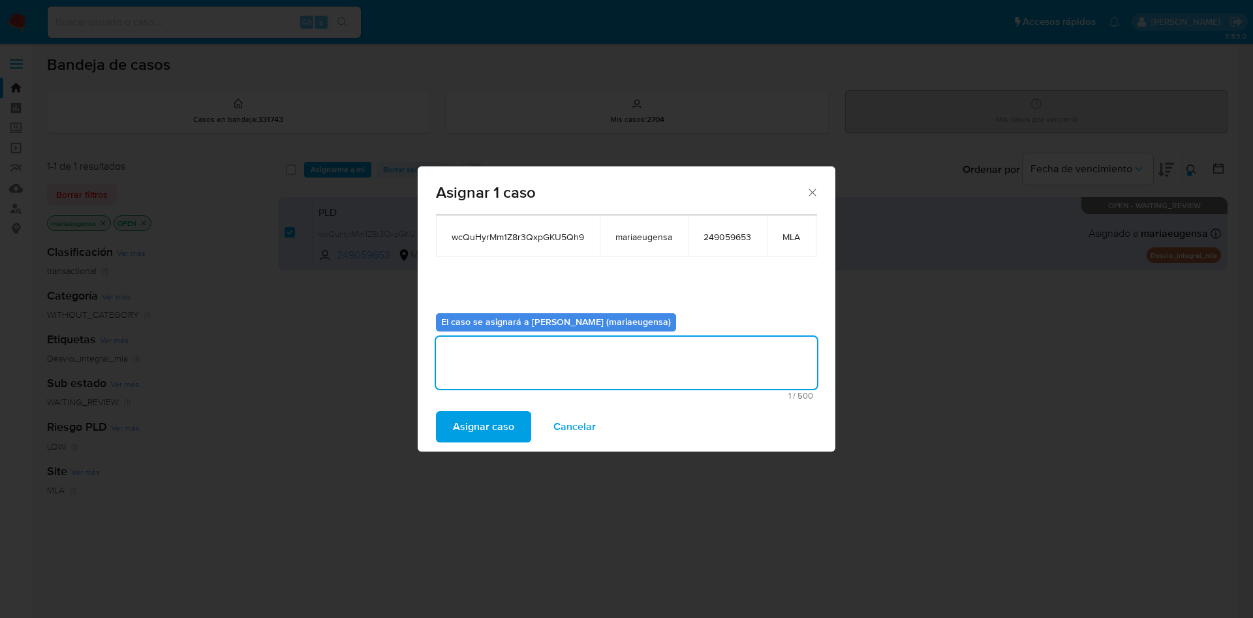
click at [488, 418] on span "Asignar caso" at bounding box center [483, 427] width 61 height 29
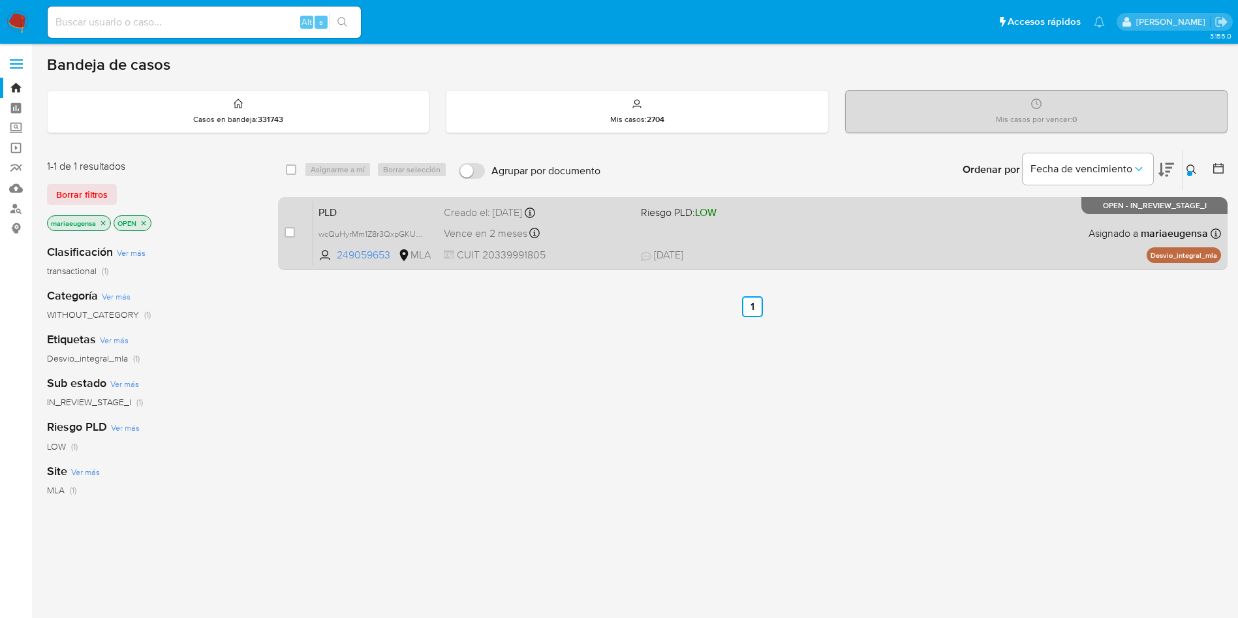
click at [364, 211] on span "PLD" at bounding box center [376, 211] width 115 height 17
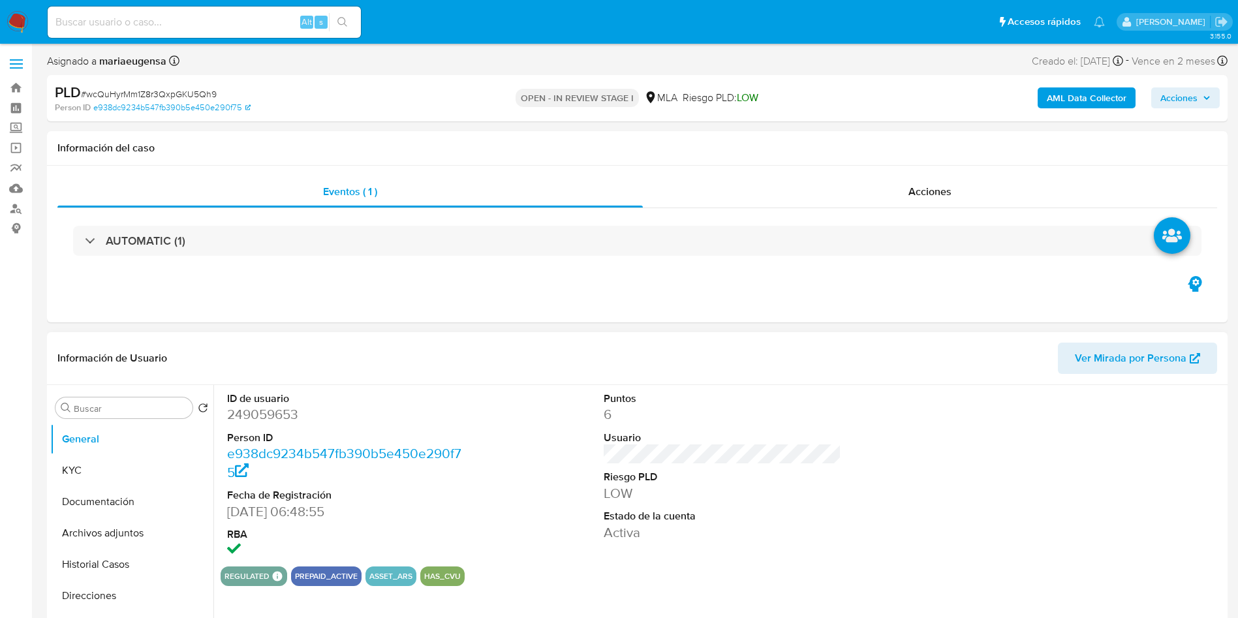
select select "10"
click at [264, 417] on dd "249059653" at bounding box center [346, 414] width 238 height 18
copy dd "249059653"
click at [159, 93] on span "# wcQuHyrMm1Z8r3QxpGKU5Qh9" at bounding box center [149, 93] width 136 height 13
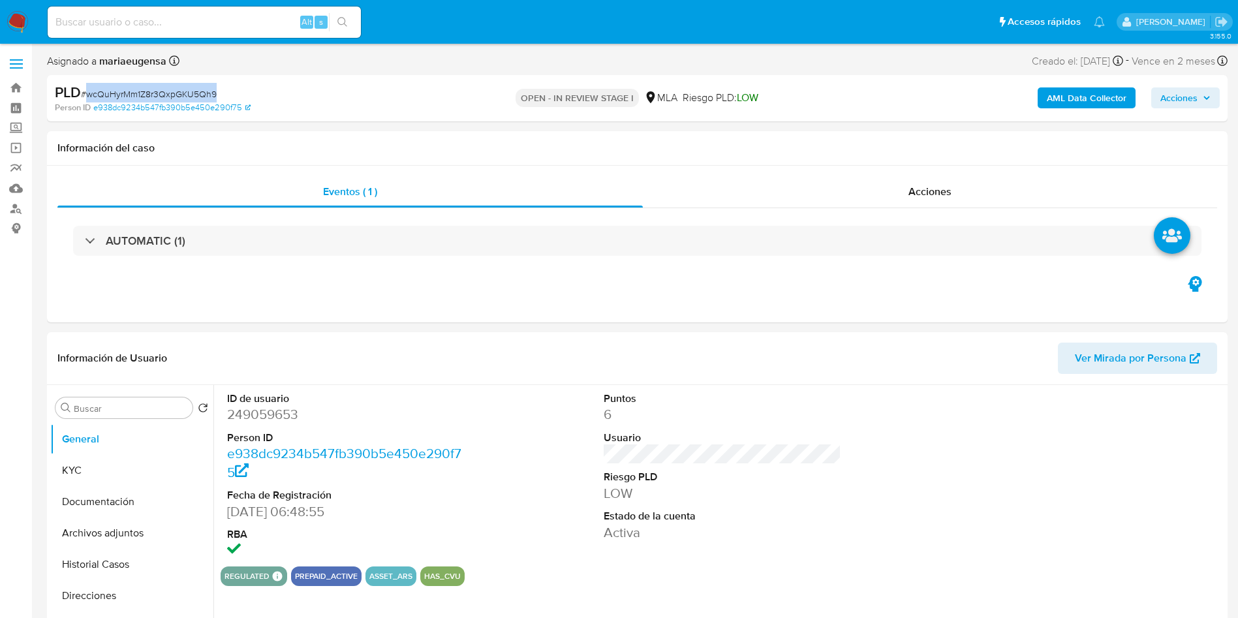
click at [159, 92] on span "# wcQuHyrMm1Z8r3QxpGKU5Qh9" at bounding box center [149, 93] width 136 height 13
copy span "wcQuHyrMm1Z8r3QxpGKU5Qh9"
